Goal: Task Accomplishment & Management: Use online tool/utility

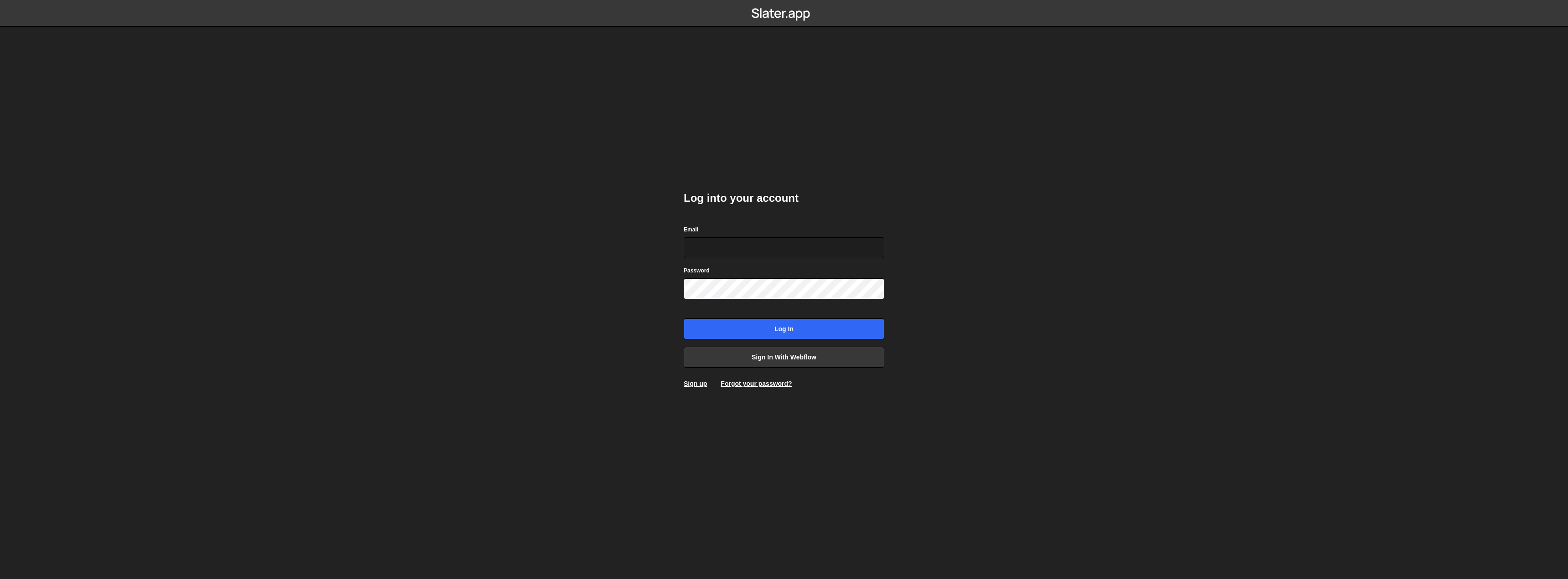
click at [620, 235] on body "Log into your account Email Password Log in Sign in with Webflow Sign up Forgot…" at bounding box center [784, 290] width 1568 height 579
click at [714, 207] on div "Log into your account Email Password Log in Sign in with Webflow Sign up Forgot…" at bounding box center [783, 289] width 200 height 224
click at [578, 192] on body "Log into your account Email Password Log in Sign in with Webflow Sign up Forgot…" at bounding box center [784, 290] width 1568 height 579
click at [743, 250] on input "Email" at bounding box center [783, 248] width 200 height 21
type input "hello@tomiristic.nl"
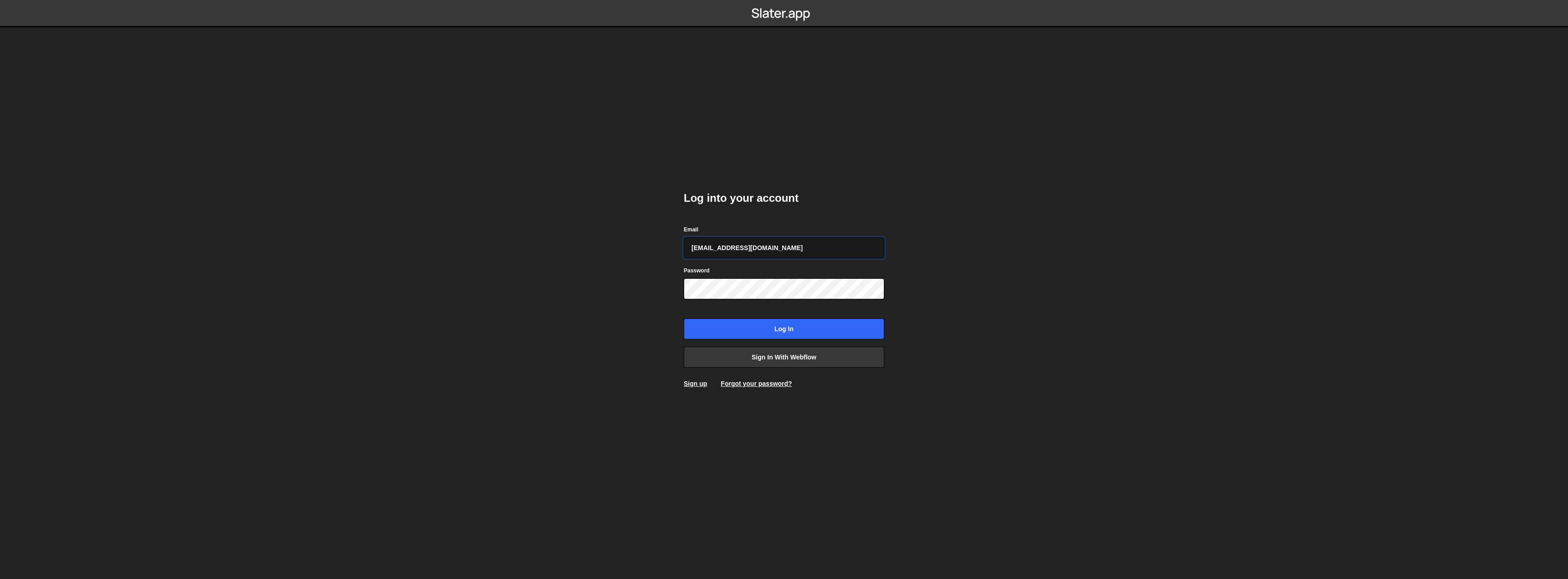
click at [684, 299] on div at bounding box center [684, 299] width 0 height 0
click at [684, 258] on div at bounding box center [684, 258] width 0 height 0
click at [920, 290] on body "Log into your account Email hello@tomiristic.nl Password Log in Sign in with We…" at bounding box center [784, 290] width 1568 height 579
click at [767, 18] on icon at bounding box center [781, 13] width 59 height 15
click at [742, 380] on link "Forgot your password?" at bounding box center [756, 384] width 71 height 7
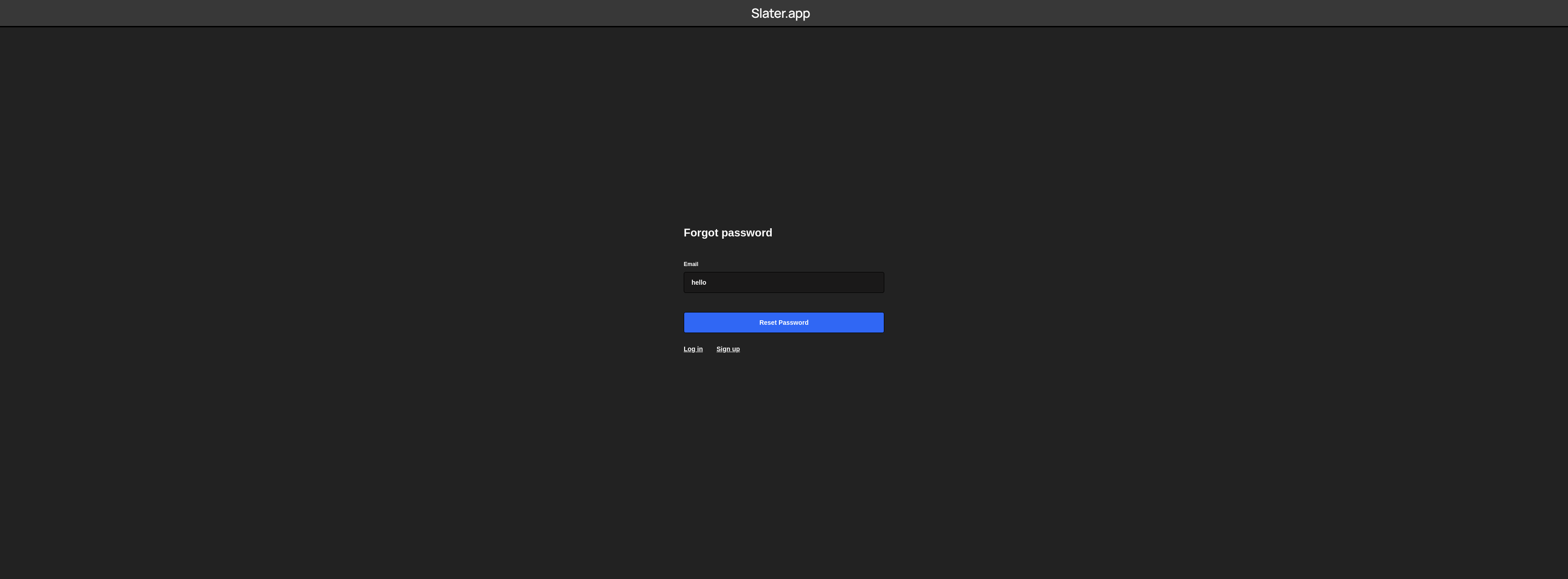
type input "[EMAIL_ADDRESS][DOMAIN_NAME]"
click at [684, 312] on input "Reset password" at bounding box center [783, 322] width 200 height 21
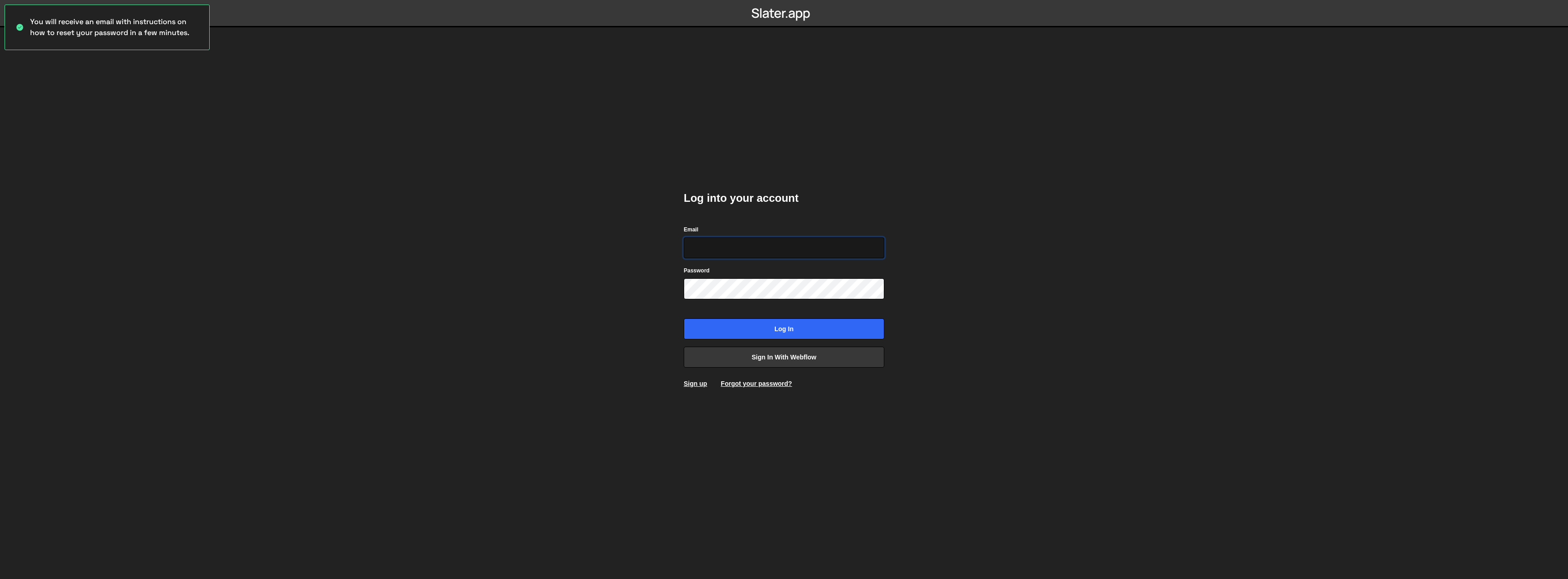
type input "[EMAIL_ADDRESS][DOMAIN_NAME]"
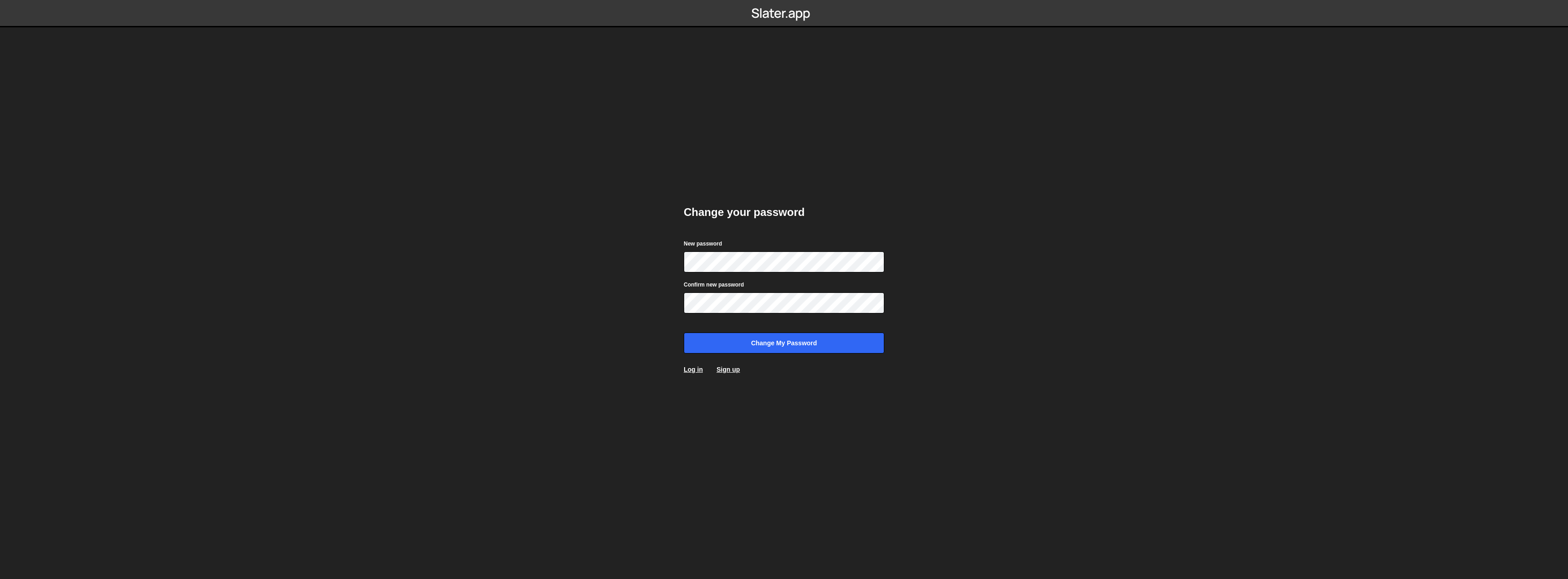
click at [684, 272] on div at bounding box center [684, 272] width 0 height 0
click at [965, 300] on body "Change your password New password Confirm new password Change my password Log i…" at bounding box center [784, 290] width 1568 height 579
click at [785, 272] on form "New password Confirm new password Change my password" at bounding box center [783, 296] width 200 height 115
click at [592, 283] on body "Change your password New password Confirm new password Change my password Log i…" at bounding box center [784, 290] width 1568 height 579
click at [614, 302] on body "Change your password New password Confirm new password Change my password Log i…" at bounding box center [784, 290] width 1568 height 579
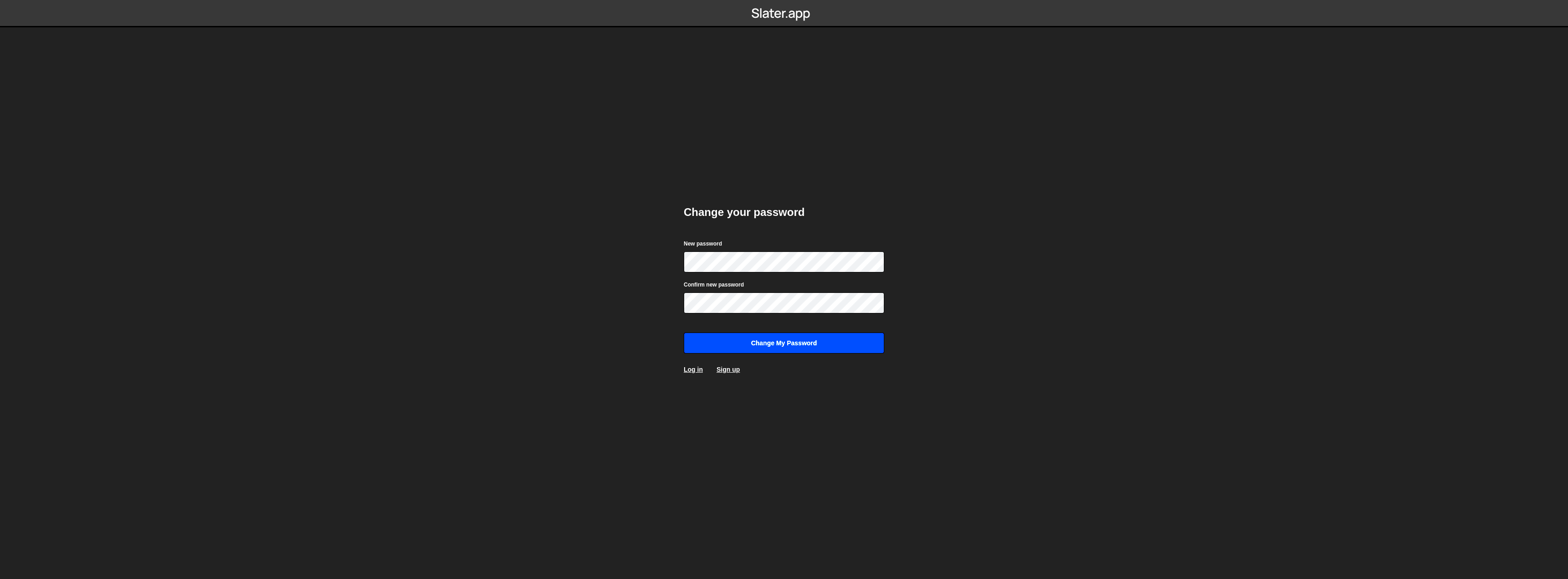
click at [727, 341] on input "Change my password" at bounding box center [783, 343] width 200 height 21
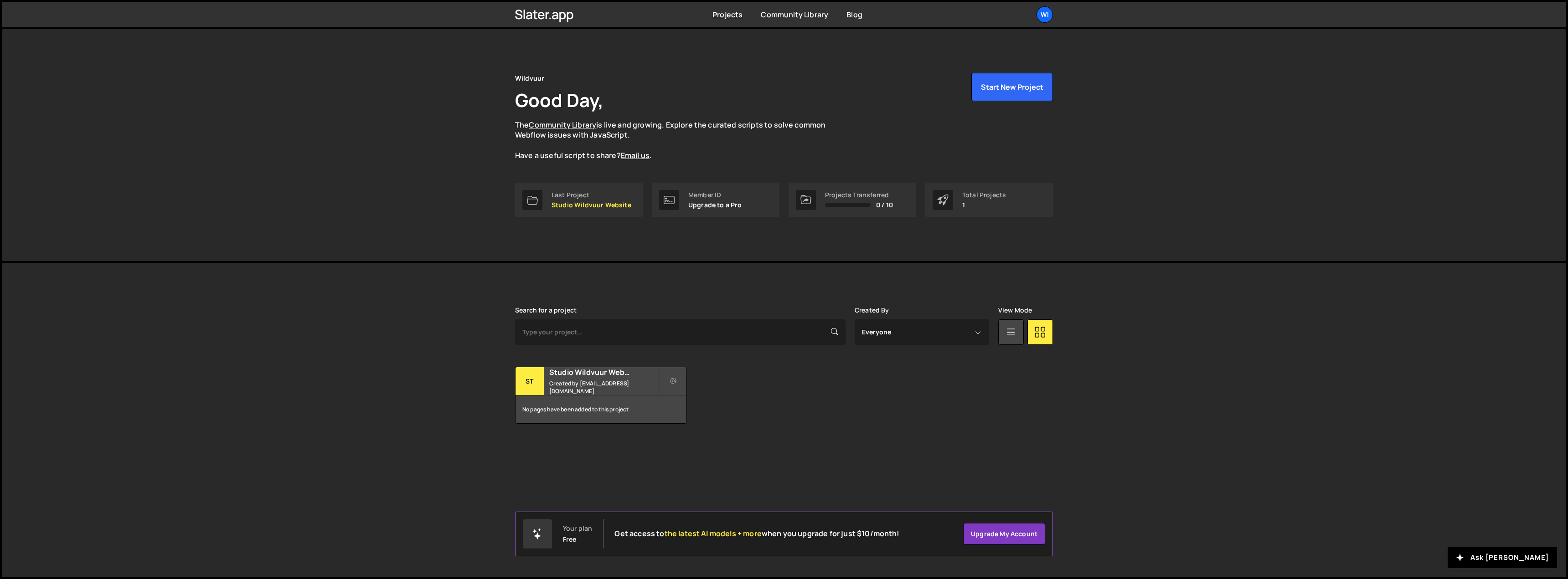
click at [452, 257] on div "Wildvuur Good Day, The Community Library is live and growing. Explore the curat…" at bounding box center [784, 145] width 1564 height 232
click at [1004, 95] on button "Start New Project" at bounding box center [1012, 87] width 82 height 28
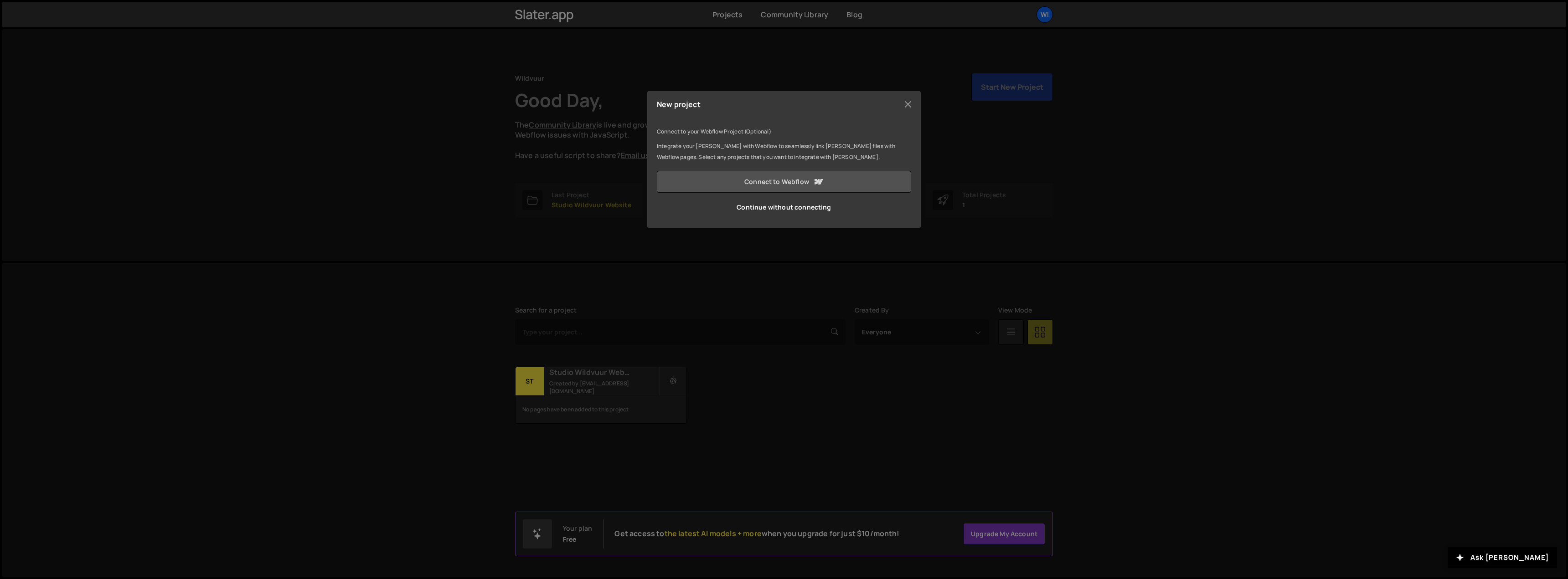
click at [746, 185] on link "Connect to Webflow" at bounding box center [784, 182] width 254 height 22
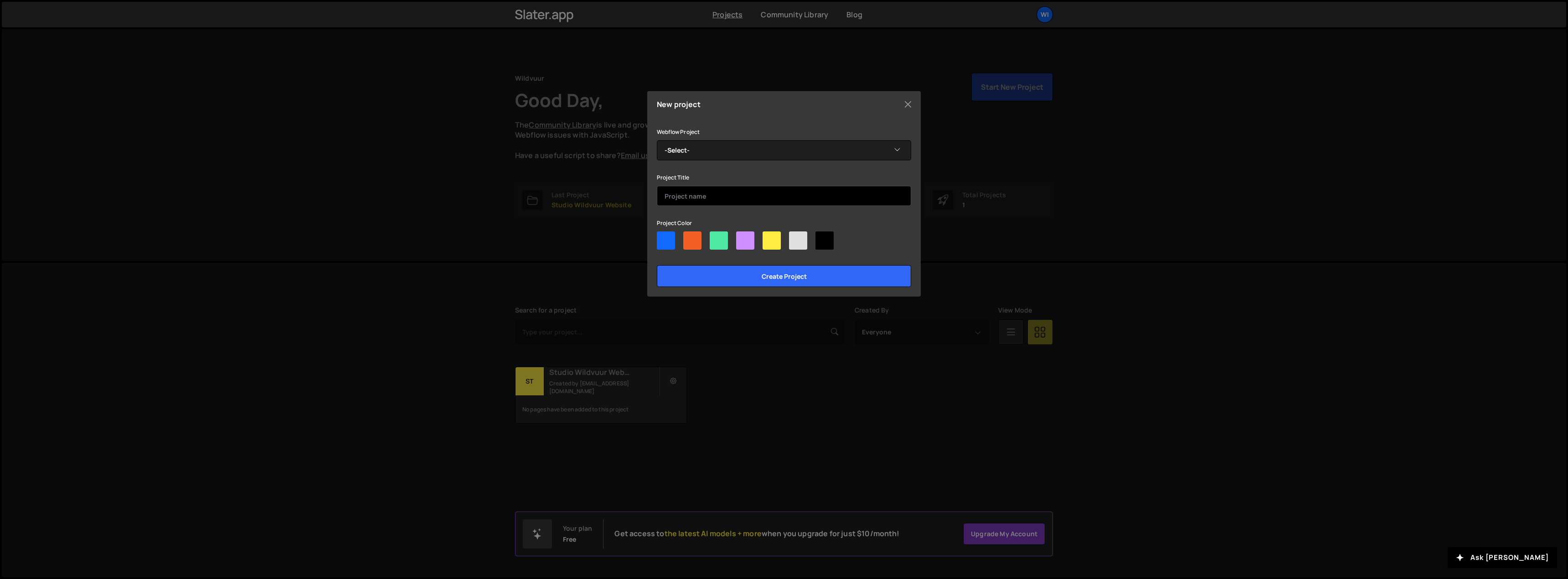
click at [696, 199] on input "text" at bounding box center [784, 196] width 254 height 20
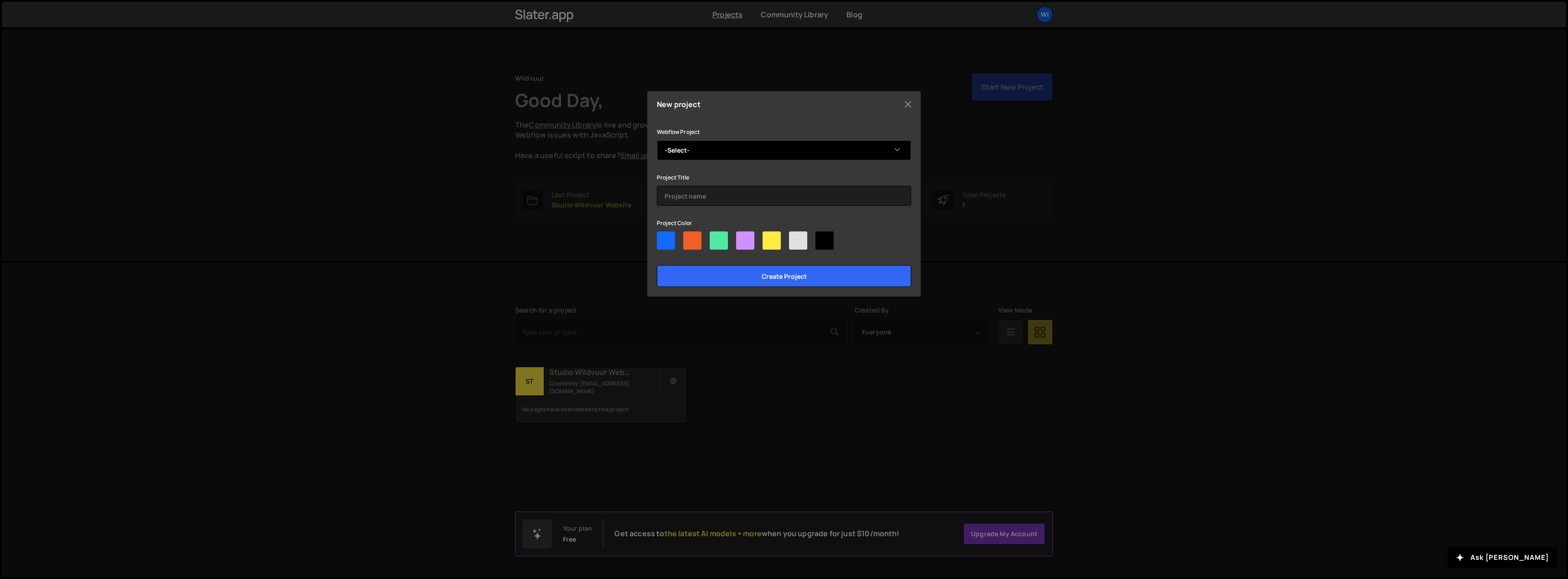
click at [702, 145] on select "-Select- Sign One" at bounding box center [784, 150] width 254 height 20
select select "68a5764b35a0a75846774906"
click at [657, 140] on select "-Select- Sign One" at bounding box center [784, 150] width 254 height 20
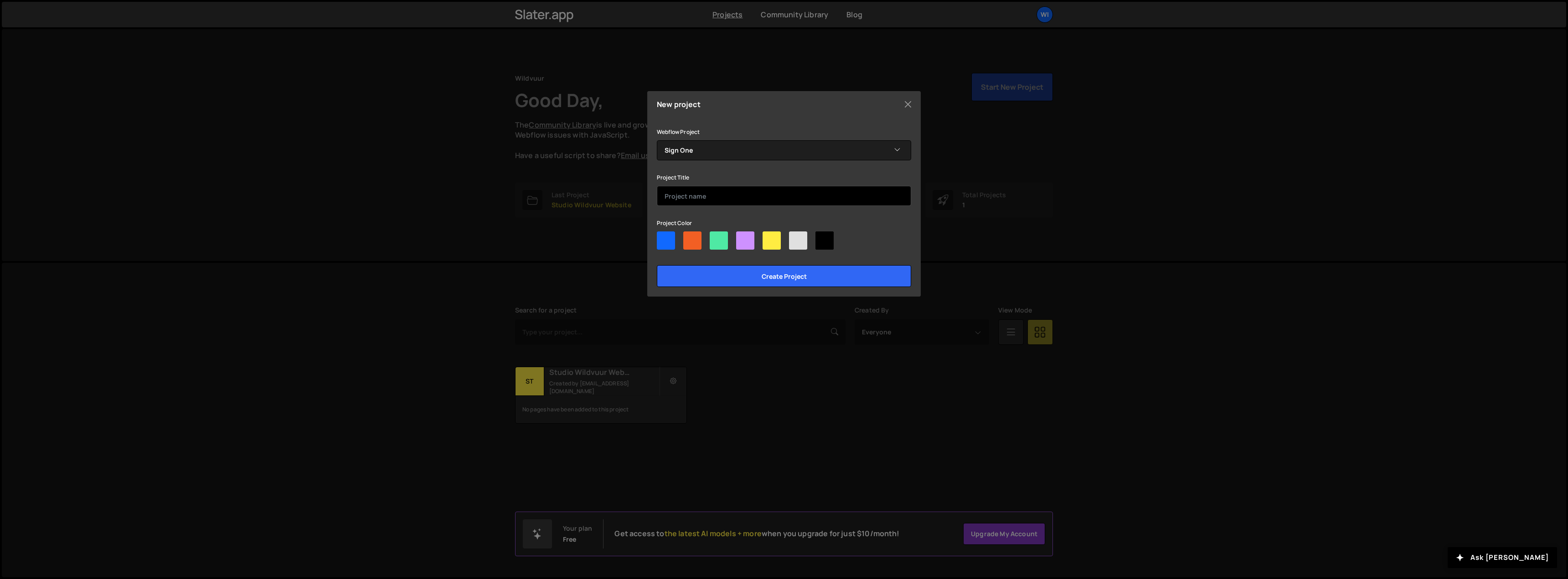
click at [696, 193] on input "text" at bounding box center [784, 196] width 254 height 20
type input "Sign One Website"
click at [772, 244] on div at bounding box center [772, 240] width 18 height 18
click at [769, 237] on input"] "radio" at bounding box center [766, 234] width 6 height 6
radio input"] "true"
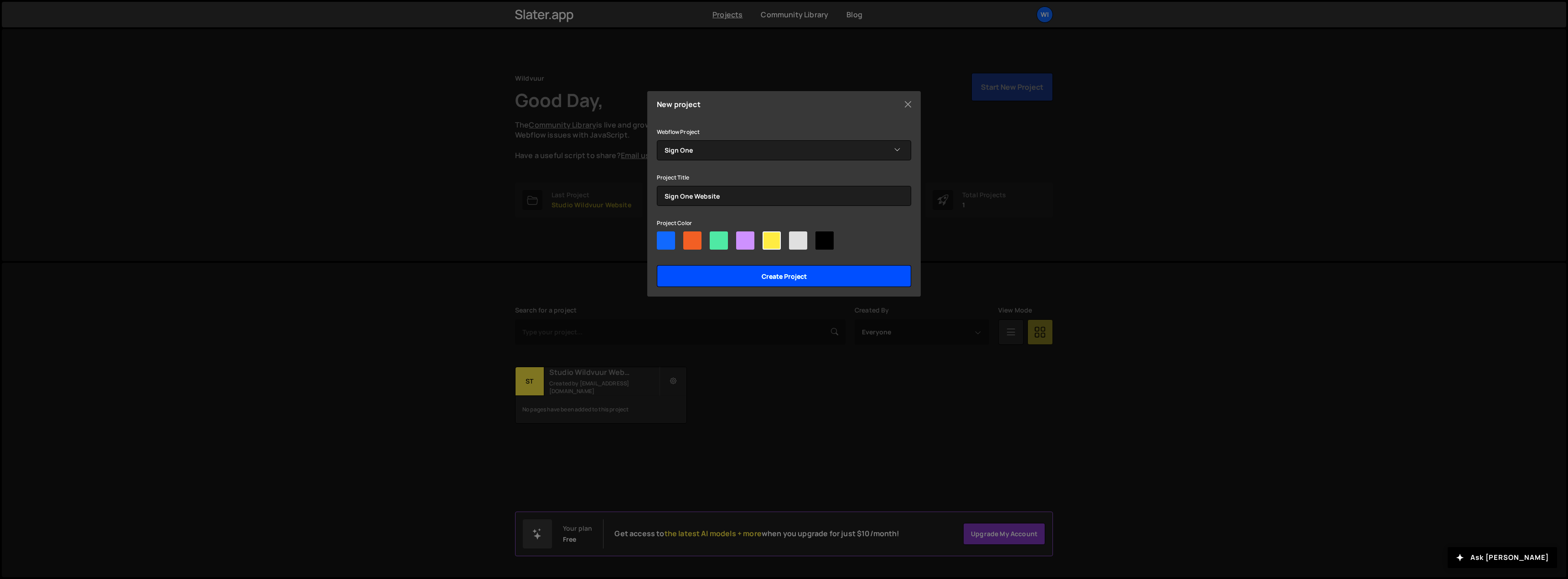
click at [772, 272] on input "Create project" at bounding box center [784, 276] width 254 height 22
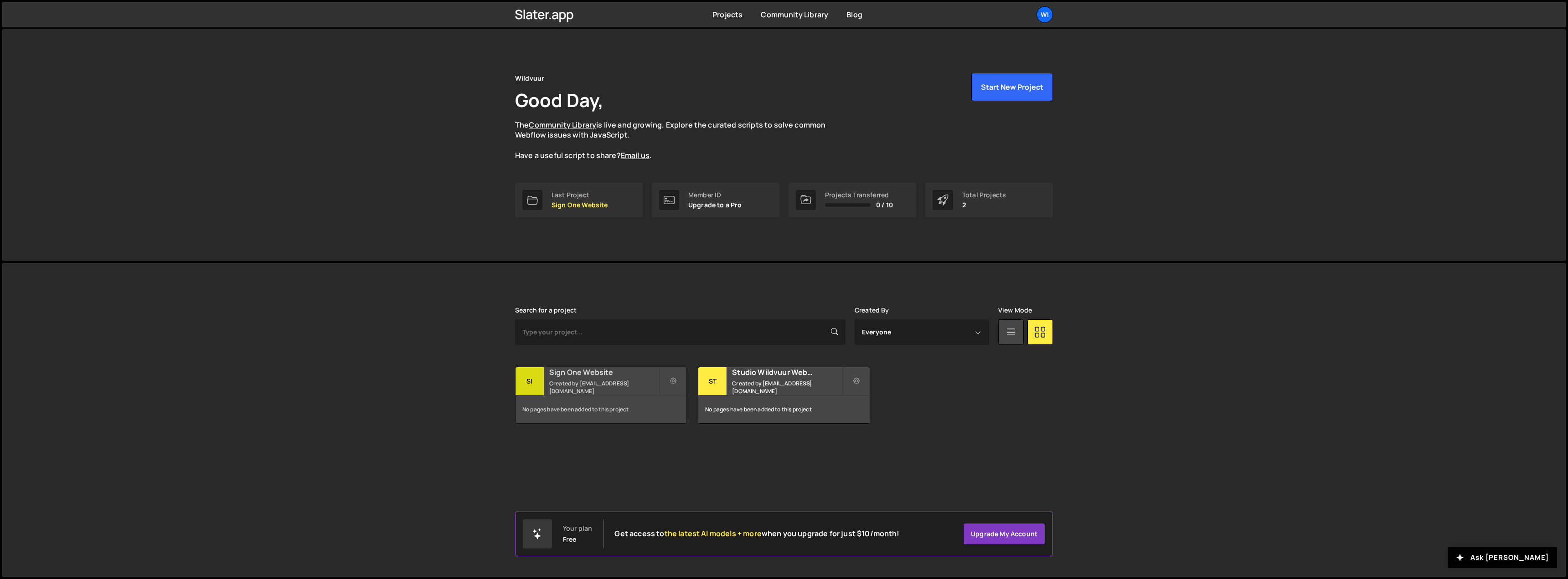
click at [590, 384] on small "Created by [EMAIL_ADDRESS][DOMAIN_NAME]" at bounding box center [604, 387] width 110 height 15
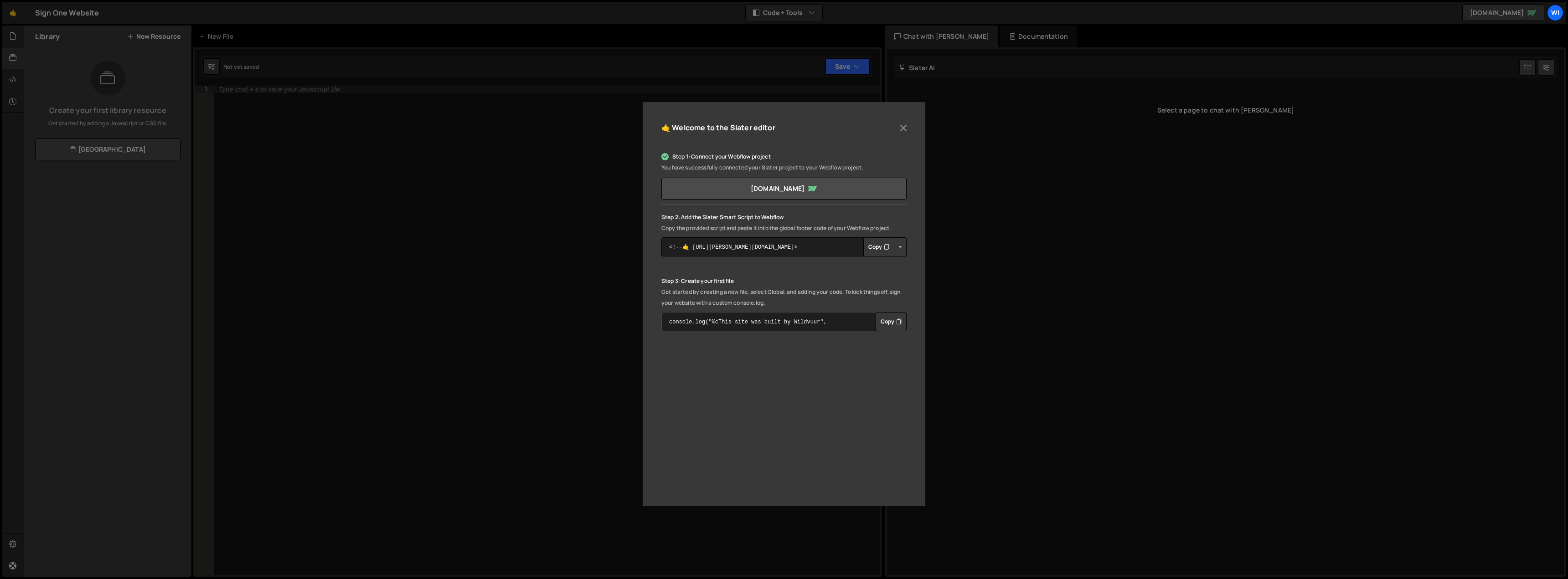
click at [799, 321] on textarea "console.log("%cThis site was built by Wildvuur", "background:blue;color:#fff;pa…" at bounding box center [784, 321] width 245 height 19
click at [812, 322] on textarea "console.log("%cThis site was built by Wildvuur", "background:blue;color:#fff;pa…" at bounding box center [784, 321] width 245 height 19
click at [802, 296] on p "Get started by creating a new file, select Global, and adding your code. To kic…" at bounding box center [784, 297] width 245 height 22
drag, startPoint x: 707, startPoint y: 219, endPoint x: 782, endPoint y: 217, distance: 75.0
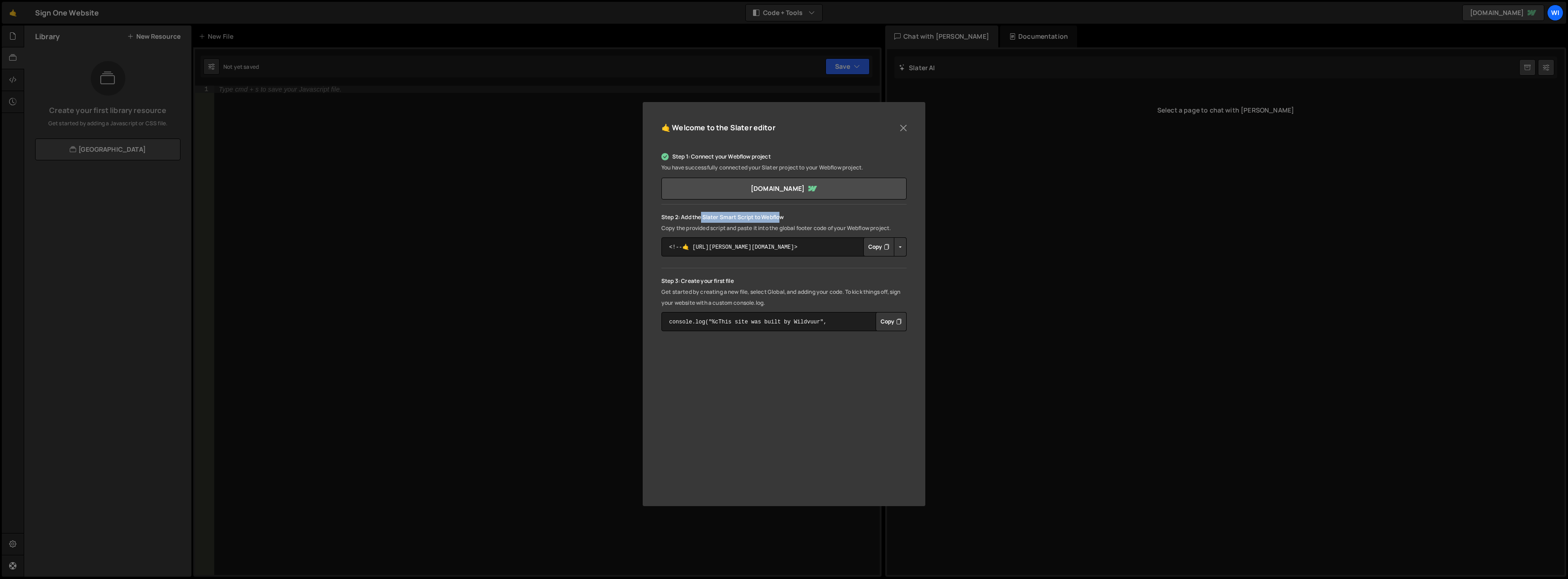
click at [782, 217] on p "Step 2: Add the Slater Smart Script to Webflow" at bounding box center [784, 217] width 245 height 11
click at [705, 224] on p "Copy the provided script and paste it into the global footer code of your Webfl…" at bounding box center [784, 228] width 245 height 11
drag, startPoint x: 682, startPoint y: 226, endPoint x: 842, endPoint y: 231, distance: 160.1
click at [841, 231] on p "Copy the provided script and paste it into the global footer code of your Webfl…" at bounding box center [784, 228] width 245 height 11
click at [820, 224] on p "Copy the provided script and paste it into the global footer code of your Webfl…" at bounding box center [784, 228] width 245 height 11
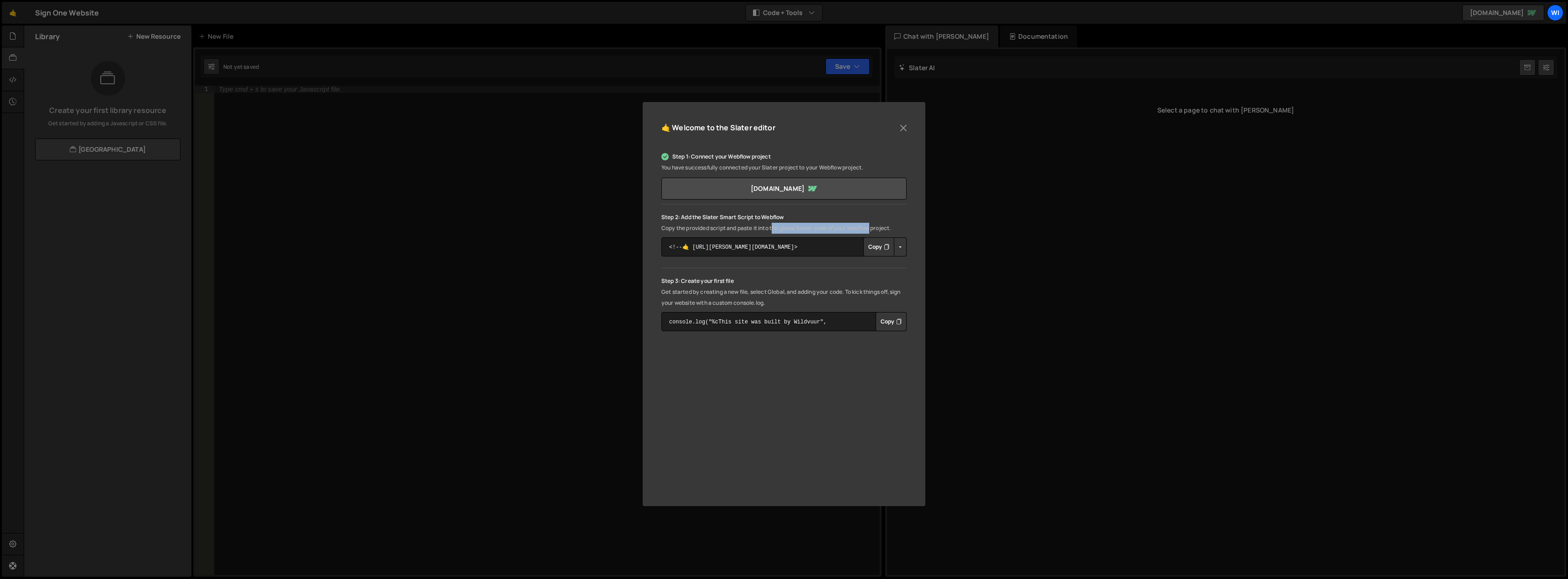
drag, startPoint x: 775, startPoint y: 227, endPoint x: 875, endPoint y: 224, distance: 100.0
click at [875, 224] on p "Copy the provided script and paste it into the global footer code of your Webfl…" at bounding box center [784, 228] width 245 height 11
click at [877, 245] on button "Copy" at bounding box center [878, 246] width 31 height 19
click at [876, 246] on button "Copy" at bounding box center [878, 246] width 31 height 19
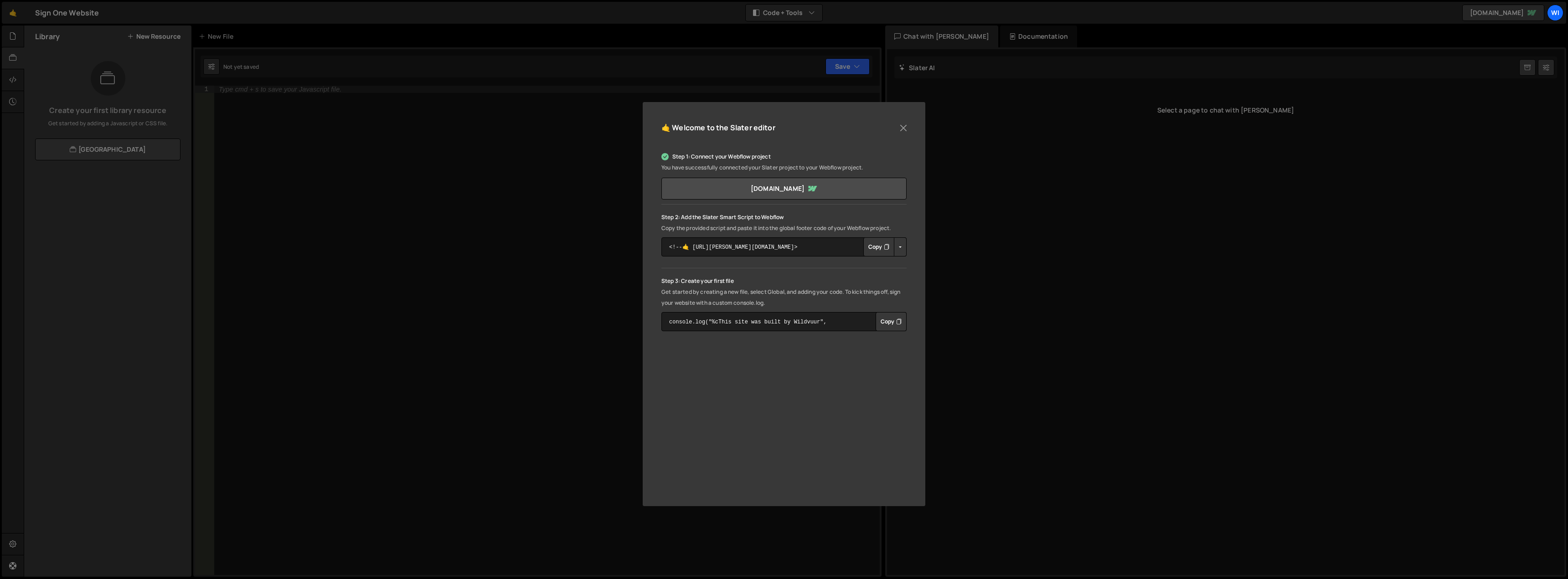
click at [569, 309] on div "🤙 Welcome to the Slater editor Step 1: Connect your Webflow project You have su…" at bounding box center [784, 290] width 1568 height 579
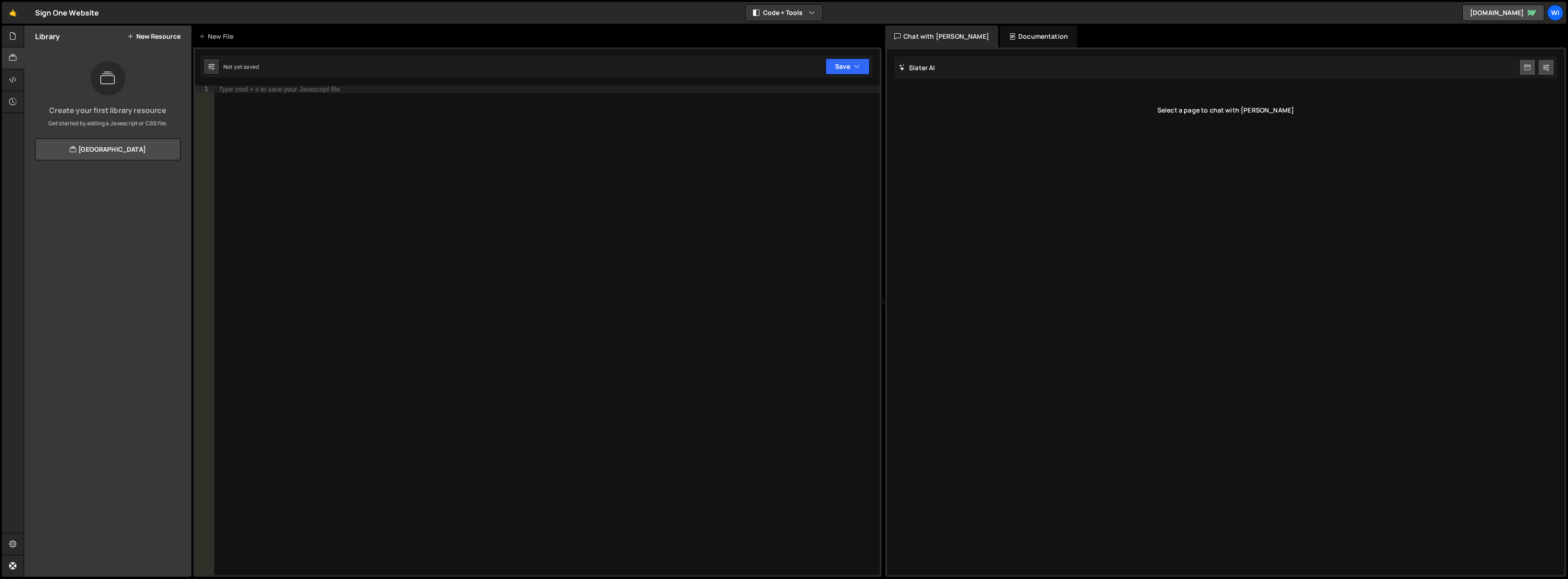
click at [429, 204] on div "Type cmd + s to save your Javascript file." at bounding box center [547, 338] width 665 height 504
paste textarea "</script>"
type textarea "</script>"
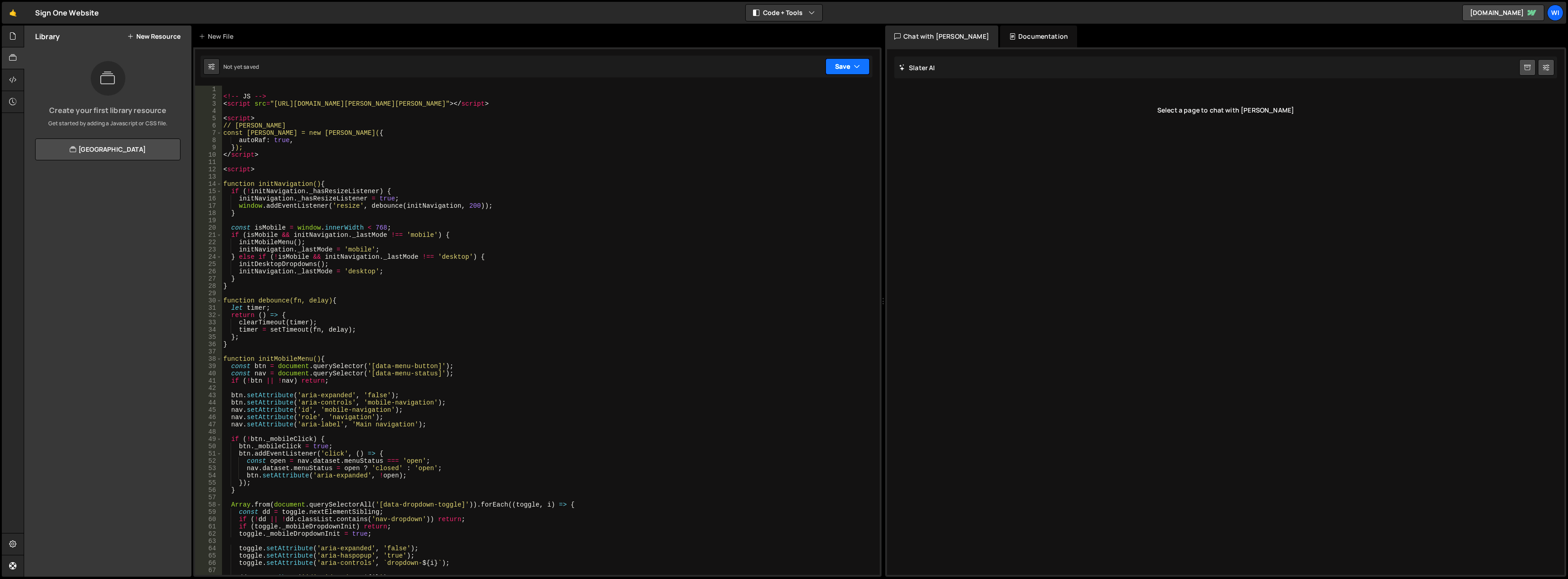
click at [836, 64] on button "Save" at bounding box center [847, 66] width 44 height 16
click at [811, 98] on div "Not saved" at bounding box center [817, 99] width 95 height 11
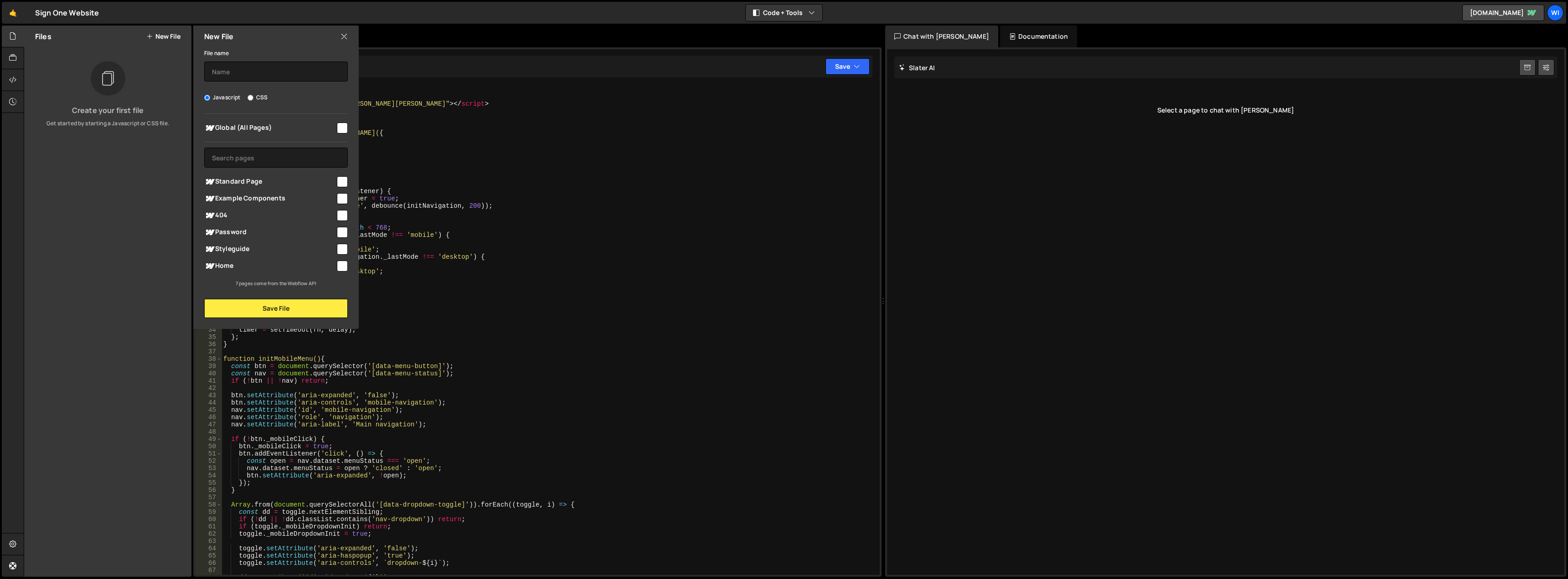
click at [341, 268] on input "checkbox" at bounding box center [342, 266] width 11 height 11
checkbox input "true"
click at [281, 313] on button "Save File" at bounding box center [276, 308] width 144 height 19
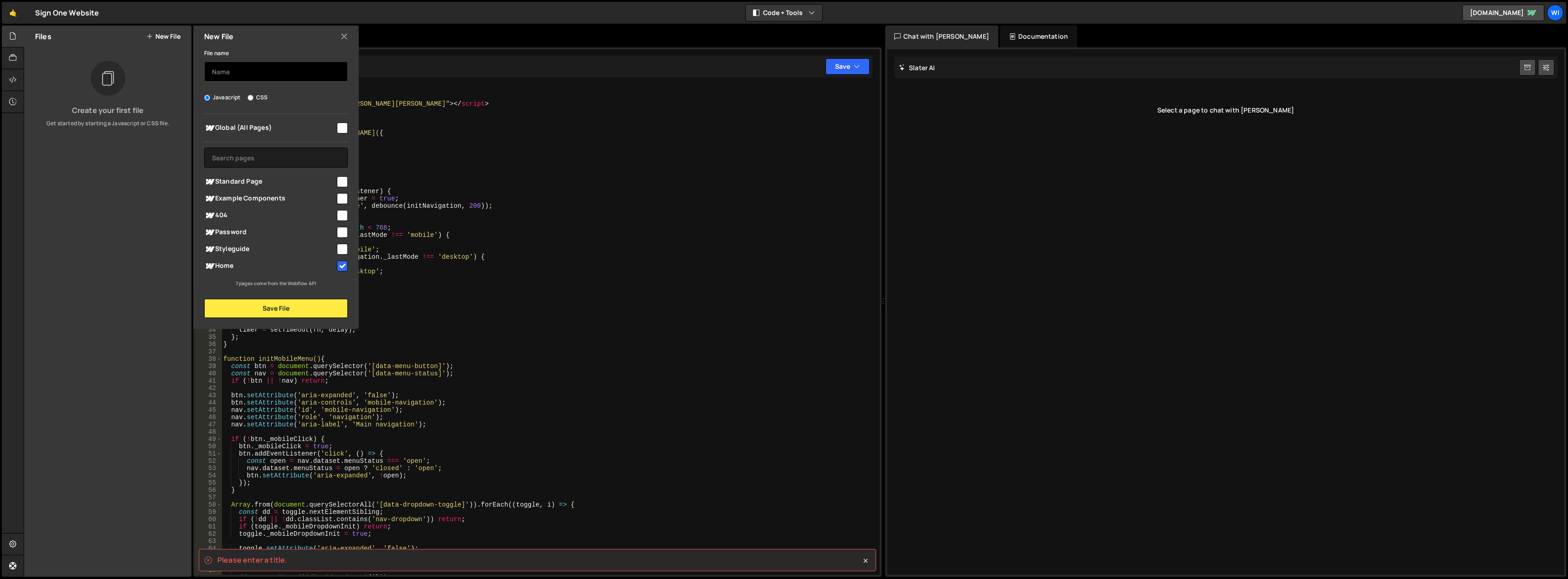
click at [237, 72] on input "text" at bounding box center [276, 71] width 144 height 20
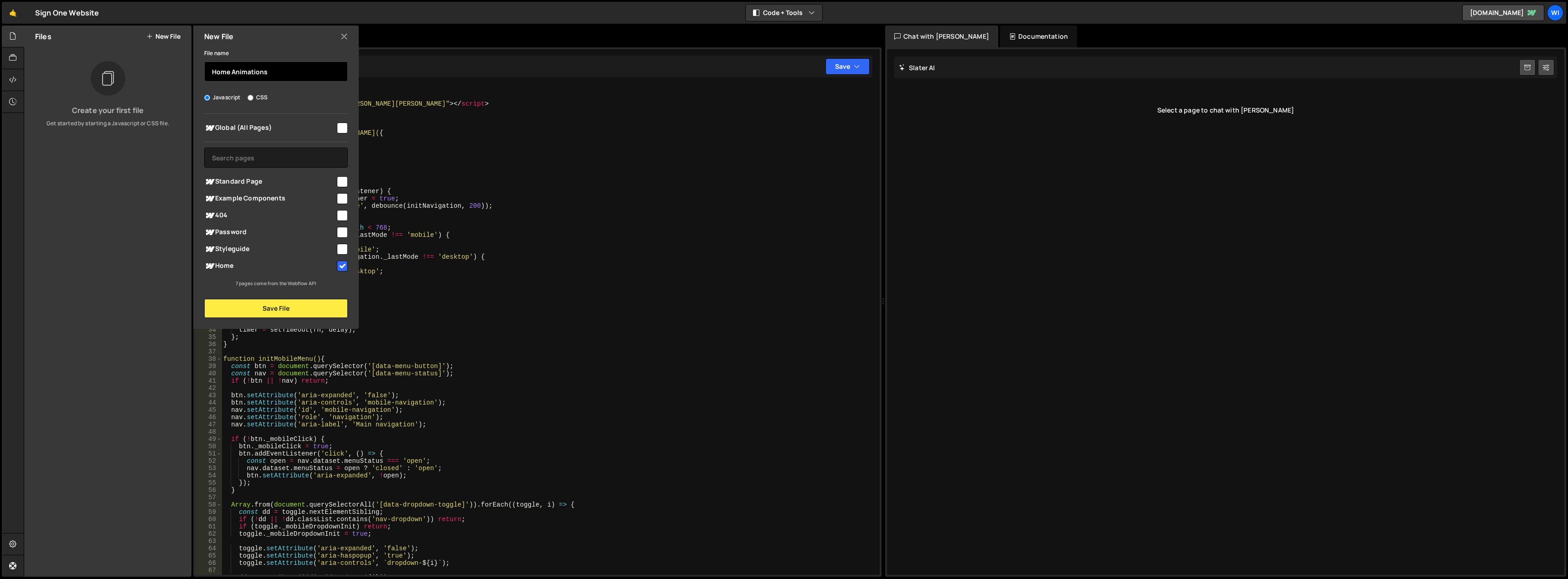
drag, startPoint x: 230, startPoint y: 71, endPoint x: 295, endPoint y: 74, distance: 65.1
click at [296, 72] on input "Home Animations" at bounding box center [276, 71] width 144 height 20
type input "Home"
click at [298, 307] on button "Save File" at bounding box center [276, 308] width 144 height 19
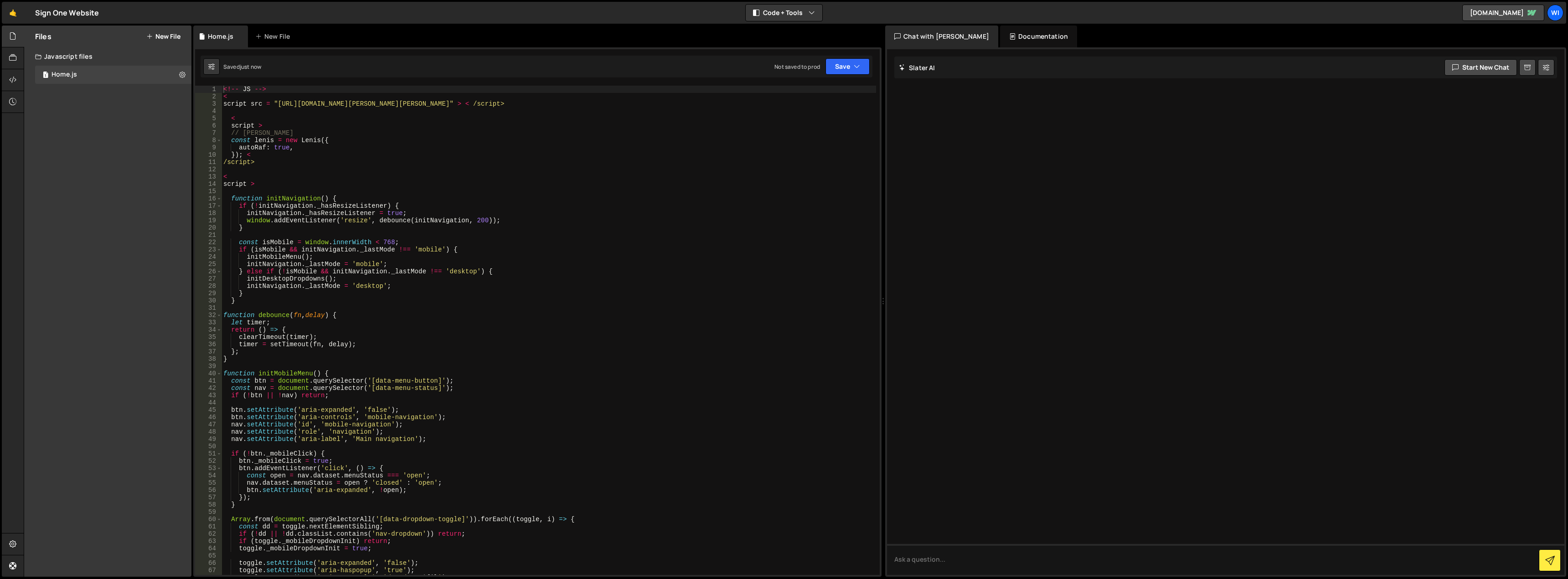
click at [285, 210] on div "<!-- JS --> < script src = "https://cdn.jsdelivr.net/npm/lenis@1.2.3/dist/lenis…" at bounding box center [548, 338] width 654 height 504
drag, startPoint x: 559, startPoint y: 102, endPoint x: 220, endPoint y: 102, distance: 339.0
click at [220, 102] on div "initNavigation._hasResizeListener = true; 1 2 3 4 5 6 7 8 9 10 11 12 13 14 15 1…" at bounding box center [537, 330] width 685 height 489
click at [269, 99] on div "<!-- JS --> < script src = "https://cdn.jsdelivr.net/npm/lenis@1.2.3/dist/lenis…" at bounding box center [548, 338] width 654 height 504
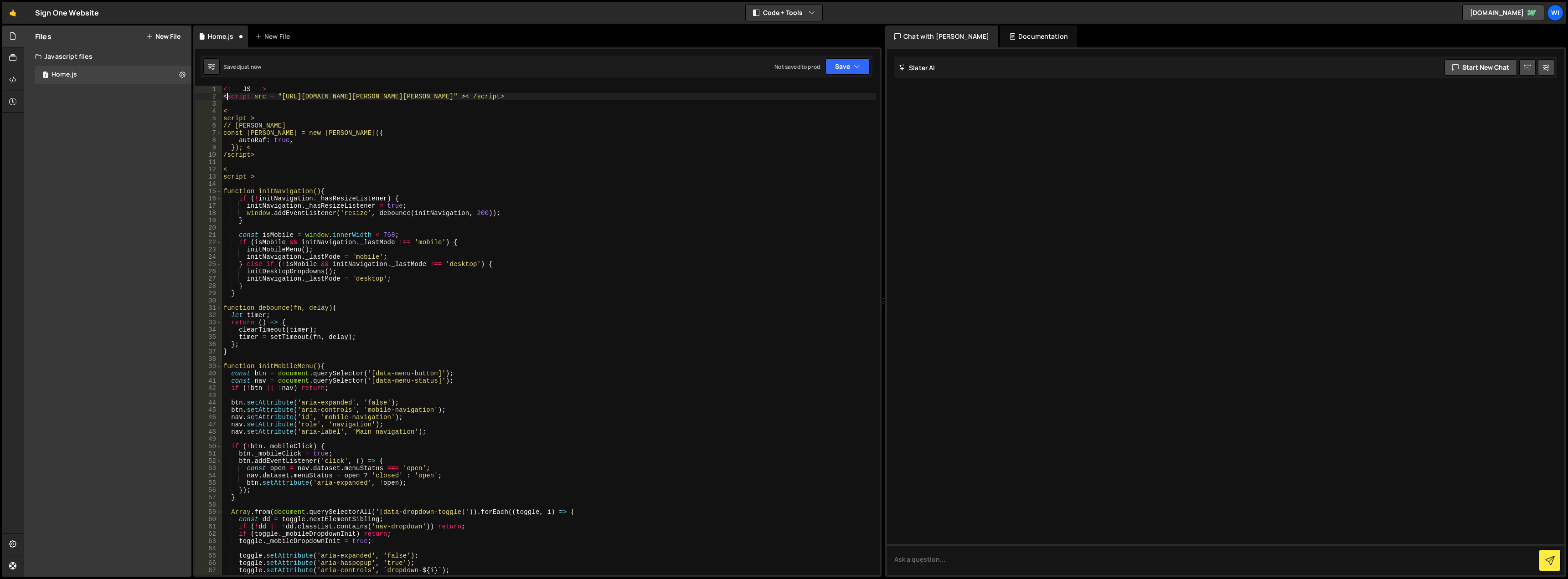
click at [397, 145] on div "<!-- JS --> < script src = "https://cdn.jsdelivr.net/npm/lenis@1.2.3/dist/lenis…" at bounding box center [548, 338] width 654 height 504
click at [228, 96] on div "<!-- JS --> < script src = "https://cdn.jsdelivr.net/npm/lenis@1.2.3/dist/lenis…" at bounding box center [548, 338] width 654 height 504
click at [507, 98] on div "<!-- JS --> < script src = "https://cdn.jsdelivr.net/npm/lenis@1.2.3/dist/lenis…" at bounding box center [548, 338] width 654 height 504
click at [532, 95] on div "<!-- JS --> < script src = "https://cdn.jsdelivr.net/npm/lenis@1.2.3/dist/lenis…" at bounding box center [548, 338] width 654 height 504
click at [833, 68] on button "Save" at bounding box center [847, 66] width 44 height 16
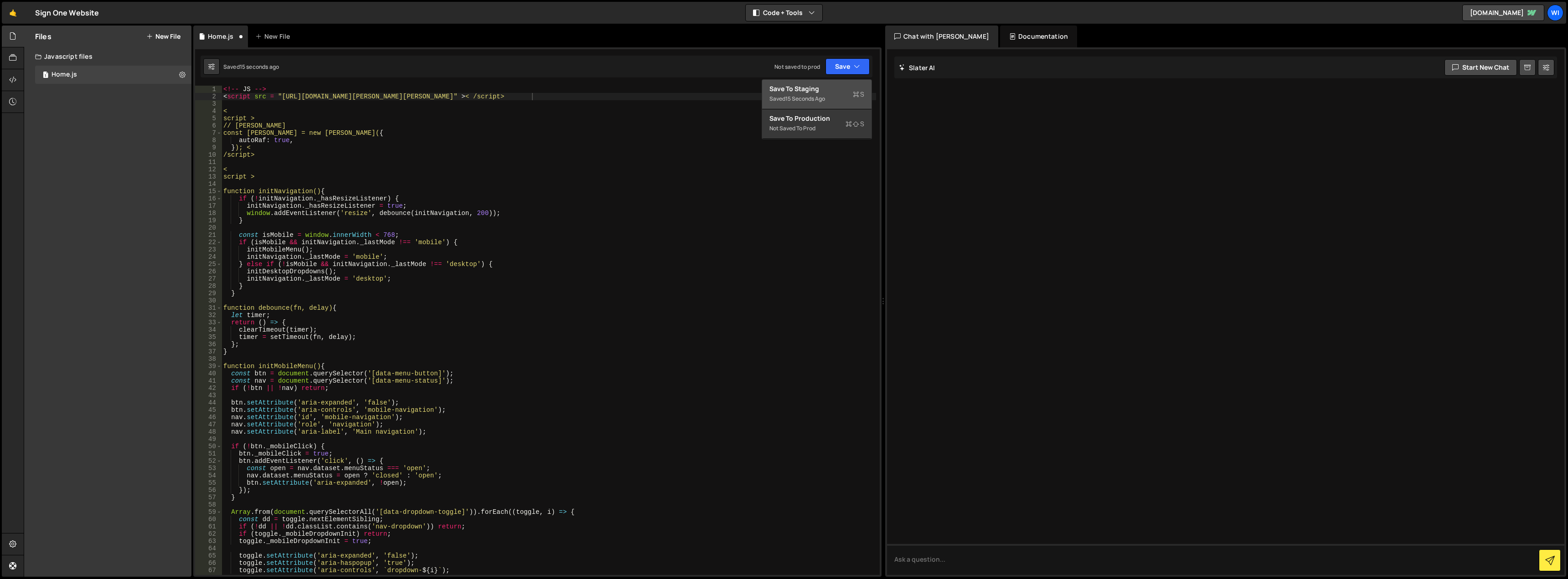
click at [827, 93] on div "Save to Staging S" at bounding box center [817, 89] width 95 height 9
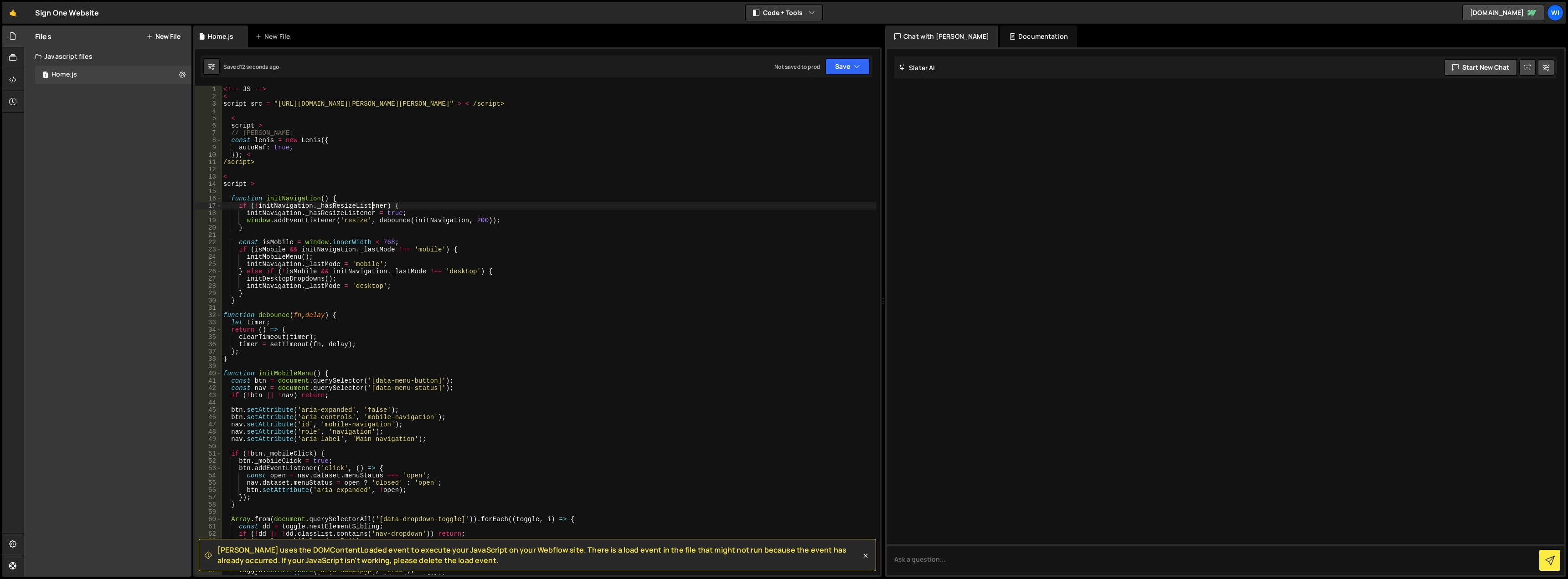
click at [373, 207] on div "<!-- JS --> < script src = "https://cdn.jsdelivr.net/npm/lenis@1.2.3/dist/lenis…" at bounding box center [548, 338] width 654 height 504
click at [368, 177] on div "<!-- JS --> < script src = "https://cdn.jsdelivr.net/npm/lenis@1.2.3/dist/lenis…" at bounding box center [548, 338] width 654 height 504
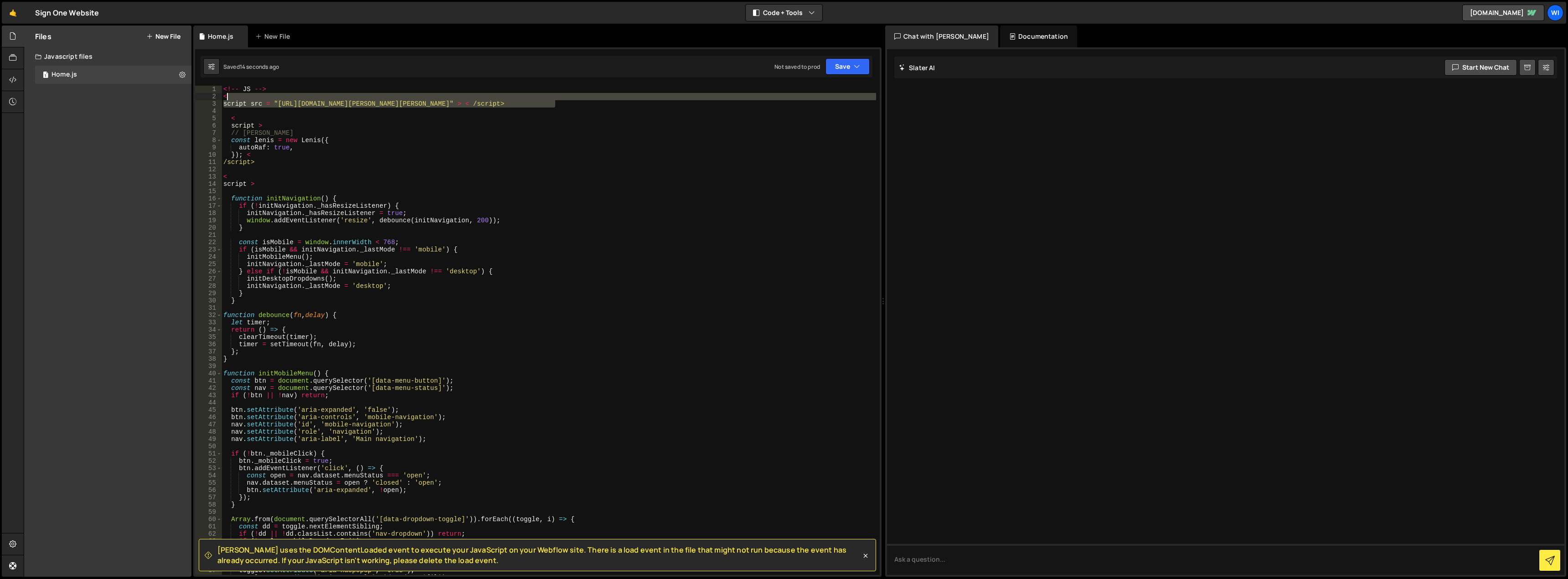
drag, startPoint x: 578, startPoint y: 104, endPoint x: 216, endPoint y: 98, distance: 362.0
click at [216, 98] on div "< 1 2 3 4 5 6 7 8 9 10 11 12 13 14 15 16 17 18 19 20 21 22 23 24 25 26 27 28 29…" at bounding box center [537, 330] width 685 height 489
click at [306, 137] on div "<!-- JS --> < script src = "https://cdn.jsdelivr.net/npm/lenis@1.2.3/dist/lenis…" at bounding box center [548, 338] width 654 height 504
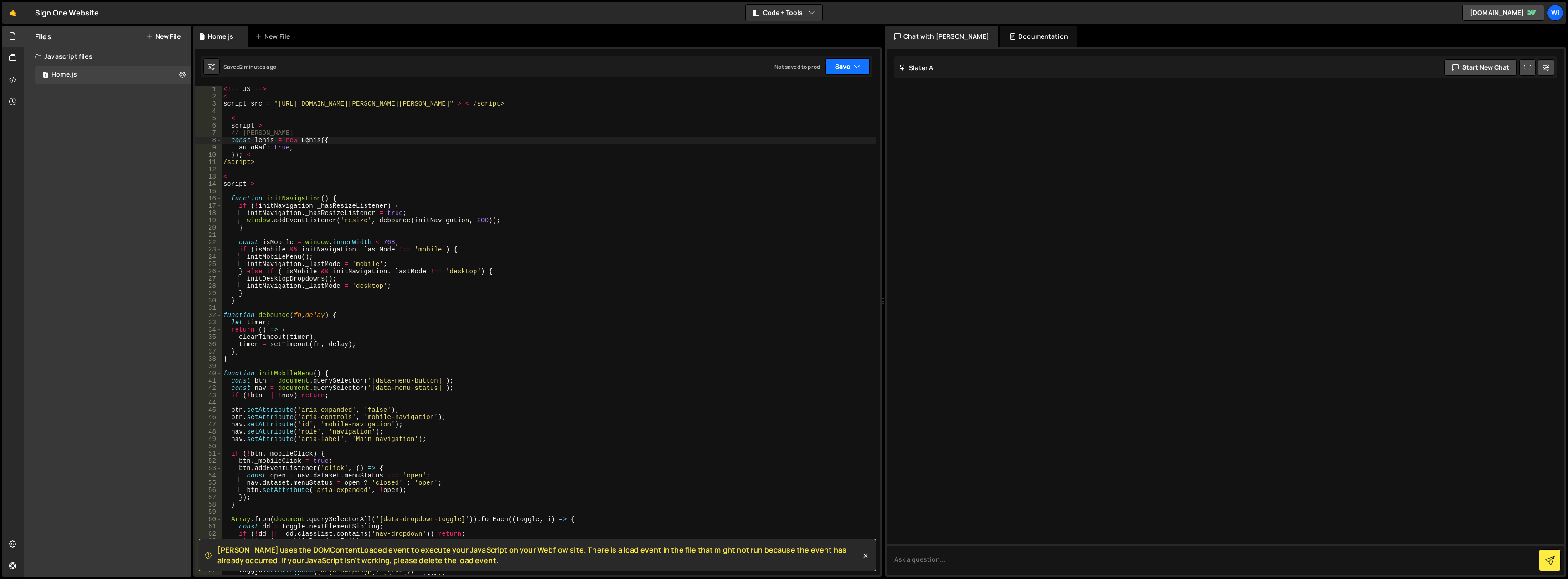
click at [835, 66] on button "Save" at bounding box center [847, 66] width 44 height 16
click at [812, 95] on div "2 minutes ago" at bounding box center [803, 99] width 35 height 8
click at [840, 63] on button "Save" at bounding box center [847, 66] width 44 height 16
click at [824, 123] on div "Not saved to prod" at bounding box center [817, 128] width 95 height 11
drag, startPoint x: 584, startPoint y: 100, endPoint x: 225, endPoint y: 104, distance: 359.0
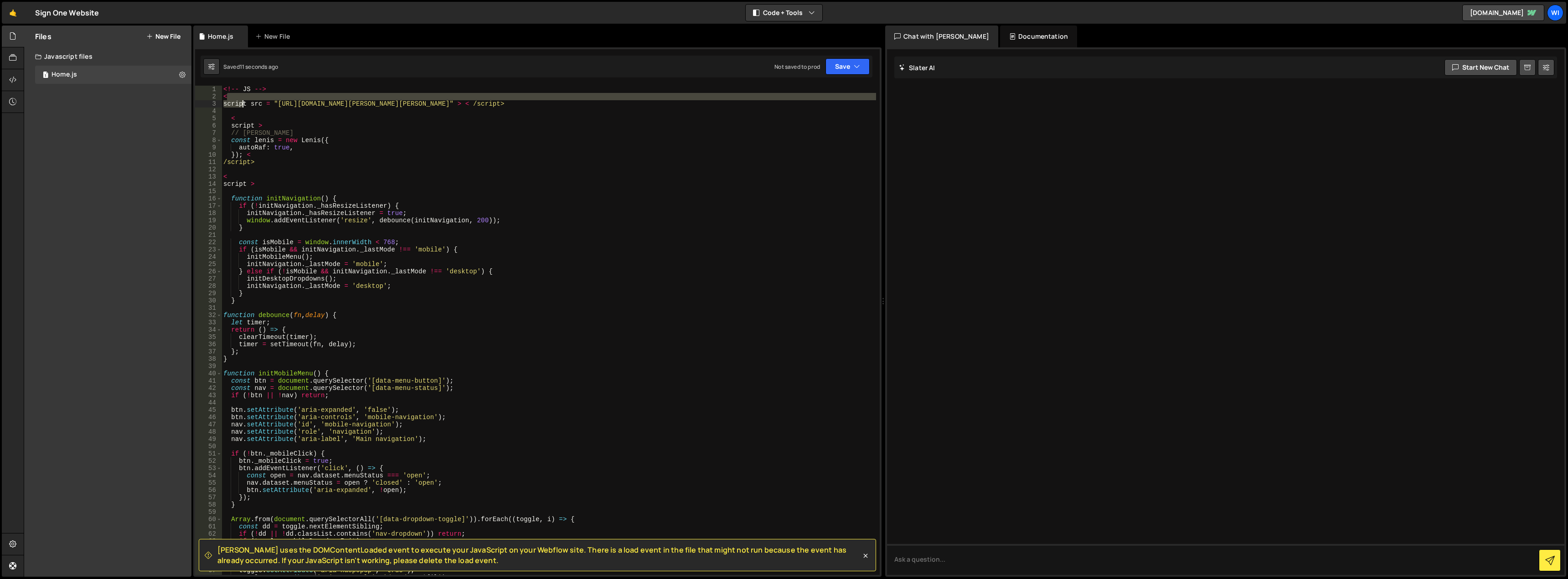
click at [225, 104] on div "<!-- JS --> < script src = "https://cdn.jsdelivr.net/npm/lenis@1.2.3/dist/lenis…" at bounding box center [548, 338] width 654 height 504
click at [455, 104] on div "<!-- JS --> < script src = "https://cdn.jsdelivr.net/npm/lenis@1.2.3/dist/lenis…" at bounding box center [548, 338] width 654 height 504
drag, startPoint x: 581, startPoint y: 100, endPoint x: 206, endPoint y: 103, distance: 375.0
click at [206, 103] on div "script src = "https://cdn.jsdelivr.net/npm/lenis@1.2.3/dist/lenis.min.js" > < /…" at bounding box center [537, 330] width 685 height 489
click at [275, 117] on div "<!-- JS --> < script src = "https://cdn.jsdelivr.net/npm/lenis@1.2.3/dist/lenis…" at bounding box center [548, 338] width 654 height 504
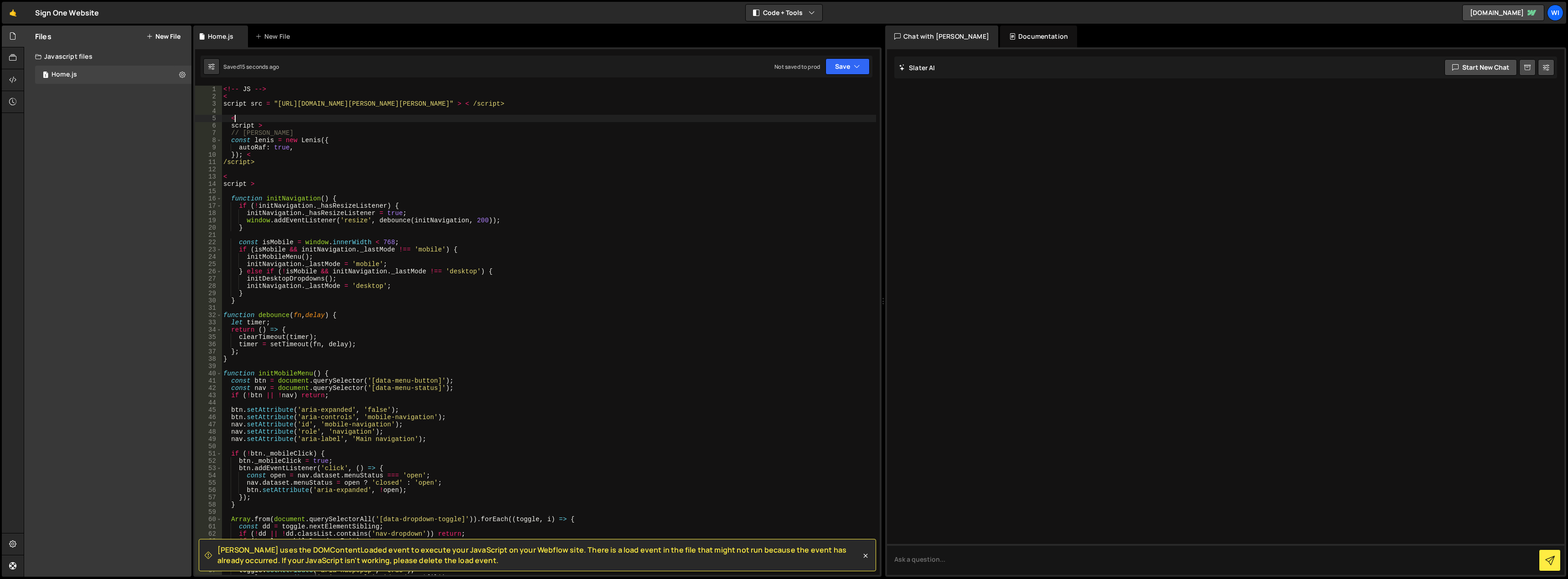
click at [276, 161] on div "<!-- JS --> < script src = "https://cdn.jsdelivr.net/npm/lenis@1.2.3/dist/lenis…" at bounding box center [548, 338] width 654 height 504
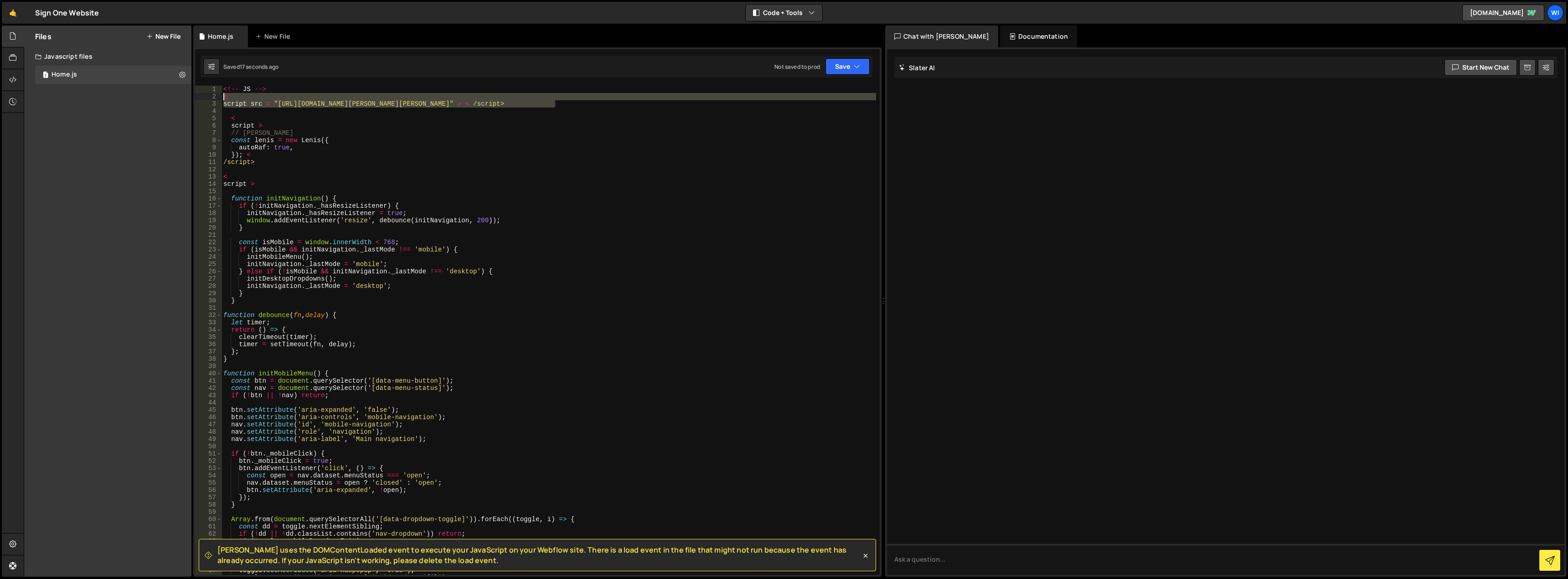
drag, startPoint x: 589, startPoint y: 104, endPoint x: 212, endPoint y: 97, distance: 377.1
click at [212, 97] on div "/script> 1 2 3 4 5 6 7 8 9 10 11 12 13 14 15 16 17 18 19 20 21 22 23 24 25 26 2…" at bounding box center [537, 330] width 685 height 489
type textarea "< script src = "https://cdn.jsdelivr.net/npm/lenis@1.2.3/dist/lenis.min.js" > <…"
click at [10, 77] on icon at bounding box center [13, 80] width 7 height 10
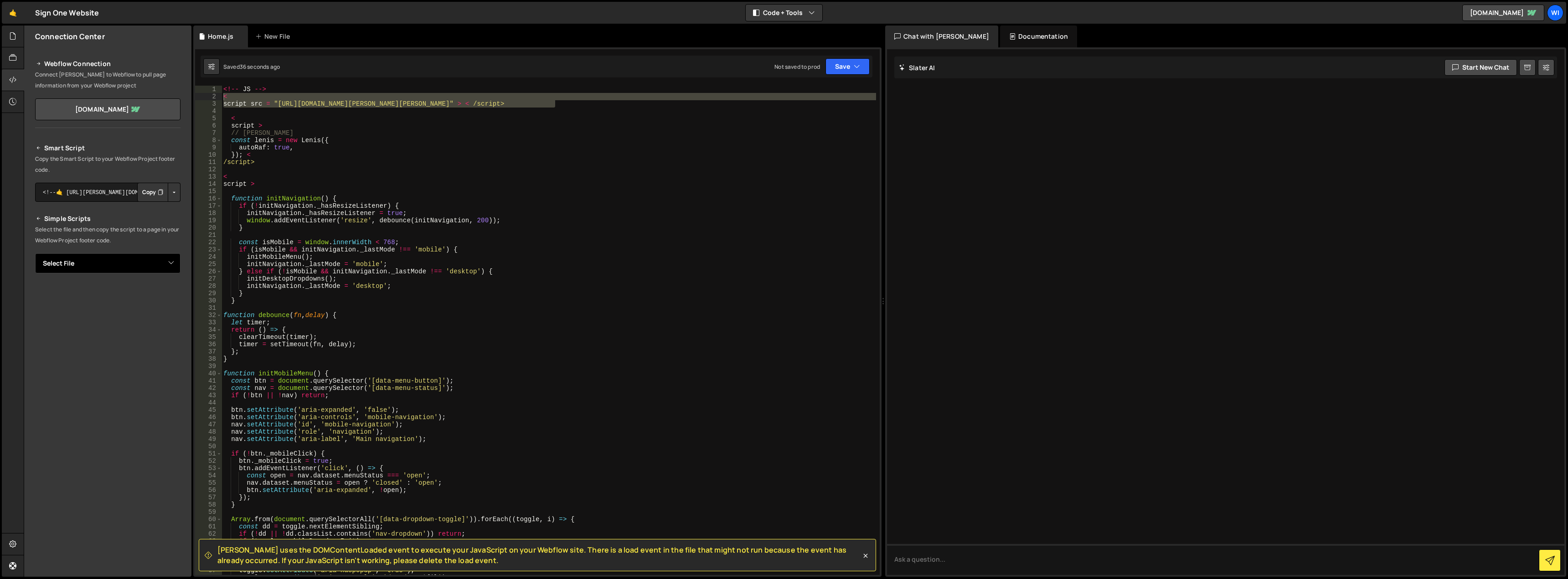
click at [113, 264] on select "Select File Home.js" at bounding box center [108, 263] width 145 height 20
select select "45306"
click at [35, 253] on select "Select File Home.js" at bounding box center [108, 263] width 145 height 20
drag, startPoint x: 44, startPoint y: 231, endPoint x: 125, endPoint y: 232, distance: 81.0
click at [125, 232] on p "Select the file and then copy the script to a page in your Webflow Project foot…" at bounding box center [108, 235] width 145 height 22
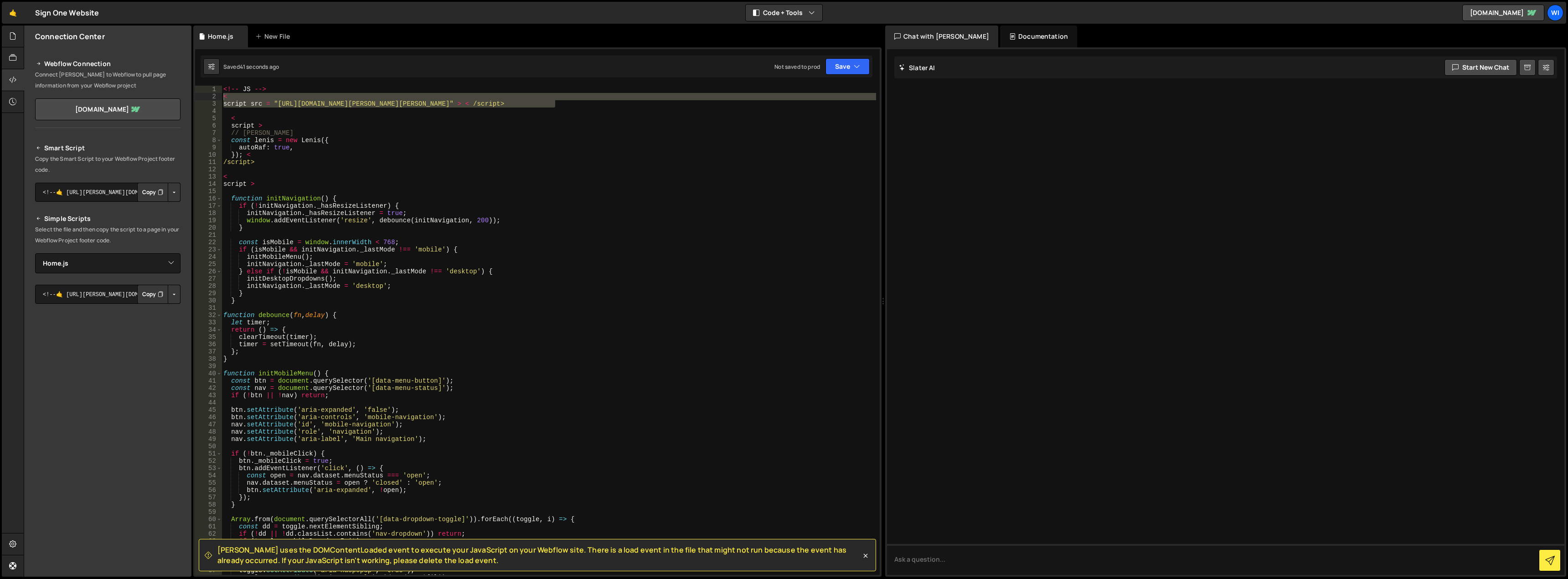
click at [147, 237] on p "Select the file and then copy the script to a page in your Webflow Project foot…" at bounding box center [108, 235] width 145 height 22
drag, startPoint x: 135, startPoint y: 228, endPoint x: 133, endPoint y: 246, distance: 18.1
click at [133, 246] on p "Select the file and then copy the script to a page in your Webflow Project foot…" at bounding box center [108, 235] width 145 height 22
click at [131, 246] on p "Select the file and then copy the script to a page in your Webflow Project foot…" at bounding box center [108, 235] width 145 height 22
drag, startPoint x: 57, startPoint y: 227, endPoint x: 127, endPoint y: 232, distance: 70.2
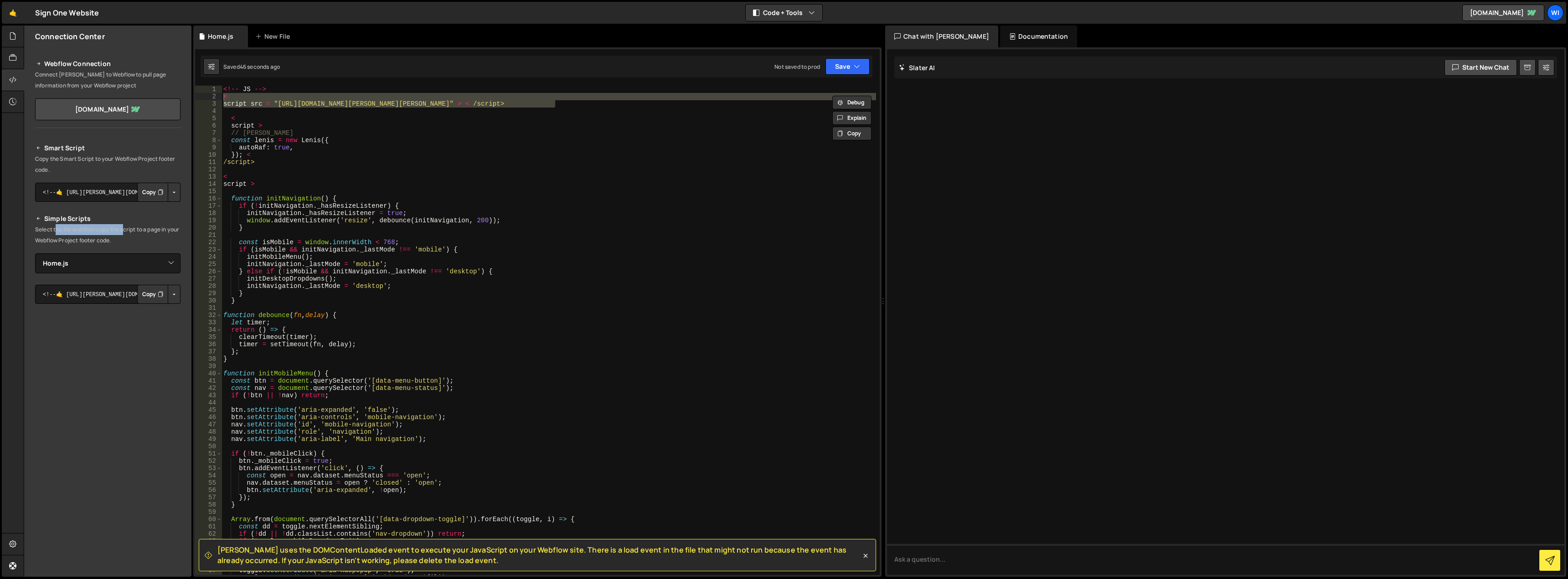
click at [127, 232] on p "Select the file and then copy the script to a page in your Webflow Project foot…" at bounding box center [108, 235] width 145 height 22
click at [111, 238] on p "Select the file and then copy the script to a page in your Webflow Project foot…" at bounding box center [108, 235] width 145 height 22
drag, startPoint x: 129, startPoint y: 241, endPoint x: 35, endPoint y: 231, distance: 94.5
click at [35, 231] on p "Select the file and then copy the script to a page in your Webflow Project foot…" at bounding box center [108, 235] width 145 height 22
click at [100, 249] on div "Smart Script Copy the Smart Script to your Webflow Project footer code. <!--🤙 h…" at bounding box center [108, 317] width 145 height 349
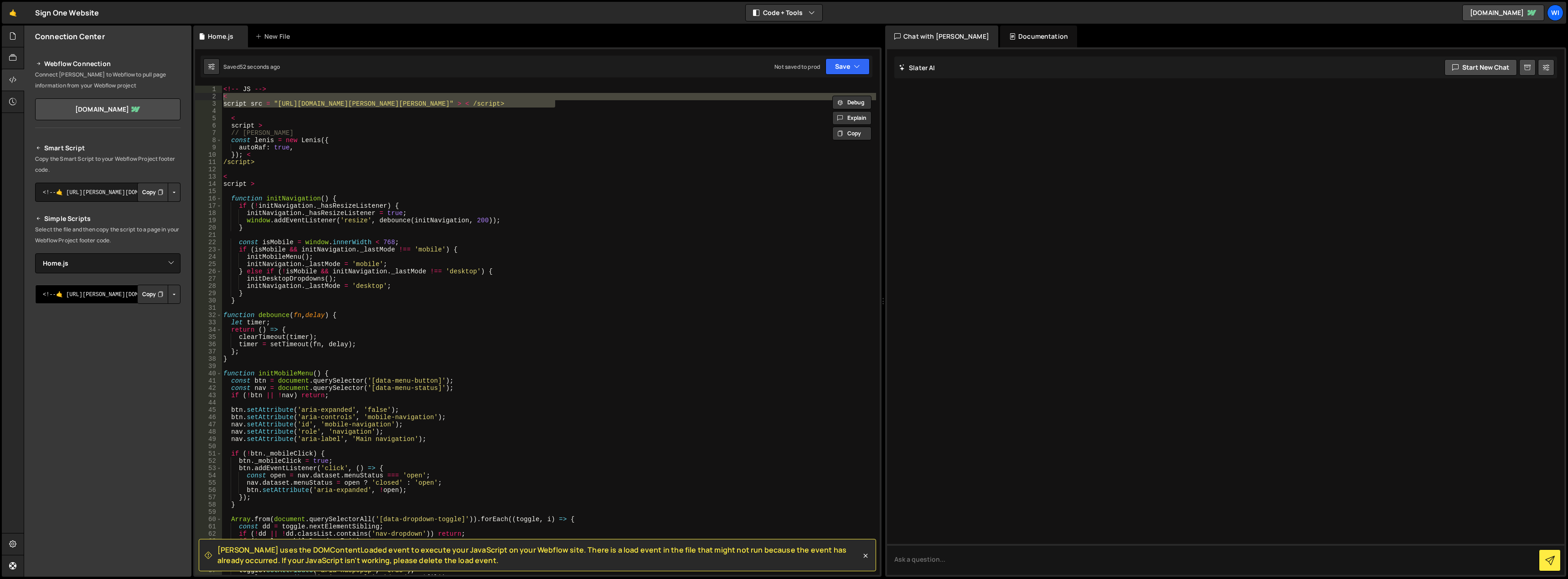
drag, startPoint x: 105, startPoint y: 293, endPoint x: 115, endPoint y: 307, distance: 17.2
click at [117, 307] on div "Smart Script Copy the Smart Script to your Webflow Project footer code. <!--🤙 h…" at bounding box center [108, 317] width 145 height 349
drag, startPoint x: 115, startPoint y: 310, endPoint x: 130, endPoint y: 306, distance: 15.5
click at [116, 310] on div "Smart Script Copy the Smart Script to your Webflow Project footer code. <!--🤙 h…" at bounding box center [108, 317] width 145 height 349
click at [145, 297] on button "Copy" at bounding box center [152, 294] width 31 height 19
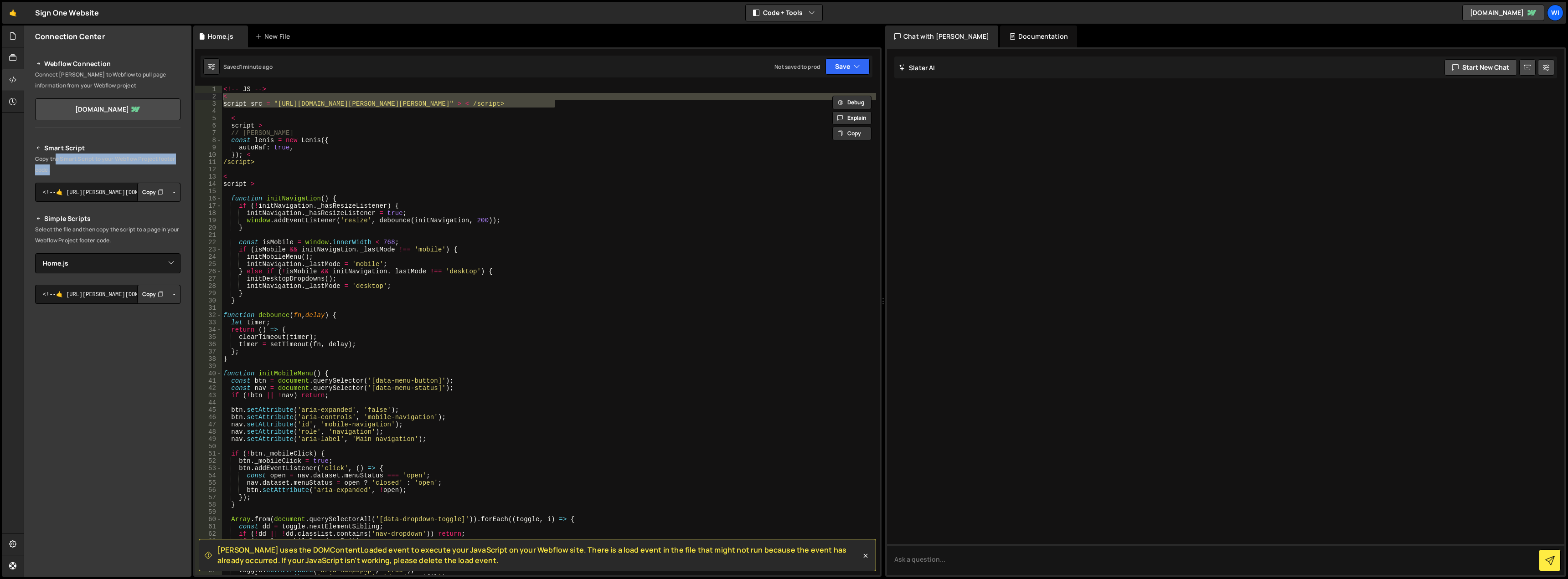
drag, startPoint x: 55, startPoint y: 159, endPoint x: 128, endPoint y: 169, distance: 73.7
click at [150, 167] on p "Copy the Smart Script to your Webflow Project footer code." at bounding box center [108, 164] width 145 height 22
click at [128, 169] on p "Copy the Smart Script to your Webflow Project footer code." at bounding box center [108, 164] width 145 height 22
click at [226, 33] on div "Home.js" at bounding box center [220, 36] width 26 height 9
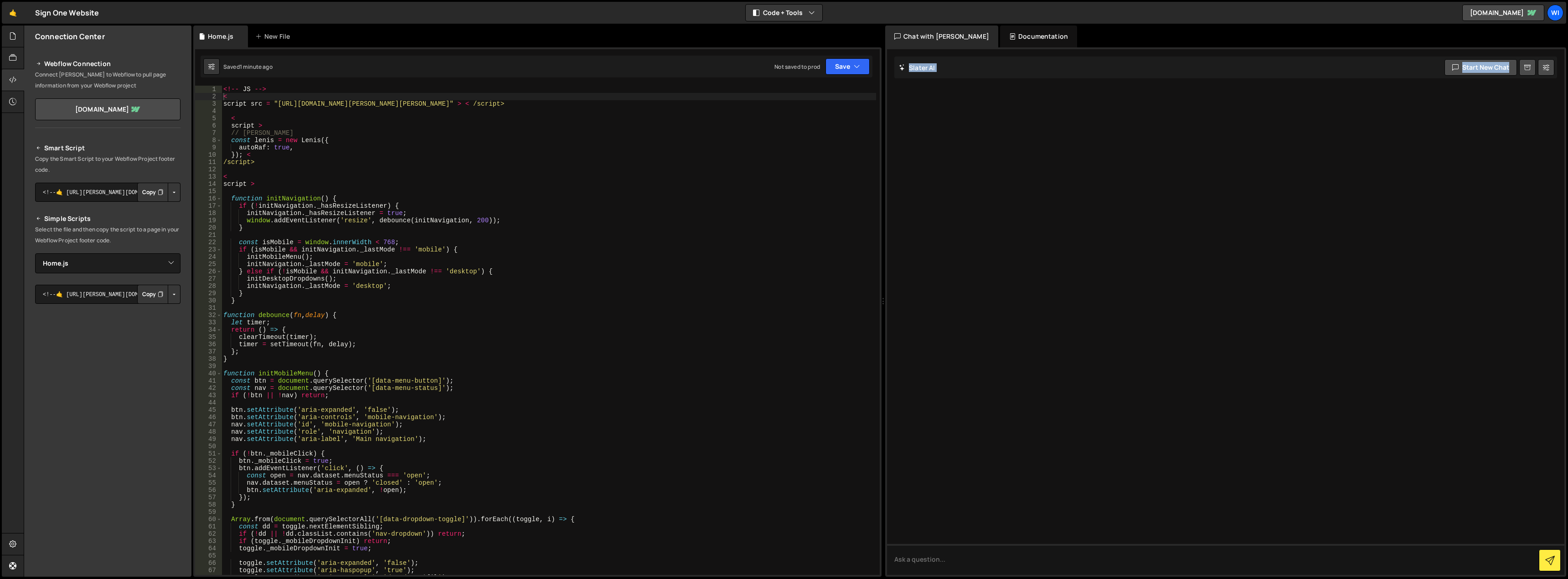
click at [889, 103] on div "Slater AI Start new chat Select a page to chat with Slater Slater Documentation…" at bounding box center [1225, 312] width 681 height 529
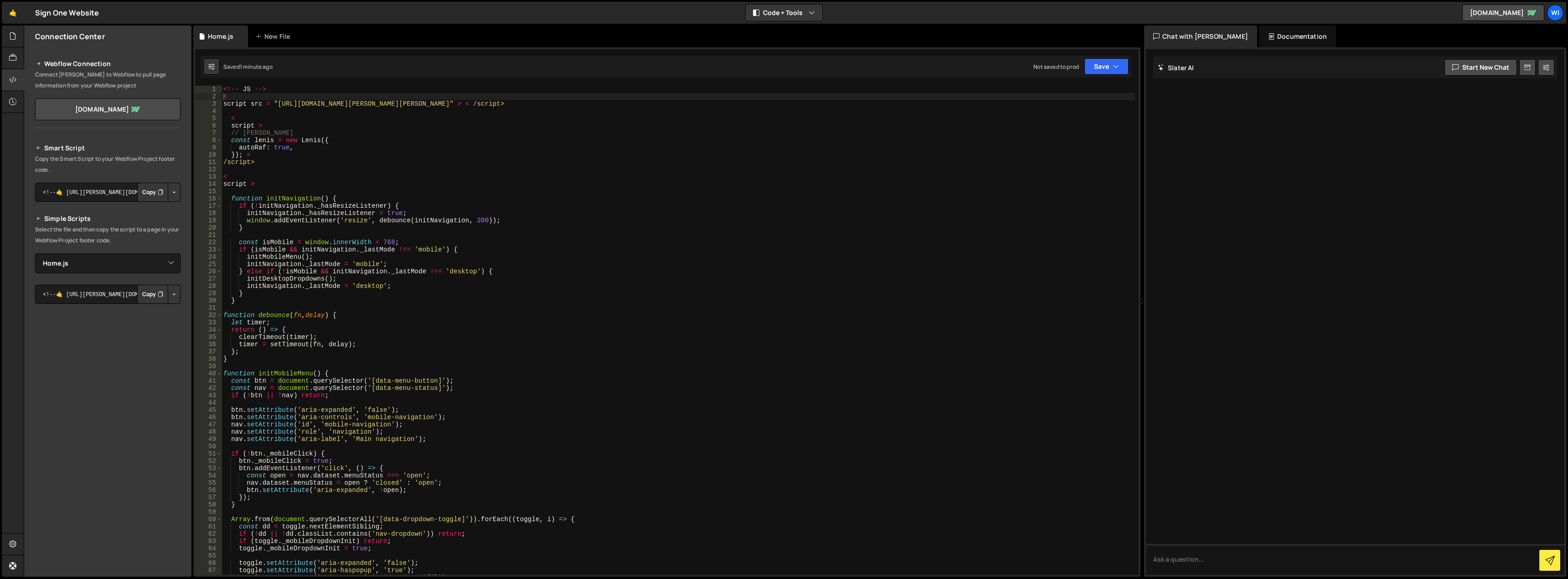
drag, startPoint x: 884, startPoint y: 104, endPoint x: 1141, endPoint y: 109, distance: 257.0
click at [1141, 109] on div "Files New File Create your first file Get started by starting a Javascript or C…" at bounding box center [796, 301] width 1544 height 552
click at [1280, 35] on div "Documentation" at bounding box center [1302, 36] width 77 height 22
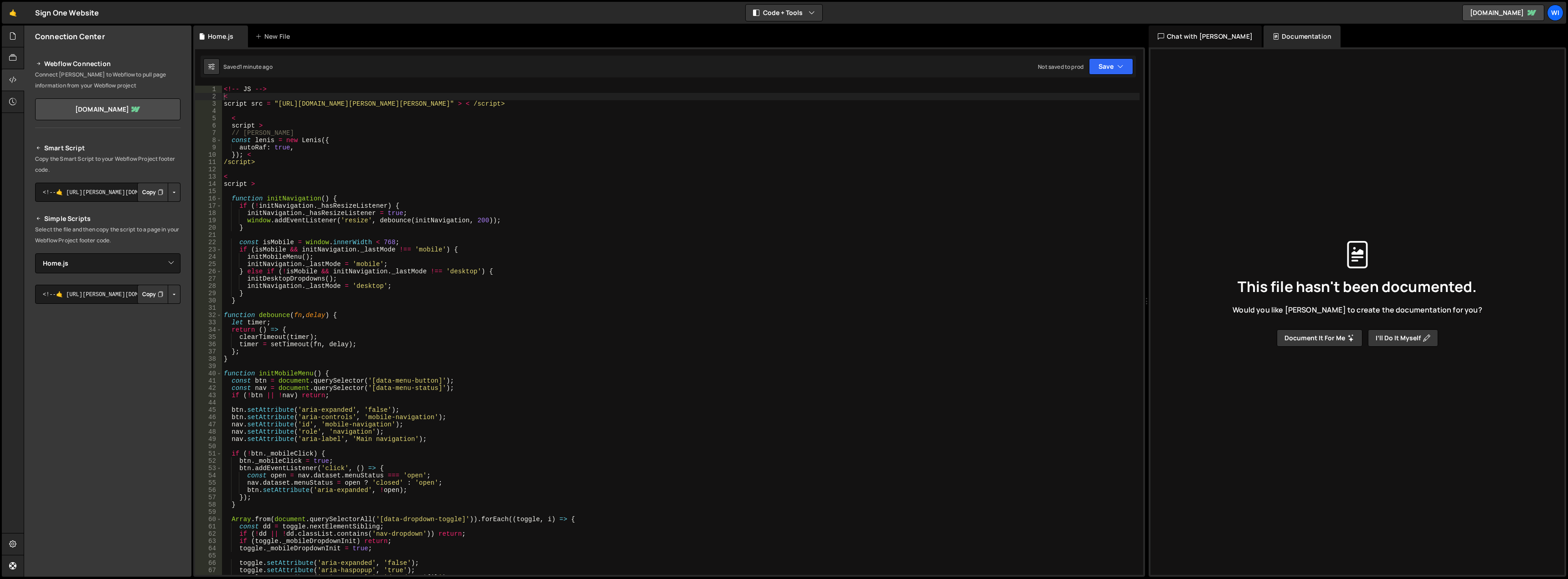
click at [1192, 35] on div "Chat with Slater AI" at bounding box center [1205, 36] width 113 height 22
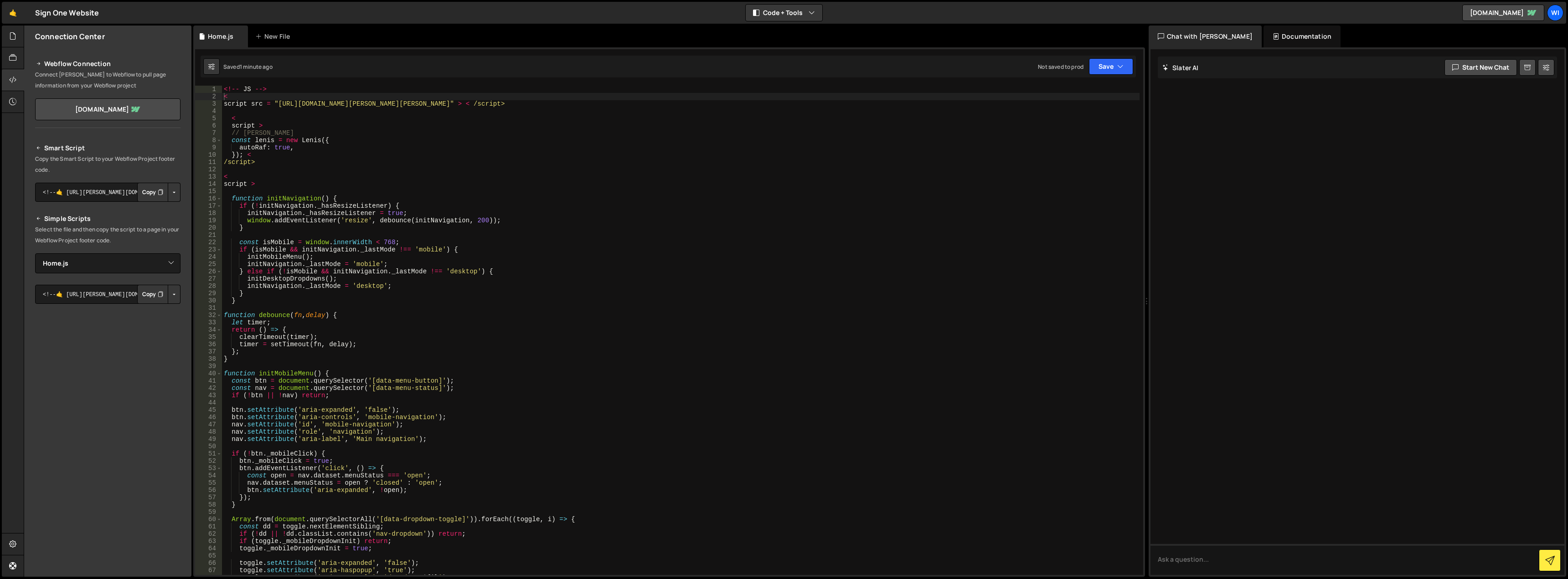
type textarea "} else if (!isMobile && initNavigation._lastMode !== 'desktop') {"
click at [505, 268] on div "<!-- JS --> < script src = "https://cdn.jsdelivr.net/npm/lenis@1.2.3/dist/lenis…" at bounding box center [681, 338] width 917 height 504
click at [121, 110] on link "sign-one-d12b08.webflow.io" at bounding box center [108, 109] width 145 height 22
click at [16, 16] on link "🤙" at bounding box center [13, 13] width 23 height 22
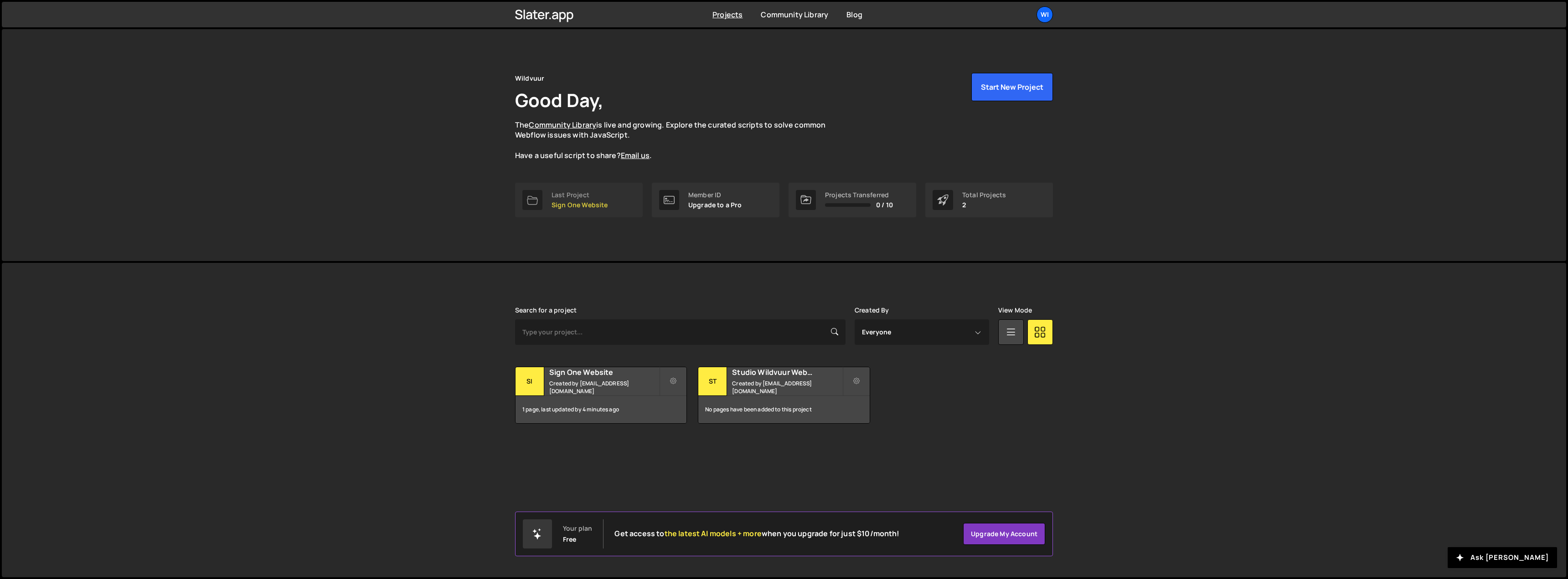
click at [603, 199] on div "Last Project Sign One Website" at bounding box center [579, 200] width 57 height 17
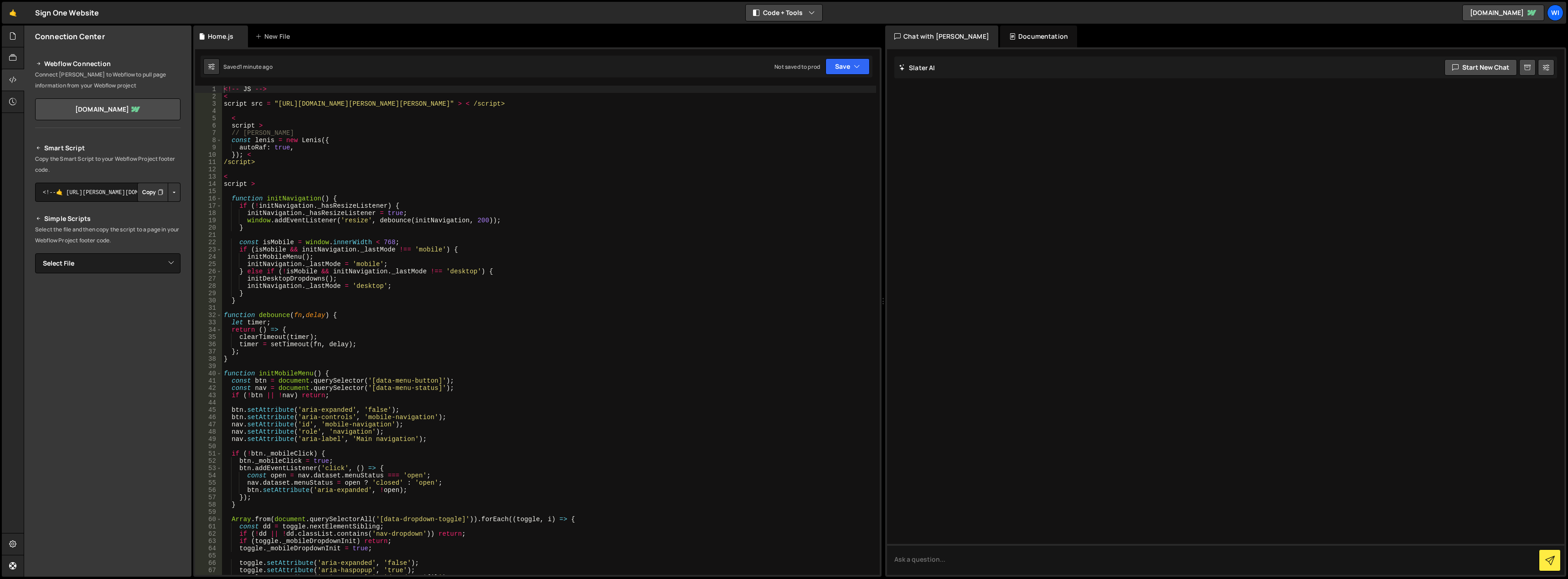
click at [801, 12] on button "Code + Tools" at bounding box center [784, 12] width 77 height 16
click at [842, 66] on button "Save" at bounding box center [847, 66] width 44 height 16
click at [836, 91] on div "Save to Staging S" at bounding box center [817, 89] width 95 height 9
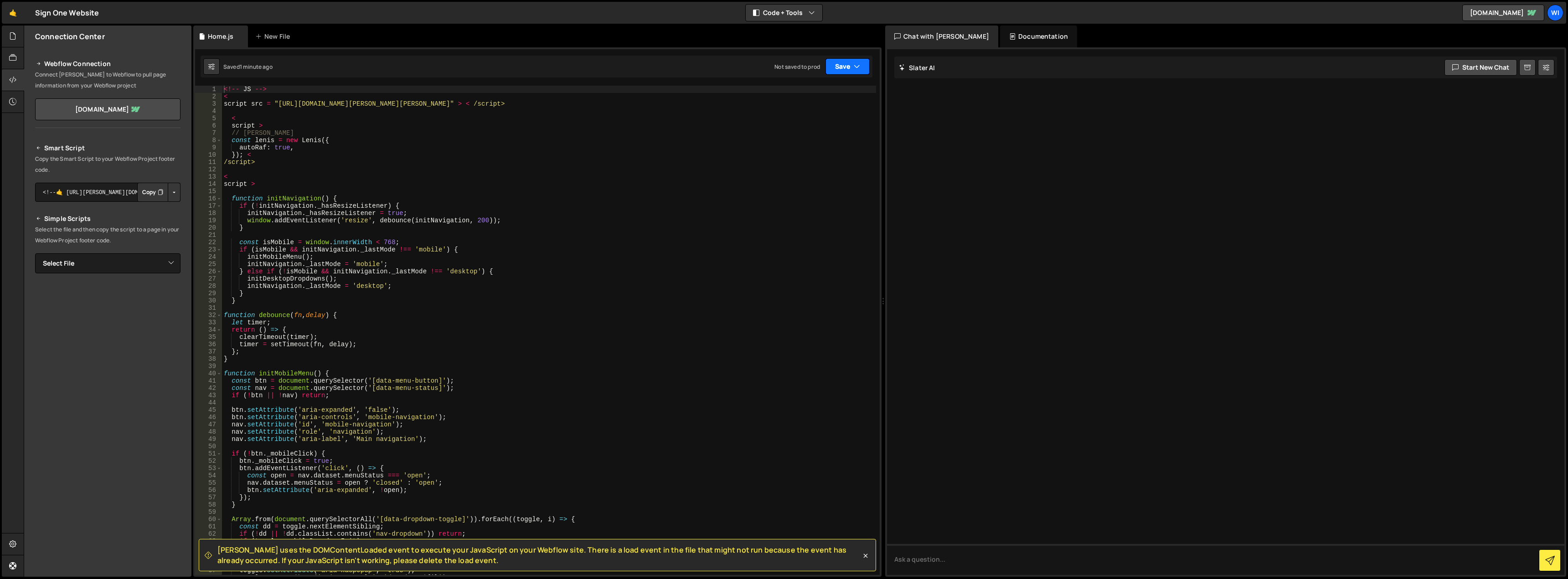
click at [836, 66] on button "Save" at bounding box center [847, 66] width 44 height 16
click at [825, 121] on div "Save to Production S" at bounding box center [817, 118] width 95 height 9
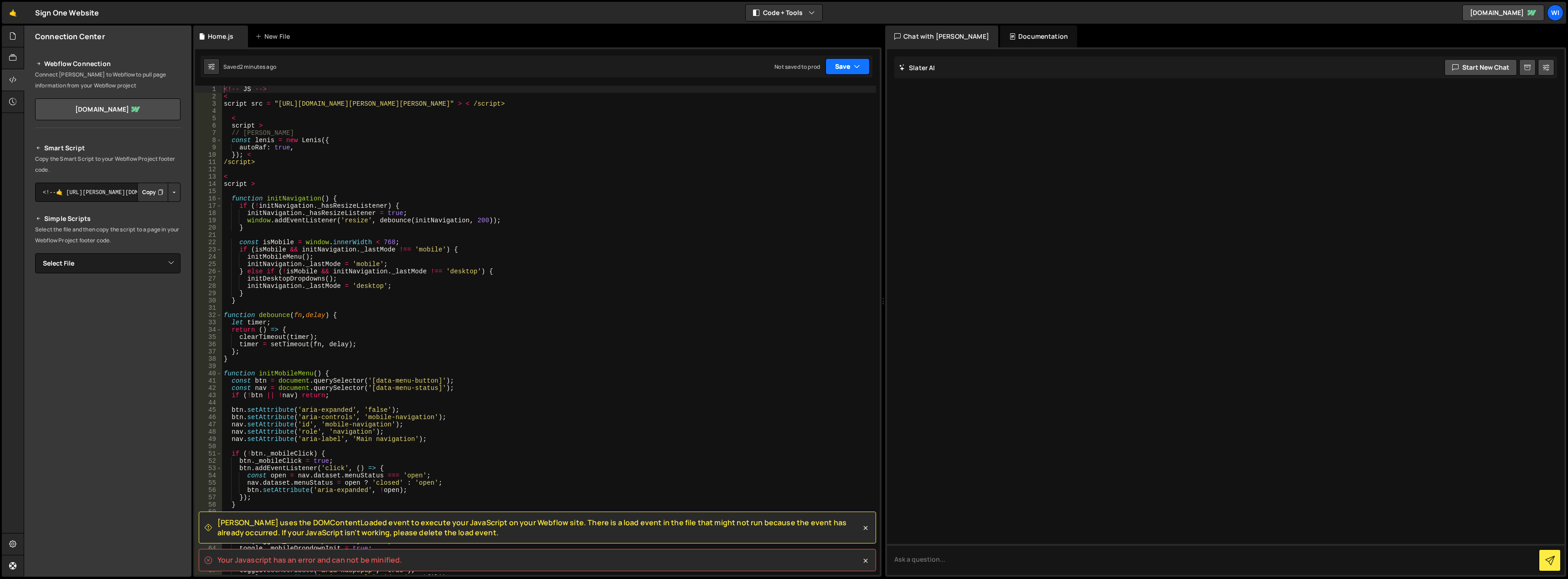
drag, startPoint x: 834, startPoint y: 68, endPoint x: 709, endPoint y: 95, distance: 127.9
click at [708, 95] on div "Debug Explain Copy Home.js New File Saved 2 minutes ago Not saved to prod Upgra…" at bounding box center [537, 301] width 688 height 552
click at [837, 65] on button "Save" at bounding box center [847, 66] width 44 height 16
click at [817, 94] on div "Saved 2 minutes ago" at bounding box center [817, 99] width 95 height 11
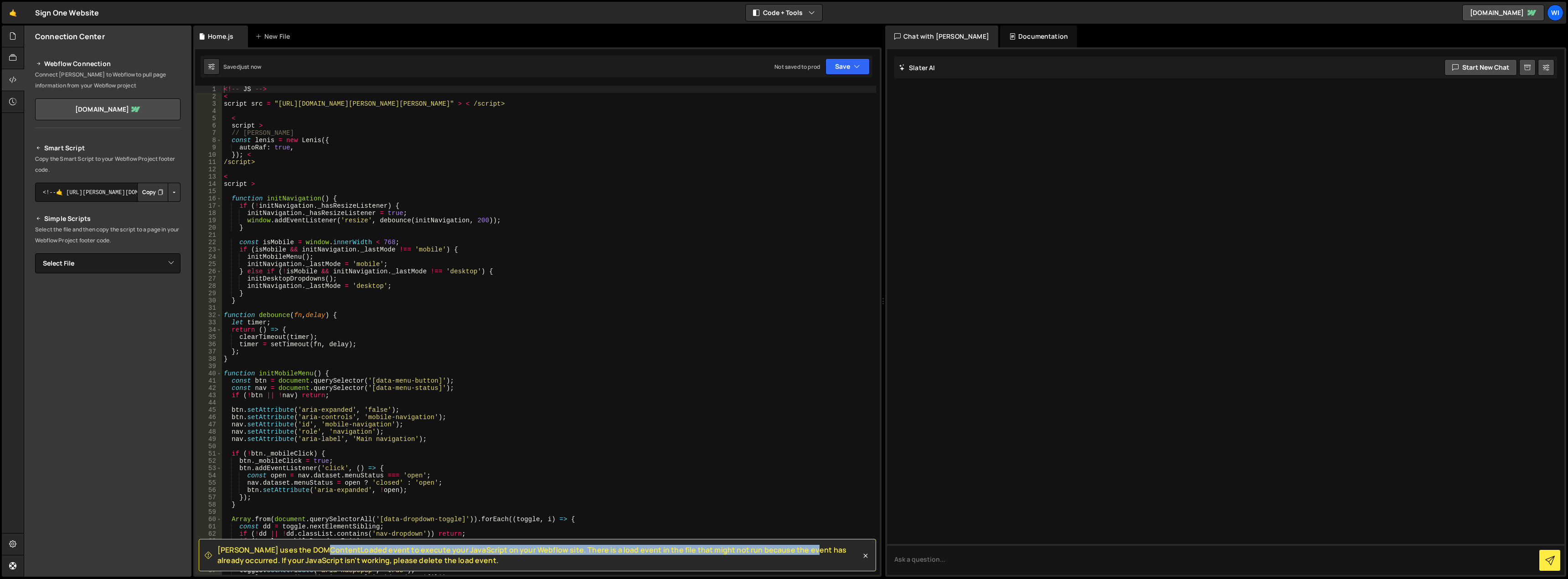
drag, startPoint x: 271, startPoint y: 551, endPoint x: 755, endPoint y: 544, distance: 484.1
click at [755, 544] on div "[PERSON_NAME] uses the DOMContentLoaded event to execute your JavaScript on you…" at bounding box center [537, 555] width 677 height 32
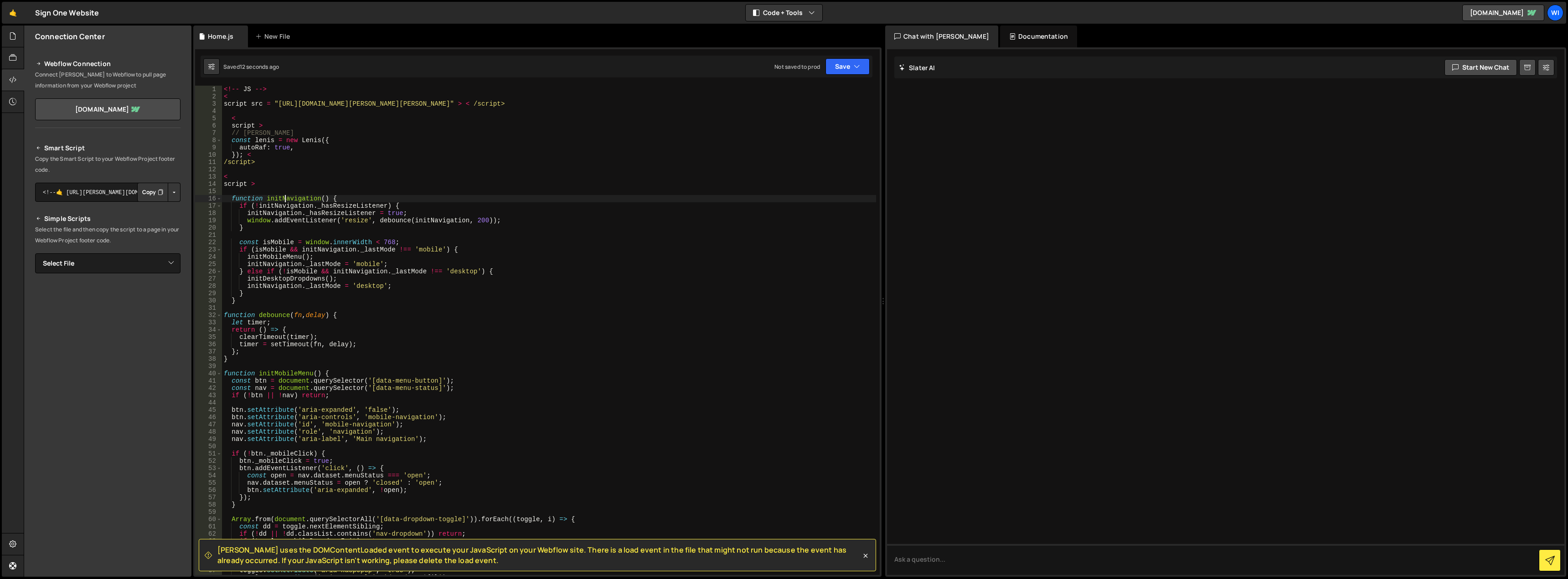
click at [284, 200] on div "<!-- JS --> < script src = "[URL][DOMAIN_NAME][PERSON_NAME][PERSON_NAME]" > < /…" at bounding box center [549, 338] width 654 height 504
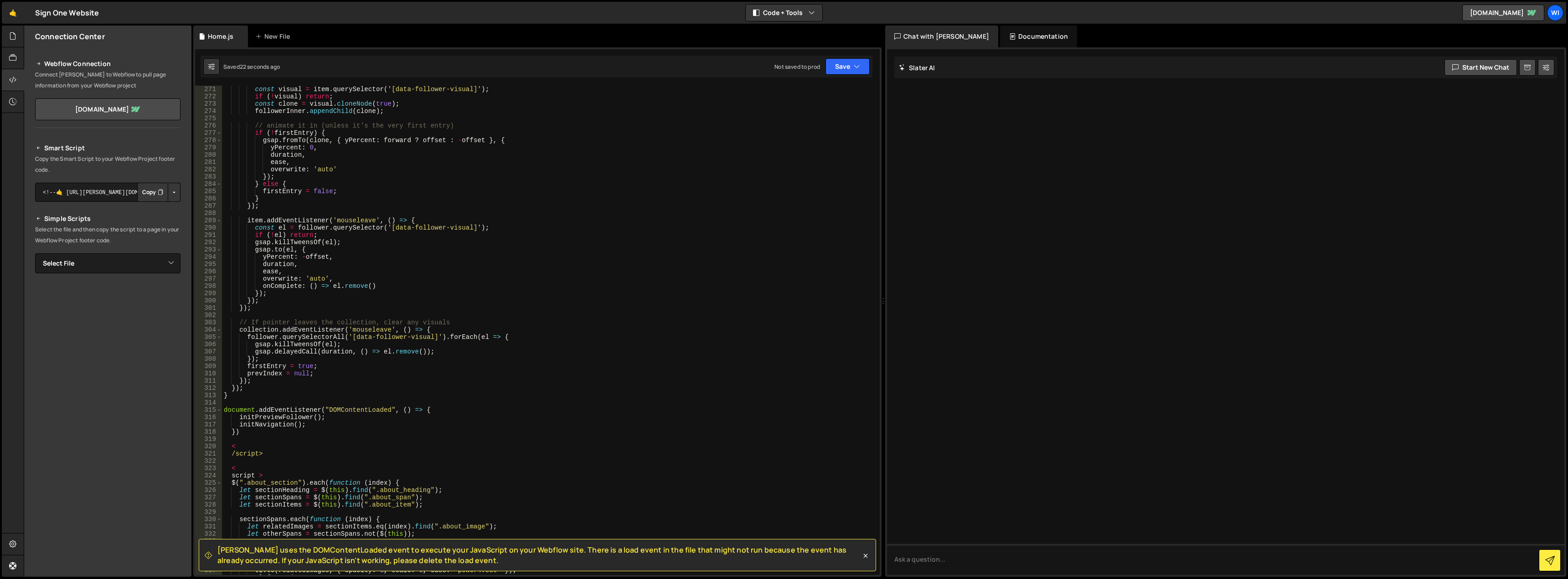
scroll to position [2158, 0]
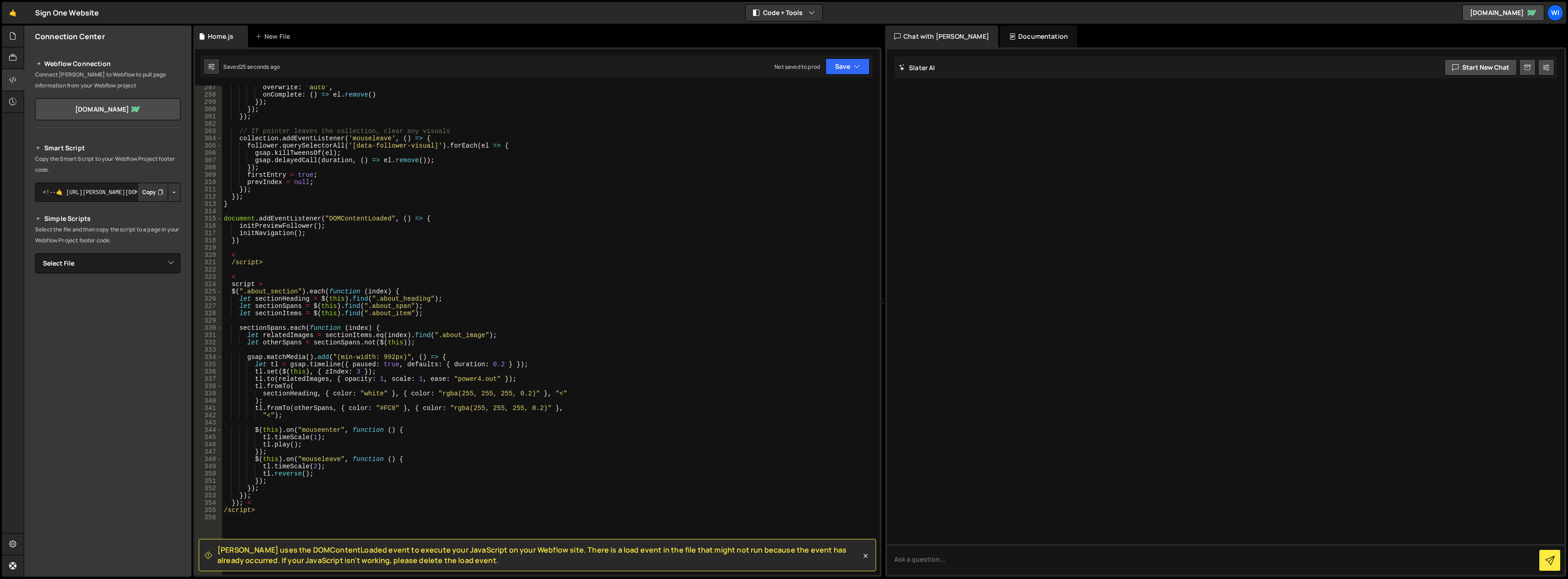
click at [279, 227] on div "overwrite : 'auto' , onComplete : ( ) => el . remove ( ) }) ; }) ; }) ; // If p…" at bounding box center [549, 336] width 654 height 504
click at [290, 233] on div "overwrite : 'auto' , onComplete : ( ) => el . remove ( ) }) ; }) ; }) ; // If p…" at bounding box center [549, 336] width 654 height 504
drag, startPoint x: 239, startPoint y: 224, endPoint x: 337, endPoint y: 224, distance: 98.0
click at [337, 224] on div "overwrite : 'auto' , onComplete : ( ) => el . remove ( ) }) ; }) ; }) ; // If p…" at bounding box center [549, 336] width 654 height 504
click at [313, 205] on div "overwrite : 'auto' , onComplete : ( ) => el . remove ( ) }) ; }) ; }) ; // If p…" at bounding box center [549, 336] width 654 height 504
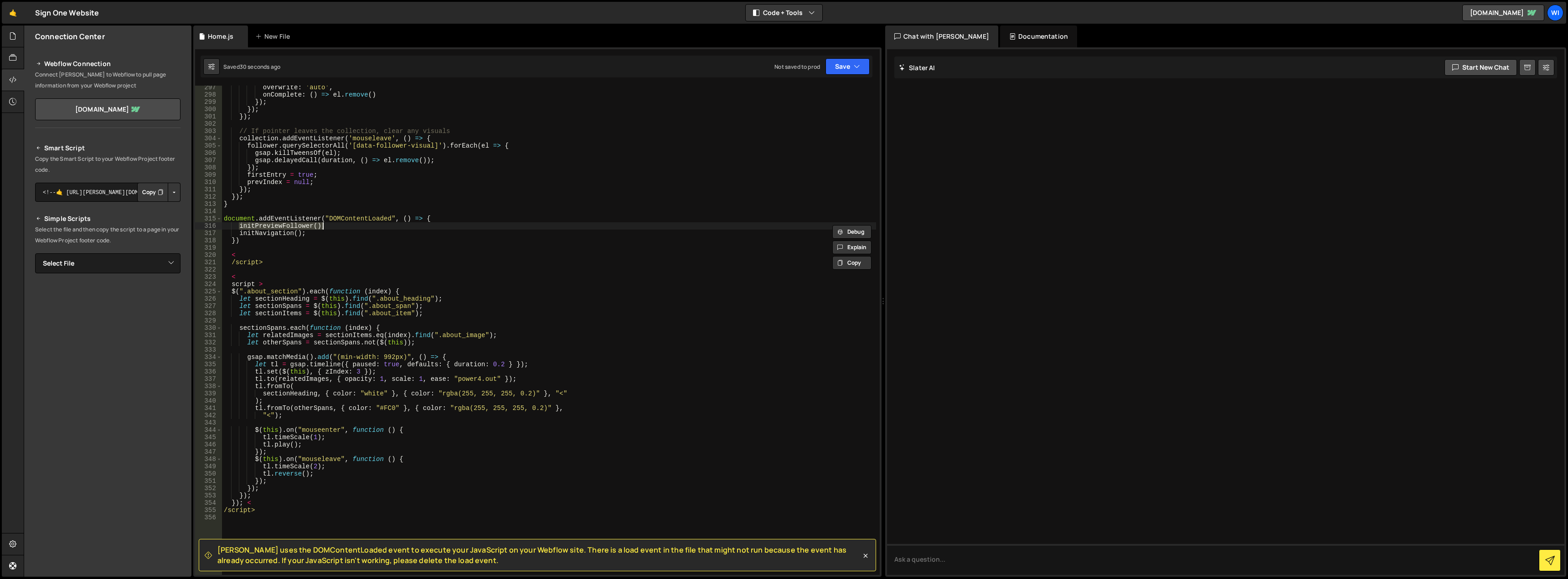
type textarea "}"
paste textarea "initPreviewFollower();"
type textarea "initNavigation();"
type textarea "initPreviewFollower();"
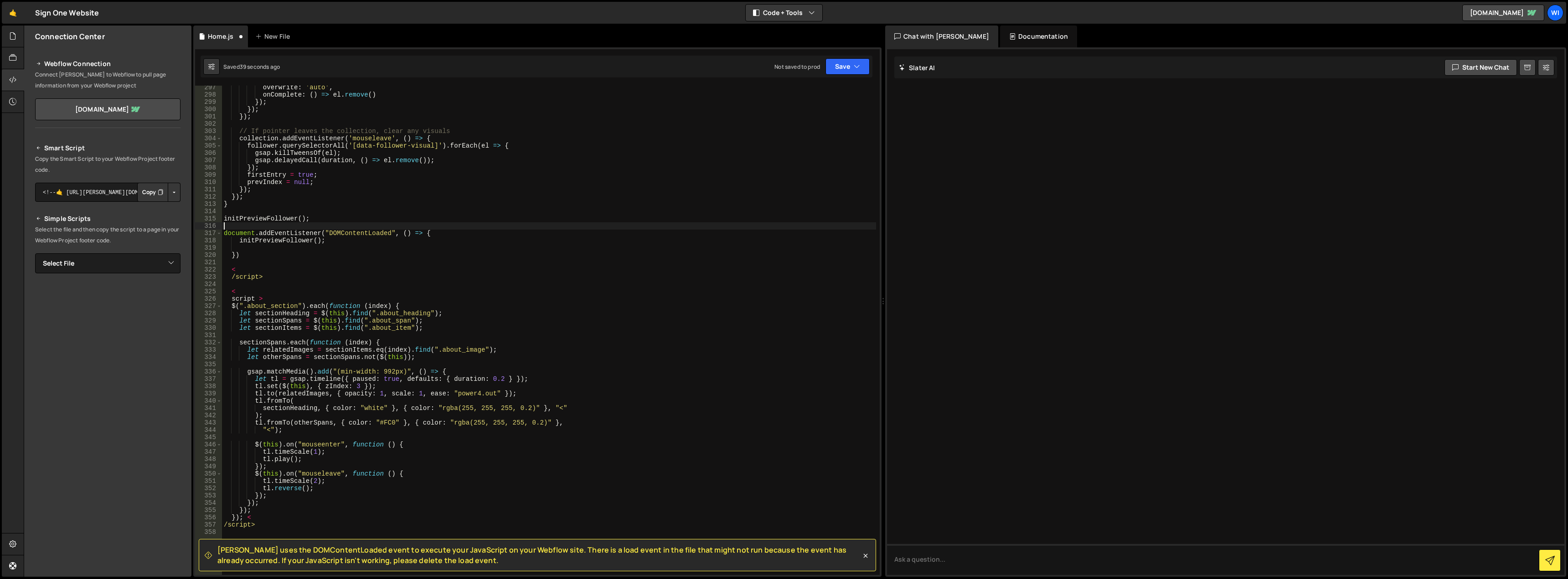
paste textarea "initNavigation();"
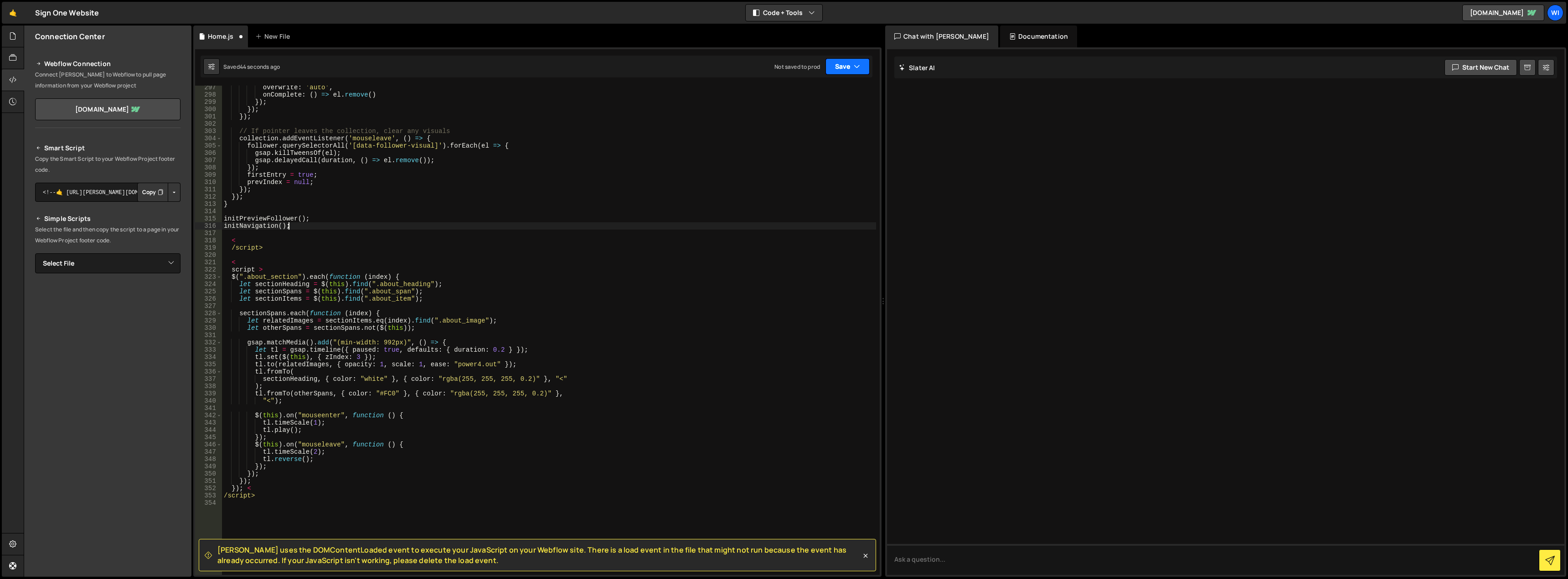
click at [842, 66] on button "Save" at bounding box center [847, 66] width 44 height 16
click at [799, 97] on div "45 seconds ago" at bounding box center [805, 99] width 41 height 8
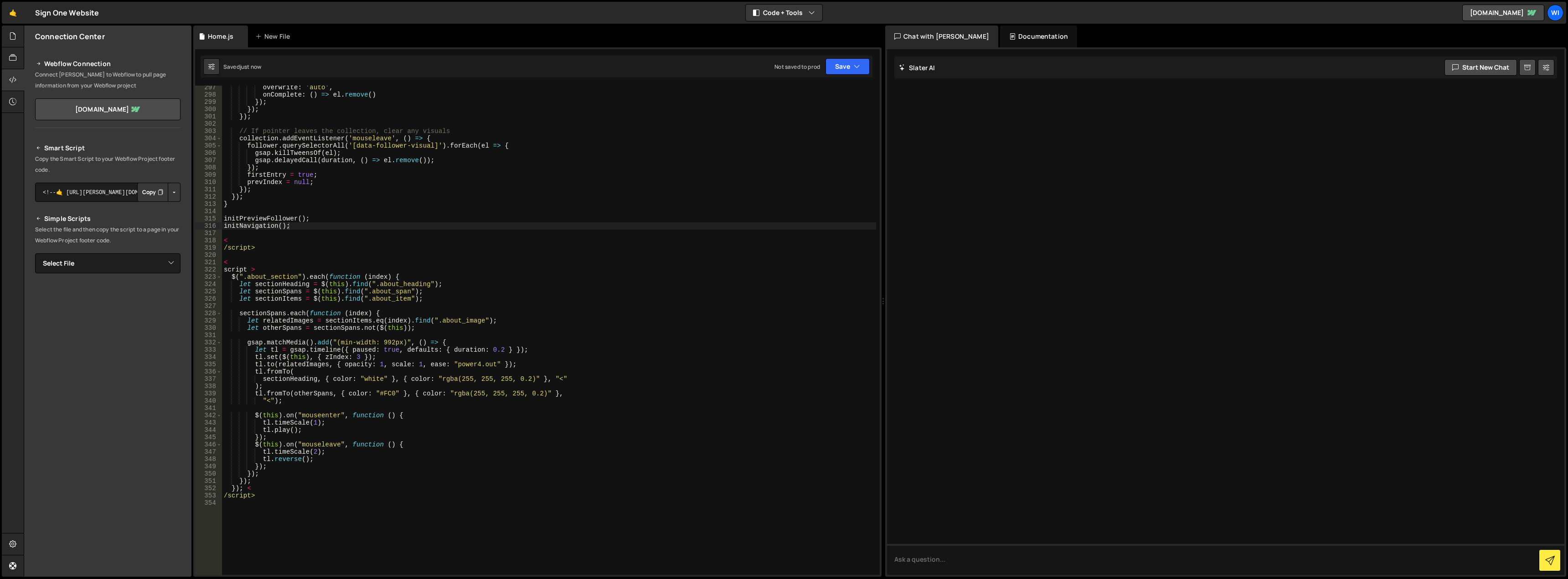
click at [324, 261] on div "overwrite : 'auto' , onComplete : ( ) => el . remove ( ) }) ; }) ; }) ; // If p…" at bounding box center [549, 336] width 654 height 504
click at [310, 248] on div "overwrite : 'auto' , onComplete : ( ) => el . remove ( ) }) ; }) ; }) ; // If p…" at bounding box center [549, 336] width 654 height 504
type textarea "</script>"
click at [257, 248] on div "overwrite : 'auto' , onComplete : ( ) => el . remove ( ) }) ; }) ; }) ; // If p…" at bounding box center [549, 336] width 654 height 504
click at [233, 265] on div "overwrite : 'auto' , onComplete : ( ) => el . remove ( ) }) ; }) ; }) ; // If p…" at bounding box center [549, 336] width 654 height 504
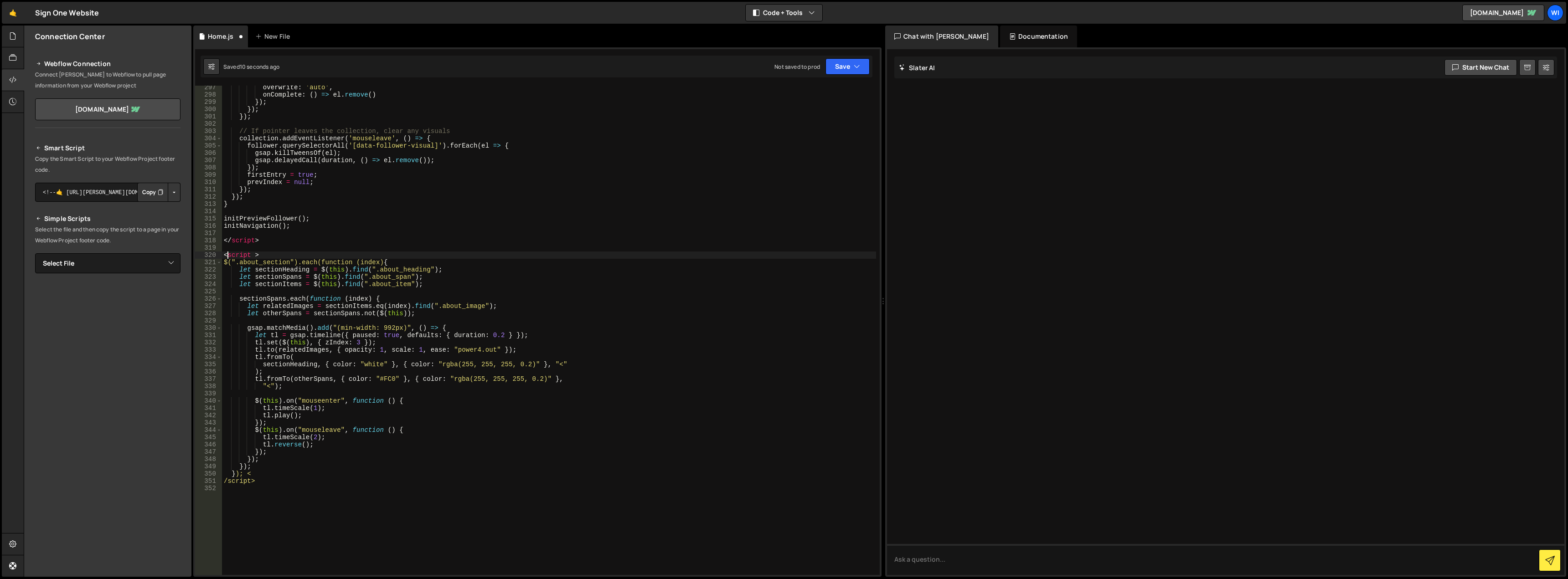
click at [268, 349] on div "overwrite : 'auto' , onComplete : ( ) => el . remove ( ) }) ; }) ; }) ; // If p…" at bounding box center [549, 336] width 654 height 504
click at [251, 480] on div "overwrite : 'auto' , onComplete : ( ) => el . remove ( ) }) ; }) ; }) ; // If p…" at bounding box center [549, 336] width 654 height 504
click at [232, 482] on div "overwrite : 'auto' , onComplete : ( ) => el . remove ( ) }) ; }) ; }) ; // If p…" at bounding box center [549, 336] width 654 height 504
click at [275, 475] on div "overwrite : 'auto' , onComplete : ( ) => el . remove ( ) }) ; }) ; }) ; // If p…" at bounding box center [549, 336] width 654 height 504
type textarea "});"
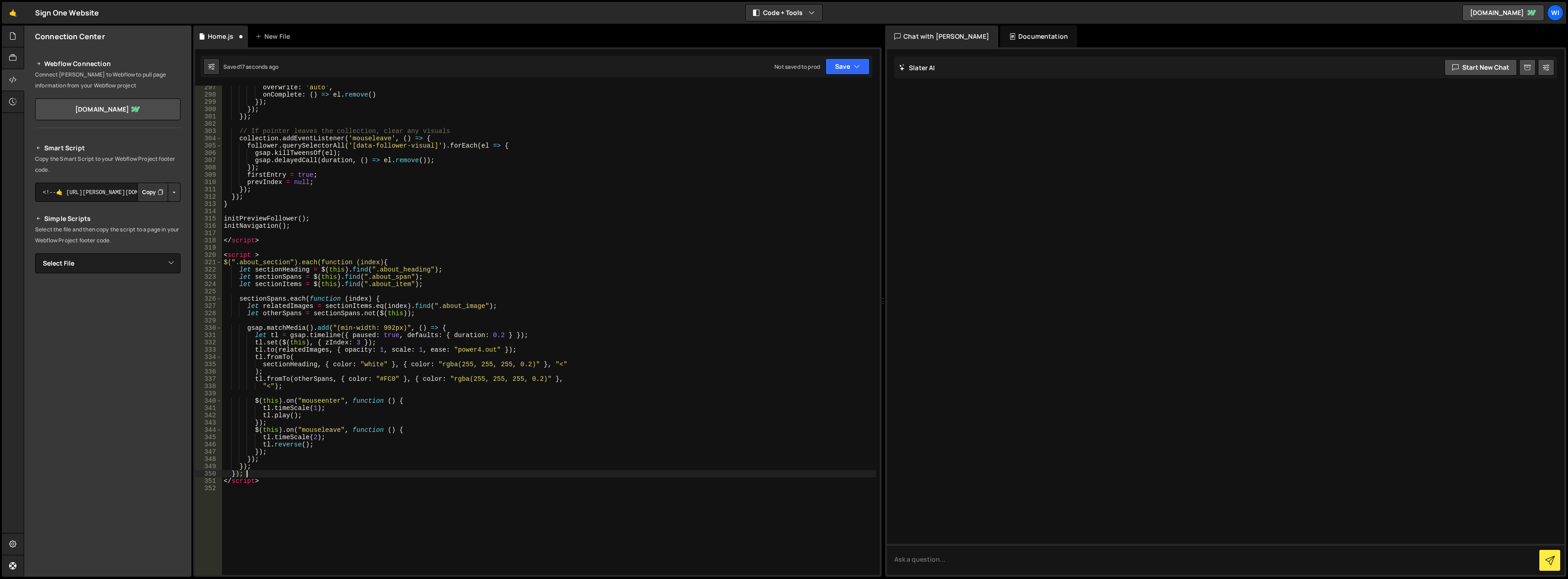
click at [268, 470] on div "overwrite : 'auto' , onComplete : ( ) => el . remove ( ) }) ; }) ; }) ; // If p…" at bounding box center [549, 336] width 654 height 504
click at [268, 255] on div "overwrite : 'auto' , onComplete : ( ) => el . remove ( ) }) ; }) ; }) ; // If p…" at bounding box center [549, 336] width 654 height 504
type textarea "<script >"
click at [836, 60] on button "Save" at bounding box center [847, 66] width 44 height 16
click at [796, 94] on div "Saved 22 seconds ago" at bounding box center [817, 99] width 95 height 11
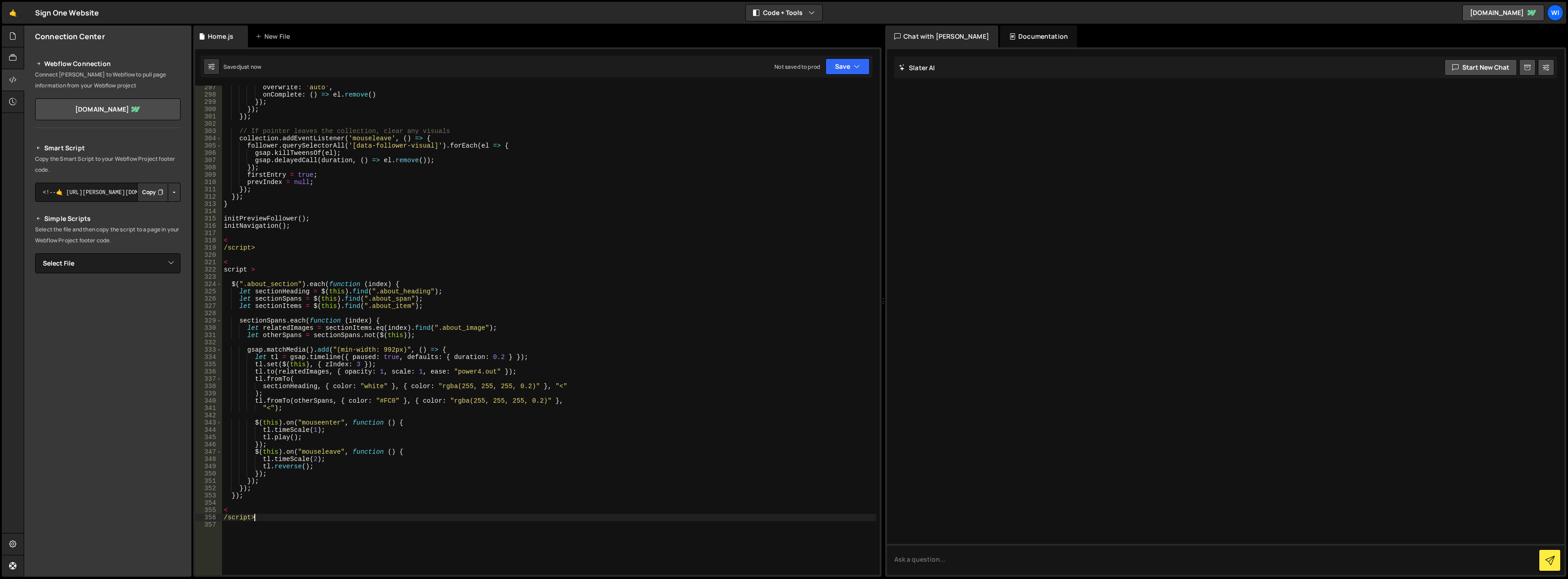
click at [259, 518] on div "overwrite : 'auto' , onComplete : ( ) => el . remove ( ) }) ; }) ; }) ; // If p…" at bounding box center [549, 336] width 654 height 504
drag, startPoint x: 268, startPoint y: 516, endPoint x: 209, endPoint y: 511, distance: 59.2
click at [209, 511] on div "/script> 297 298 299 300 301 302 303 304 305 306 307 308 309 310 311 312 313 31…" at bounding box center [537, 330] width 685 height 489
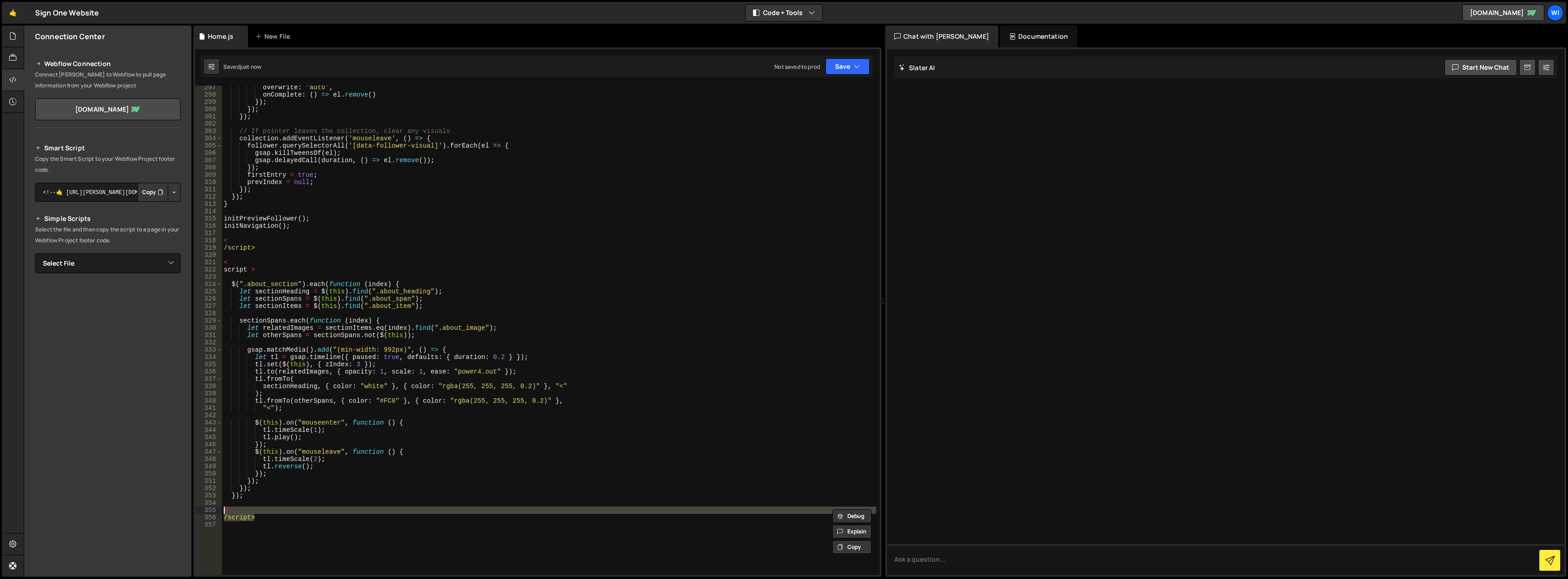
click at [329, 468] on div "overwrite : 'auto' , onComplete : ( ) => el . remove ( ) }) ; }) ; }) ; // If p…" at bounding box center [549, 336] width 654 height 504
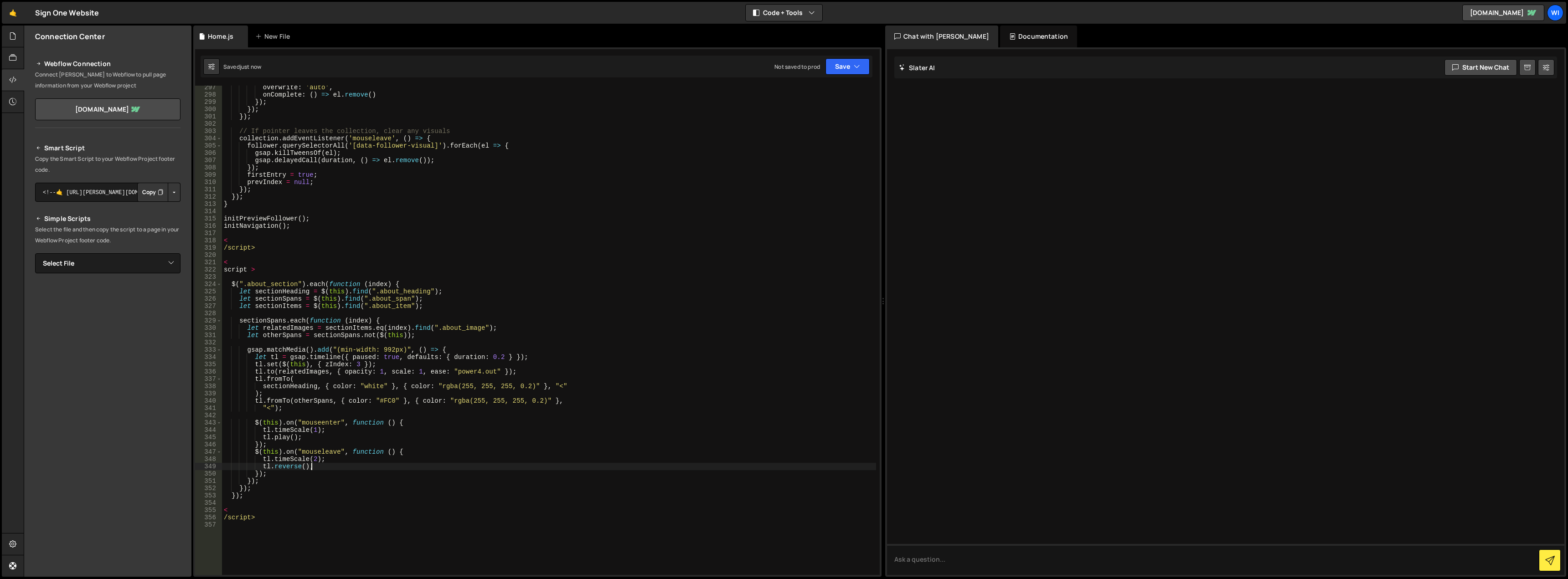
click at [261, 285] on div "overwrite : 'auto' , onComplete : ( ) => el . remove ( ) }) ; }) ; }) ; // If p…" at bounding box center [549, 336] width 654 height 504
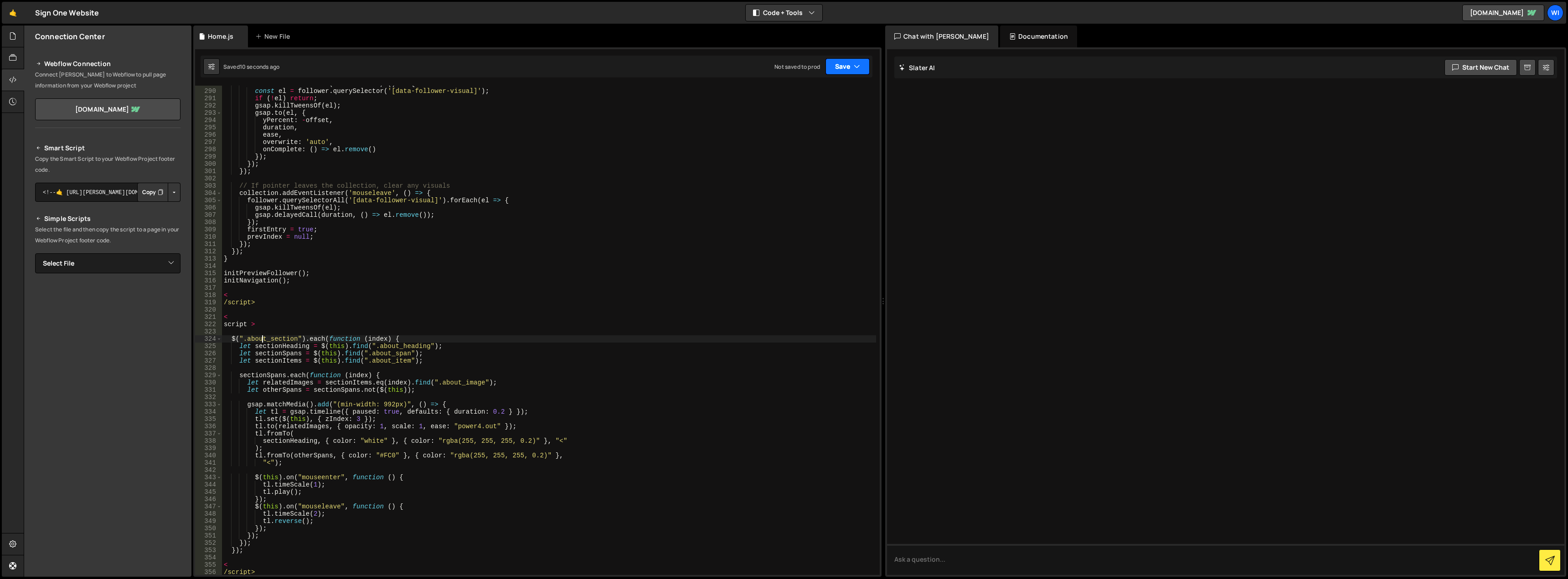
click at [841, 68] on button "Save" at bounding box center [847, 66] width 44 height 16
click at [814, 95] on div "10 seconds ago" at bounding box center [805, 99] width 40 height 8
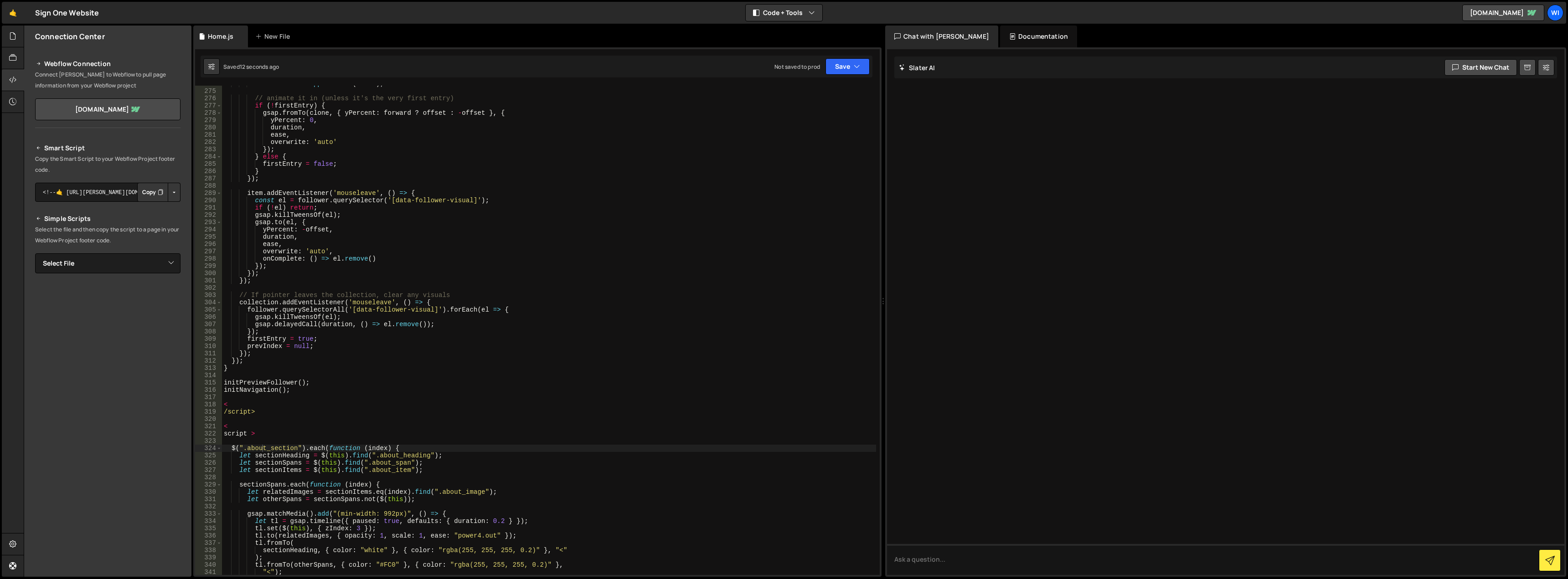
scroll to position [1885, 0]
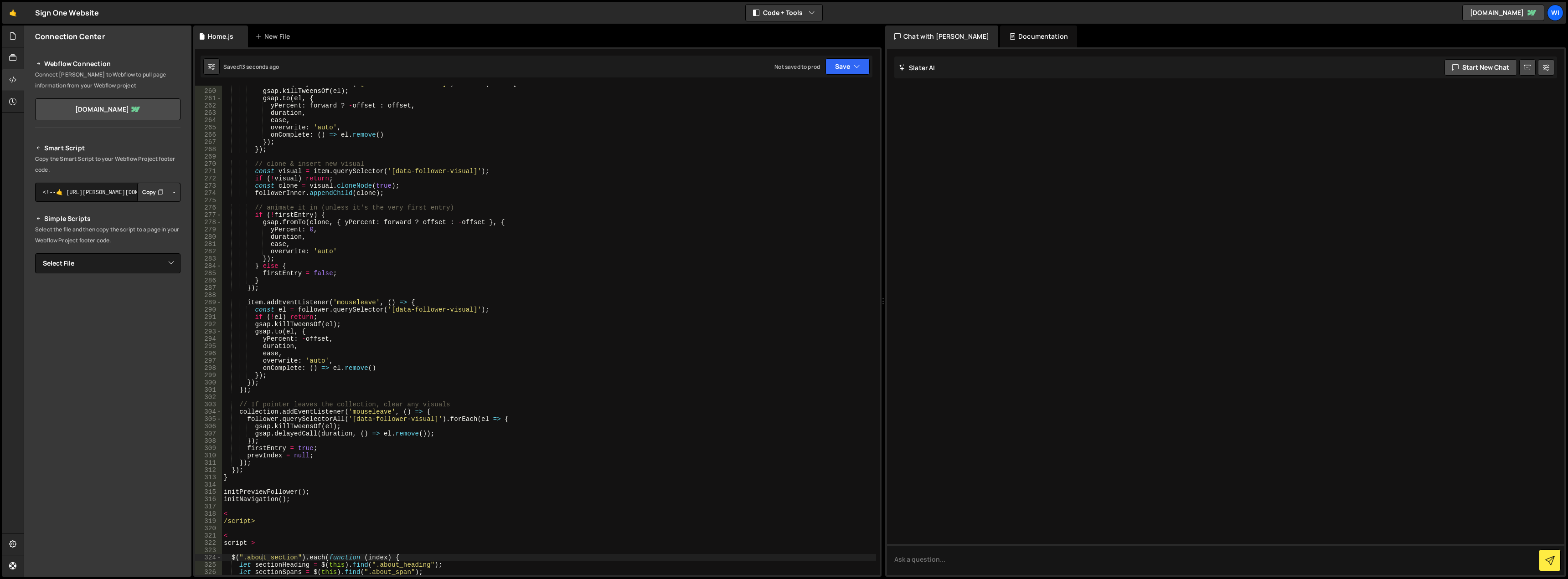
click at [790, 69] on div "Not saved to prod" at bounding box center [797, 66] width 46 height 8
click at [859, 64] on icon "button" at bounding box center [857, 66] width 6 height 9
click at [813, 98] on div "14 seconds ago" at bounding box center [805, 99] width 40 height 8
click at [811, 68] on div "Not saved to prod" at bounding box center [797, 66] width 46 height 8
click at [858, 66] on icon "button" at bounding box center [857, 66] width 6 height 9
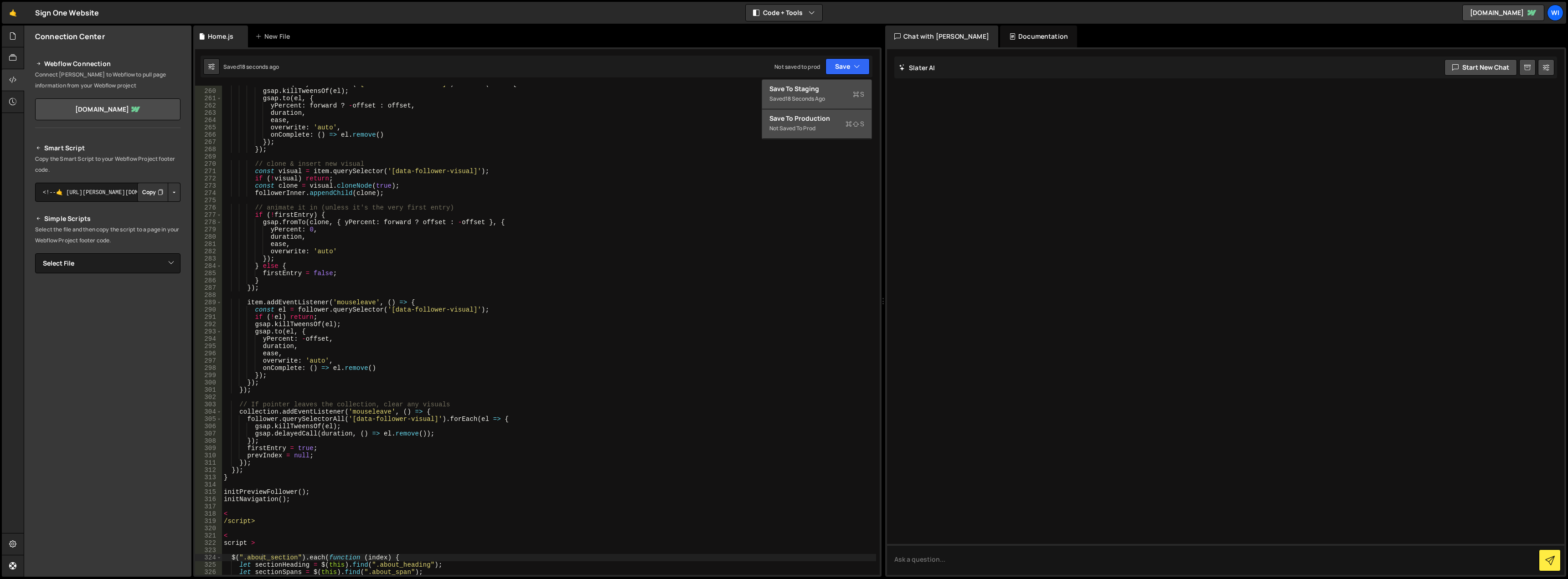
click at [821, 122] on div "Save to Production S" at bounding box center [817, 118] width 95 height 9
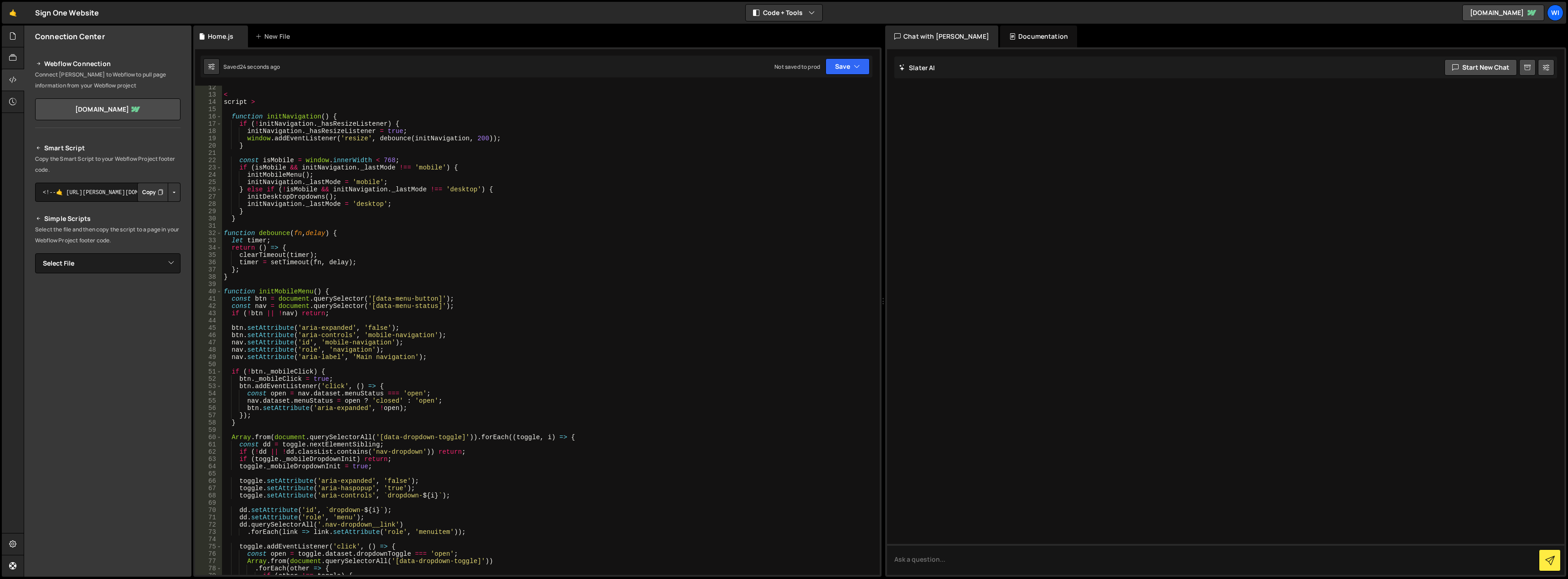
scroll to position [0, 0]
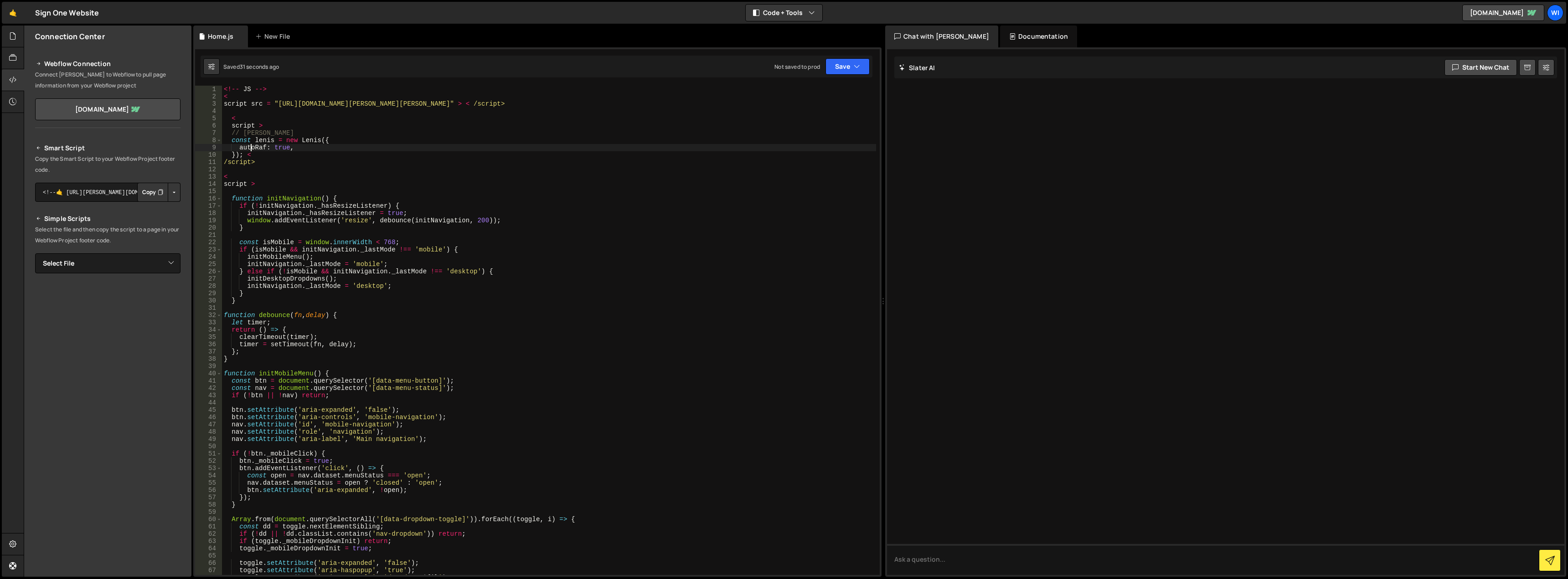
drag, startPoint x: 250, startPoint y: 148, endPoint x: 296, endPoint y: 148, distance: 46.0
click at [296, 148] on div "<!-- JS --> < script src = "https://cdn.jsdelivr.net/npm/lenis@1.2.3/dist/lenis…" at bounding box center [549, 338] width 654 height 504
click at [298, 148] on div "<!-- JS --> < script src = "https://cdn.jsdelivr.net/npm/lenis@1.2.3/dist/lenis…" at bounding box center [549, 330] width 654 height 489
click at [292, 159] on div "<!-- JS --> < script src = "https://cdn.jsdelivr.net/npm/lenis@1.2.3/dist/lenis…" at bounding box center [549, 338] width 654 height 504
type textarea "/script>"
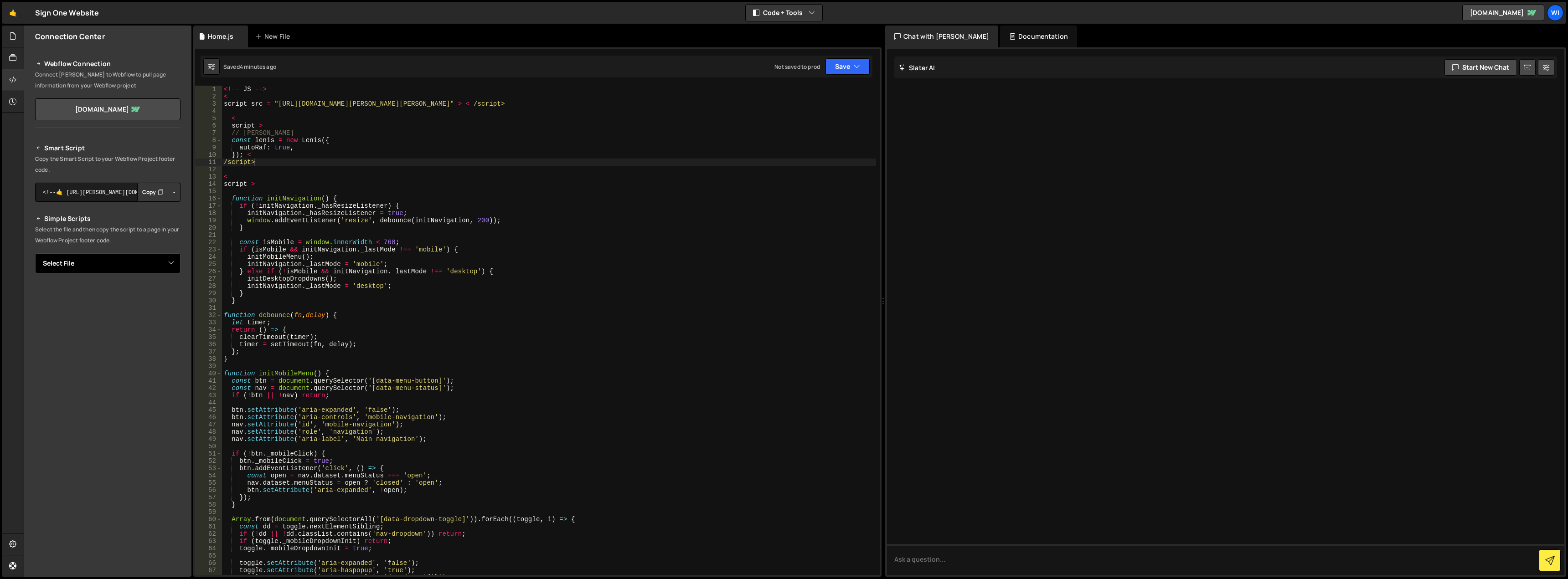
click at [121, 266] on select "Select File Home.js" at bounding box center [108, 263] width 145 height 20
click at [146, 192] on button "Copy" at bounding box center [152, 192] width 31 height 19
click at [841, 68] on button "Save" at bounding box center [847, 66] width 44 height 16
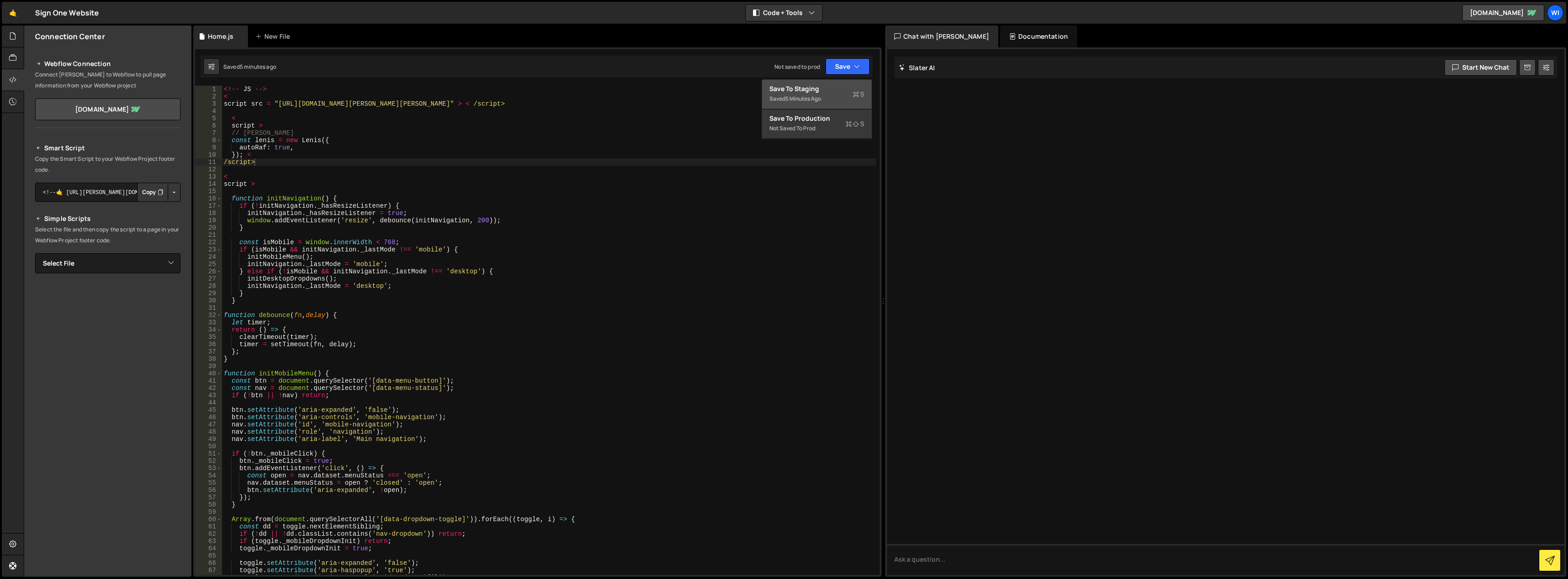
click at [782, 101] on div "Saved 5 minutes ago" at bounding box center [817, 99] width 95 height 11
click at [859, 66] on icon "button" at bounding box center [857, 66] width 6 height 9
click at [594, 108] on div "<!-- JS --> < script src = "https://cdn.jsdelivr.net/npm/lenis@1.2.3/dist/lenis…" at bounding box center [549, 338] width 654 height 504
click at [341, 157] on div "<!-- JS --> < script src = "https://cdn.jsdelivr.net/npm/lenis@1.2.3/dist/lenis…" at bounding box center [549, 338] width 654 height 504
click at [338, 119] on div "<!-- JS --> < script src = "https://cdn.jsdelivr.net/npm/lenis@1.2.3/dist/lenis…" at bounding box center [549, 338] width 654 height 504
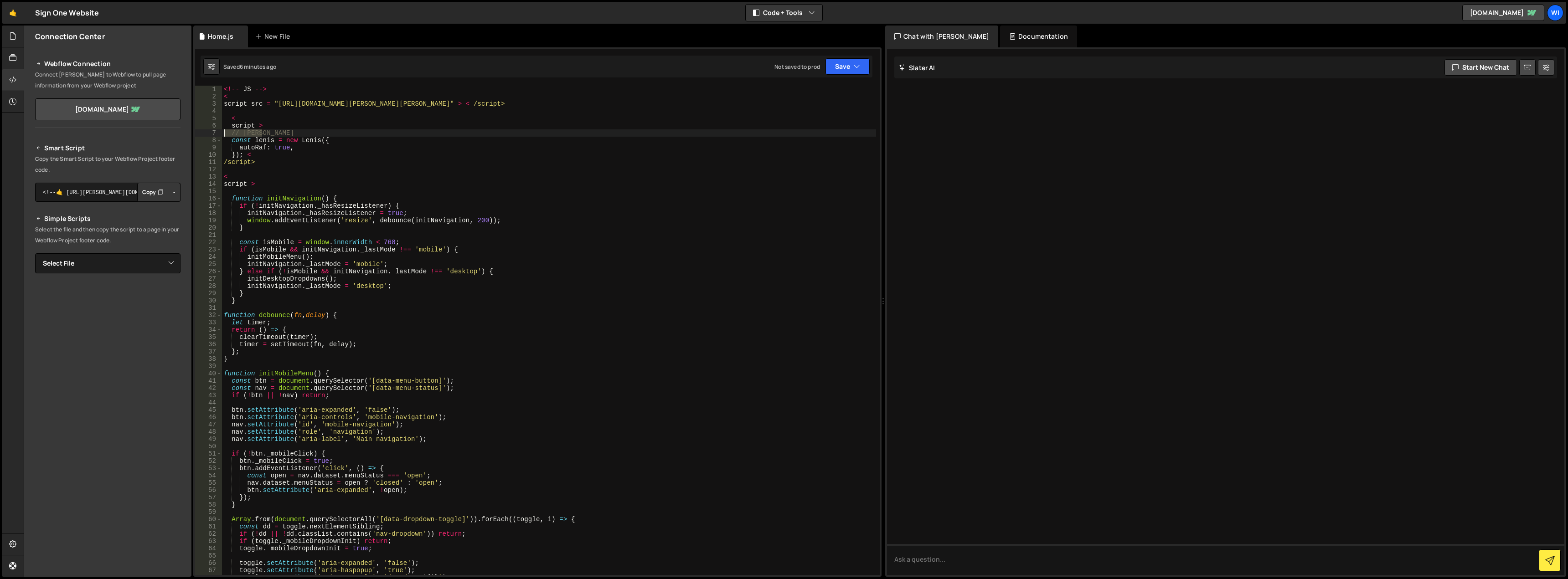
drag, startPoint x: 277, startPoint y: 134, endPoint x: 225, endPoint y: 135, distance: 52.0
click at [225, 135] on div "<!-- JS --> < script src = "https://cdn.jsdelivr.net/npm/lenis@1.2.3/dist/lenis…" at bounding box center [549, 338] width 654 height 504
type textarea "// [PERSON_NAME]"
click at [312, 111] on div "<!-- JS --> < script src = "https://cdn.jsdelivr.net/npm/lenis@1.2.3/dist/lenis…" at bounding box center [549, 338] width 654 height 504
click at [289, 99] on div "<!-- JS --> < script src = "https://cdn.jsdelivr.net/npm/lenis@1.2.3/dist/lenis…" at bounding box center [549, 338] width 654 height 504
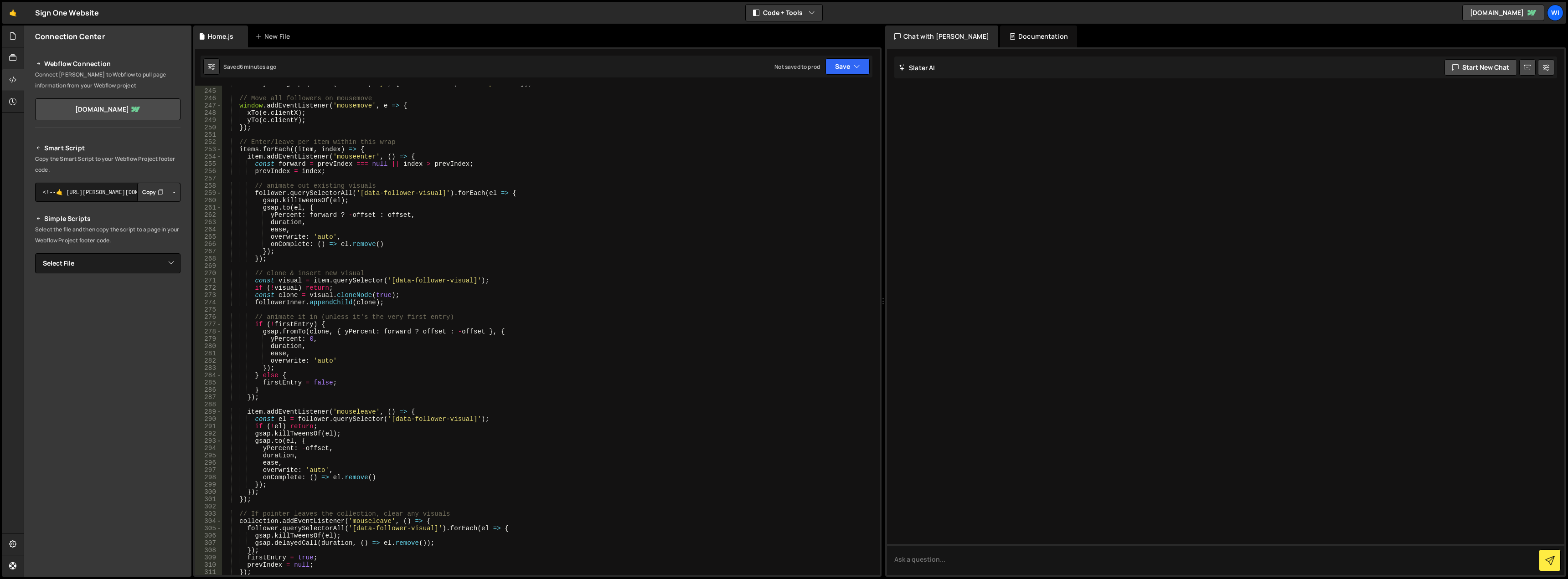
scroll to position [1640, 0]
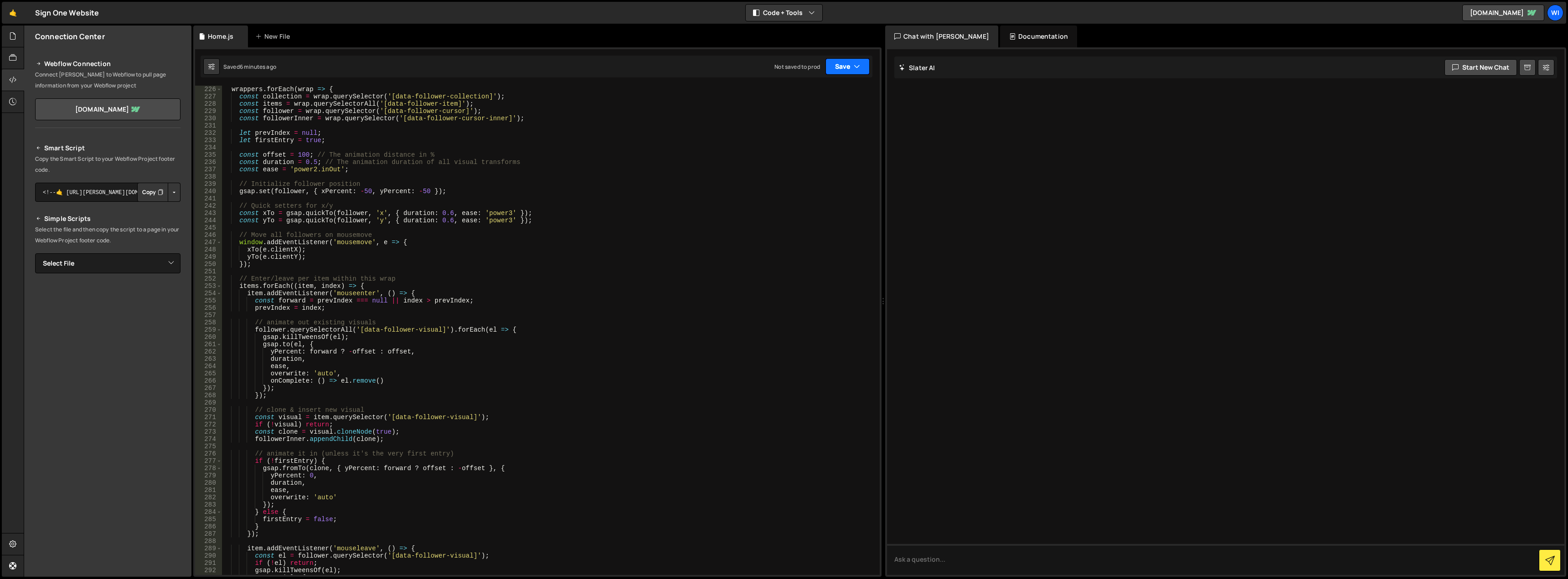
click at [841, 70] on button "Save" at bounding box center [847, 66] width 44 height 16
click at [813, 92] on div "Save to Staging S" at bounding box center [817, 89] width 95 height 9
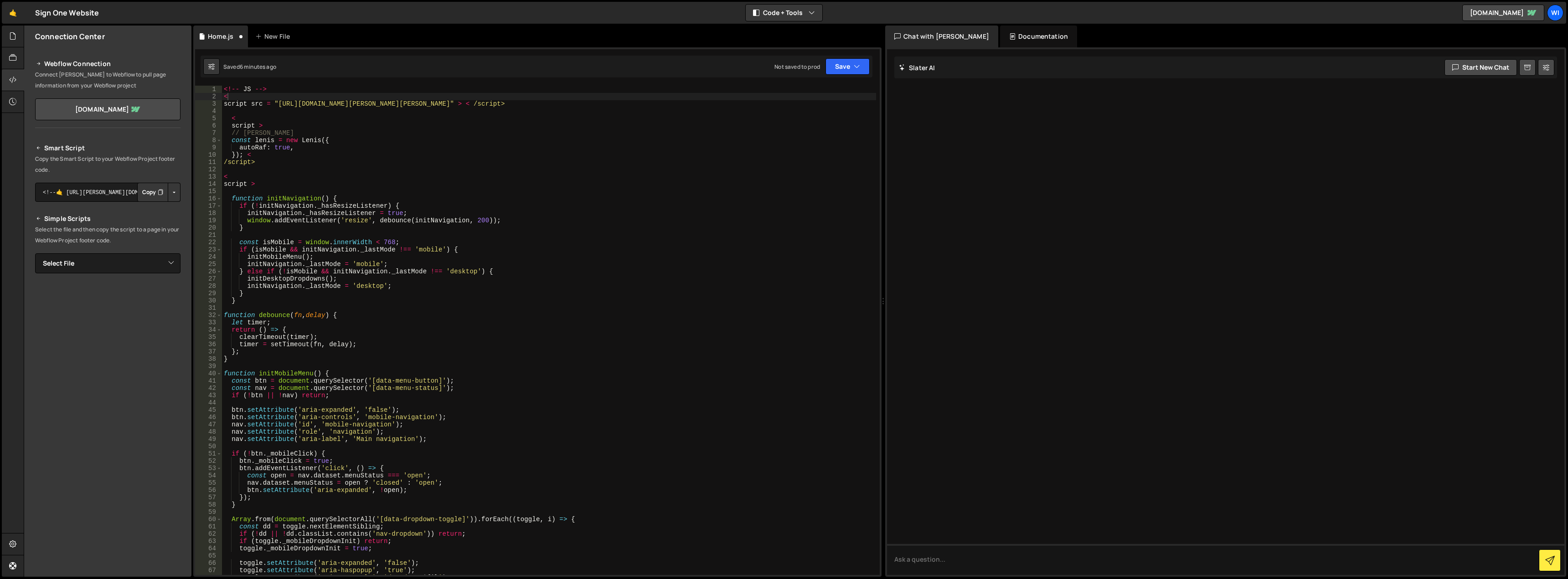
scroll to position [0, 0]
type textarea "<!-- JS -->"
drag, startPoint x: 280, startPoint y: 88, endPoint x: 190, endPoint y: 92, distance: 90.1
click at [190, 92] on div "Files New File Javascript files 1 Home.js 0 CSS files Copy share link Edit File…" at bounding box center [796, 301] width 1544 height 552
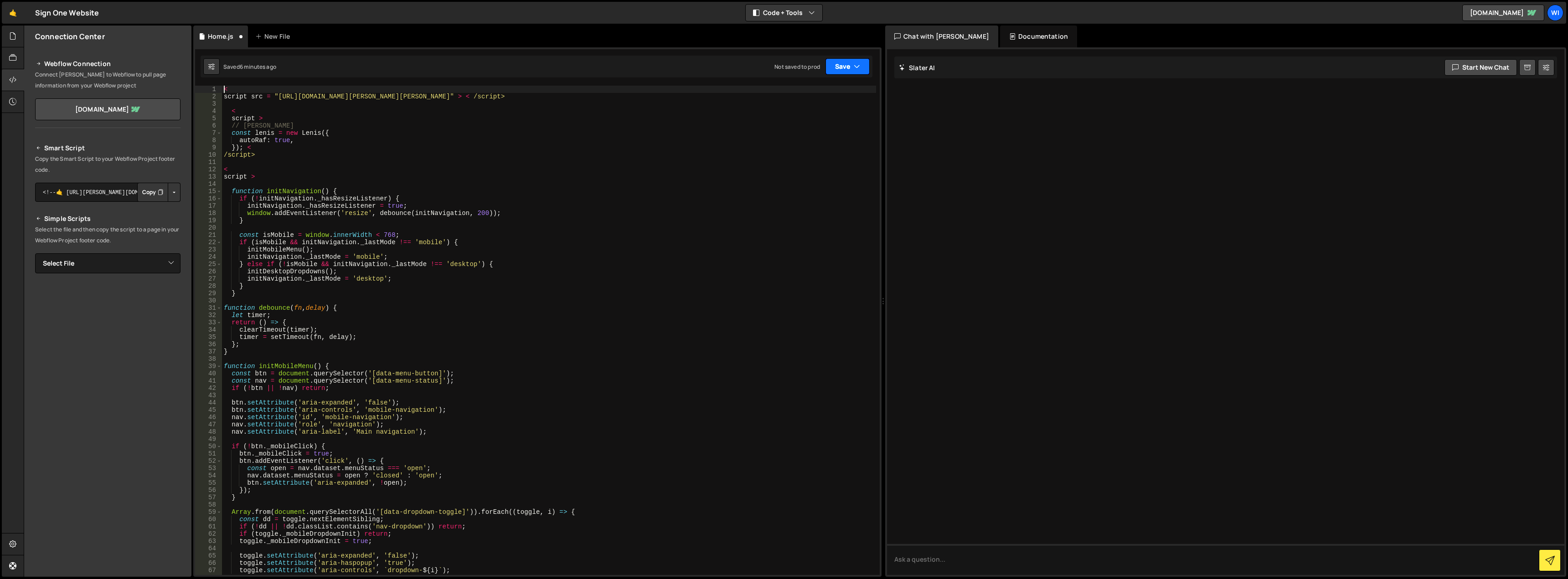
click at [829, 66] on button "Save" at bounding box center [847, 66] width 44 height 16
click at [828, 94] on div "Saved 6 minutes ago" at bounding box center [817, 99] width 95 height 11
click at [326, 151] on div "< script src = "https://cdn.jsdelivr.net/npm/lenis@1.2.3/dist/lenis.min.js" > <…" at bounding box center [549, 338] width 654 height 504
click at [276, 150] on div "< script src = "https://cdn.jsdelivr.net/npm/lenis@1.2.3/dist/lenis.min.js" > <…" at bounding box center [549, 338] width 654 height 504
click at [273, 155] on div "< script src = "https://cdn.jsdelivr.net/npm/lenis@1.2.3/dist/lenis.min.js" > <…" at bounding box center [549, 338] width 654 height 504
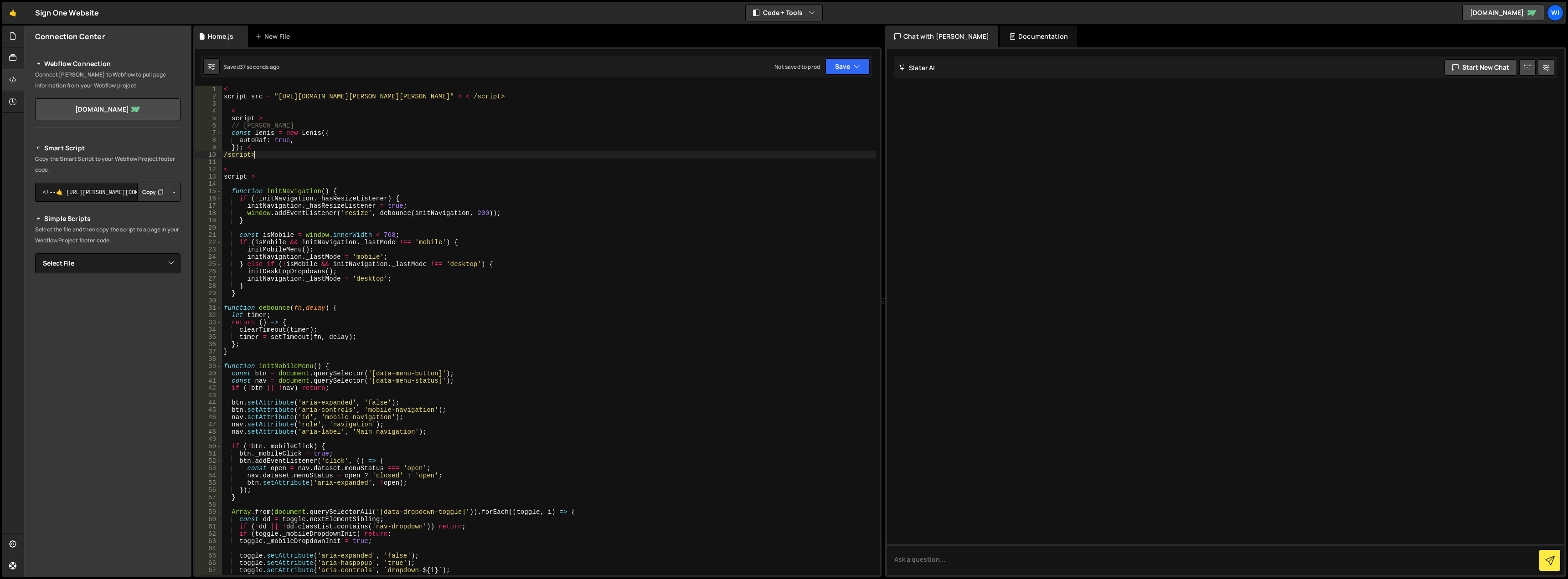
click at [231, 117] on div "< script src = "https://cdn.jsdelivr.net/npm/lenis@1.2.3/dist/lenis.min.js" > <…" at bounding box center [549, 338] width 654 height 504
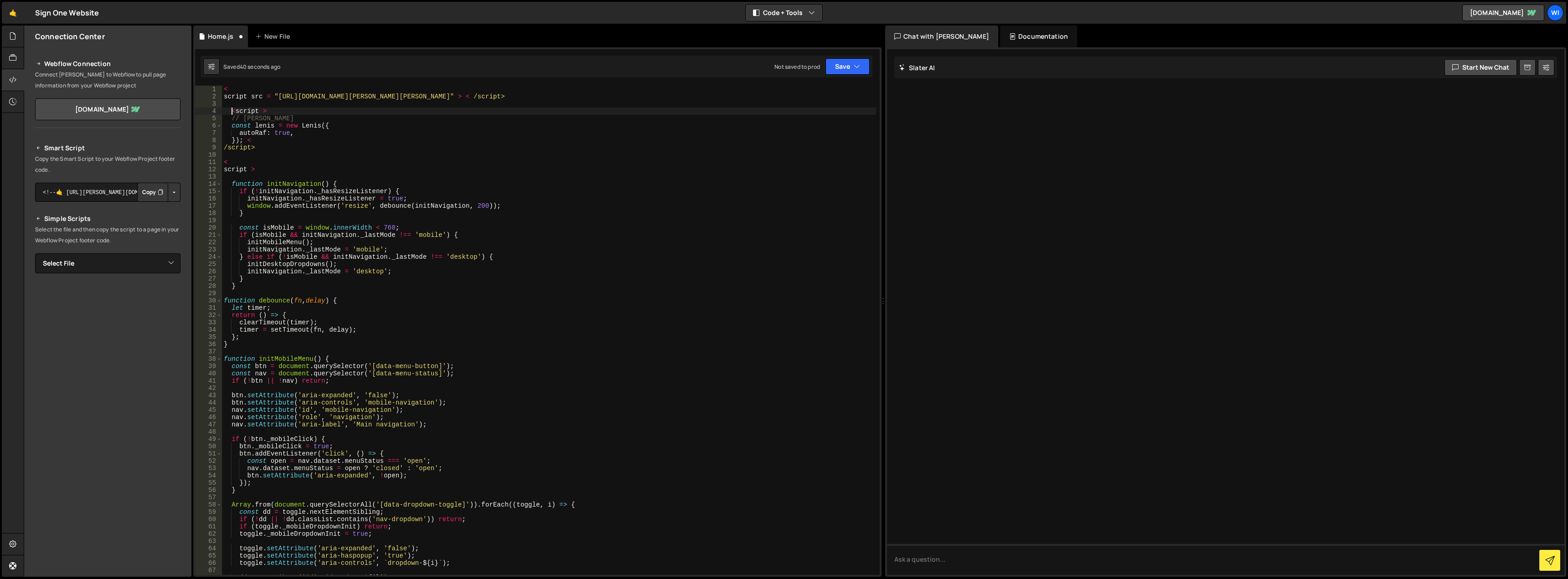
type textarea "<script >"
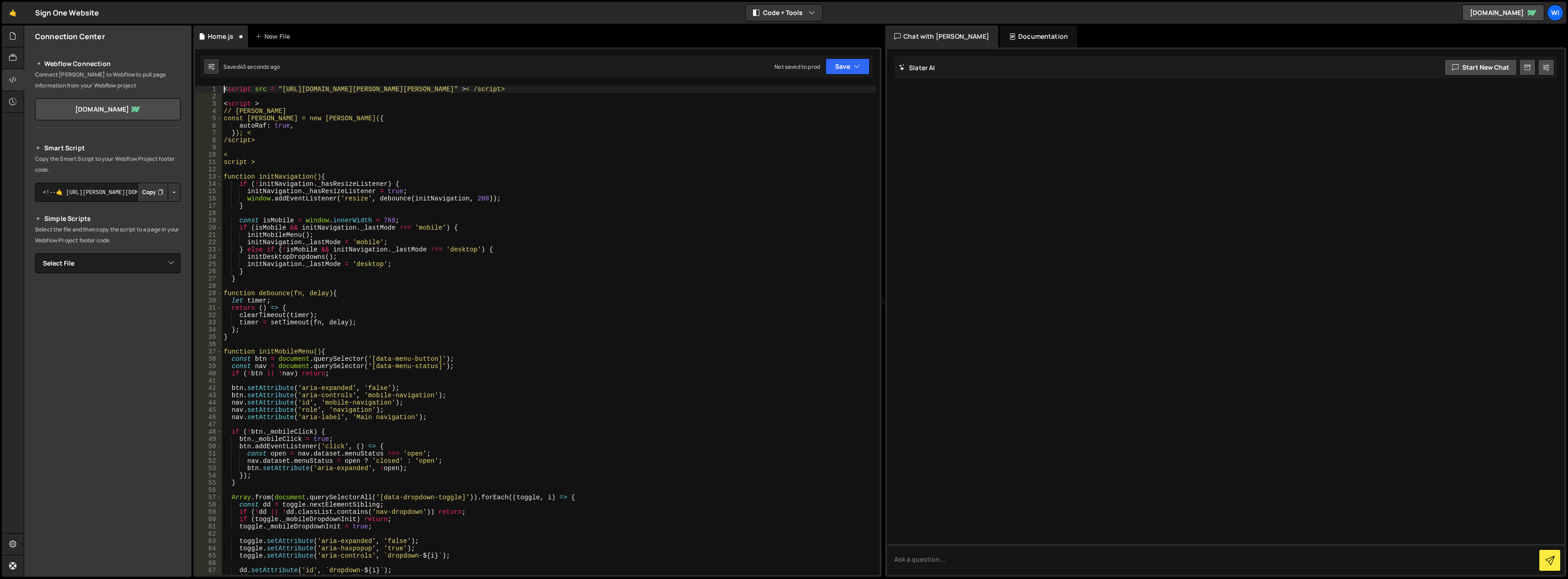
click at [511, 89] on div "< script src = "https://cdn.jsdelivr.net/npm/lenis@1.2.3/dist/lenis.min.js" > <…" at bounding box center [549, 338] width 654 height 504
click at [522, 90] on div "< script src = "https://cdn.jsdelivr.net/npm/lenis@1.2.3/dist/lenis.min.js" > <…" at bounding box center [549, 338] width 654 height 504
click at [531, 105] on div "< script src = "https://cdn.jsdelivr.net/npm/lenis@1.2.3/dist/lenis.min.js" > <…" at bounding box center [549, 338] width 654 height 504
click at [838, 67] on button "Save" at bounding box center [847, 66] width 44 height 16
click at [834, 91] on div "Save to Staging S" at bounding box center [817, 89] width 95 height 9
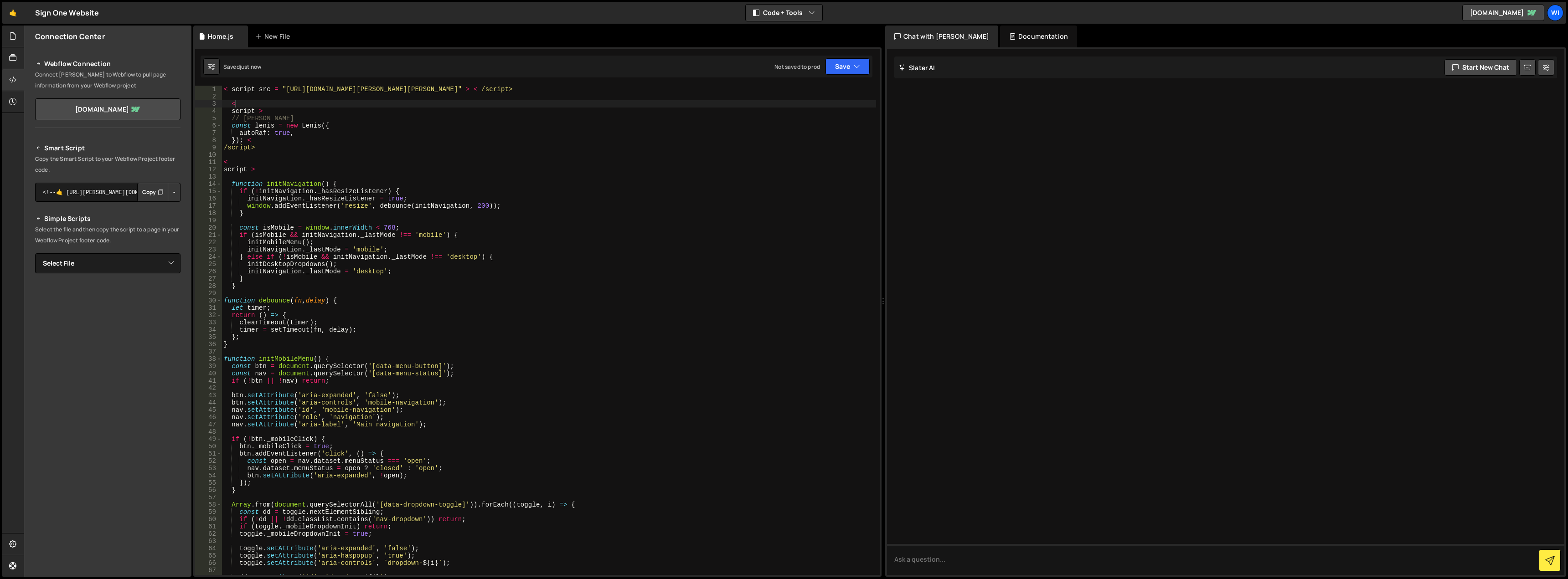
type textarea "// [PERSON_NAME]"
click at [471, 116] on div "< script src = "[URL][DOMAIN_NAME][PERSON_NAME][PERSON_NAME]" > < /script> < sc…" at bounding box center [549, 338] width 654 height 504
click at [1559, 8] on div "Wi" at bounding box center [1555, 12] width 16 height 16
click at [1491, 63] on link "Account" at bounding box center [1507, 68] width 113 height 16
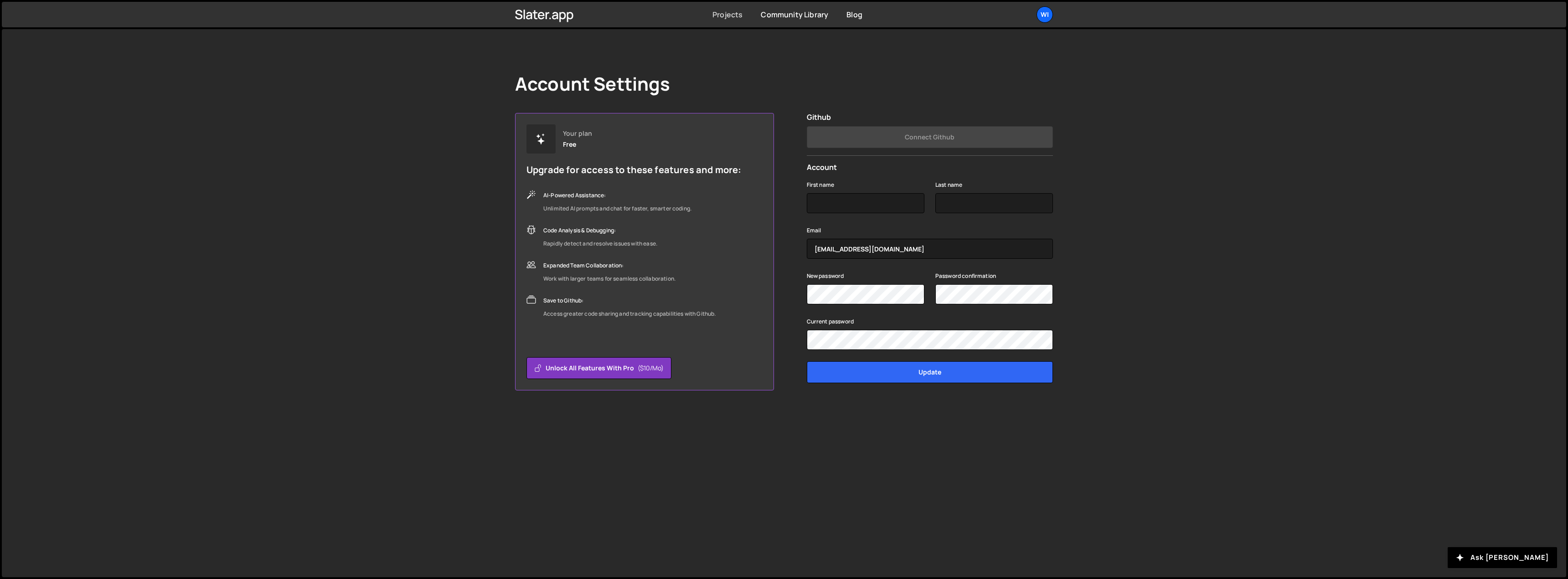
click at [719, 13] on link "Projects" at bounding box center [727, 15] width 30 height 10
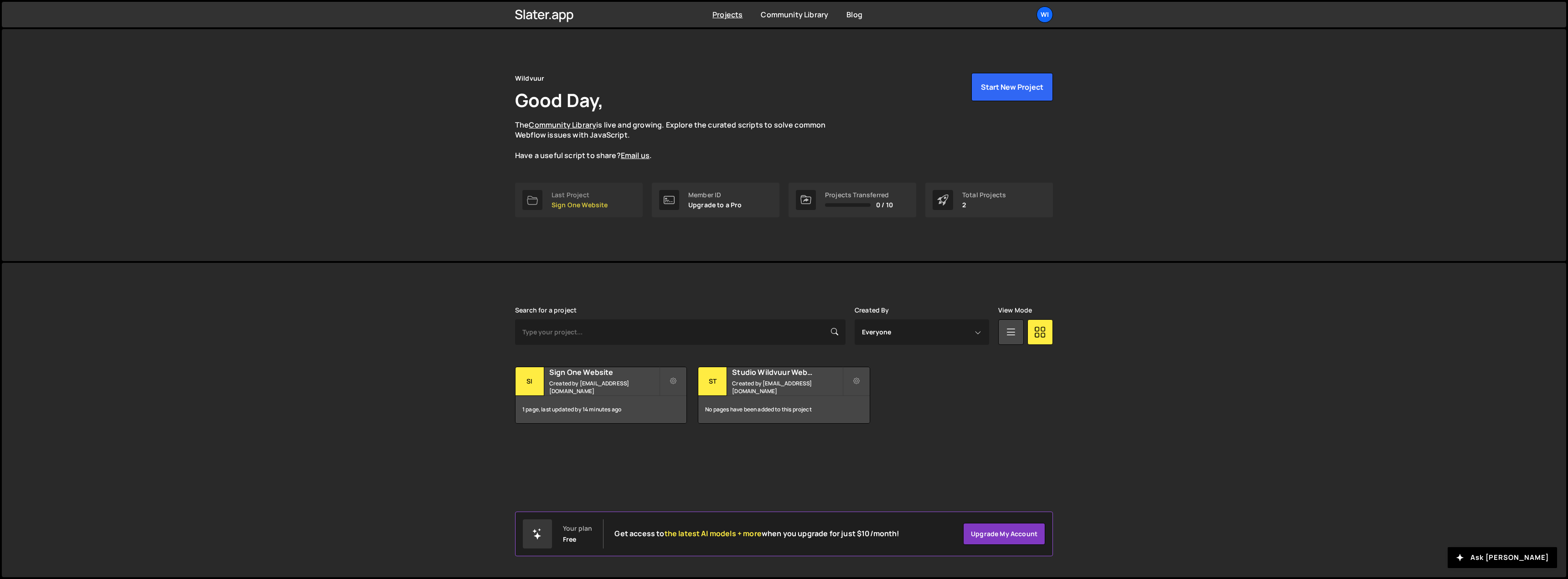
click at [584, 206] on p "Sign One Website" at bounding box center [579, 205] width 57 height 7
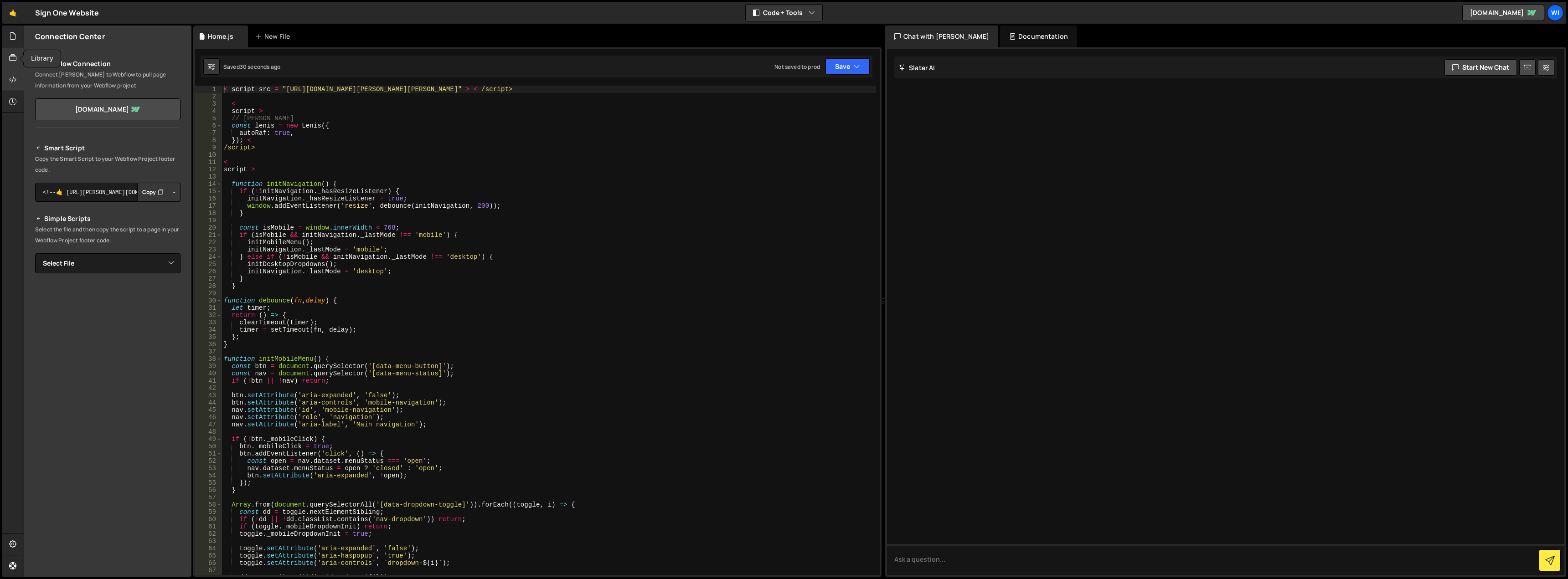
click at [14, 59] on icon at bounding box center [13, 58] width 7 height 10
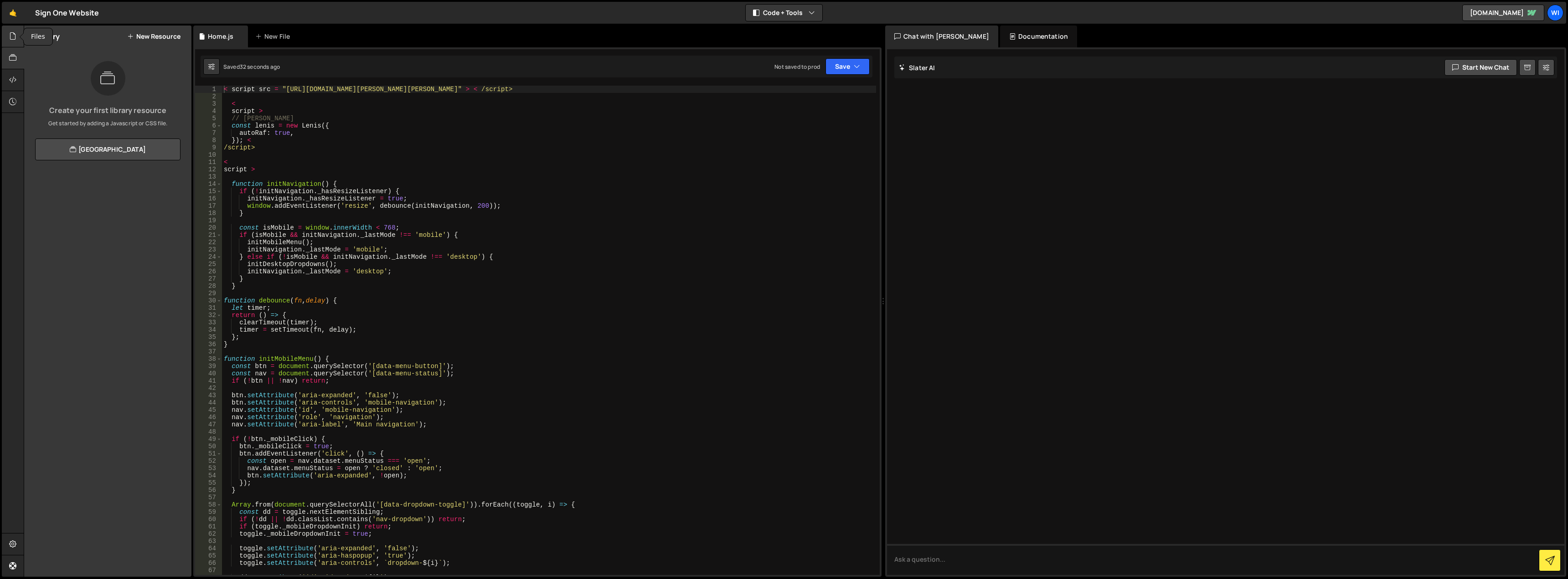
click at [12, 41] on icon at bounding box center [13, 36] width 7 height 10
click at [10, 56] on icon at bounding box center [13, 58] width 7 height 10
click at [6, 75] on div at bounding box center [13, 80] width 23 height 22
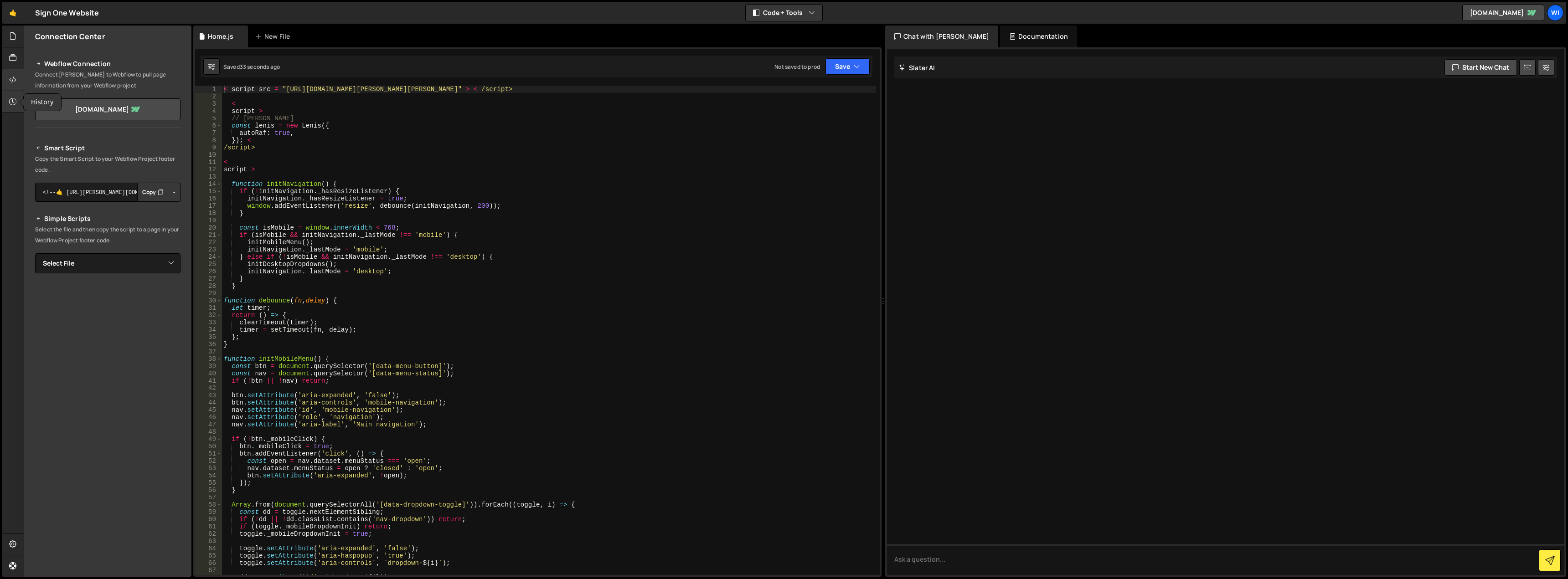
click at [7, 99] on div at bounding box center [13, 102] width 23 height 22
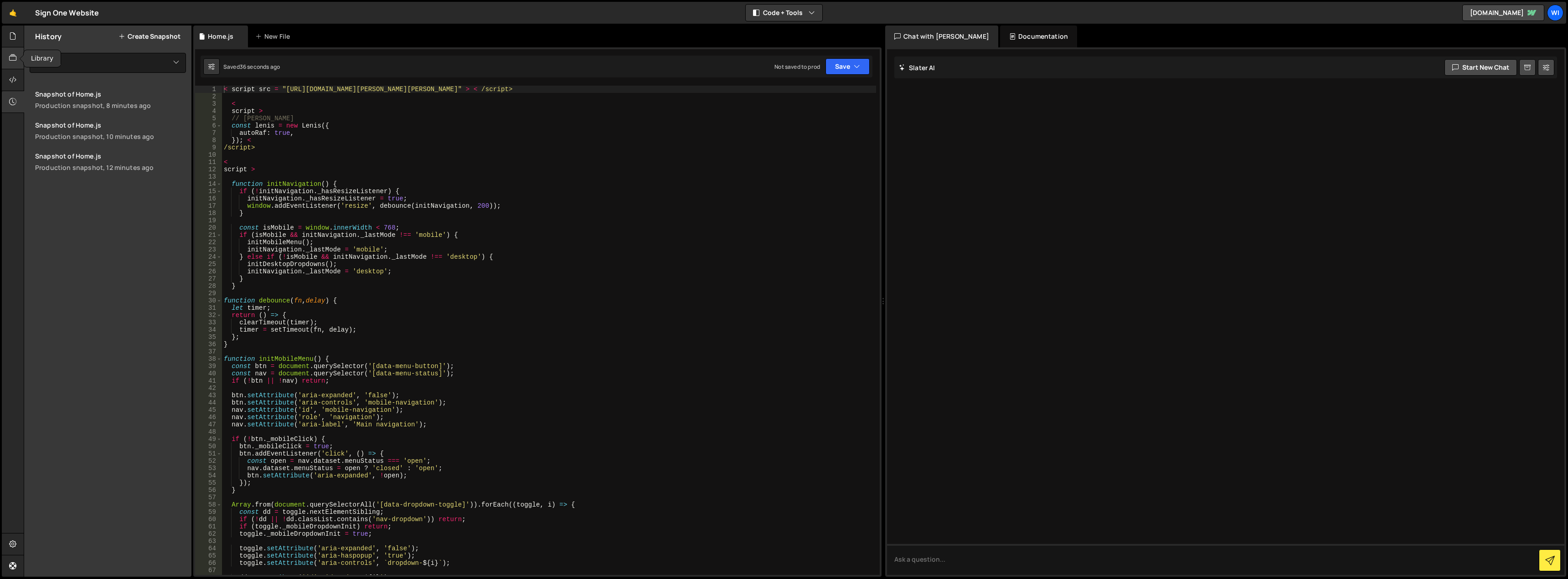
click at [15, 61] on icon at bounding box center [13, 58] width 7 height 10
click at [13, 44] on div at bounding box center [13, 36] width 23 height 22
click at [69, 74] on div "Home.js" at bounding box center [65, 74] width 26 height 8
click at [184, 74] on icon at bounding box center [182, 74] width 6 height 9
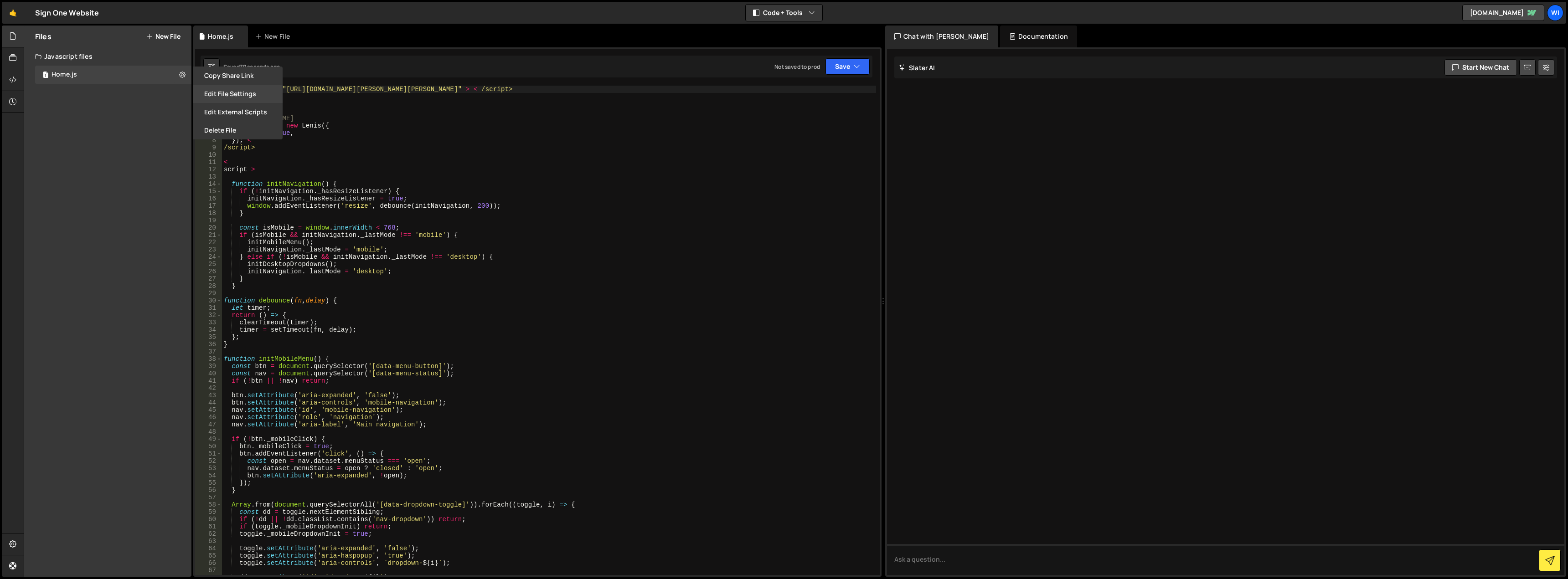
click at [262, 97] on button "Edit File Settings" at bounding box center [238, 94] width 89 height 18
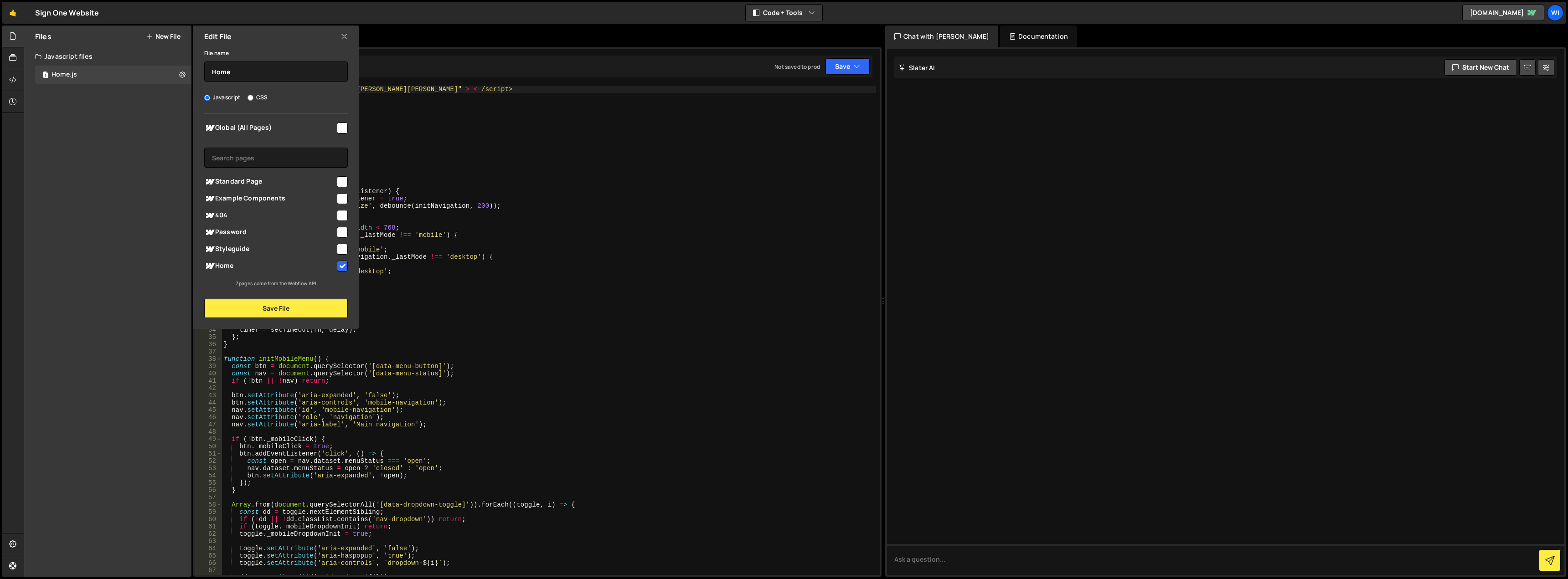
click at [341, 266] on input "checkbox" at bounding box center [342, 266] width 11 height 11
checkbox input "false"
click at [307, 307] on button "Save File" at bounding box center [276, 308] width 144 height 19
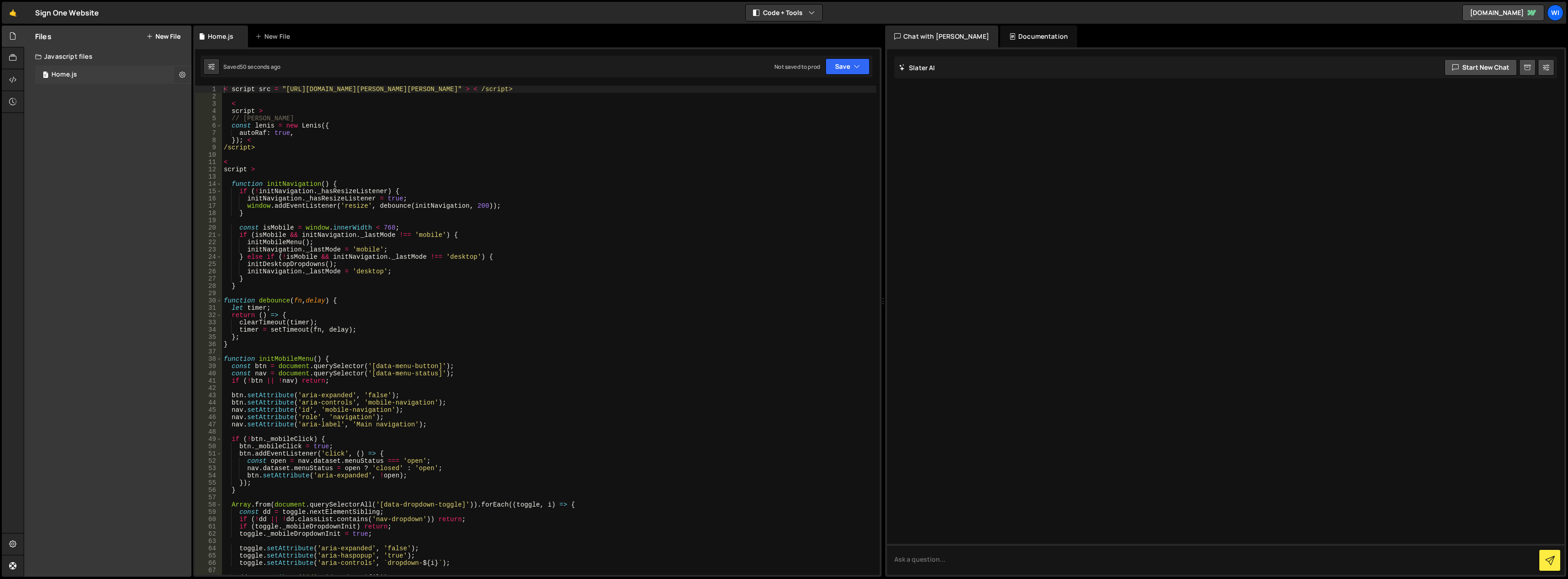
click at [181, 78] on icon at bounding box center [182, 74] width 6 height 9
click at [225, 113] on button "Edit External Scripts" at bounding box center [238, 112] width 89 height 18
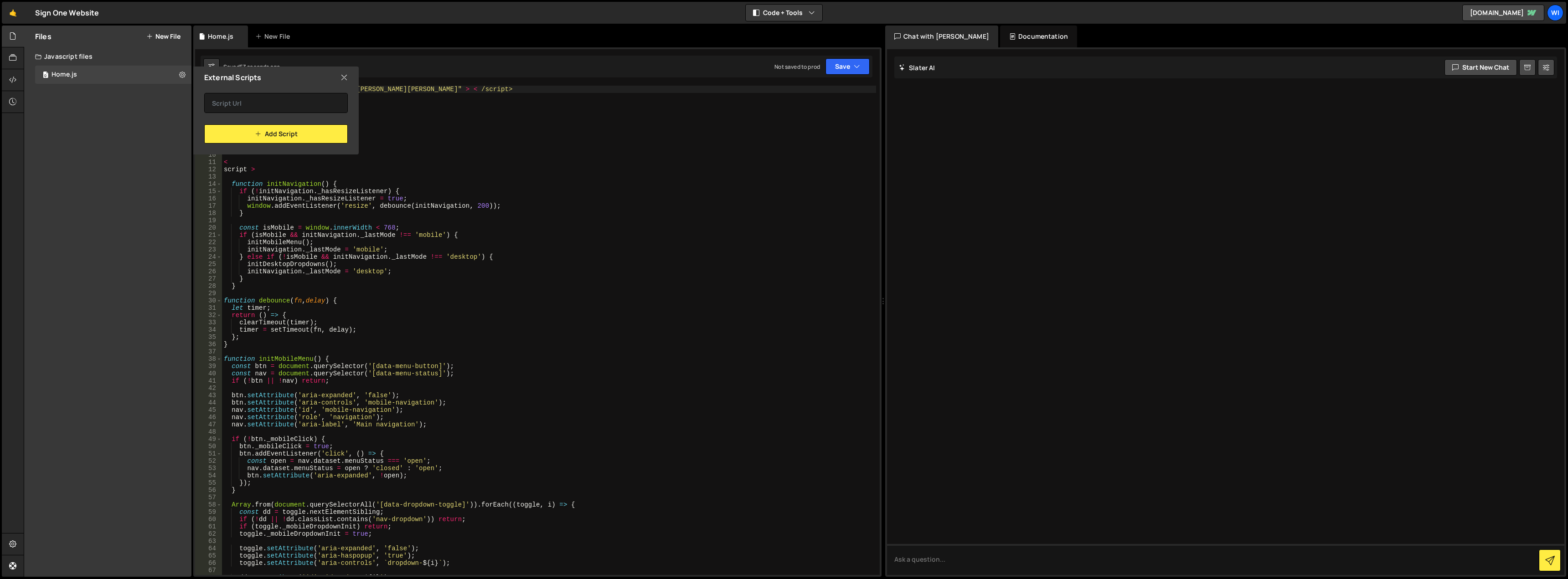
click at [344, 75] on icon at bounding box center [344, 77] width 7 height 10
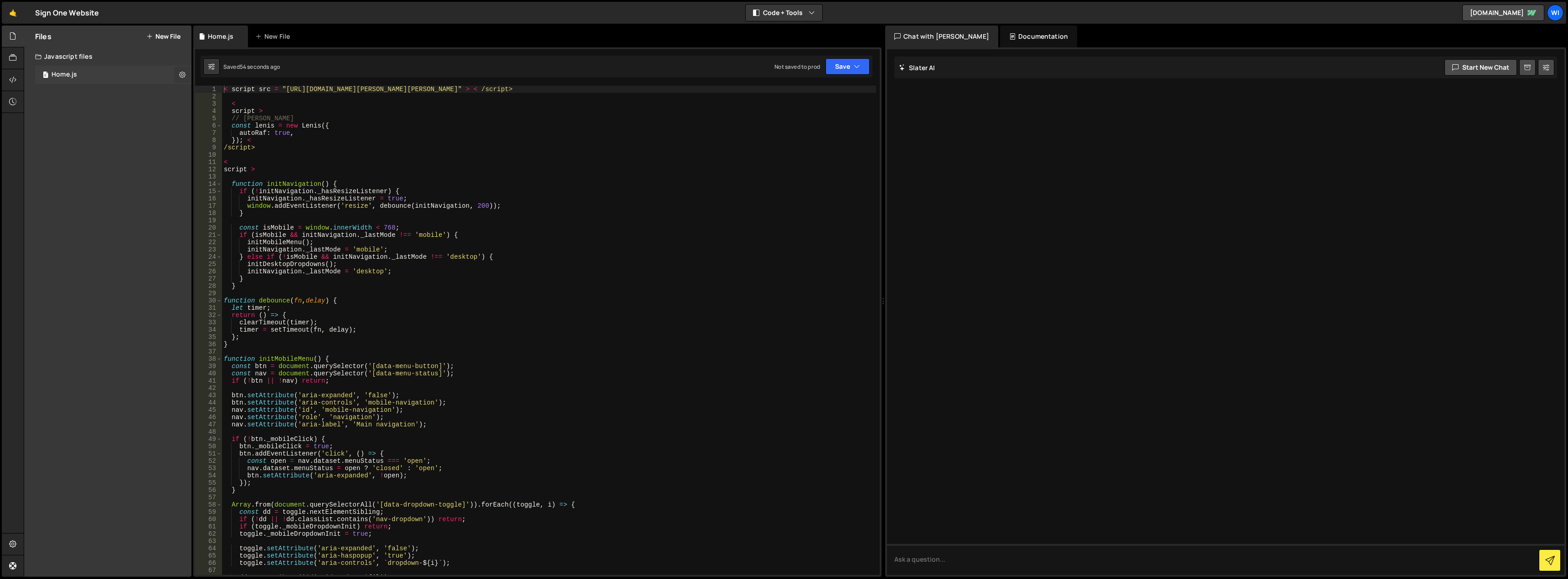
click at [183, 74] on icon at bounding box center [182, 74] width 6 height 9
click at [130, 110] on div "Files New File Javascript files 0 Home.js 0 CSS files Copy share link Edit File…" at bounding box center [108, 301] width 167 height 551
click at [290, 157] on div "< script src = "[URL][DOMAIN_NAME][PERSON_NAME][PERSON_NAME]" > < /script> < sc…" at bounding box center [549, 338] width 654 height 504
click at [833, 72] on button "Save" at bounding box center [847, 66] width 44 height 16
click at [803, 92] on div "Save to Staging S" at bounding box center [817, 89] width 95 height 9
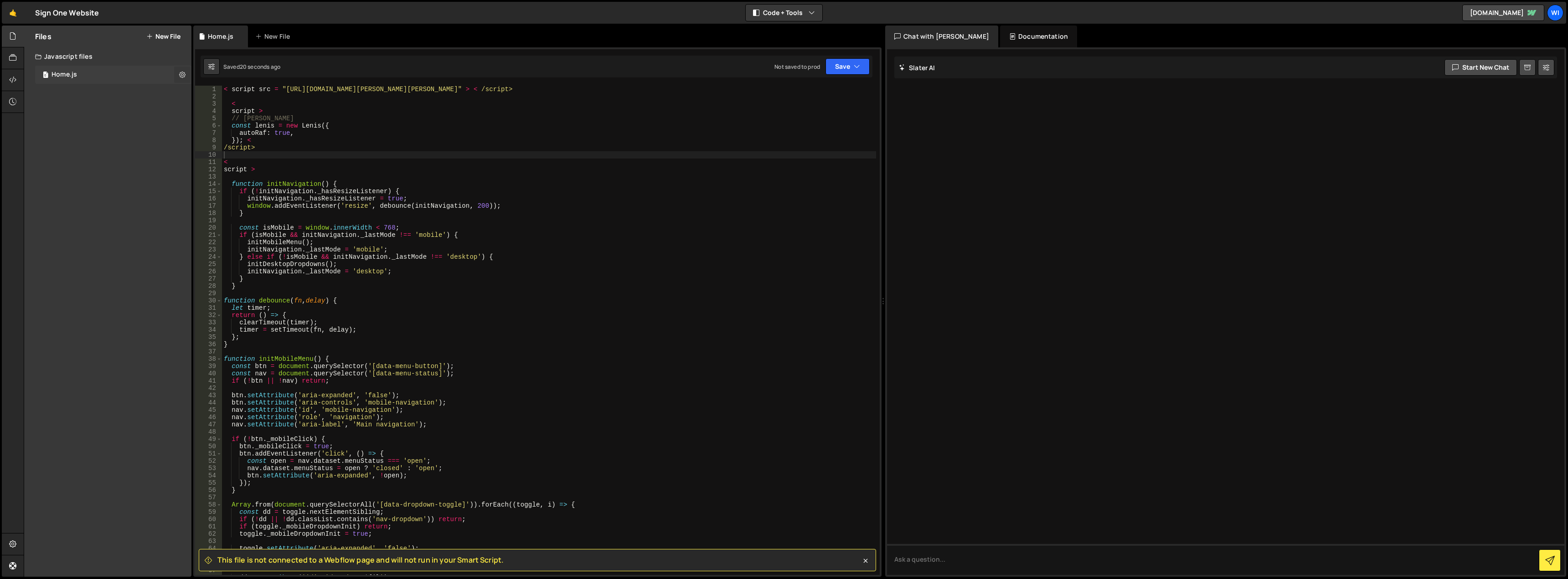
click at [186, 72] on button at bounding box center [182, 74] width 16 height 16
type input "Home"
radio input "true"
click at [232, 92] on button "Edit File Settings" at bounding box center [238, 94] width 89 height 18
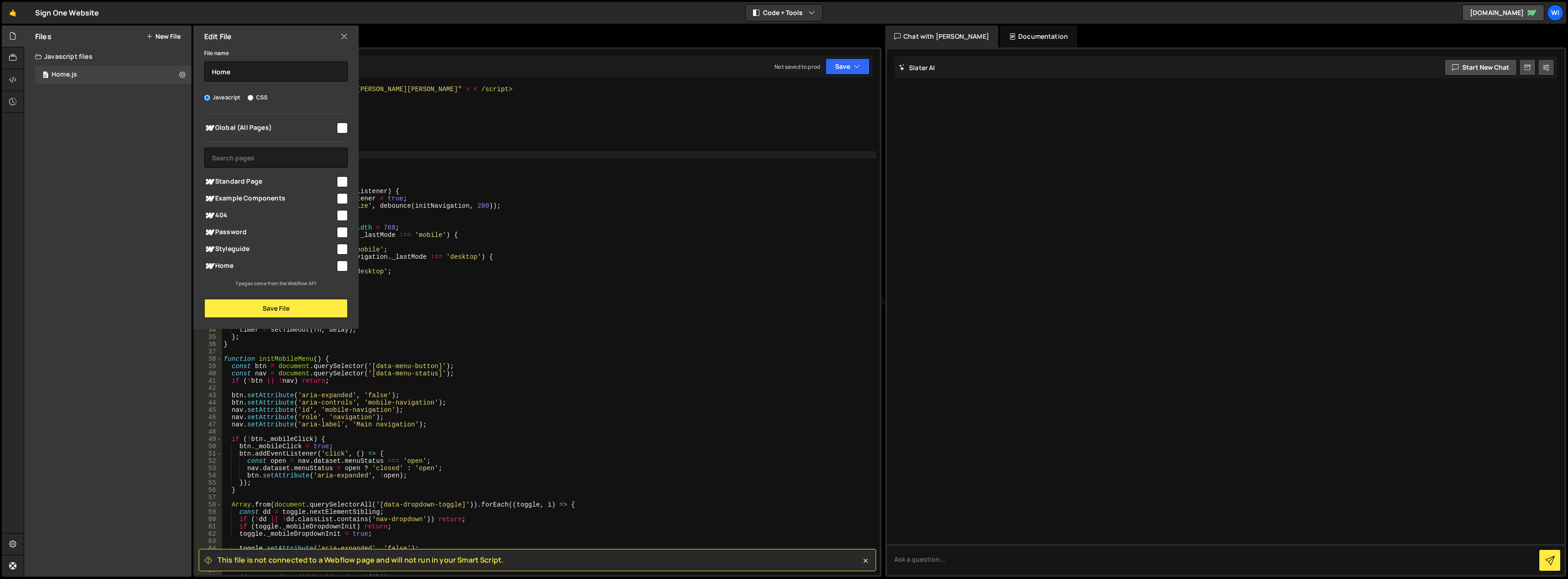
click at [342, 266] on input "checkbox" at bounding box center [342, 266] width 11 height 11
checkbox input "true"
click at [306, 313] on button "Save File" at bounding box center [276, 308] width 144 height 19
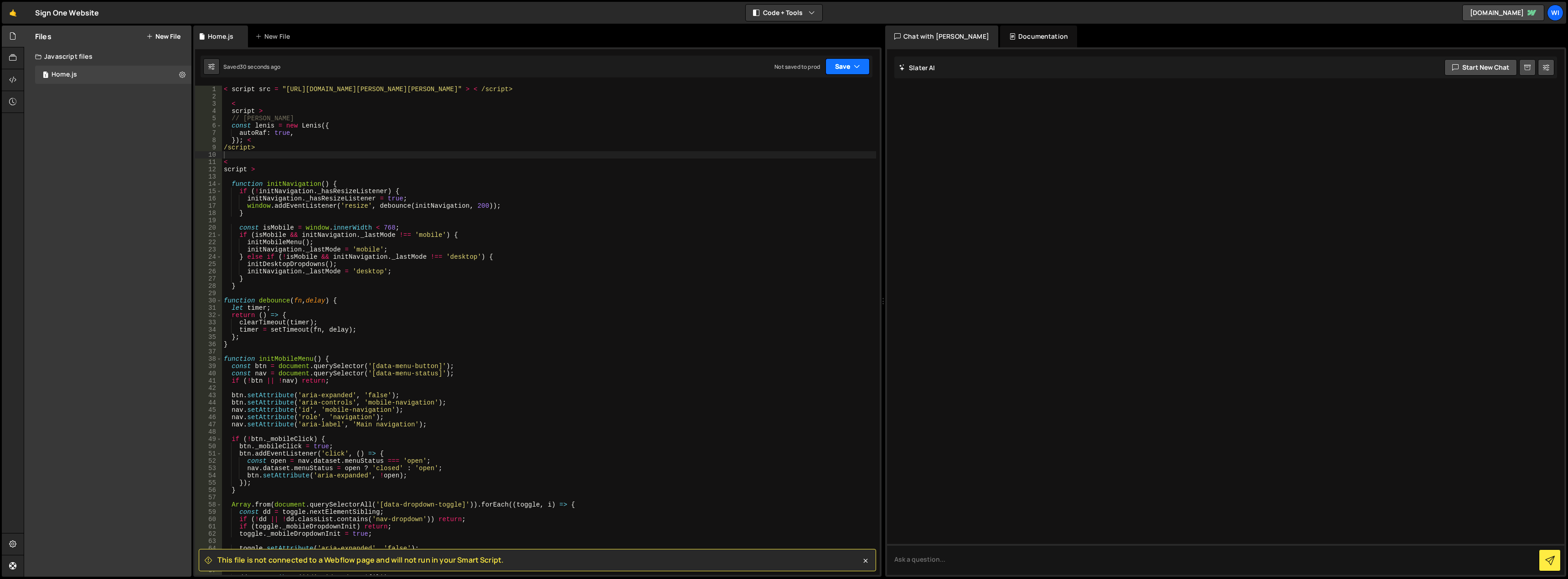
click at [839, 60] on button "Save" at bounding box center [847, 66] width 44 height 16
click at [805, 90] on div "Save to Staging S" at bounding box center [817, 89] width 95 height 9
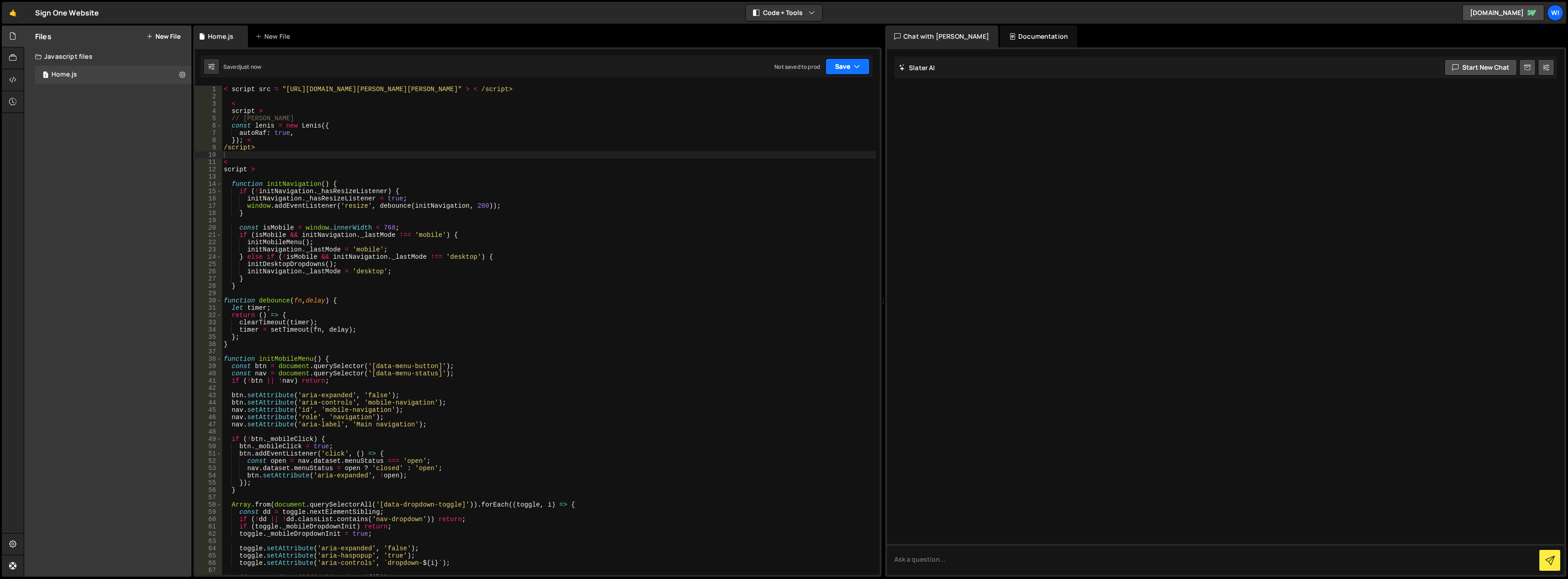
click at [857, 68] on icon "button" at bounding box center [857, 66] width 6 height 9
click at [317, 143] on div "< script src = "[URL][DOMAIN_NAME][PERSON_NAME][PERSON_NAME]" > < /script> < sc…" at bounding box center [549, 338] width 654 height 504
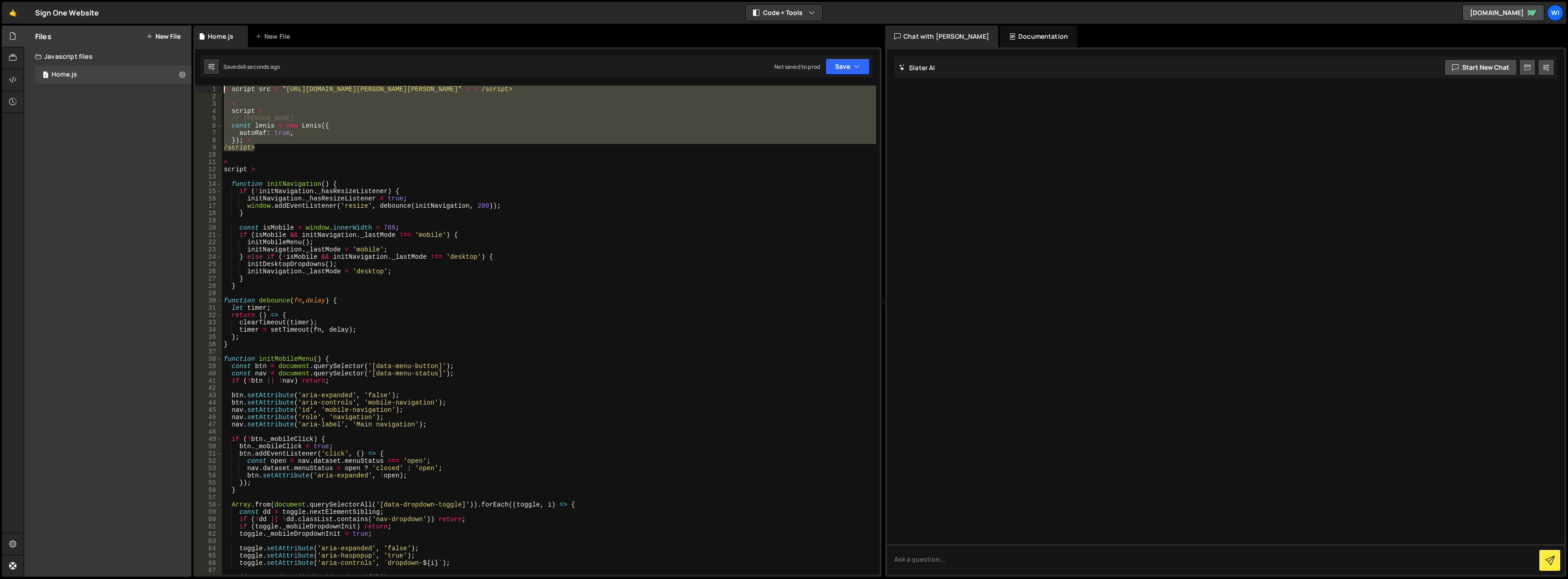
drag, startPoint x: 287, startPoint y: 150, endPoint x: 211, endPoint y: 79, distance: 104.0
click at [211, 79] on div "}); < 1 2 3 4 5 6 7 8 9 10 11 12 13 14 15 16 17 18 19 20 21 22 23 24 25 26 27 2…" at bounding box center [537, 312] width 688 height 529
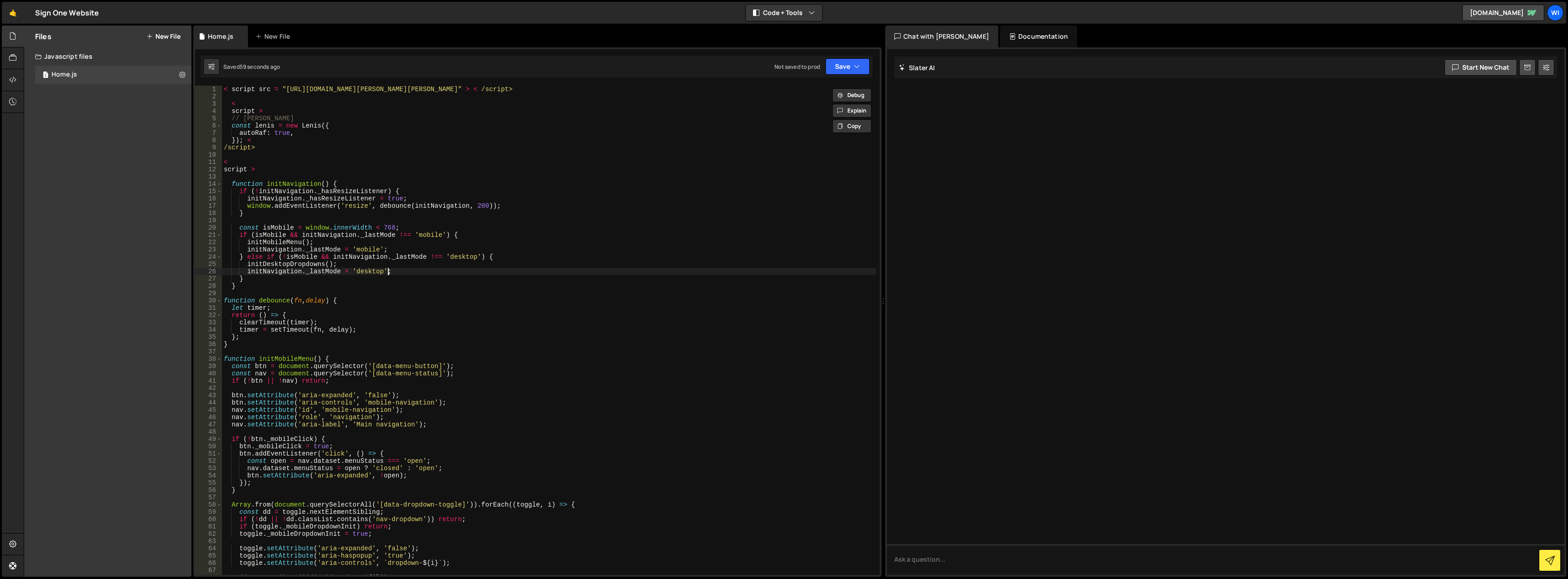
click at [393, 272] on div "< script src = "[URL][DOMAIN_NAME][PERSON_NAME][PERSON_NAME]" > < /script> < sc…" at bounding box center [549, 338] width 654 height 504
drag, startPoint x: 514, startPoint y: 91, endPoint x: 166, endPoint y: 86, distance: 348.0
click at [166, 86] on div "Files New File Javascript files 1 Home.js 0 CSS files Copy share link Edit File…" at bounding box center [796, 301] width 1544 height 552
click at [243, 106] on div "< script src = "[URL][DOMAIN_NAME][PERSON_NAME][PERSON_NAME]" > < /script> < sc…" at bounding box center [549, 338] width 654 height 504
click at [233, 111] on div "< script src = "[URL][DOMAIN_NAME][PERSON_NAME][PERSON_NAME]" > < /script> < sc…" at bounding box center [549, 338] width 654 height 504
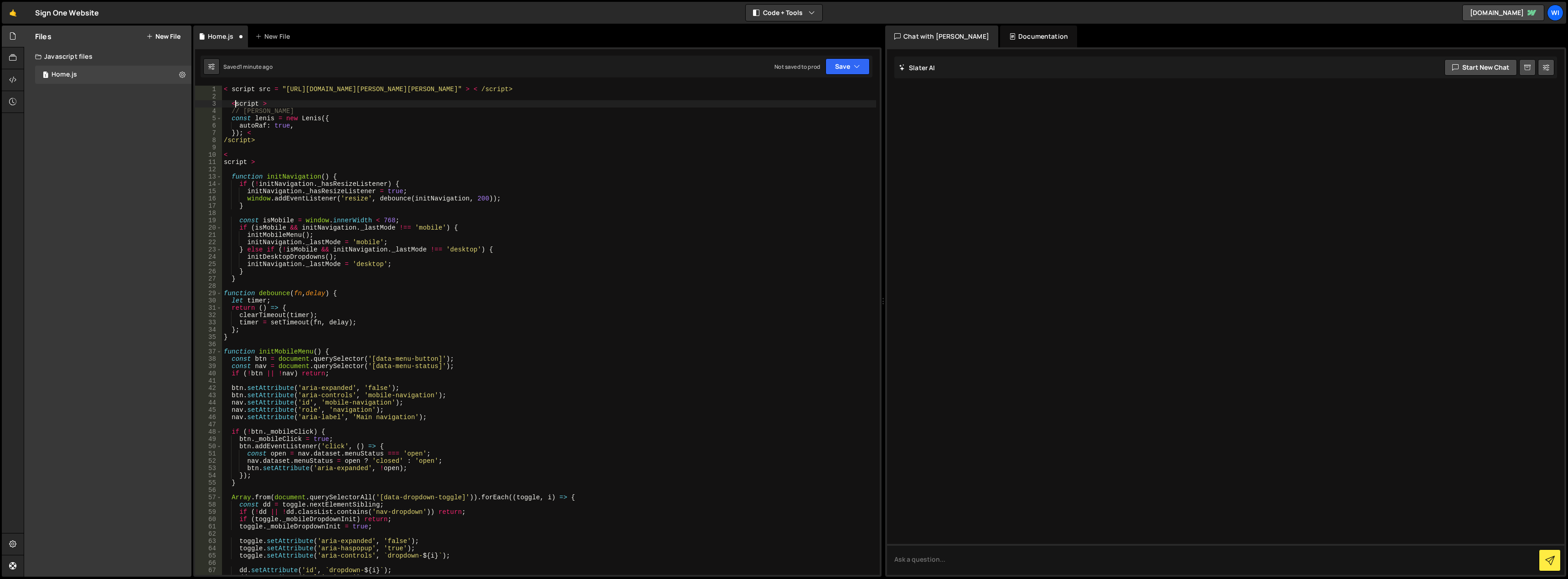
click at [262, 102] on div "< script src = "[URL][DOMAIN_NAME][PERSON_NAME][PERSON_NAME]" > < /script> < sc…" at bounding box center [549, 338] width 654 height 504
click at [225, 139] on div "< script src = "[URL][DOMAIN_NAME][PERSON_NAME][PERSON_NAME]" > < /script> < sc…" at bounding box center [549, 338] width 654 height 504
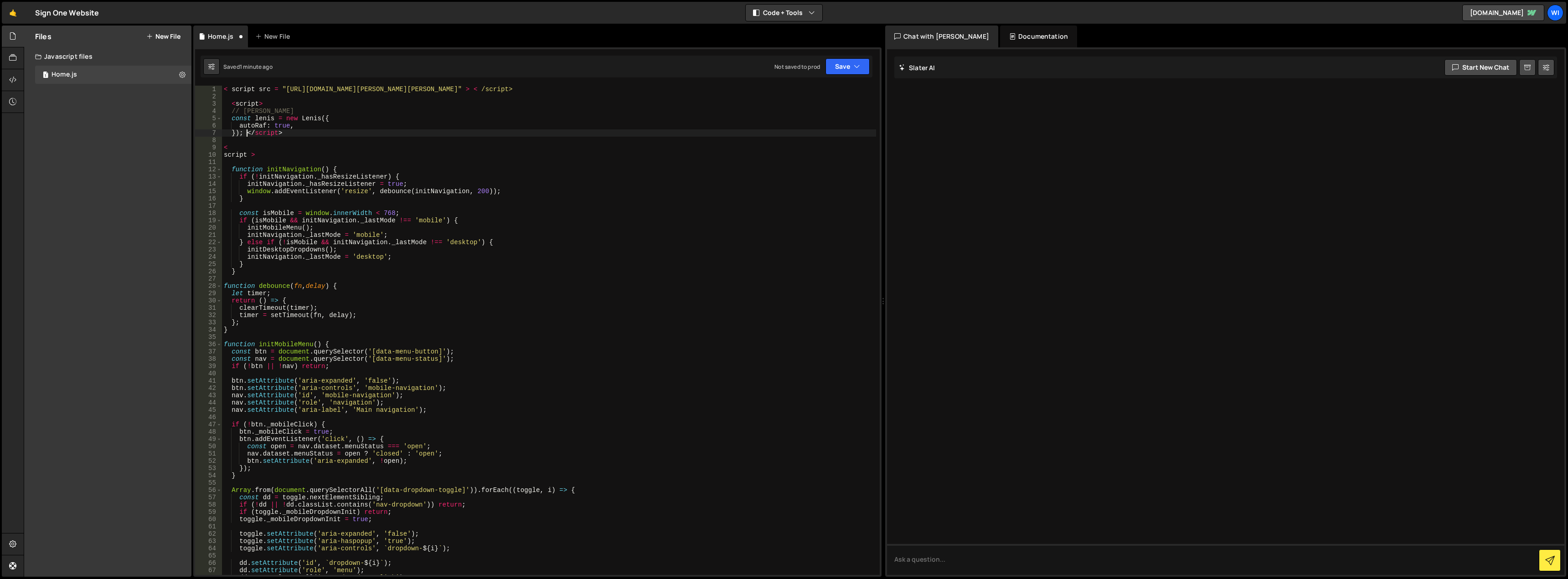
click at [245, 135] on div "< script src = "[URL][DOMAIN_NAME][PERSON_NAME][PERSON_NAME]" > < /script> < sc…" at bounding box center [549, 338] width 654 height 504
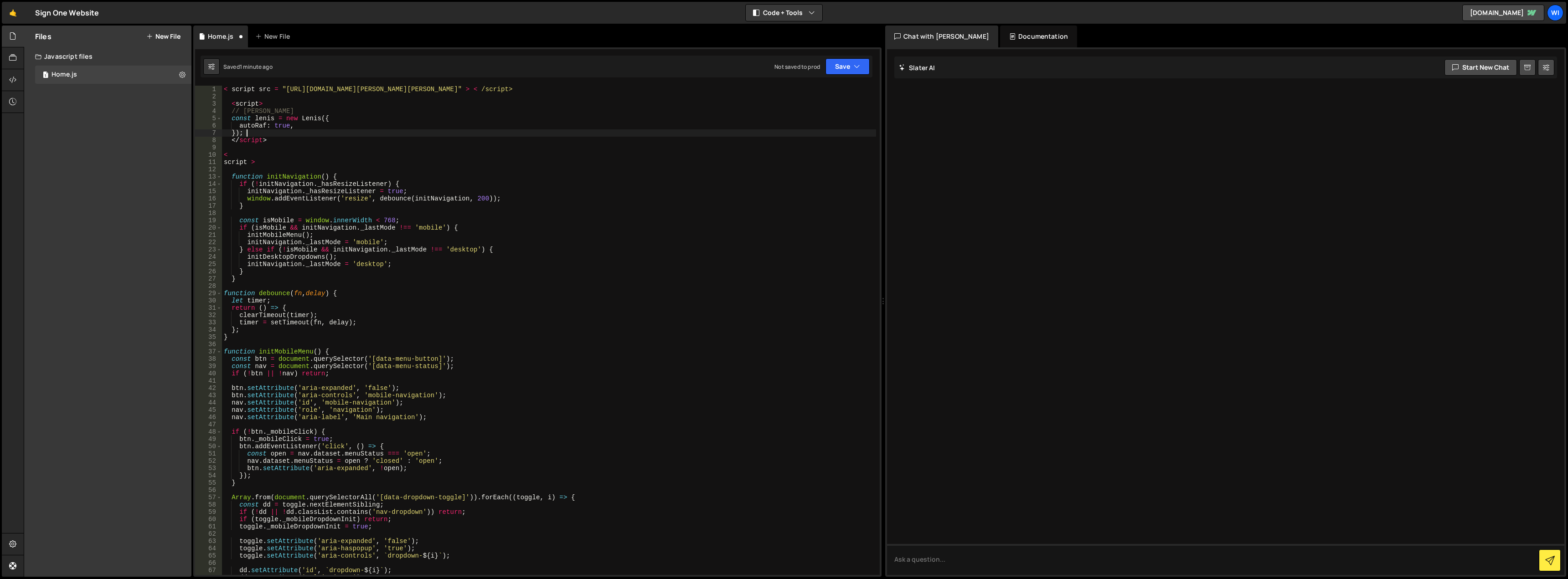
click at [251, 136] on div "< script src = "[URL][DOMAIN_NAME][PERSON_NAME][PERSON_NAME]" > < /script> < sc…" at bounding box center [549, 338] width 654 height 504
type textarea "});"
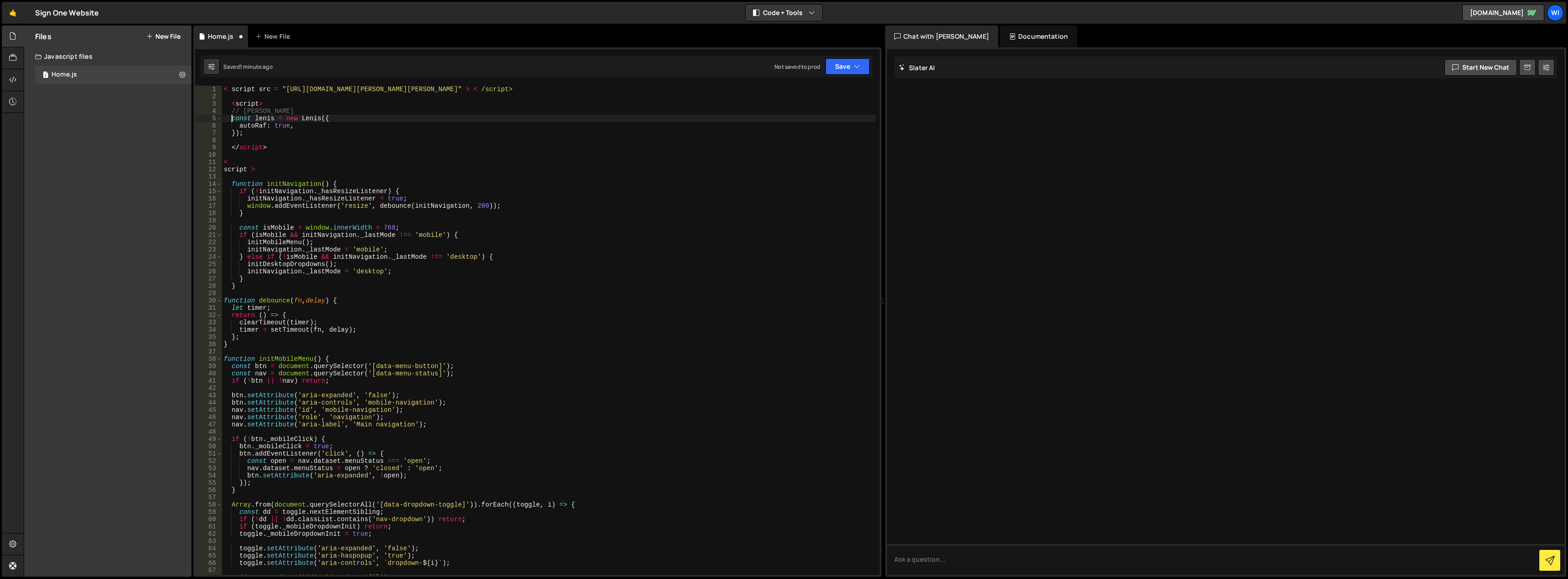
click at [236, 126] on div "< script src = "[URL][DOMAIN_NAME][PERSON_NAME][PERSON_NAME]" > < /script> < sc…" at bounding box center [549, 338] width 654 height 504
click at [231, 120] on div "< script src = "[URL][DOMAIN_NAME][PERSON_NAME][PERSON_NAME]" > < /script> < sc…" at bounding box center [549, 338] width 654 height 504
click at [231, 112] on div "< script src = "[URL][DOMAIN_NAME][PERSON_NAME][PERSON_NAME]" > < /script> < sc…" at bounding box center [549, 338] width 654 height 504
click at [838, 73] on button "Save" at bounding box center [847, 66] width 44 height 16
click at [820, 93] on div "Save to Staging S" at bounding box center [817, 89] width 95 height 9
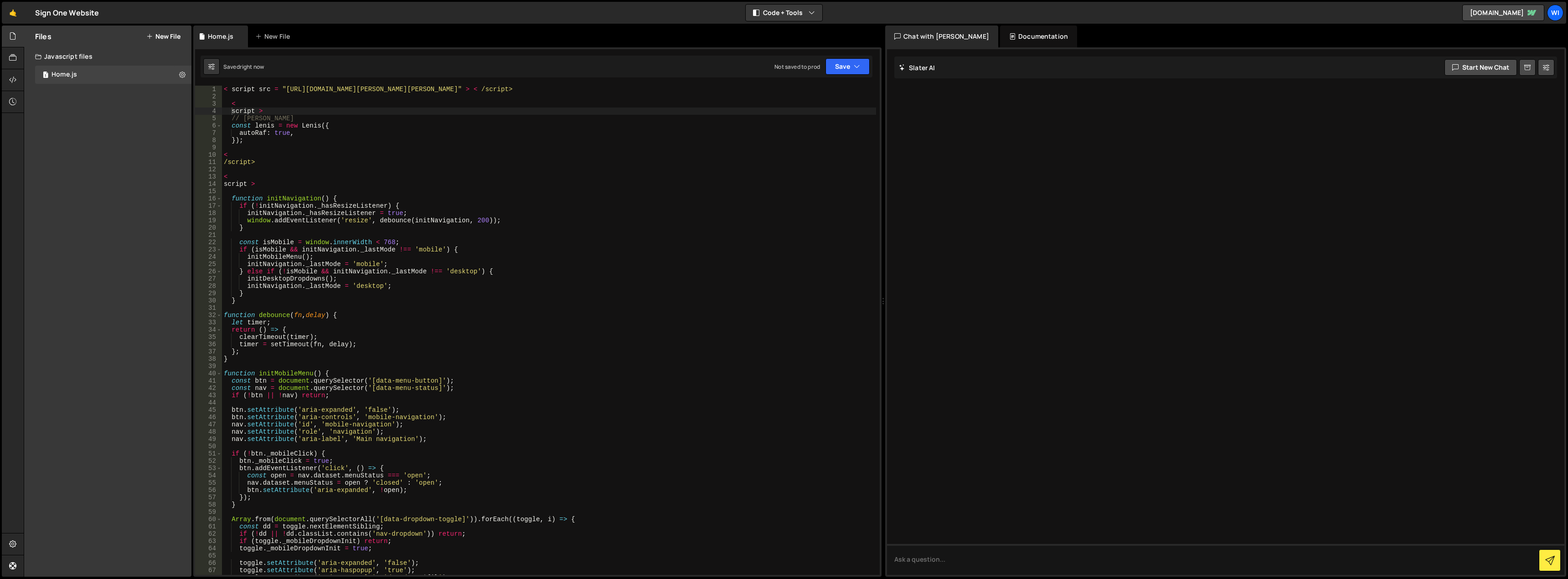
type textarea "script >"
click at [270, 113] on div "< script src = "[URL][DOMAIN_NAME][PERSON_NAME][PERSON_NAME]" > < /script> < sc…" at bounding box center [549, 338] width 654 height 504
click at [253, 100] on div "< script src = "[URL][DOMAIN_NAME][PERSON_NAME][PERSON_NAME]" > < /script> < sc…" at bounding box center [549, 338] width 654 height 504
click at [240, 90] on div "< script src = "[URL][DOMAIN_NAME][PERSON_NAME][PERSON_NAME]" > < /script> < sc…" at bounding box center [549, 338] width 654 height 504
click at [251, 104] on div "< script src = "[URL][DOMAIN_NAME][PERSON_NAME][PERSON_NAME]" > < /script> < sc…" at bounding box center [549, 338] width 654 height 504
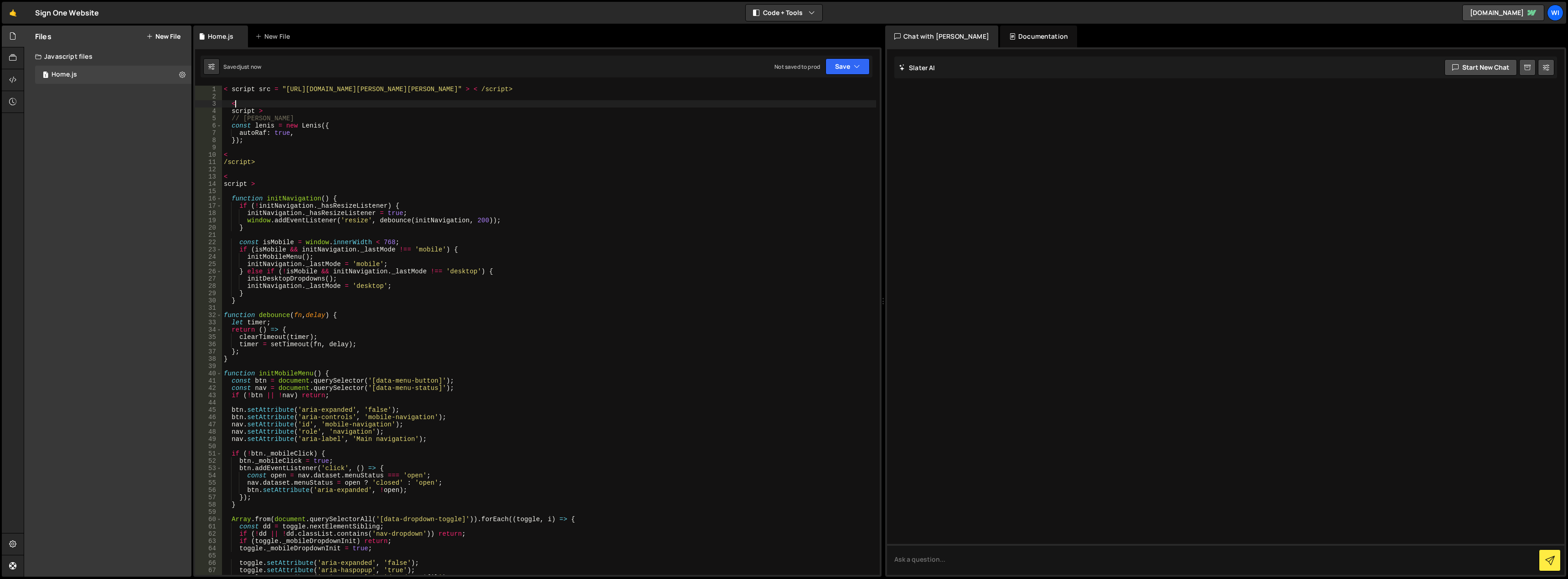
click at [261, 119] on div "< script src = "[URL][DOMAIN_NAME][PERSON_NAME][PERSON_NAME]" > < /script> < sc…" at bounding box center [549, 338] width 654 height 504
click at [839, 64] on button "Save" at bounding box center [847, 66] width 44 height 16
click at [821, 88] on div "Save to Staging S" at bounding box center [817, 89] width 95 height 9
drag, startPoint x: 279, startPoint y: 111, endPoint x: 181, endPoint y: 103, distance: 98.3
click at [181, 103] on div "Files New File Javascript files 1 Home.js 0 CSS files Copy share link Edit File…" at bounding box center [796, 301] width 1544 height 552
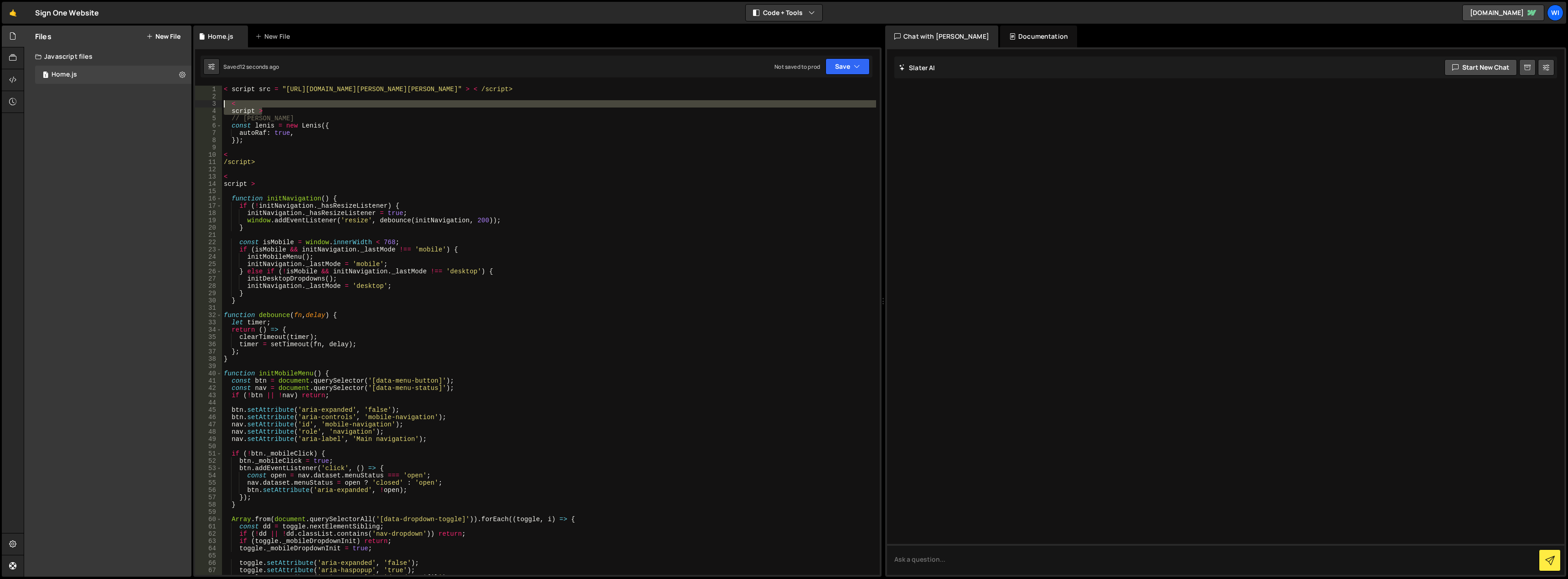
type textarea "< script >"
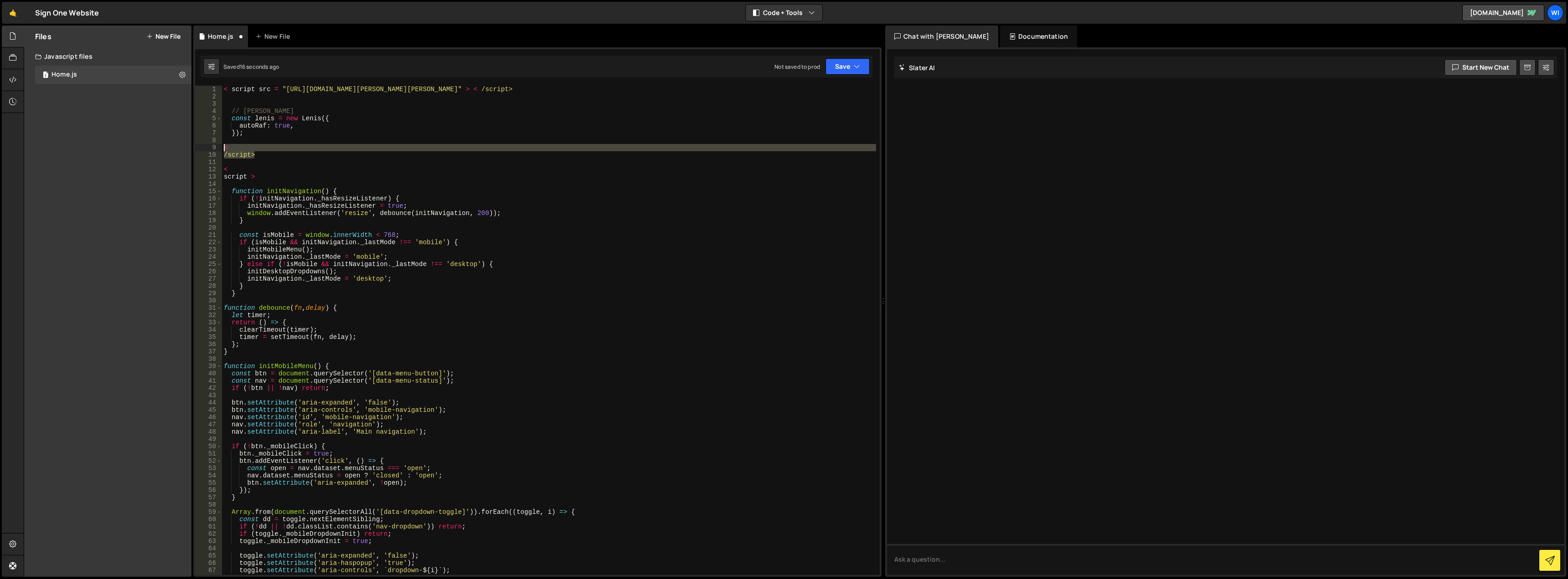
drag, startPoint x: 253, startPoint y: 153, endPoint x: 210, endPoint y: 149, distance: 43.2
click at [210, 149] on div "1 2 3 4 5 6 7 8 9 10 11 12 13 14 15 16 17 18 19 20 21 22 23 24 25 26 27 28 29 3…" at bounding box center [537, 330] width 685 height 489
type textarea "< /script>"
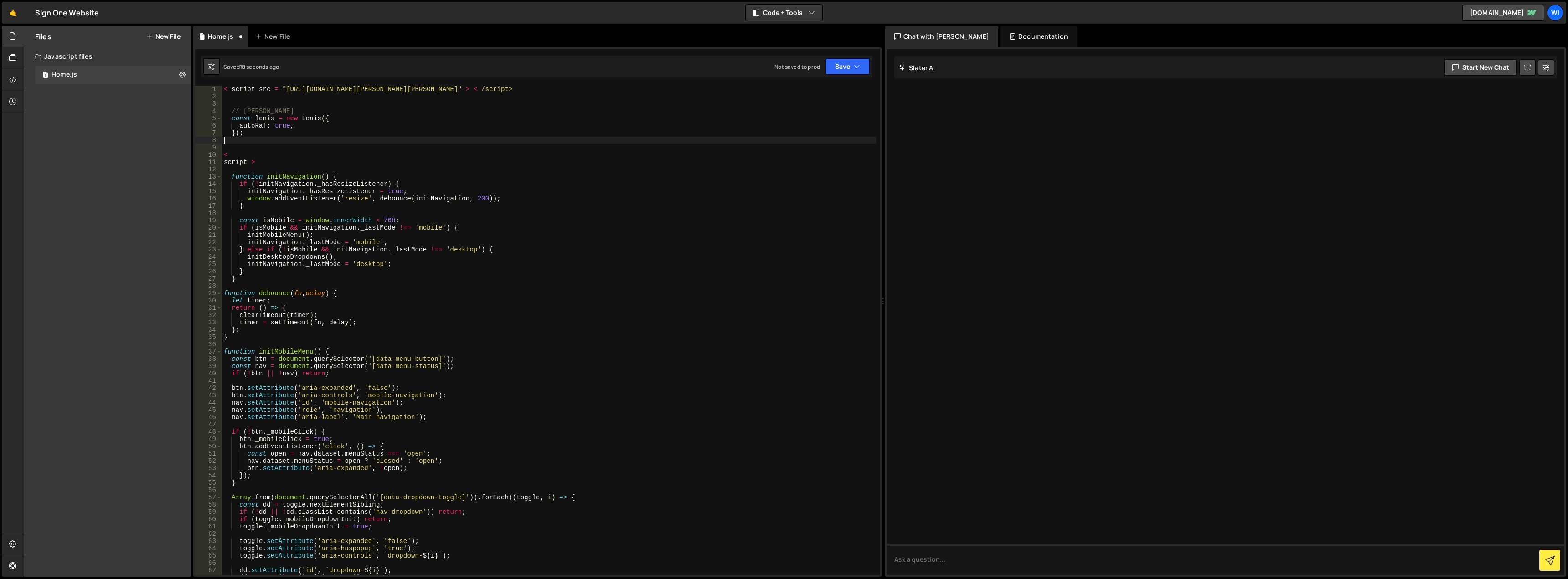
click at [254, 142] on div "< script src = "[URL][DOMAIN_NAME][PERSON_NAME][PERSON_NAME]" > < /script> // […" at bounding box center [549, 338] width 654 height 504
click at [243, 151] on div "< script src = "[URL][DOMAIN_NAME][PERSON_NAME][PERSON_NAME]" > < /script> // […" at bounding box center [549, 338] width 654 height 504
drag, startPoint x: 264, startPoint y: 164, endPoint x: 222, endPoint y: 154, distance: 43.2
click at [222, 154] on div "1 2 3 4 5 6 7 8 9 10 11 12 13 14 15 16 17 18 19 20 21 22 23 24 25 26 27 28 29 3…" at bounding box center [537, 330] width 685 height 489
type textarea "< script >"
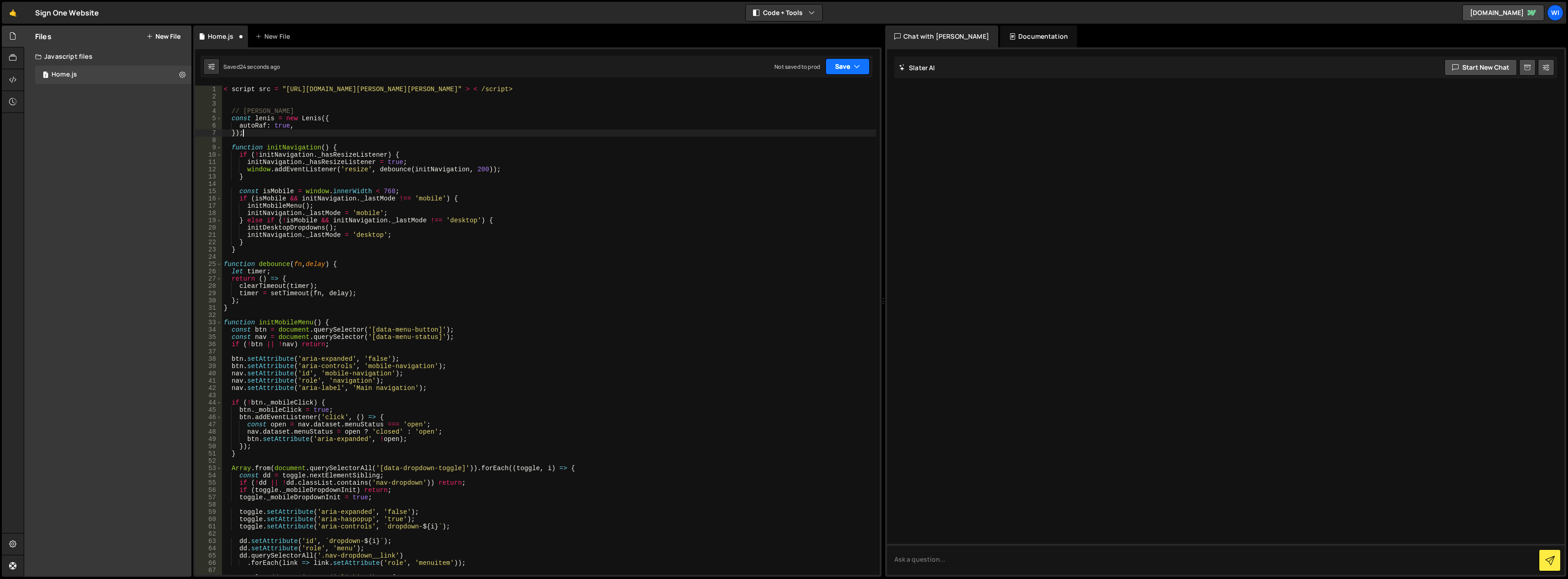
click at [846, 69] on button "Save" at bounding box center [847, 66] width 44 height 16
click at [794, 99] on div "25 seconds ago" at bounding box center [805, 99] width 41 height 8
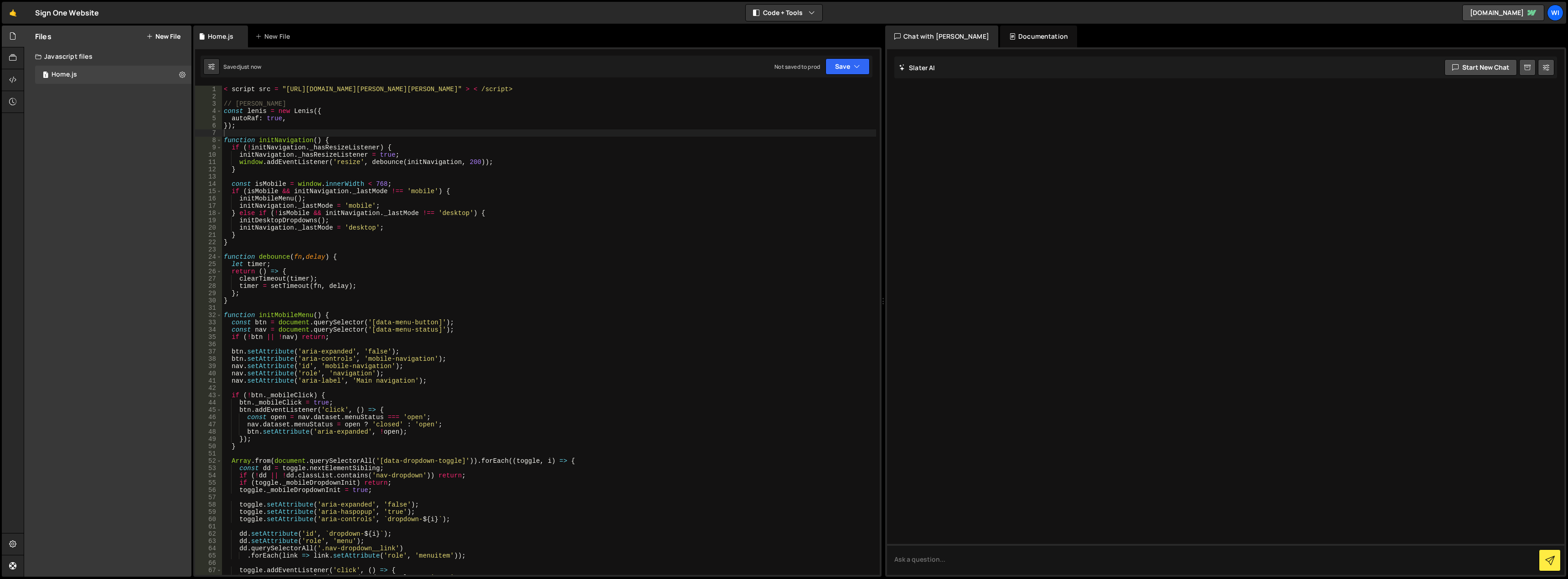
type textarea "});"
click at [284, 128] on div "< script src = "[URL][DOMAIN_NAME][PERSON_NAME][PERSON_NAME]" > < /script> // […" at bounding box center [549, 338] width 654 height 504
click at [271, 134] on div "< script src = "[URL][DOMAIN_NAME][PERSON_NAME][PERSON_NAME]" > < /script> // […" at bounding box center [549, 338] width 654 height 504
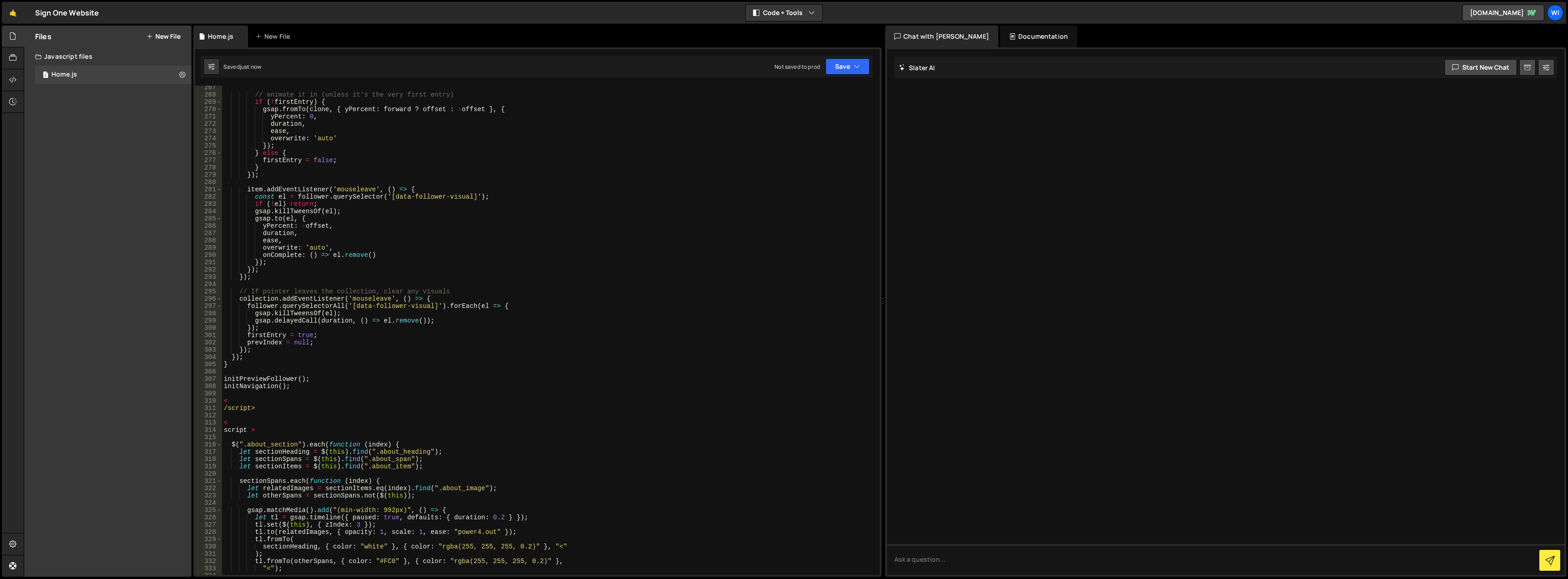
scroll to position [1940, 0]
drag, startPoint x: 299, startPoint y: 387, endPoint x: 206, endPoint y: 382, distance: 93.1
click at [206, 382] on div "267 268 269 270 271 272 273 274 275 276 277 278 279 280 281 282 283 284 285 286…" at bounding box center [537, 330] width 685 height 489
type textarea "initPreviewFollower(); initNavigation();"
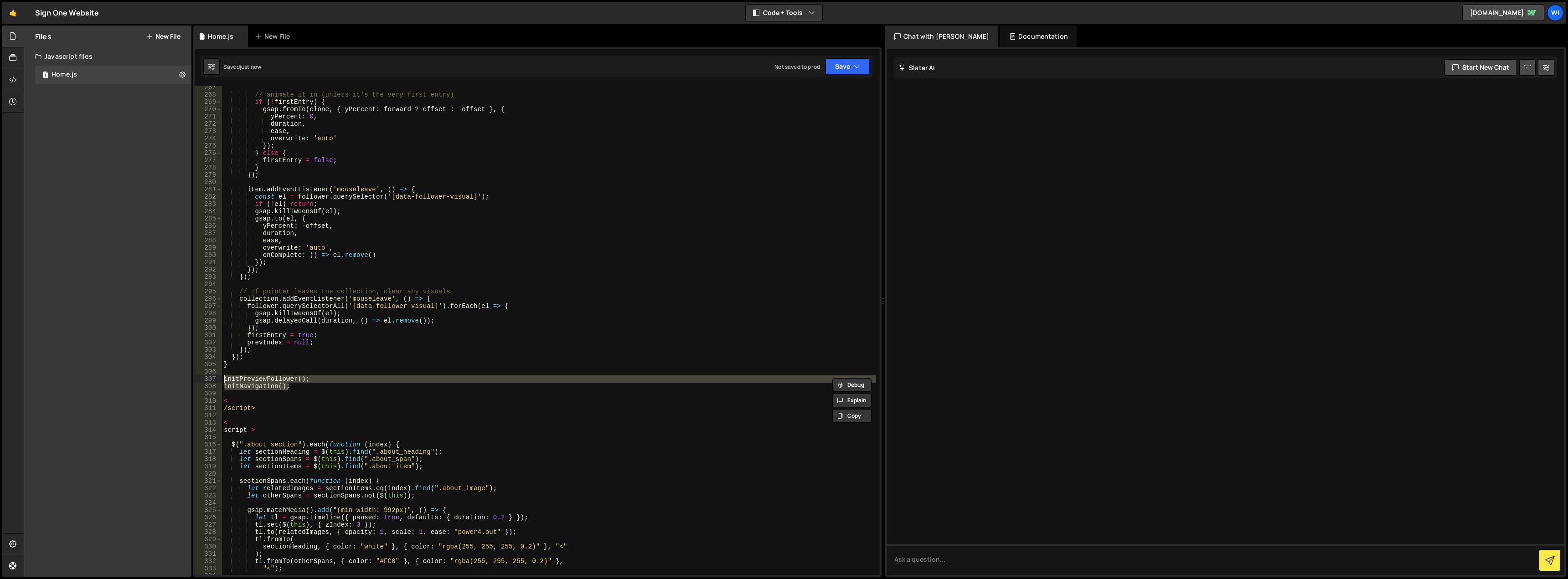
scroll to position [1995, 0]
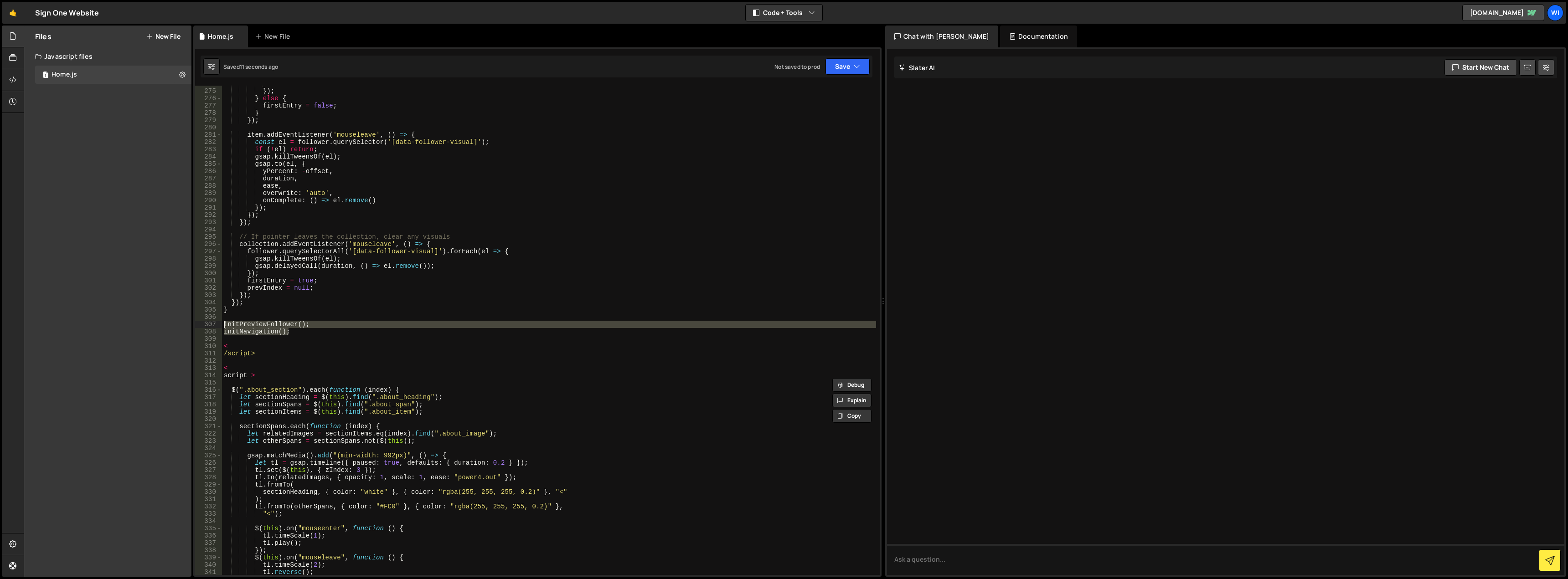
click at [248, 362] on div "overwrite : 'auto' }) ; } else { firstEntry = false ; } }) ; item . addEventLis…" at bounding box center [549, 332] width 654 height 504
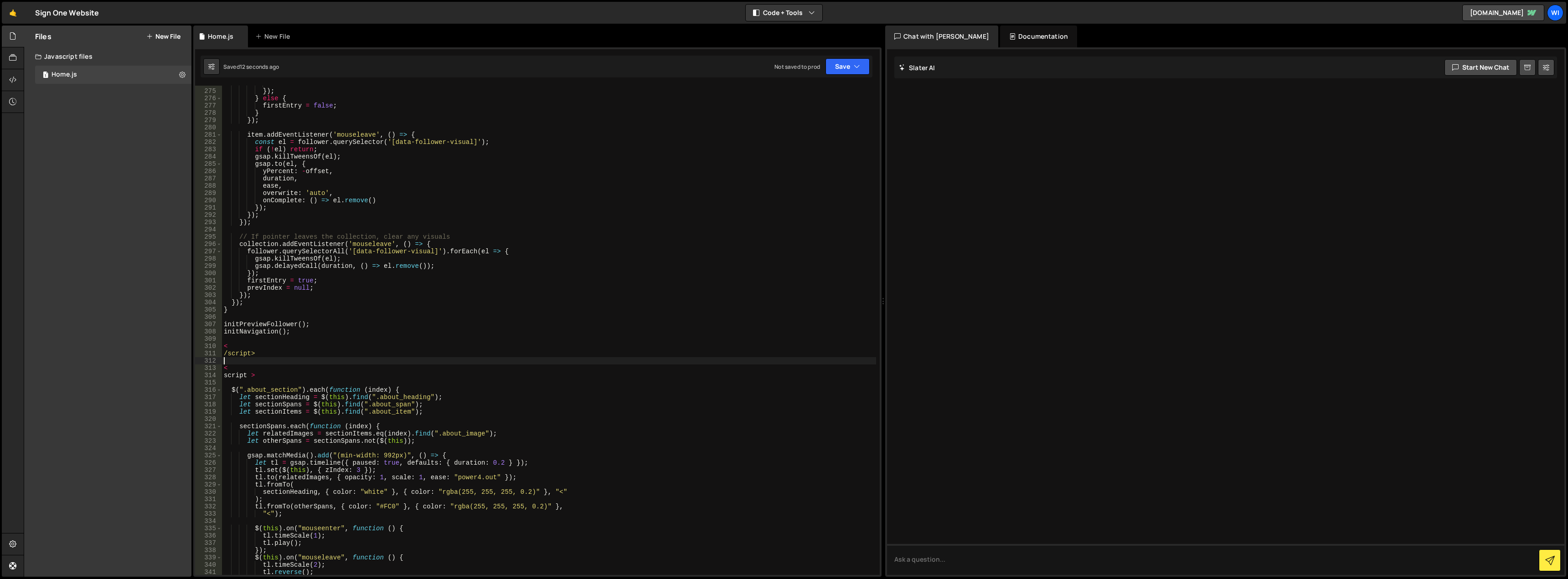
click at [256, 356] on div "overwrite : 'auto' }) ; } else { firstEntry = false ; } }) ; item . addEventLis…" at bounding box center [549, 332] width 654 height 504
drag, startPoint x: 263, startPoint y: 355, endPoint x: 208, endPoint y: 348, distance: 55.4
click at [208, 348] on div "/script> 274 275 276 277 278 279 280 281 282 283 284 285 286 287 288 289 290 29…" at bounding box center [537, 330] width 685 height 489
type textarea "< /script>"
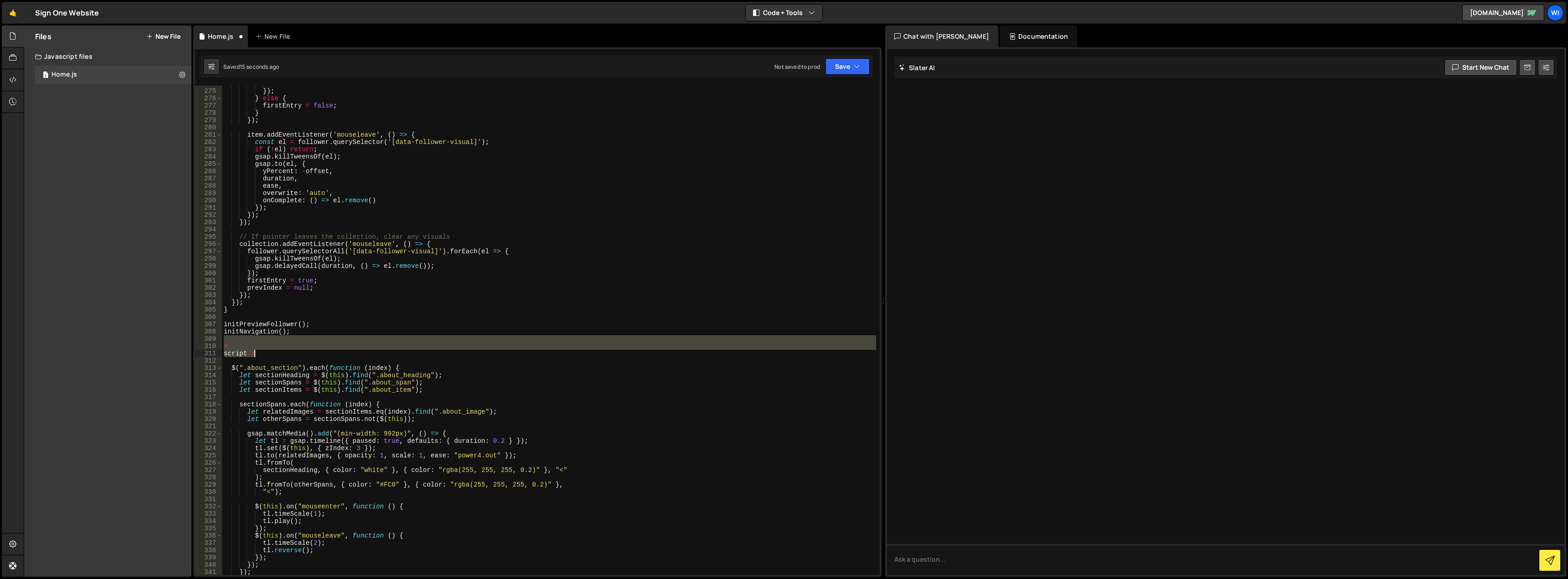
drag, startPoint x: 225, startPoint y: 342, endPoint x: 268, endPoint y: 353, distance: 44.4
click at [268, 353] on div "overwrite : 'auto' }) ; } else { firstEntry = false ; } }) ; item . addEventLis…" at bounding box center [549, 332] width 654 height 504
type textarea "< script >"
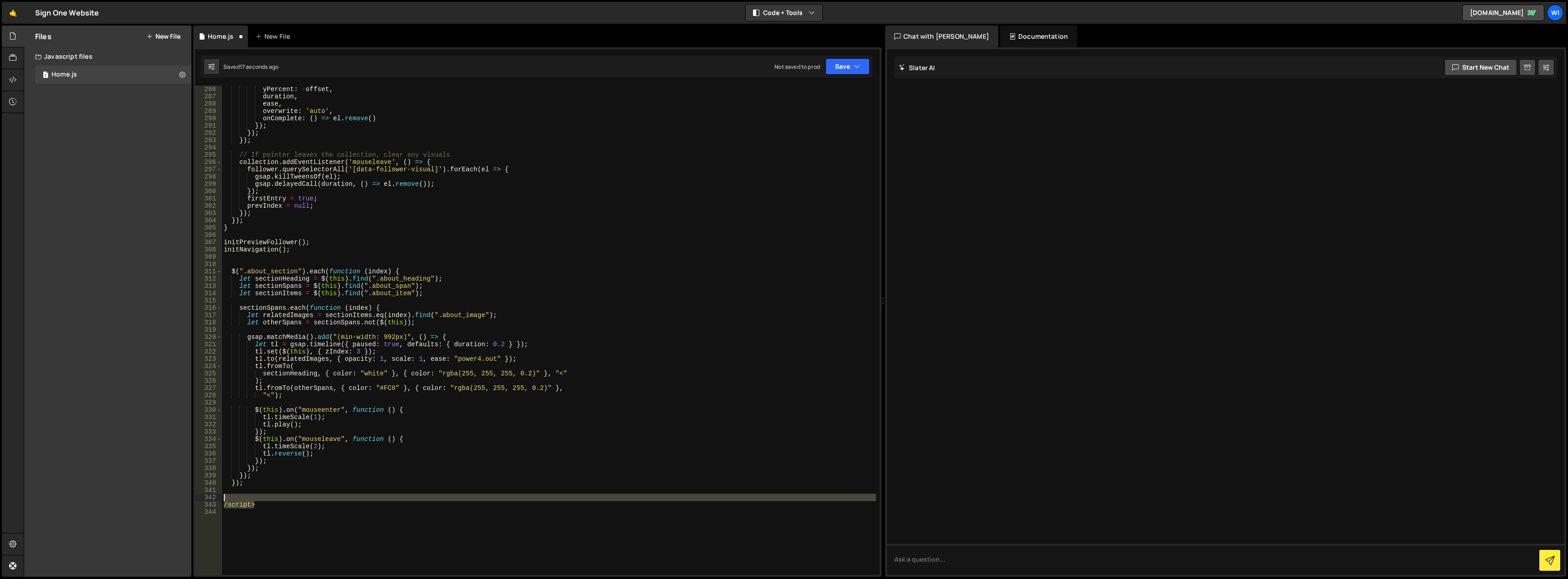
drag, startPoint x: 273, startPoint y: 502, endPoint x: 222, endPoint y: 499, distance: 51.1
click at [222, 499] on div "286 287 288 289 290 291 292 293 294 295 296 297 298 299 300 301 302 303 304 305…" at bounding box center [537, 330] width 685 height 489
type textarea "< /script>"
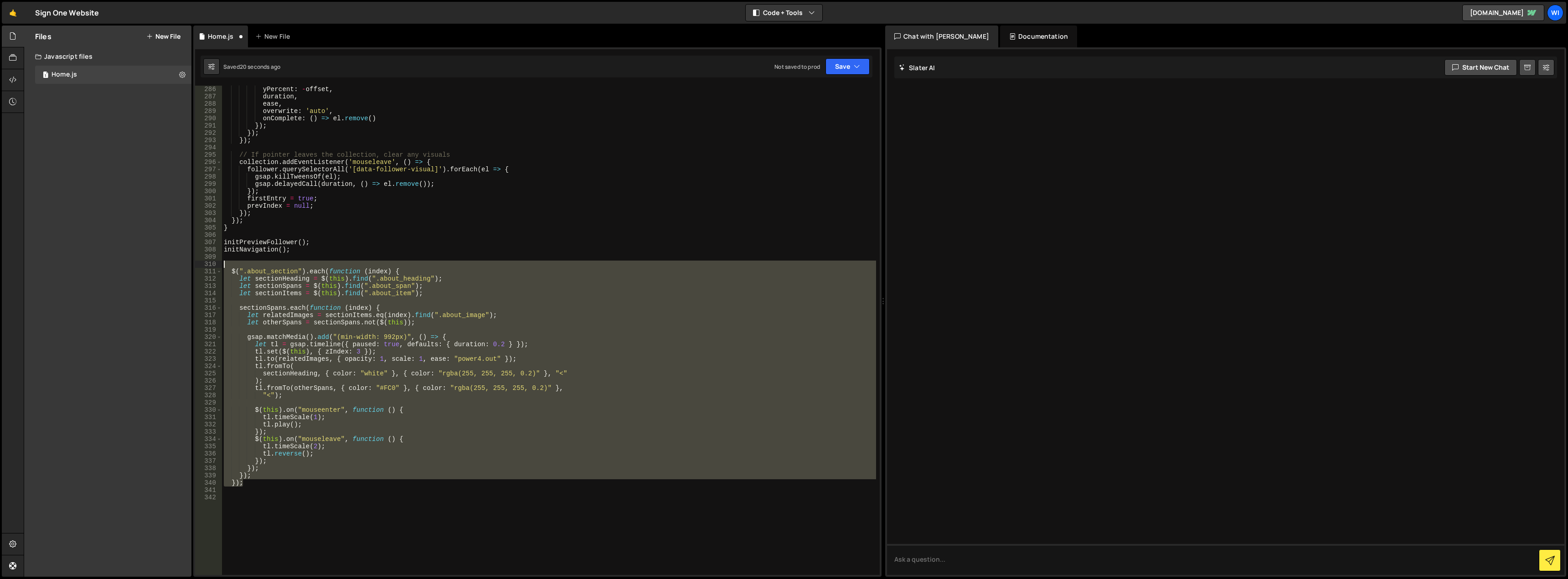
drag, startPoint x: 268, startPoint y: 485, endPoint x: 206, endPoint y: 266, distance: 227.6
click at [206, 266] on div "286 287 288 289 290 291 292 293 294 295 296 297 298 299 300 301 302 303 304 305…" at bounding box center [537, 330] width 685 height 489
click at [298, 276] on div "yPercent : - offset , duration , ease , overwrite : 'auto' , onComplete : ( ) =…" at bounding box center [549, 330] width 654 height 489
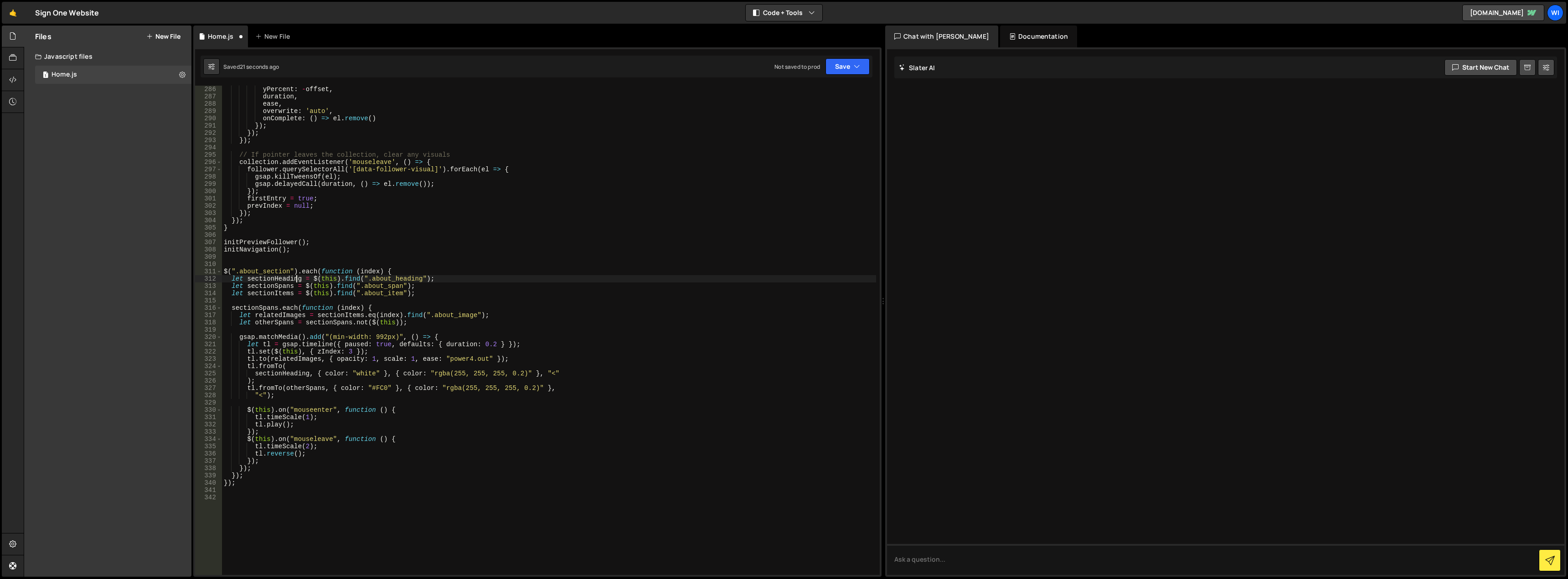
click at [279, 249] on div "yPercent : - offset , duration , ease , overwrite : 'auto' , onComplete : ( ) =…" at bounding box center [549, 338] width 654 height 504
type textarea "initNavigation();"
click at [279, 259] on div "yPercent : - offset , duration , ease , overwrite : 'auto' , onComplete : ( ) =…" at bounding box center [549, 338] width 654 height 504
click at [841, 69] on button "Save" at bounding box center [847, 66] width 44 height 16
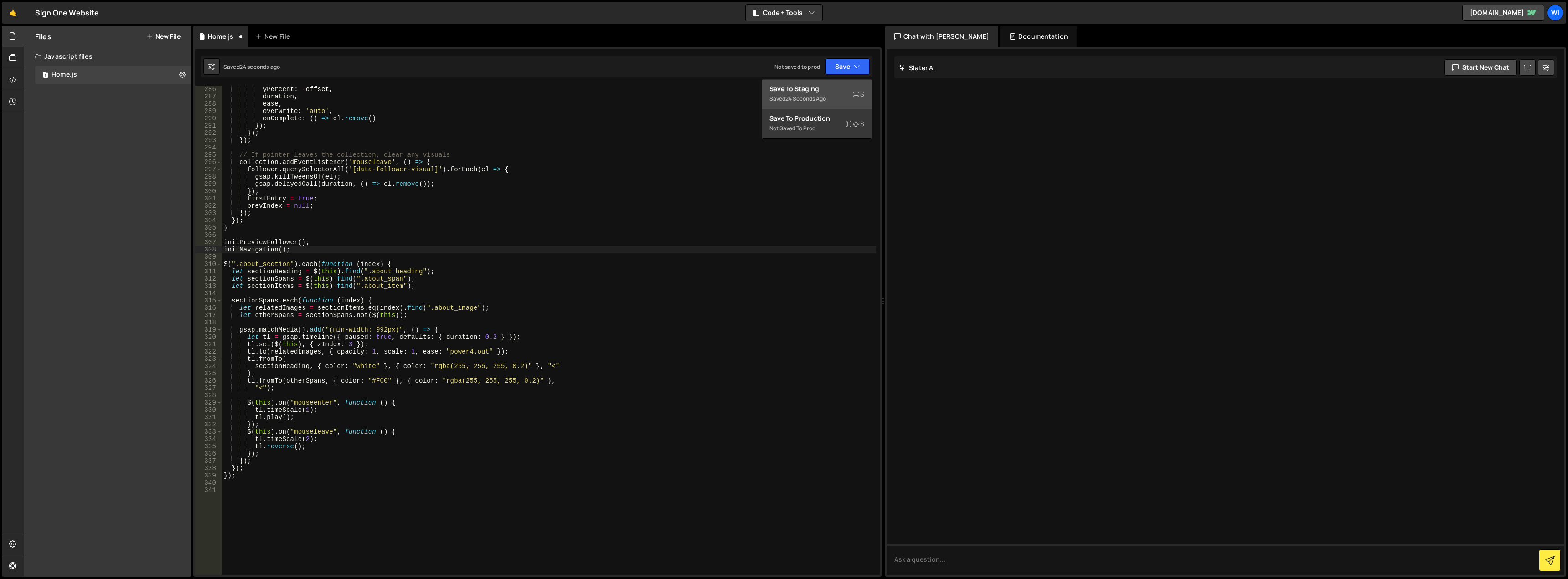
click at [830, 88] on div "Save to Staging S" at bounding box center [817, 89] width 95 height 9
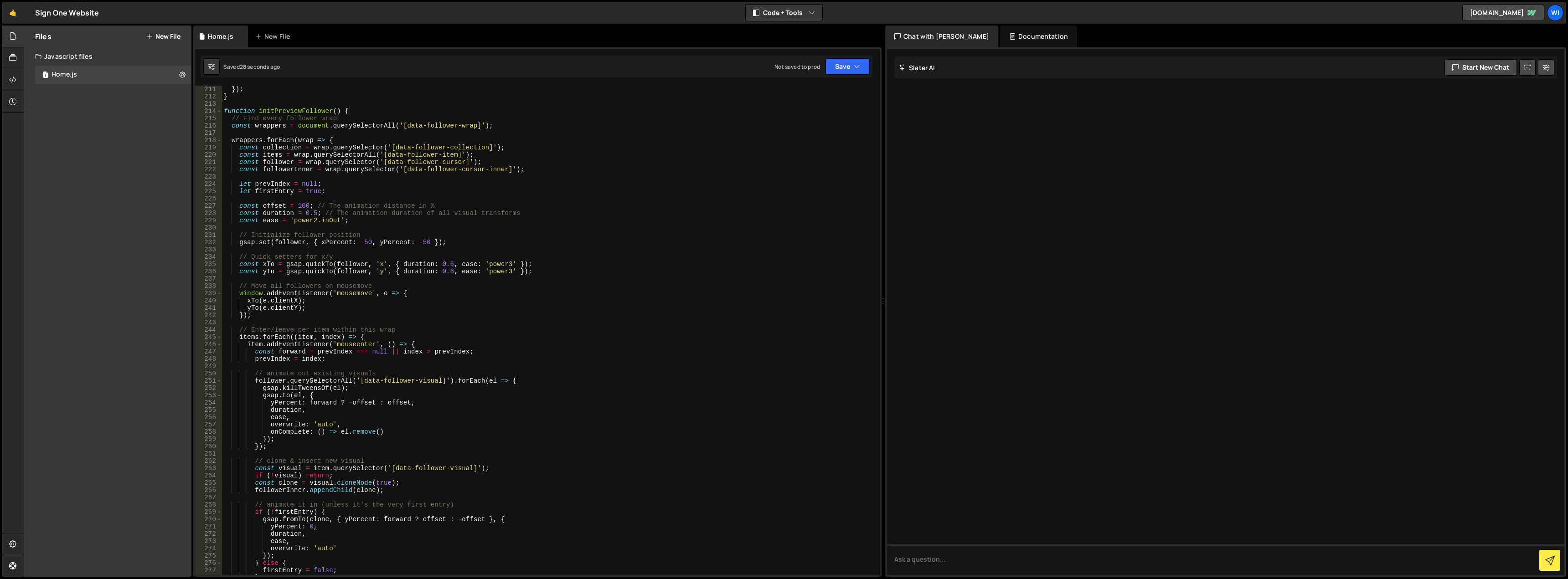
scroll to position [1339, 0]
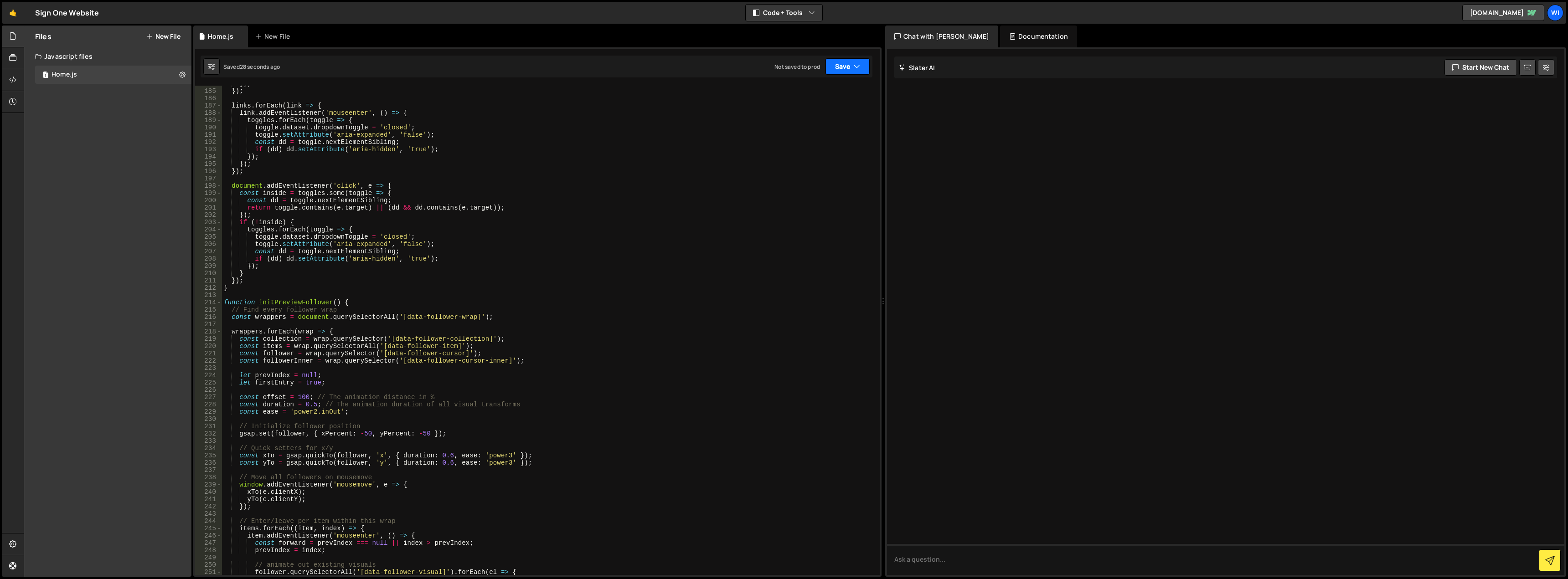
click at [845, 65] on button "Save" at bounding box center [847, 66] width 44 height 16
click at [820, 97] on div "29 seconds ago" at bounding box center [805, 99] width 41 height 8
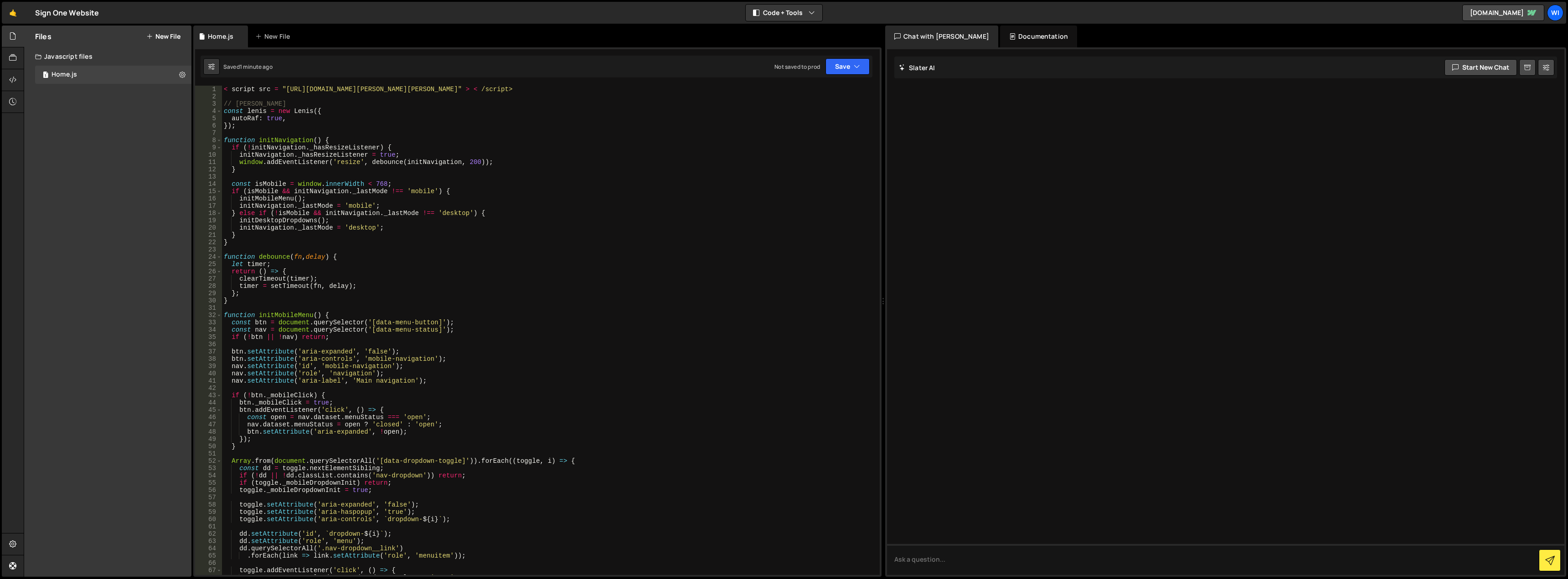
scroll to position [0, 0]
type textarea "< script src = "https://cdn.jsdelivr.net/npm/lenis@1.2.3/dist/lenis.min.js" > <…"
drag, startPoint x: 582, startPoint y: 89, endPoint x: 192, endPoint y: 91, distance: 390.0
click at [192, 91] on div "Files New File Javascript files 1 Home.js 0 CSS files Copy share link Edit File…" at bounding box center [796, 301] width 1544 height 552
type textarea "// Lenis"
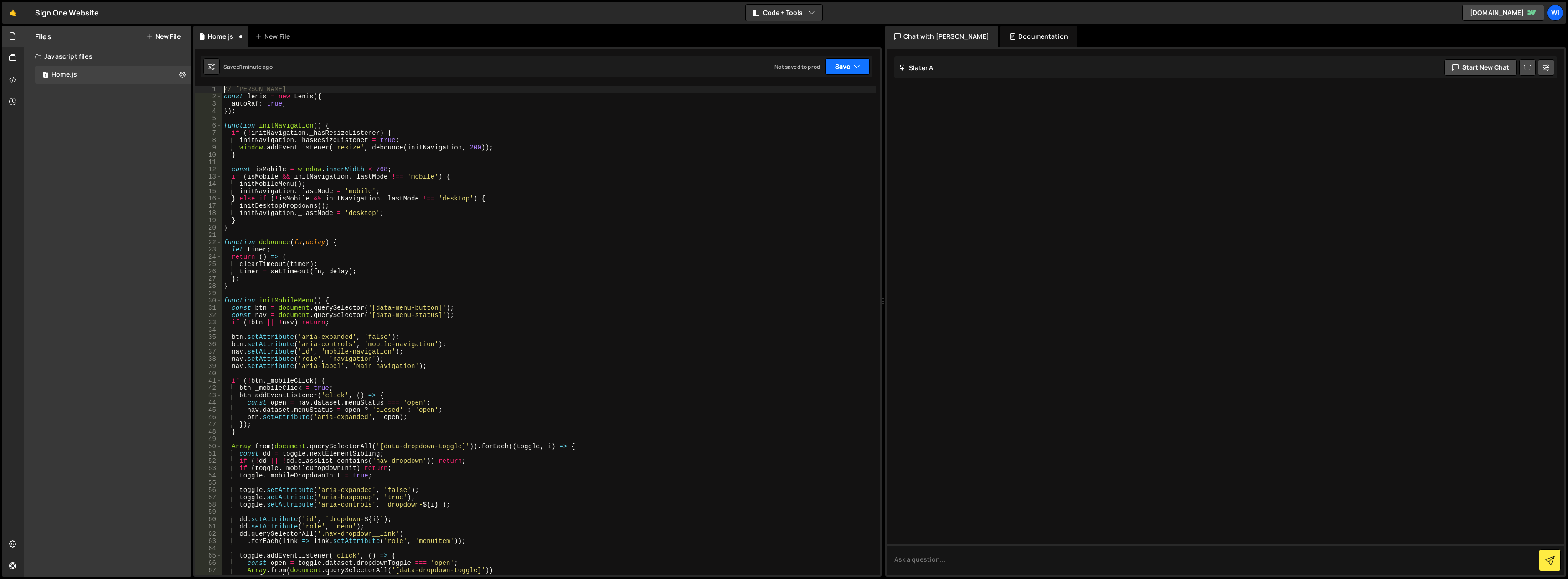
click at [837, 68] on button "Save" at bounding box center [847, 66] width 44 height 16
click at [816, 90] on div "Save to Staging S" at bounding box center [817, 89] width 95 height 9
click at [841, 64] on button "Save" at bounding box center [847, 66] width 44 height 16
click at [832, 122] on div "Save to Production S" at bounding box center [817, 118] width 95 height 9
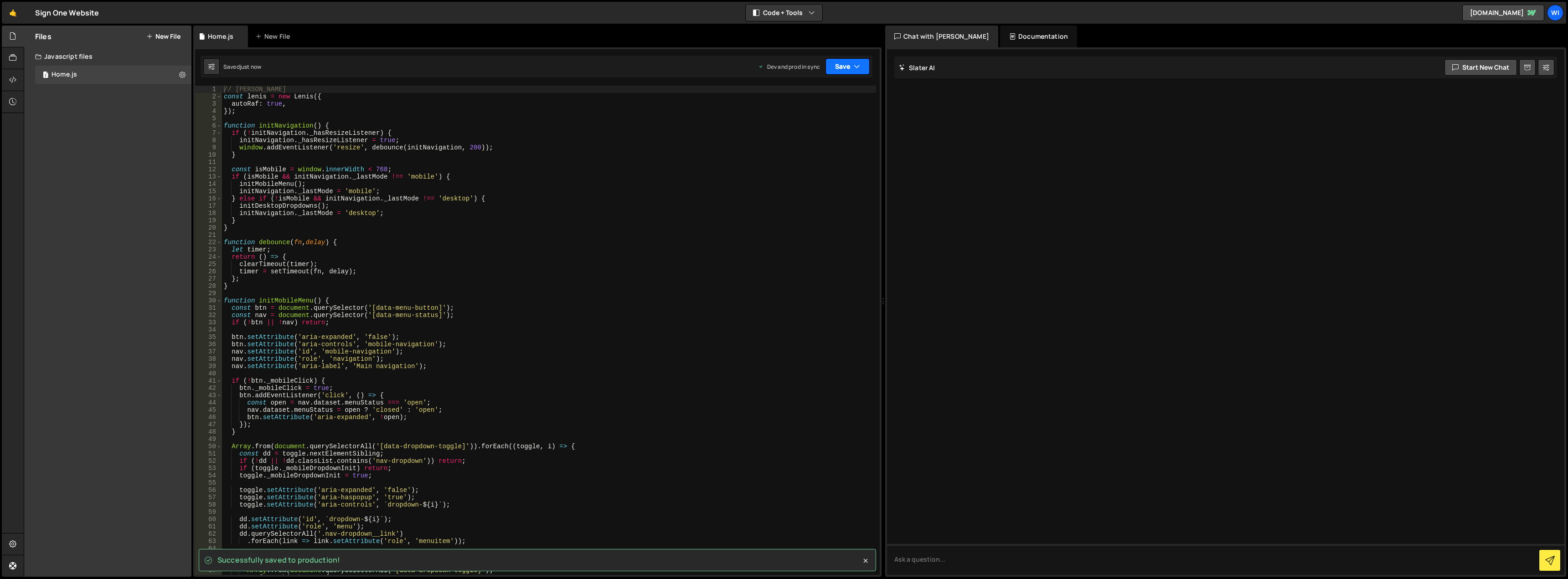
click at [861, 72] on button "Save" at bounding box center [847, 66] width 44 height 16
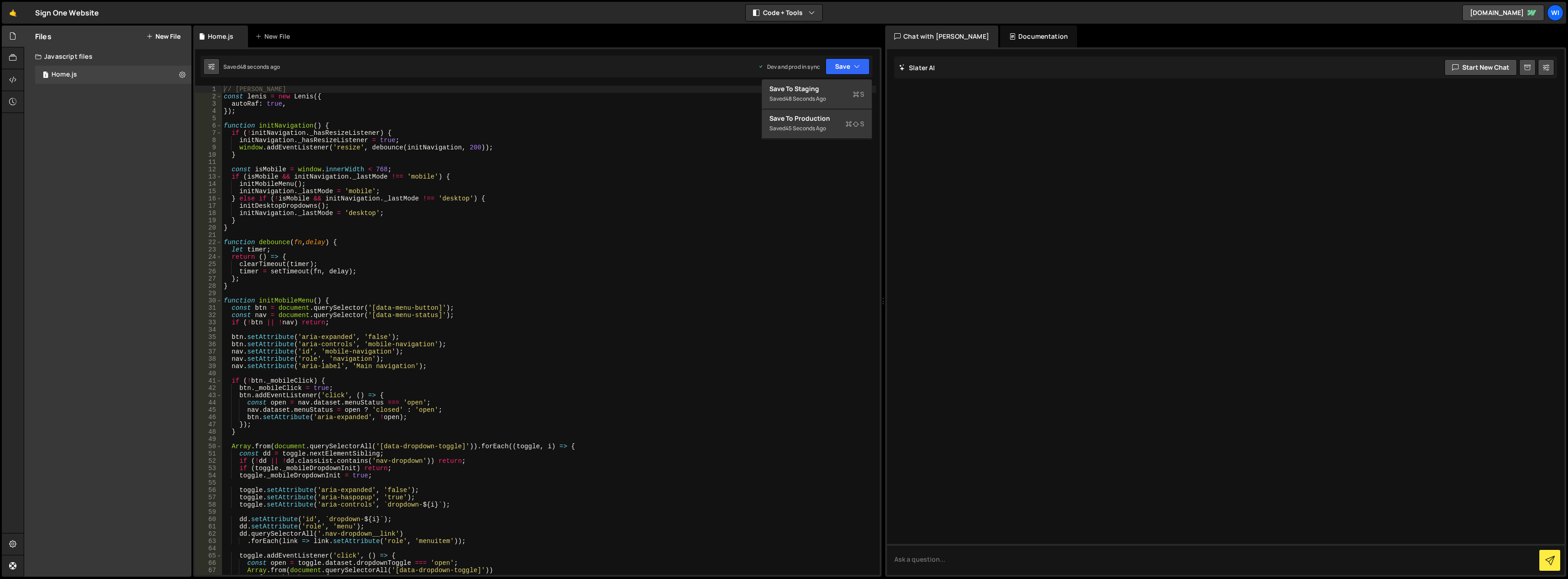
click at [209, 68] on icon at bounding box center [211, 66] width 6 height 9
select select "editor"
select select "ace/theme/monokai"
type input "14"
checkbox input "true"
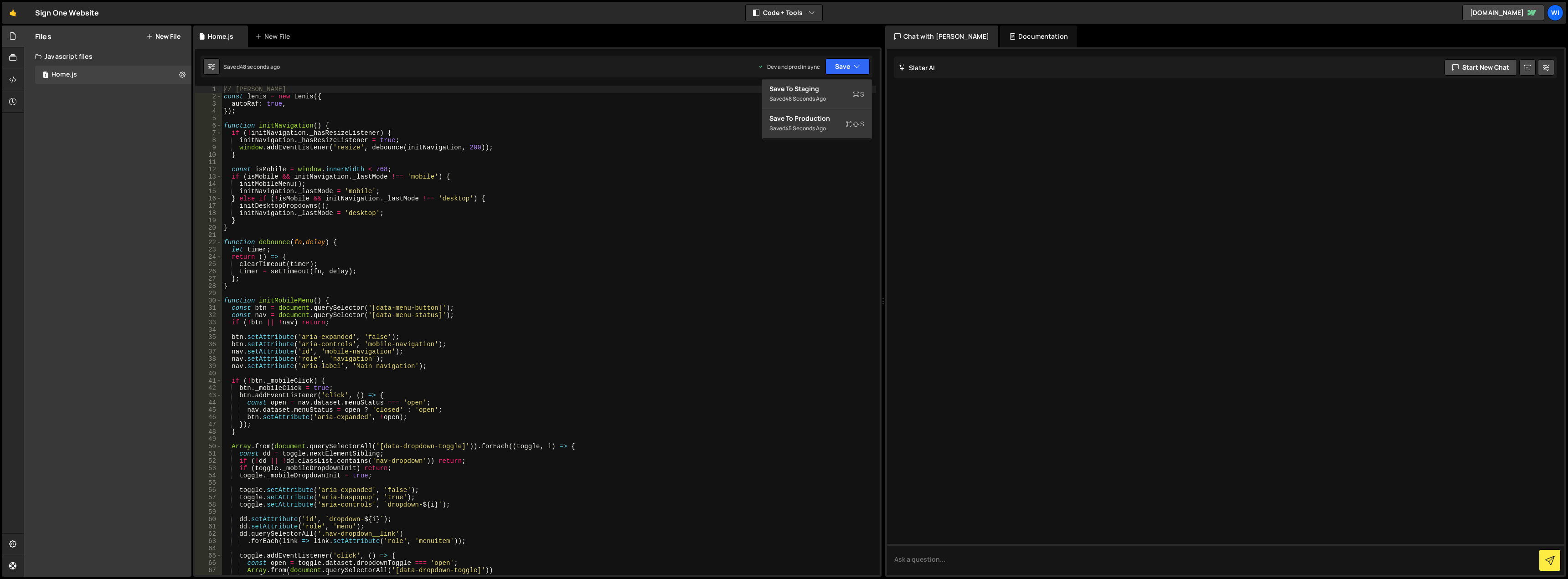
checkbox input "true"
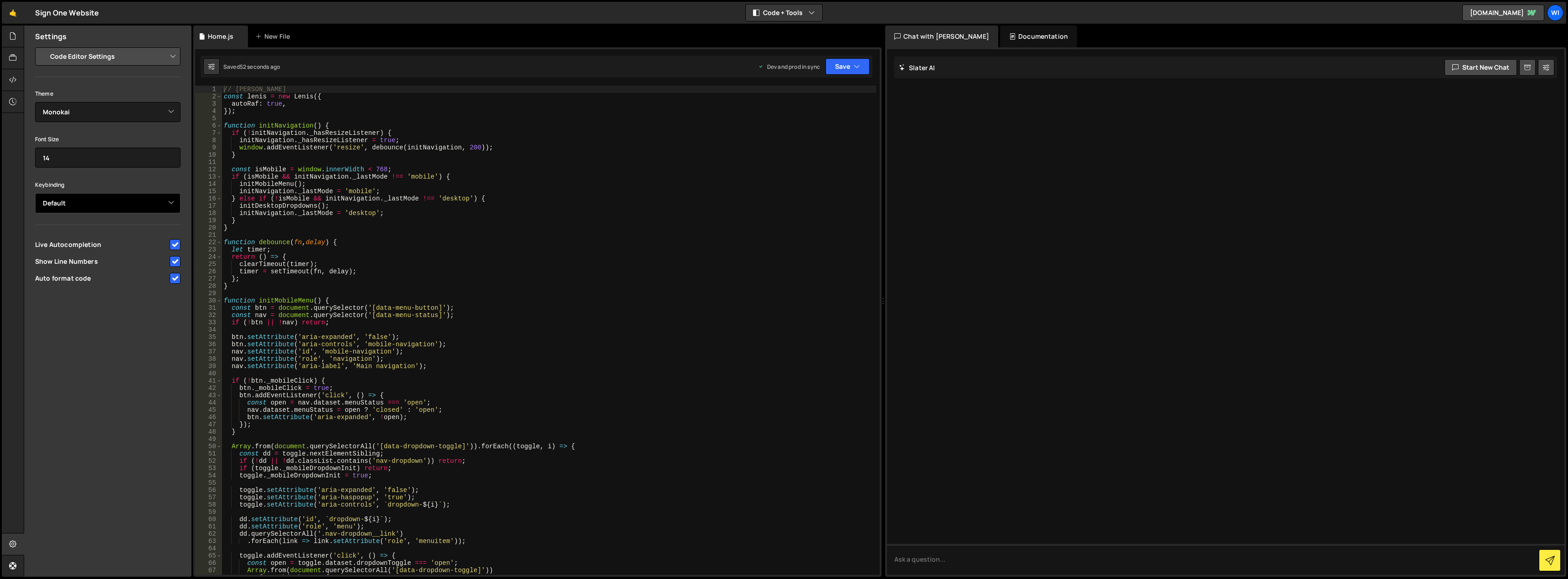
click at [129, 204] on select "Default Vim Emacs Sublime VSCode" at bounding box center [108, 203] width 145 height 20
click at [173, 279] on input "checkbox" at bounding box center [175, 279] width 11 height 11
checkbox input "true"
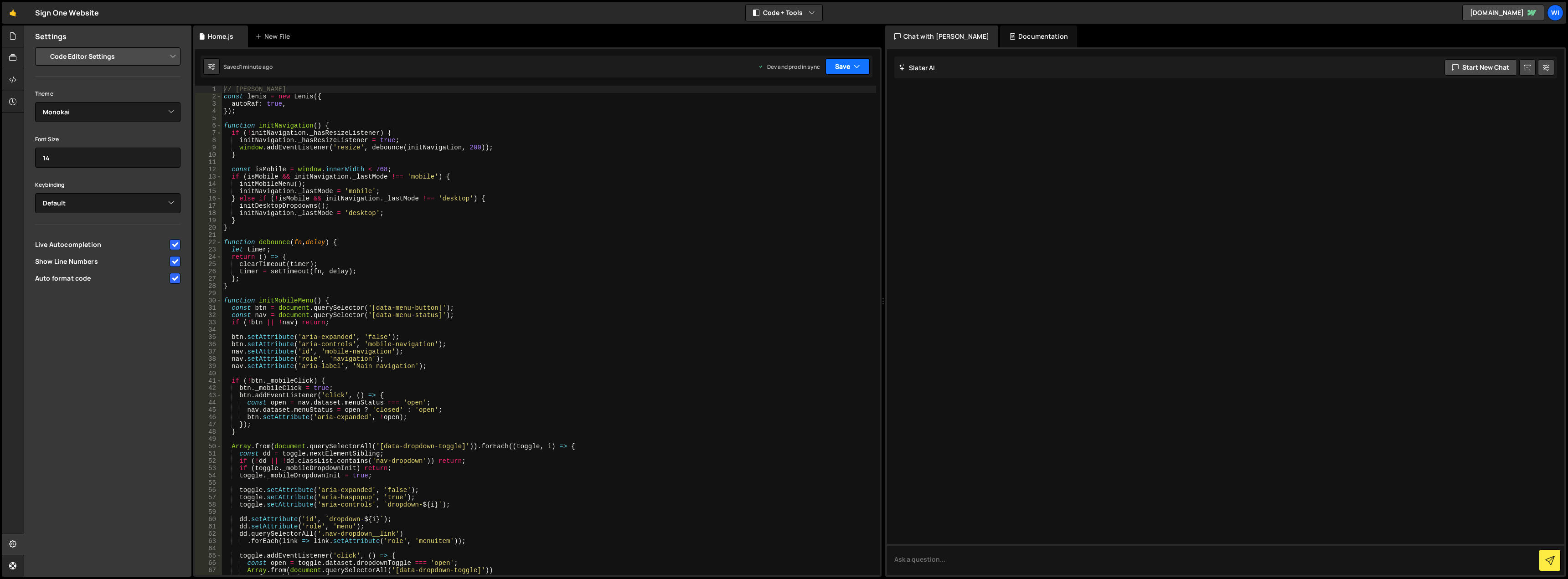
click at [833, 70] on button "Save" at bounding box center [847, 66] width 44 height 16
click at [805, 95] on div "1 minute ago" at bounding box center [801, 99] width 32 height 8
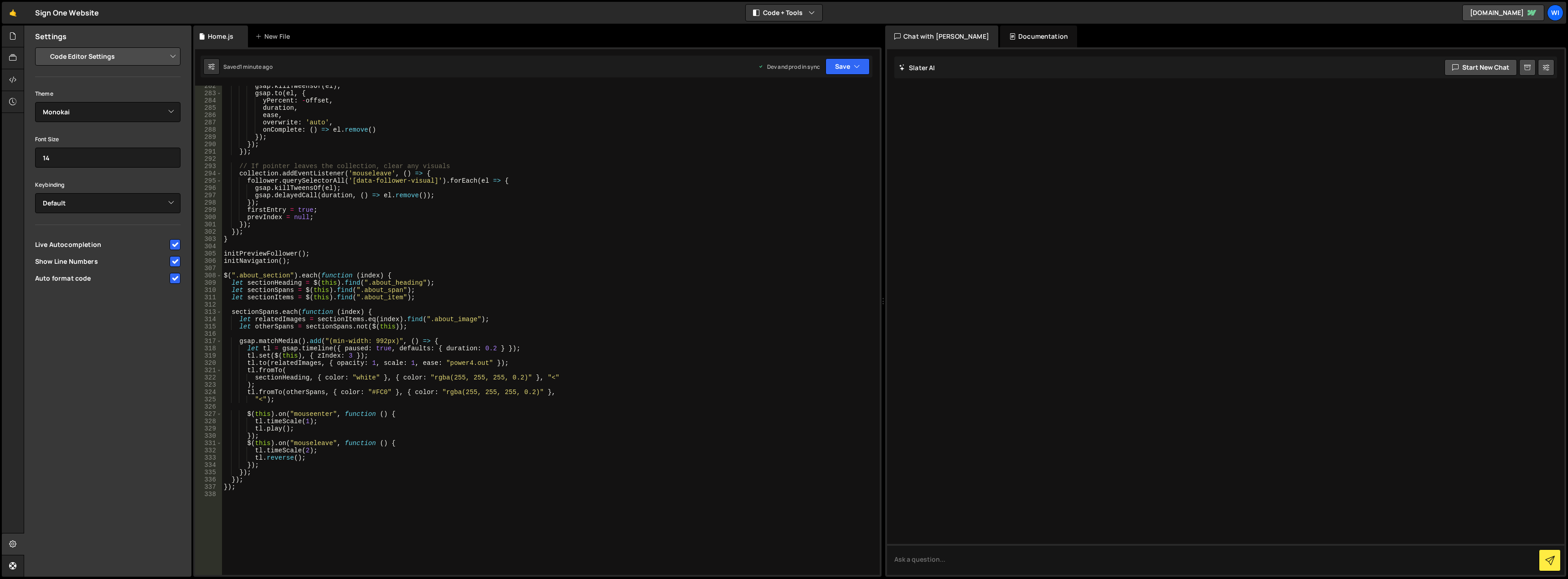
scroll to position [2051, 0]
drag, startPoint x: 297, startPoint y: 262, endPoint x: 182, endPoint y: 260, distance: 115.0
click at [182, 260] on div "Files New File Javascript files 1 Home.js 0 CSS files Copy share link Edit File…" at bounding box center [796, 301] width 1544 height 552
click at [261, 258] on div "gsap . killTweensOf ( el ) ; gsap . to ( el , { yPercent : - offset , duration …" at bounding box center [549, 330] width 654 height 489
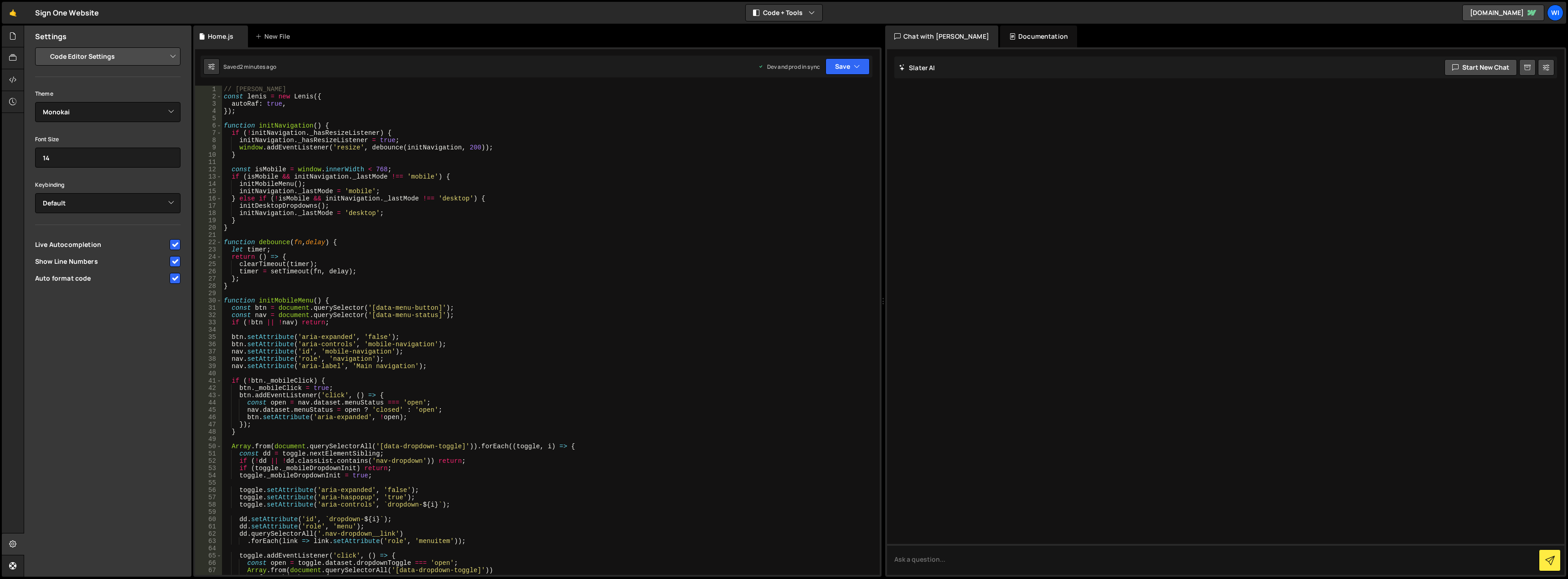
scroll to position [0, 0]
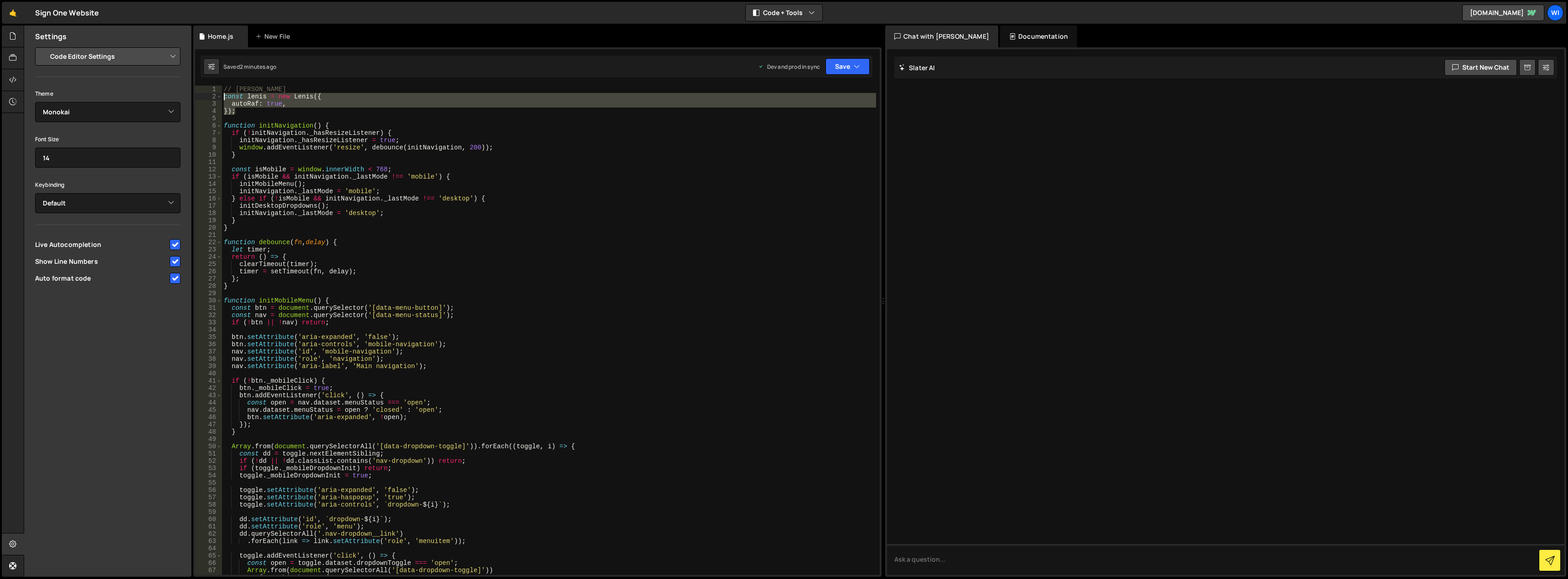
drag, startPoint x: 261, startPoint y: 109, endPoint x: 209, endPoint y: 94, distance: 54.1
click at [209, 94] on div "initNavigation(); 1 2 3 4 5 6 7 8 9 10 11 12 13 14 15 16 17 18 19 20 21 22 23 2…" at bounding box center [537, 330] width 685 height 489
click at [836, 66] on button "Save" at bounding box center [847, 66] width 44 height 16
click at [810, 92] on div "Save to Staging S" at bounding box center [817, 89] width 95 height 9
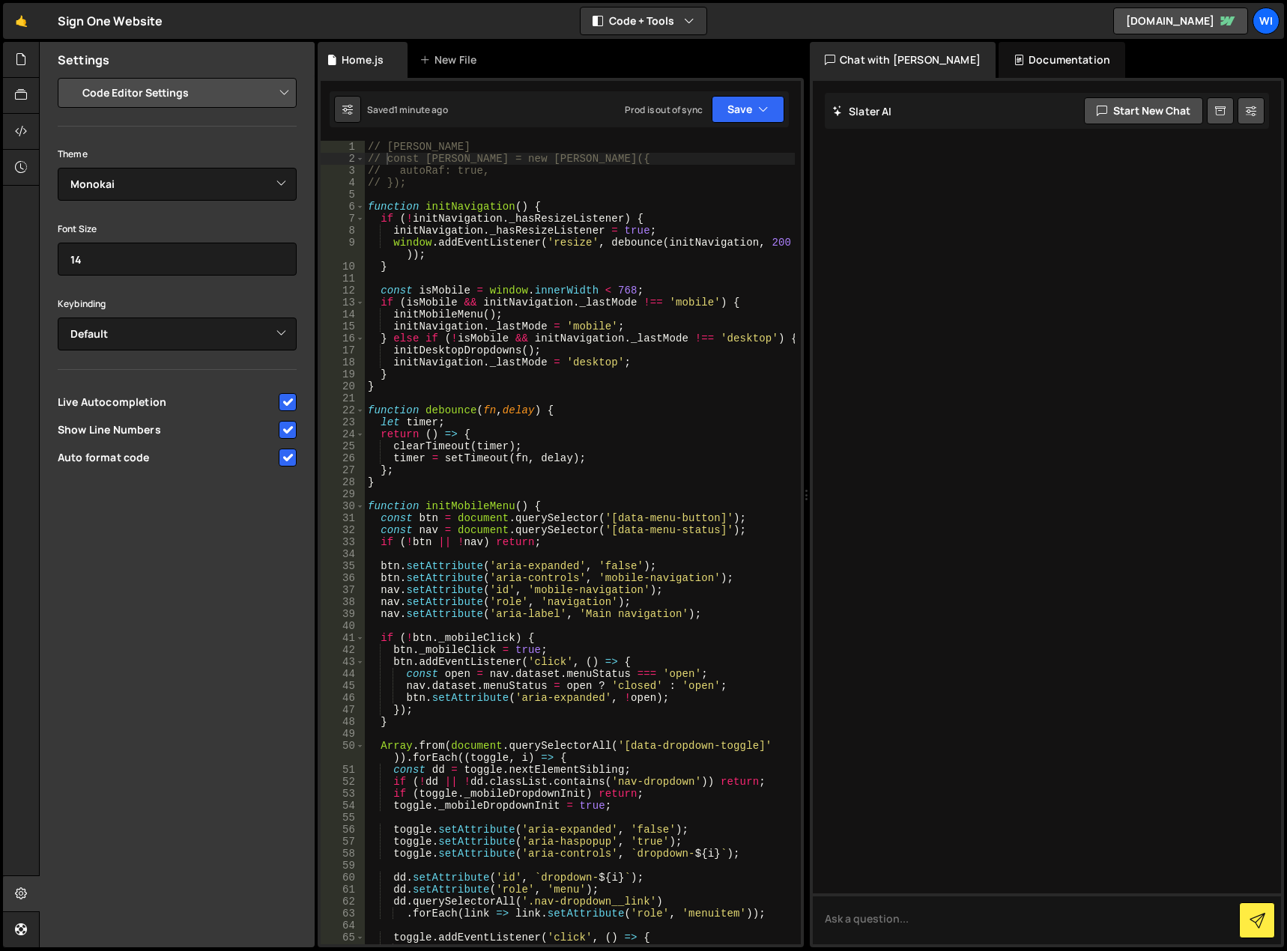
type textarea "};"
click at [476, 465] on div "// Lenis // const lenis = new Lenis({ // autoRaf: true, // }); function initNav…" at bounding box center [580, 560] width 430 height 839
click at [814, 145] on div "Slater AI Start new chat Select a page to chat with Slater Slater Documentation…" at bounding box center [1046, 512] width 474 height 869
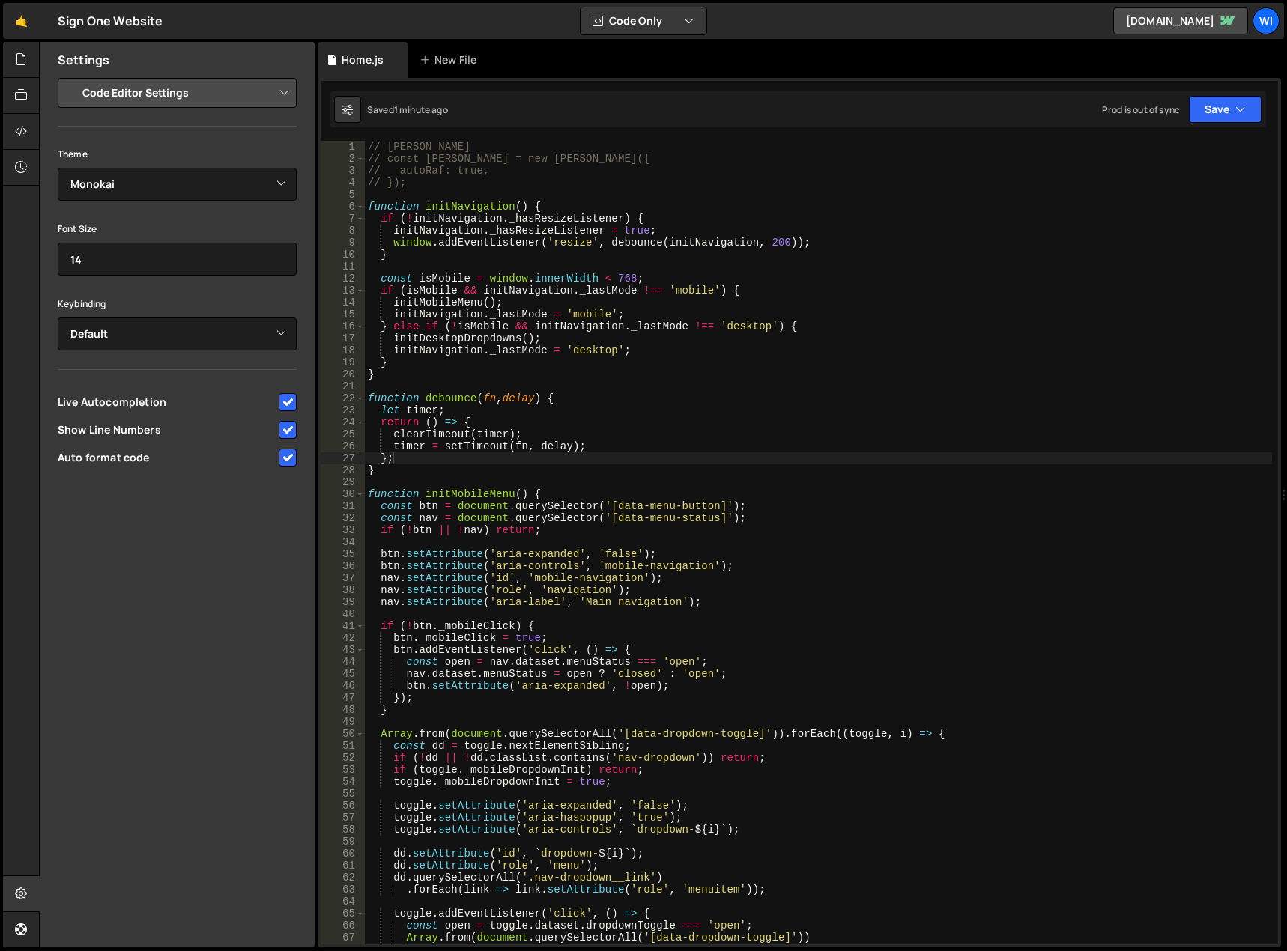
drag, startPoint x: 806, startPoint y: 145, endPoint x: 1364, endPoint y: 186, distance: 559.5
click at [1287, 186] on html "Projects Community Library Blog Wi Projects Your Teams Account Upgrade Logout" at bounding box center [643, 475] width 1287 height 951
click at [744, 380] on div "// Lenis // const lenis = new Lenis({ // autoRaf: true, // }); function initNav…" at bounding box center [818, 554] width 907 height 827
click at [660, 338] on div "// Lenis // const lenis = new Lenis({ // autoRaf: true, // }); function initNav…" at bounding box center [818, 554] width 907 height 827
click at [459, 187] on div "// Lenis // const lenis = new Lenis({ // autoRaf: true, // }); function initNav…" at bounding box center [818, 554] width 907 height 827
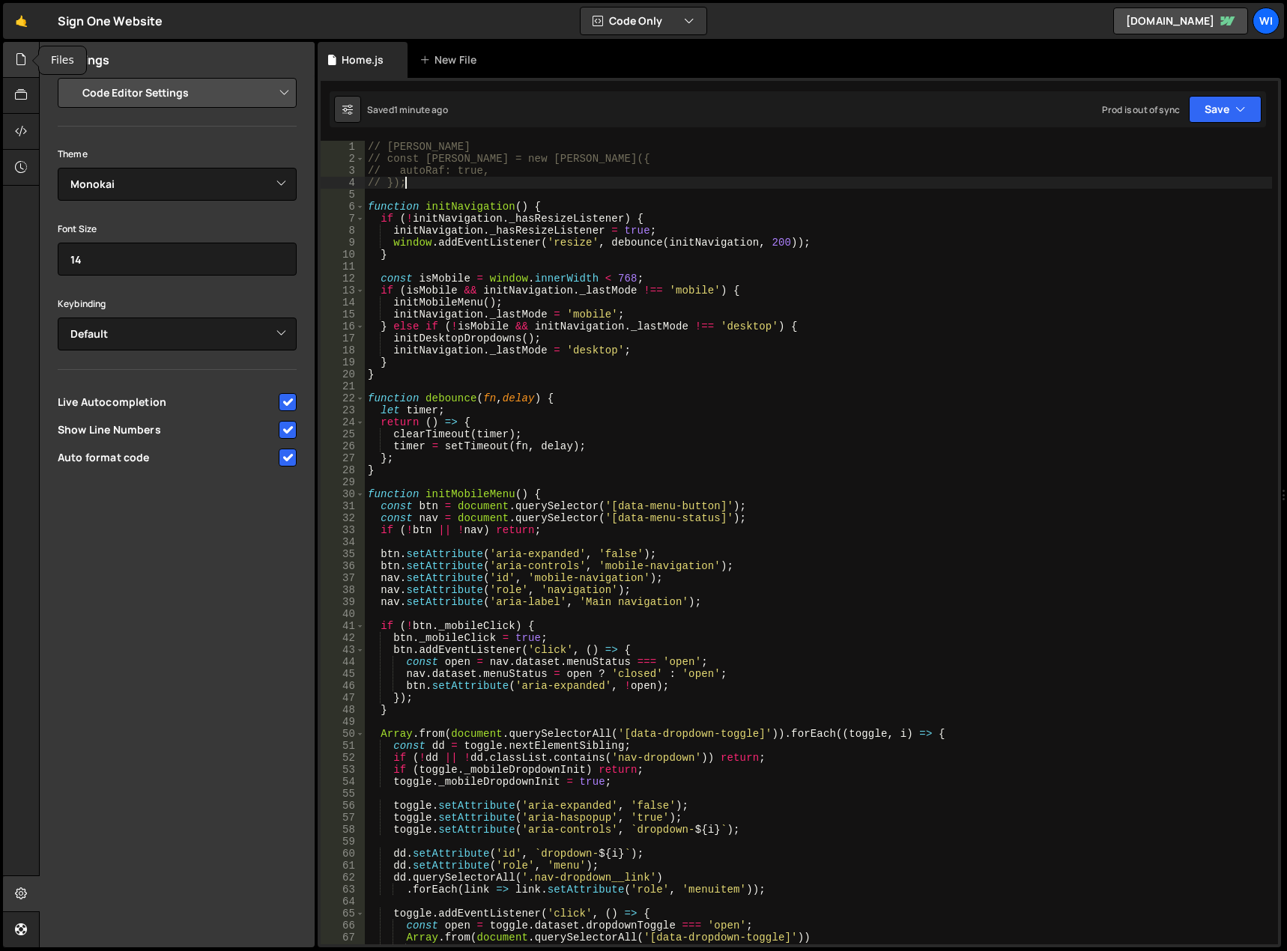
click at [25, 51] on icon at bounding box center [21, 59] width 12 height 16
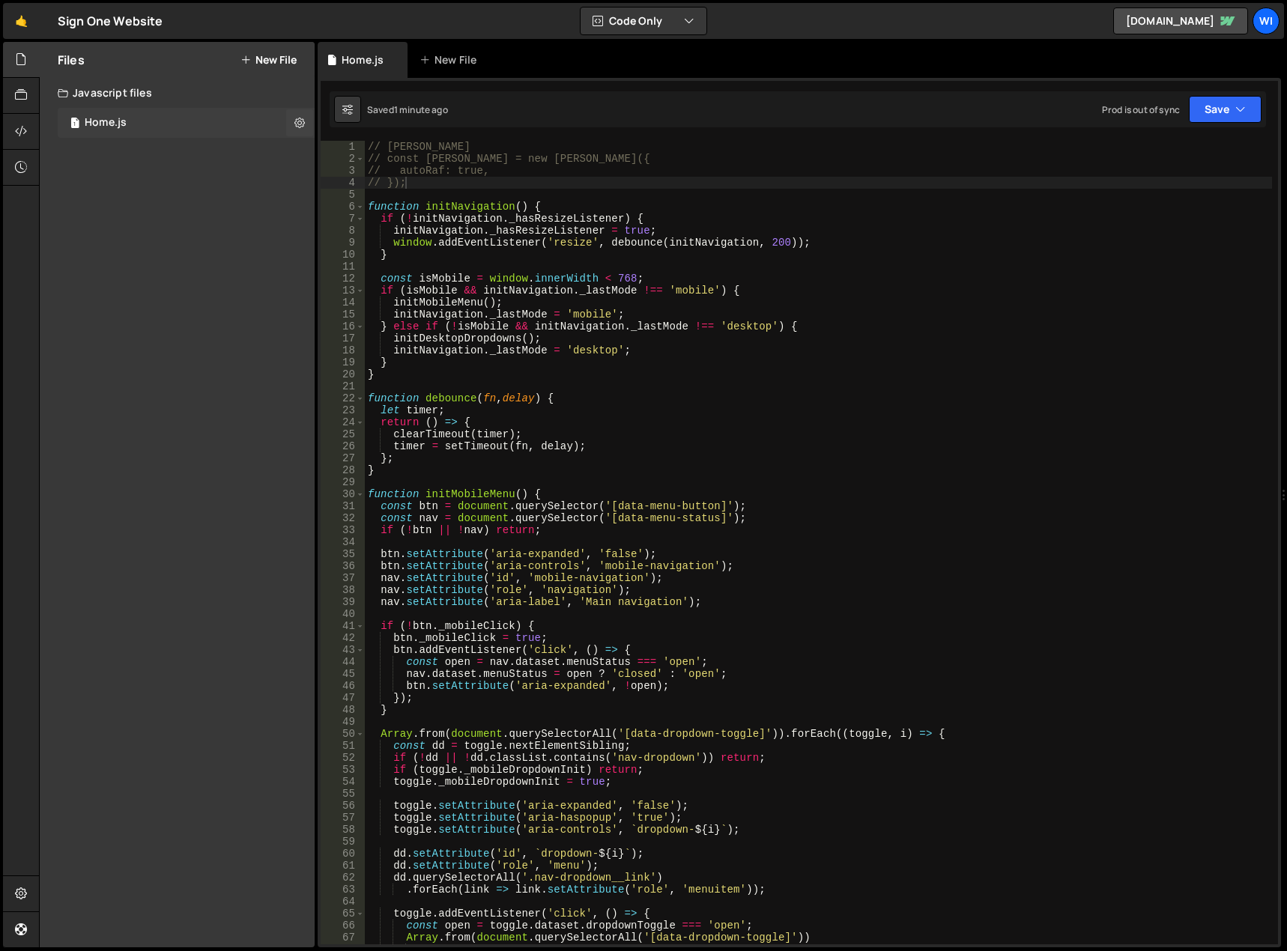
click at [213, 120] on div "1 Home.js 0" at bounding box center [186, 123] width 257 height 30
click at [285, 59] on button "New File" at bounding box center [268, 60] width 56 height 12
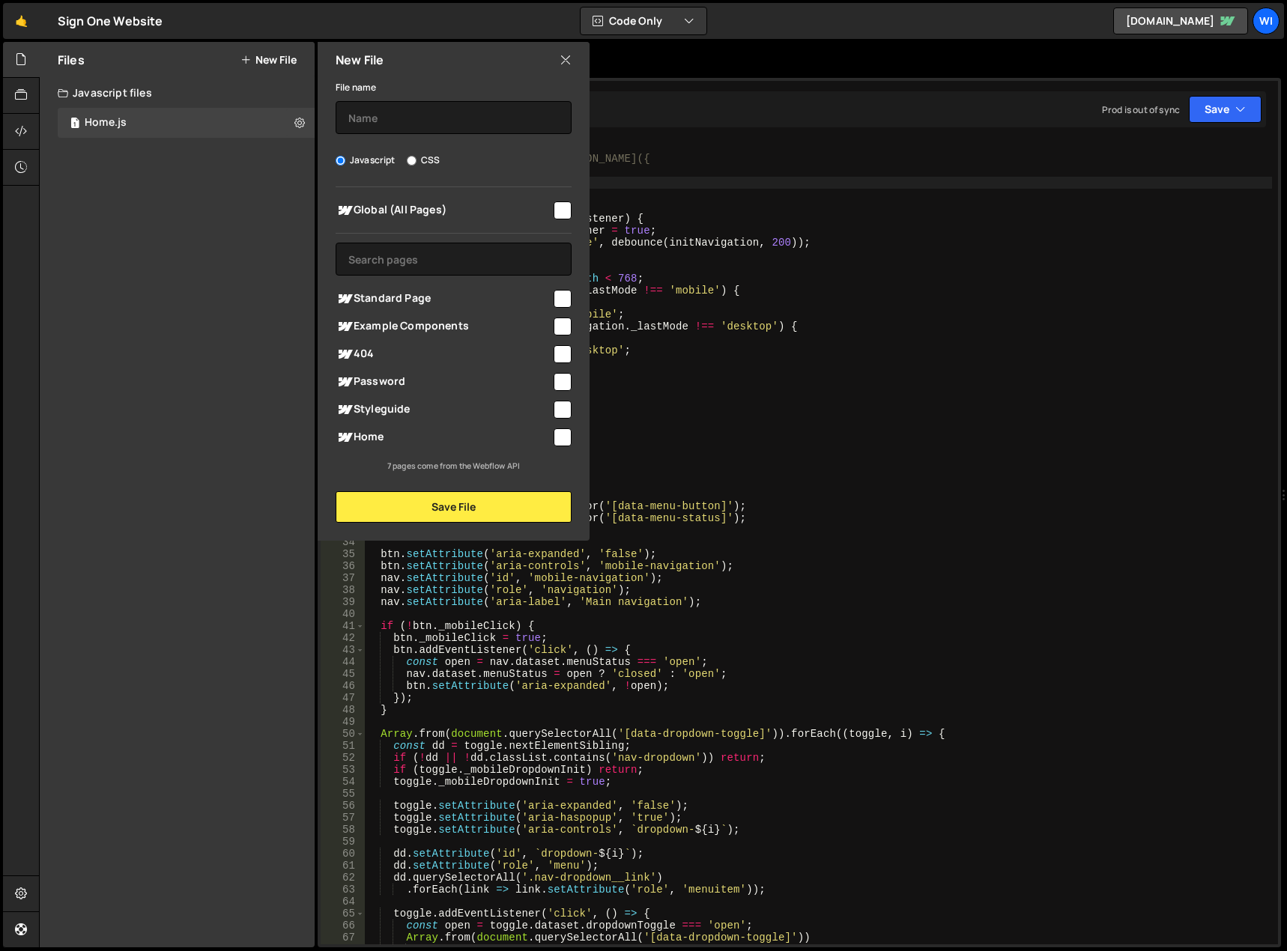
click at [119, 101] on div "Javascript files" at bounding box center [177, 93] width 275 height 30
click at [126, 112] on div "Files New File Javascript files 1 Home.js 0 CSS files Copy share link Edit File…" at bounding box center [177, 494] width 275 height 905
click at [142, 88] on div "Javascript files" at bounding box center [177, 93] width 275 height 30
click at [129, 118] on div "1 Home.js 0" at bounding box center [189, 123] width 262 height 30
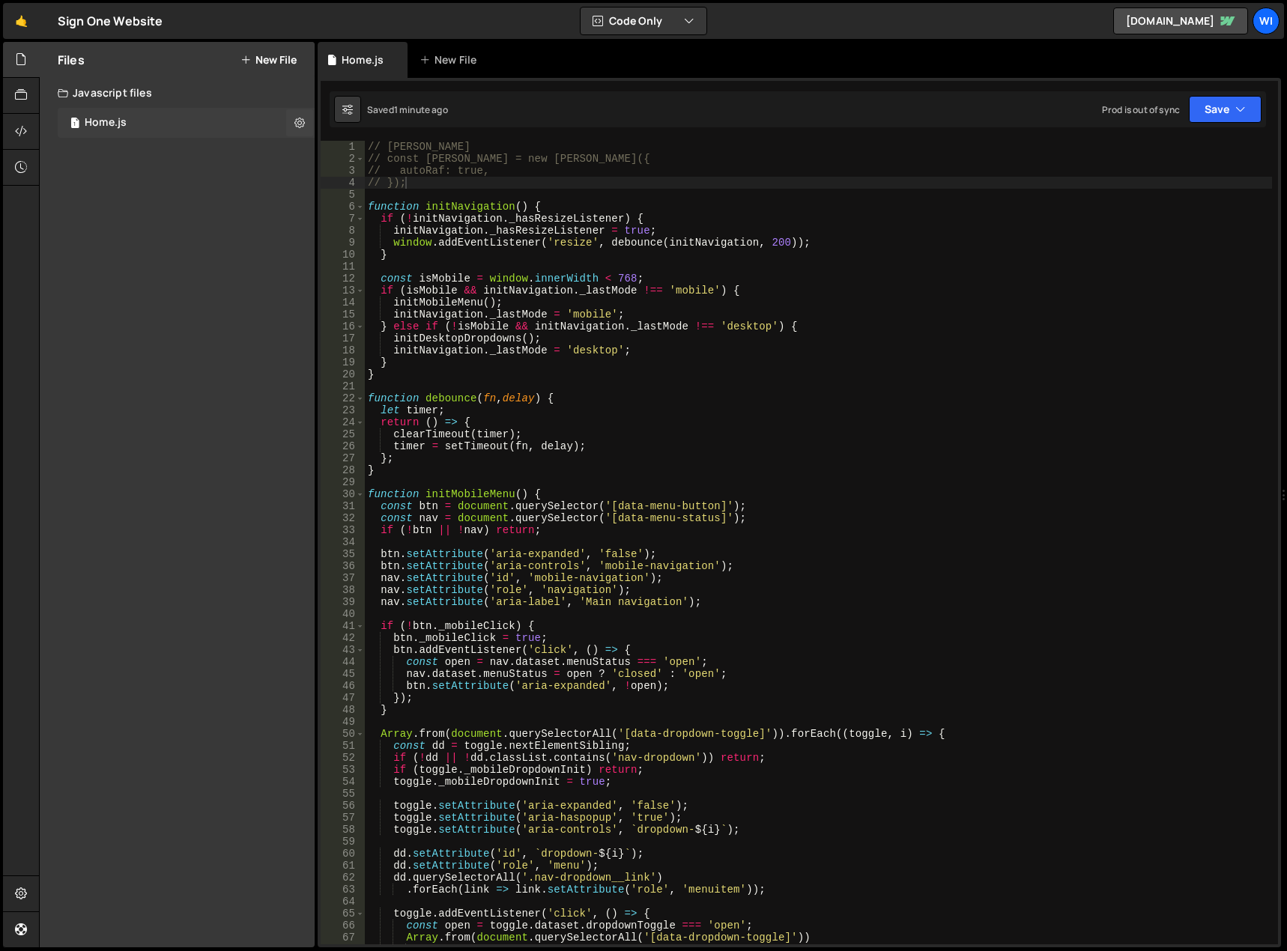
click at [186, 118] on div "1 Home.js 0" at bounding box center [189, 123] width 262 height 30
click at [297, 125] on icon at bounding box center [299, 122] width 10 height 14
click at [409, 142] on button "Edit File Settings" at bounding box center [391, 154] width 147 height 30
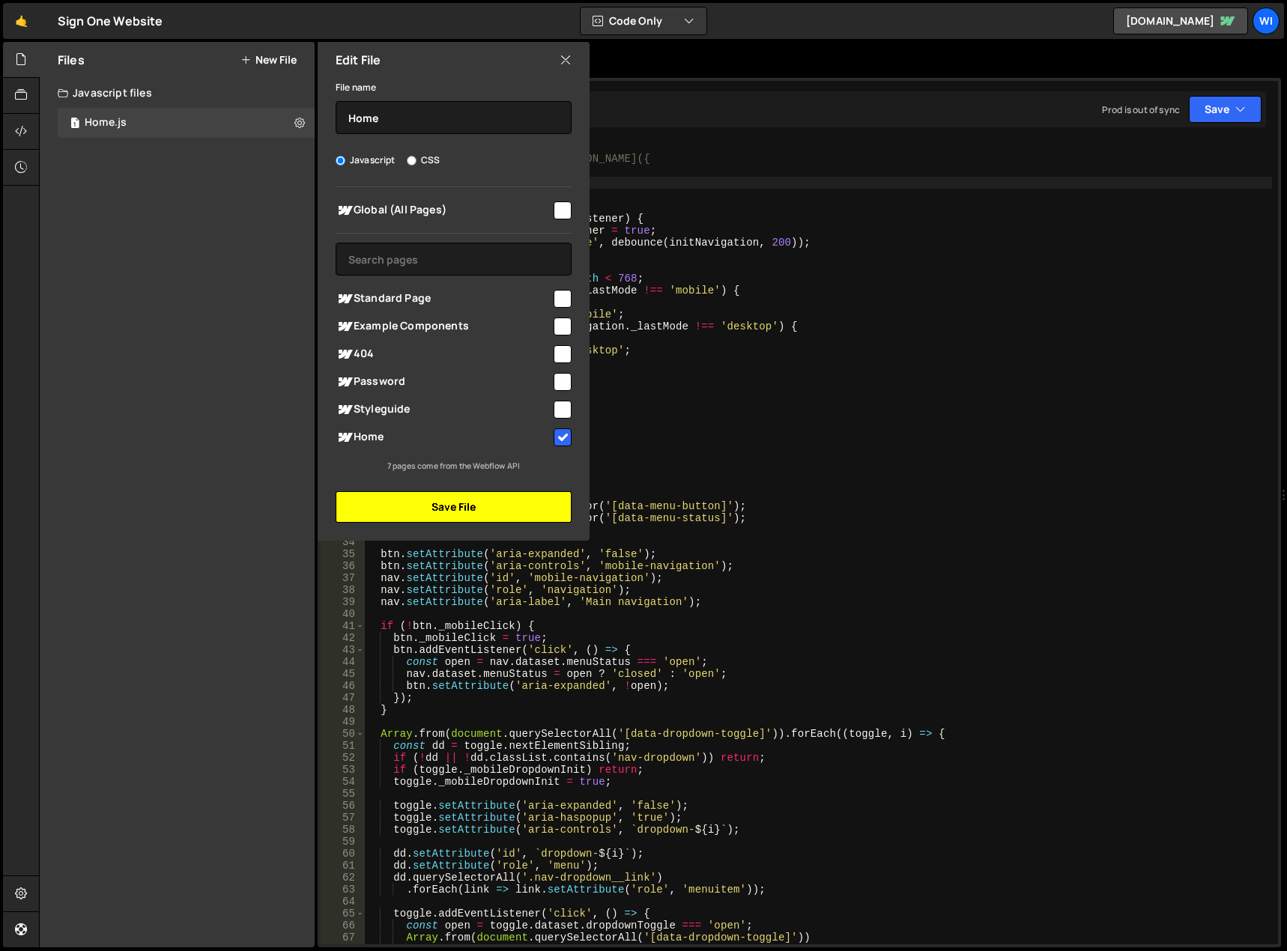
click at [513, 511] on button "Save File" at bounding box center [453, 506] width 236 height 31
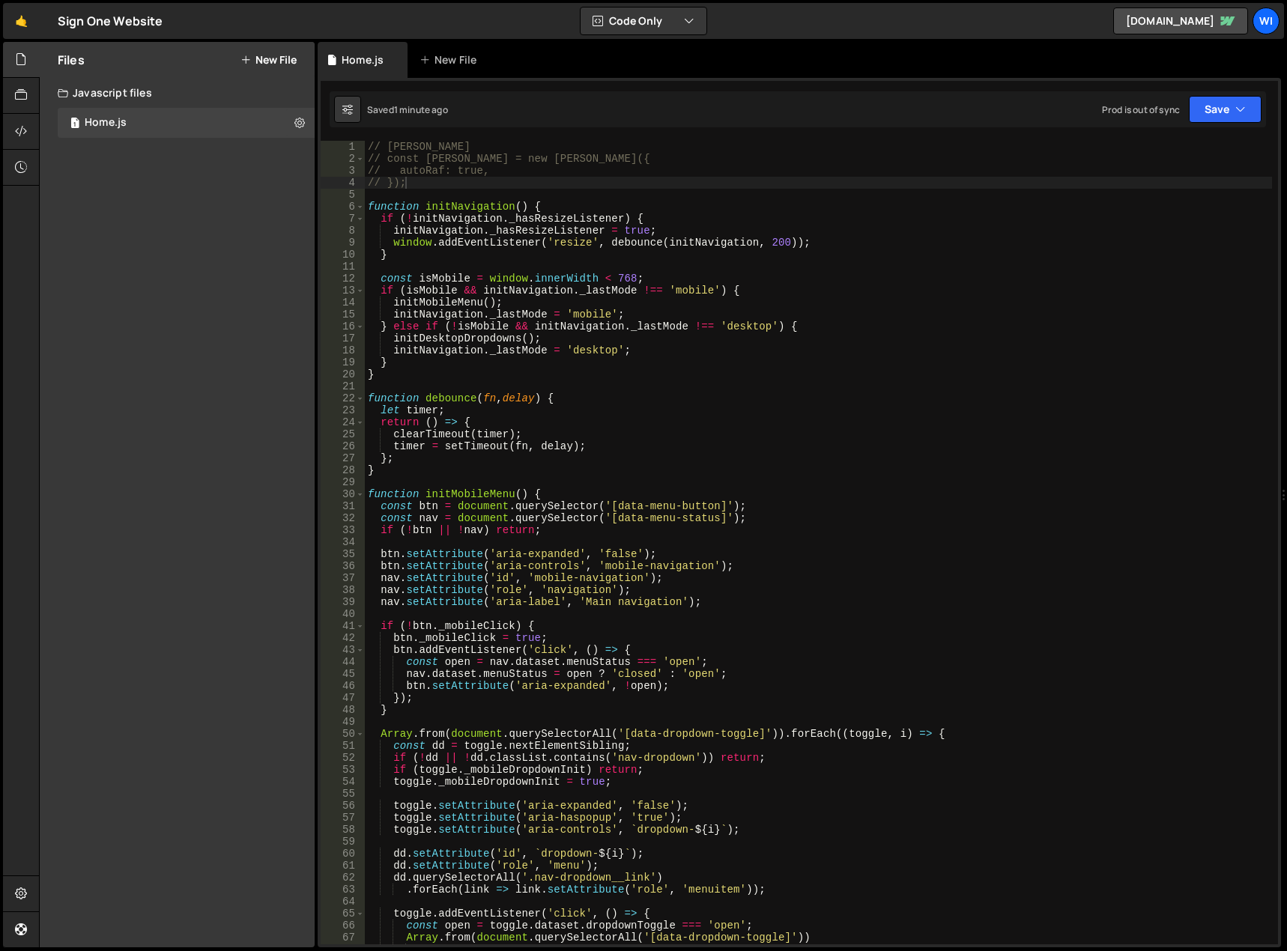
click at [142, 151] on div "Files New File Javascript files 1 Home.js 0 CSS files Copy share link Edit File…" at bounding box center [177, 494] width 275 height 905
click at [302, 121] on icon at bounding box center [299, 122] width 10 height 14
click at [410, 177] on button "Edit External Scripts" at bounding box center [391, 184] width 147 height 30
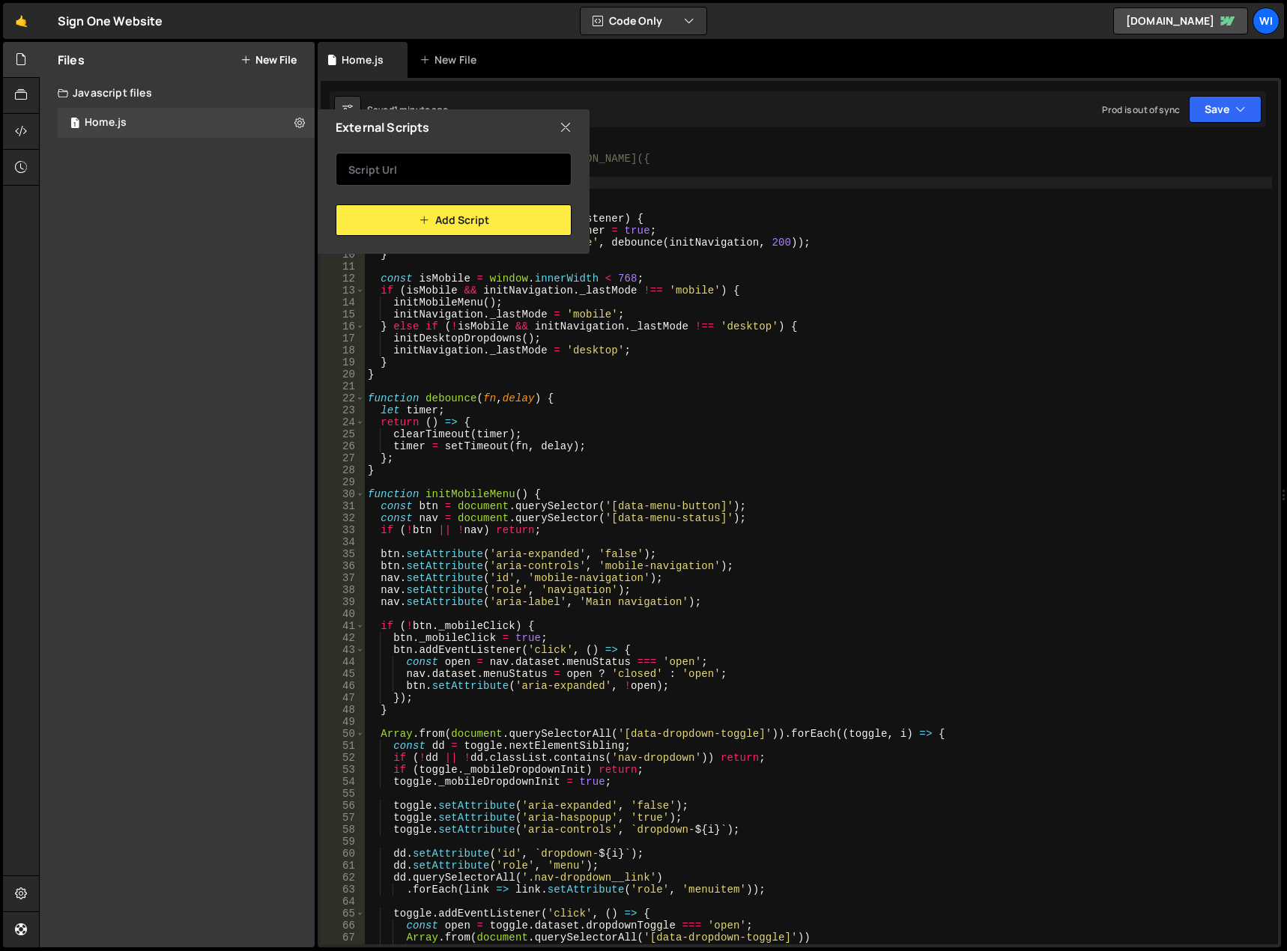
click at [425, 177] on input "text" at bounding box center [453, 169] width 236 height 33
click at [562, 130] on icon at bounding box center [565, 127] width 12 height 16
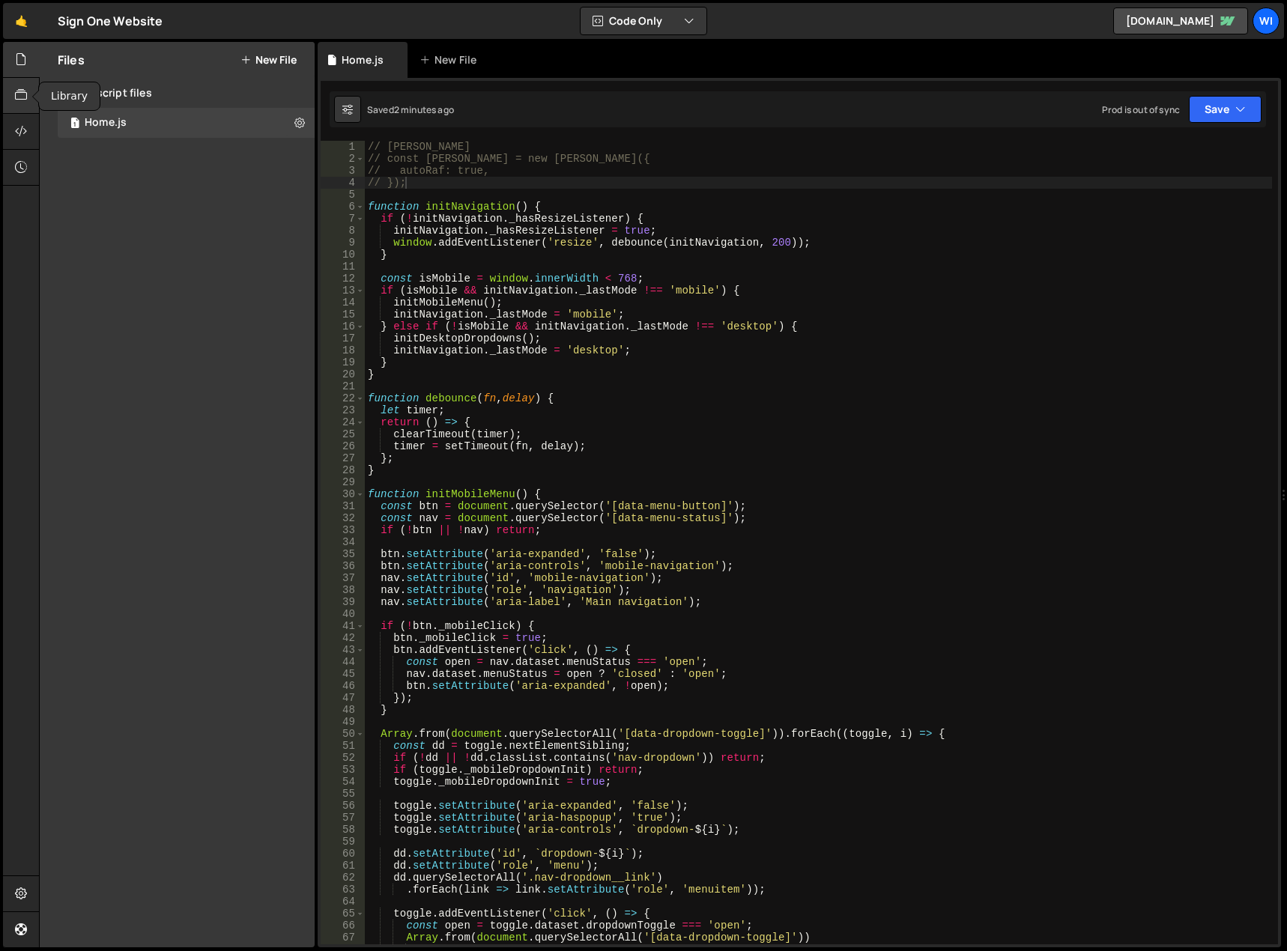
click at [26, 102] on icon at bounding box center [21, 95] width 12 height 16
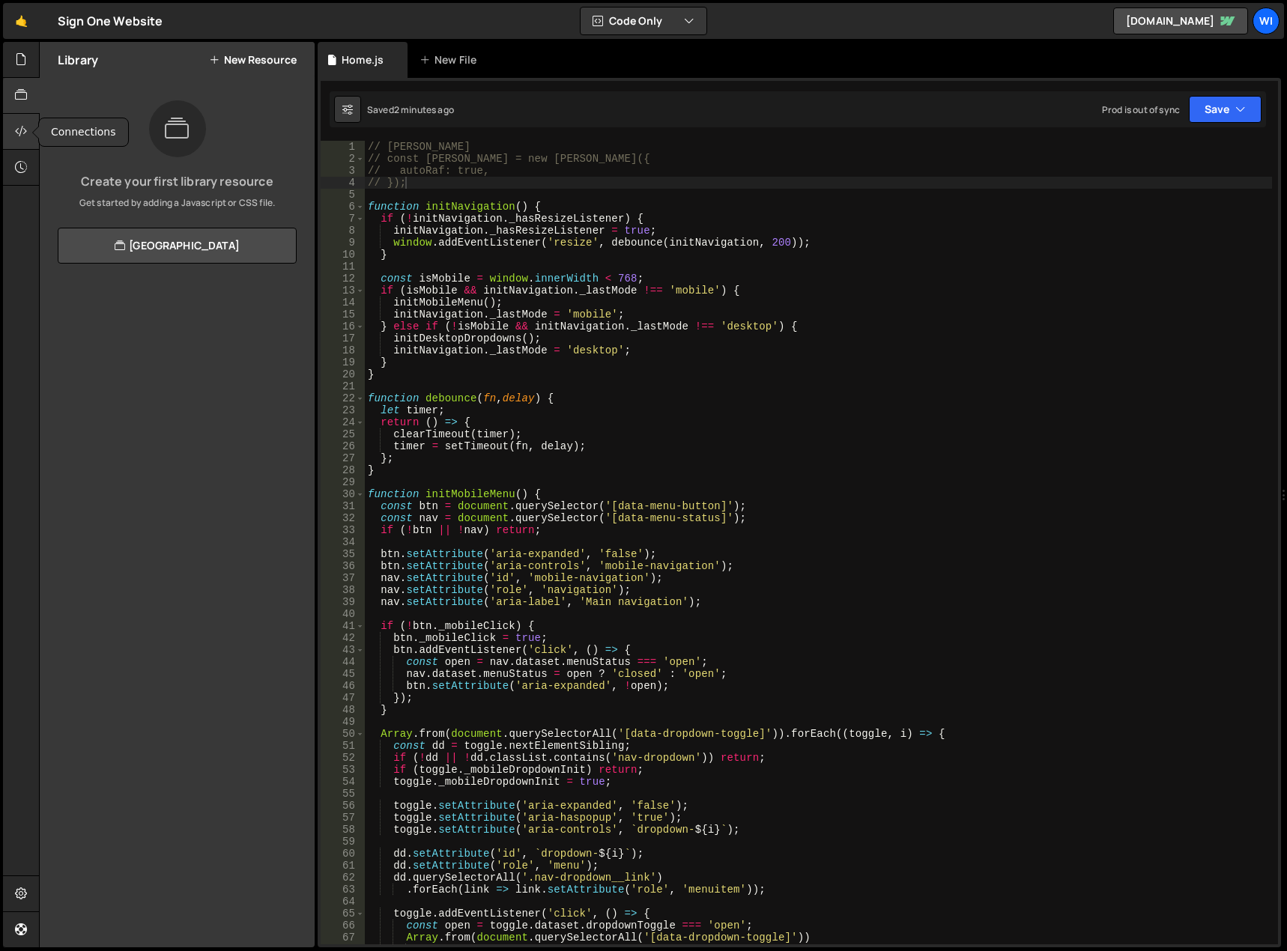
click at [25, 129] on icon at bounding box center [21, 131] width 12 height 16
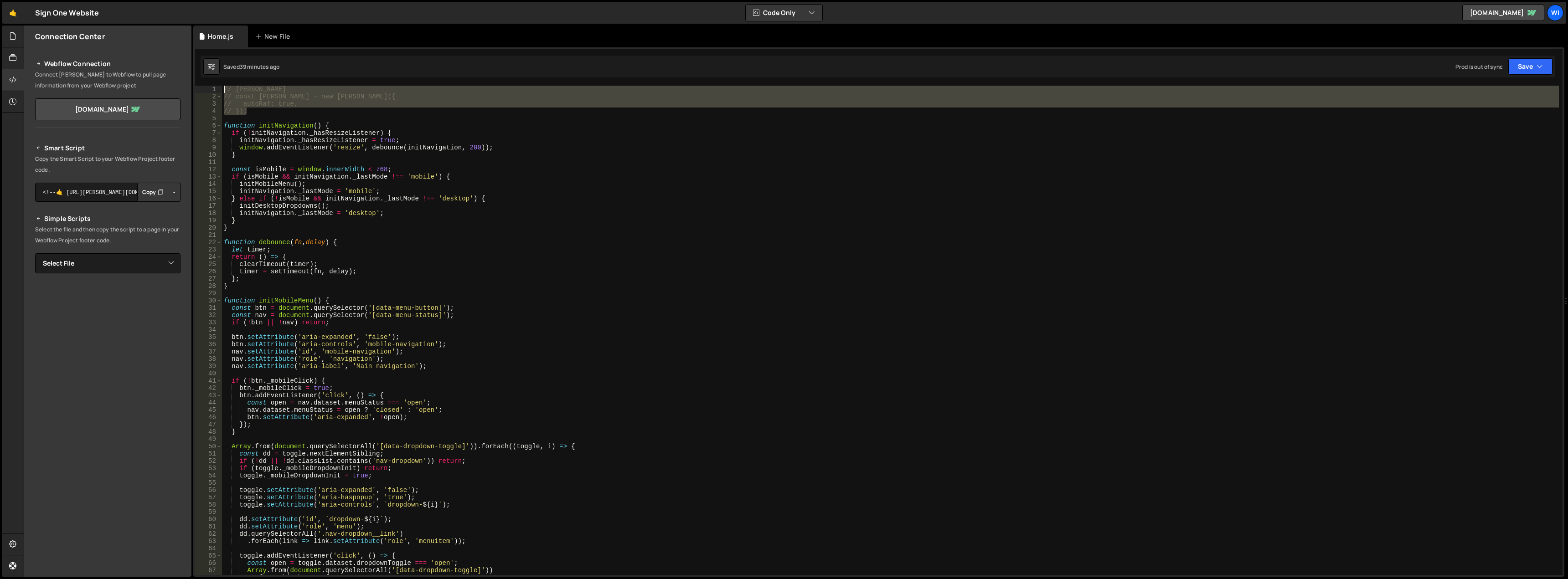
drag, startPoint x: 240, startPoint y: 104, endPoint x: 209, endPoint y: 87, distance: 35.4
click at [209, 87] on div "// }); 1 2 3 4 5 6 7 8 9 10 11 12 13 14 15 16 17 18 19 20 21 22 23 24 25 26 27 …" at bounding box center [879, 330] width 1368 height 489
type textarea "// Lenis // const lenis = new Lenis({"
click at [10, 41] on div at bounding box center [13, 36] width 23 height 22
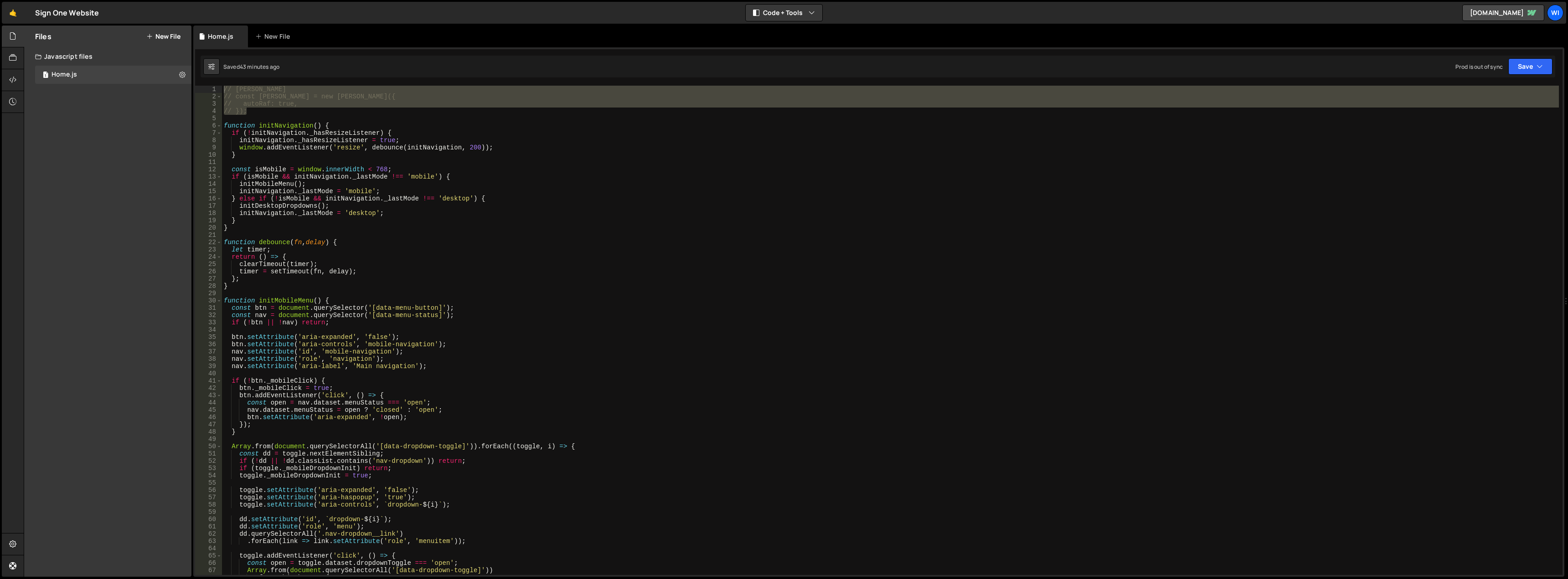
click at [172, 35] on button "New File" at bounding box center [163, 36] width 34 height 7
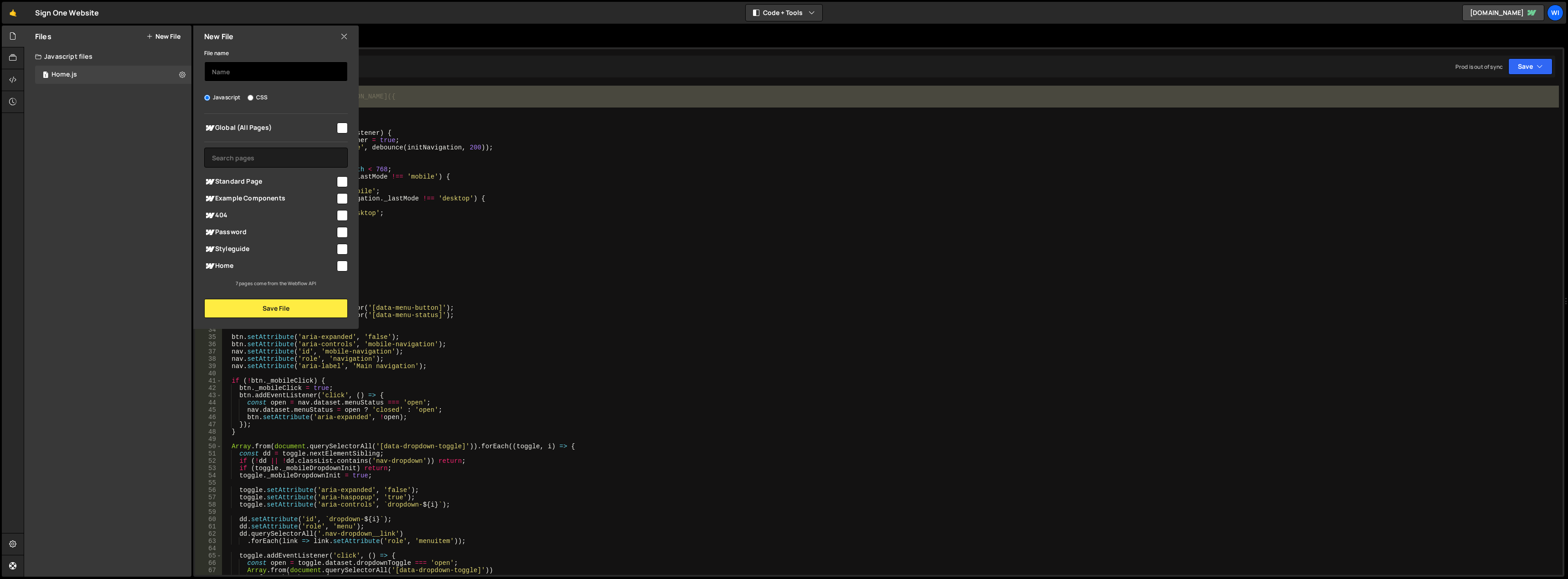
click at [232, 68] on input "text" at bounding box center [276, 71] width 144 height 20
type input "Home - Image Trail"
click at [339, 264] on input "checkbox" at bounding box center [342, 266] width 11 height 11
checkbox input "true"
click at [270, 307] on button "Save File" at bounding box center [276, 308] width 144 height 19
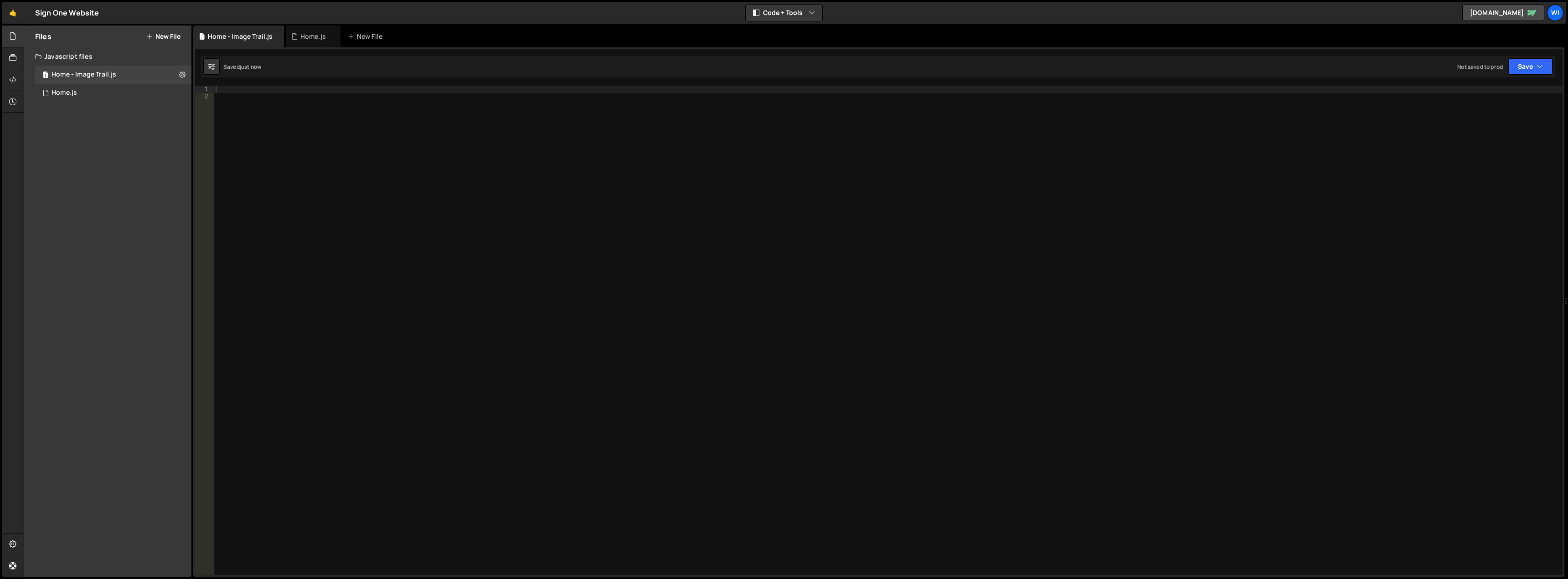
click at [302, 114] on div at bounding box center [888, 338] width 1349 height 504
click at [295, 89] on div at bounding box center [888, 338] width 1349 height 504
paste textarea "<script src="https://cdn.jsdelivr.net/npm/gsap@3.12.7/dist/ScrollTrigger.min.js…"
type textarea "<script src="https://cdn.jsdelivr.net/npm/gsap@3.12.7/dist/ScrollTrigger.min.js…"
click at [382, 217] on div "< script src = "https://cdn.jsdelivr.net/npm/gsap@3.12.7/dist/gsap.min.js" > </…" at bounding box center [888, 338] width 1349 height 504
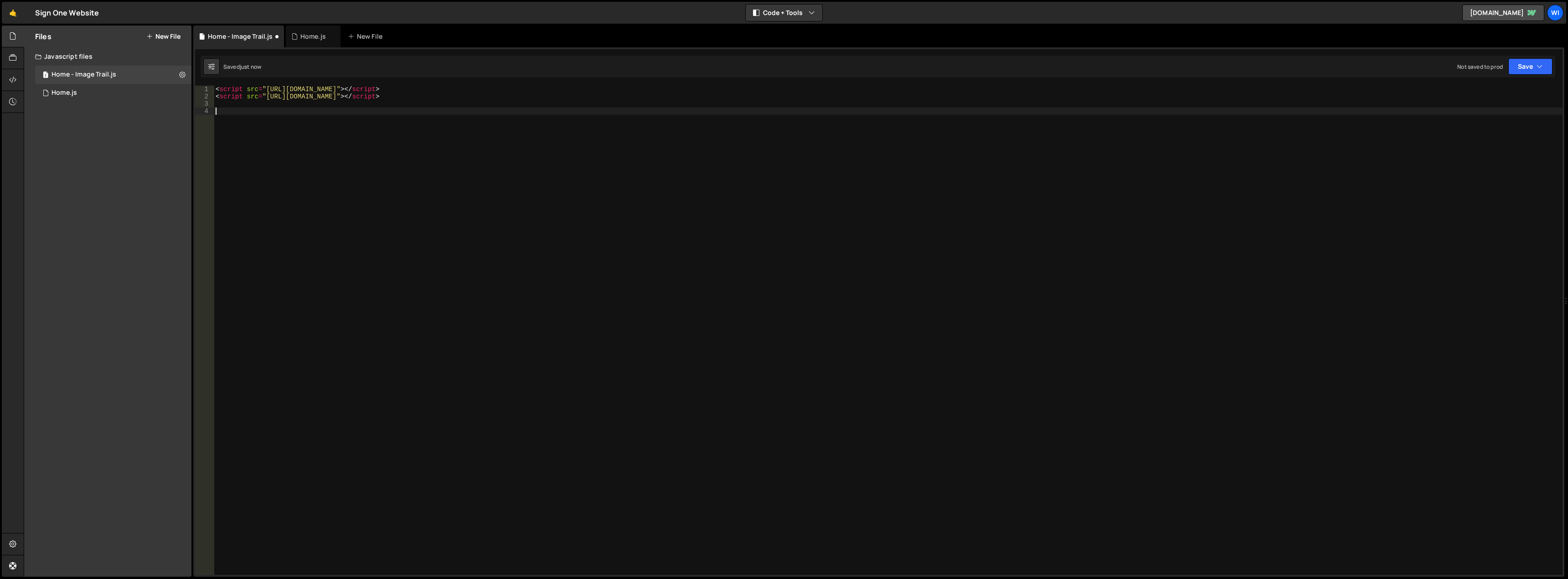
paste textarea "});"
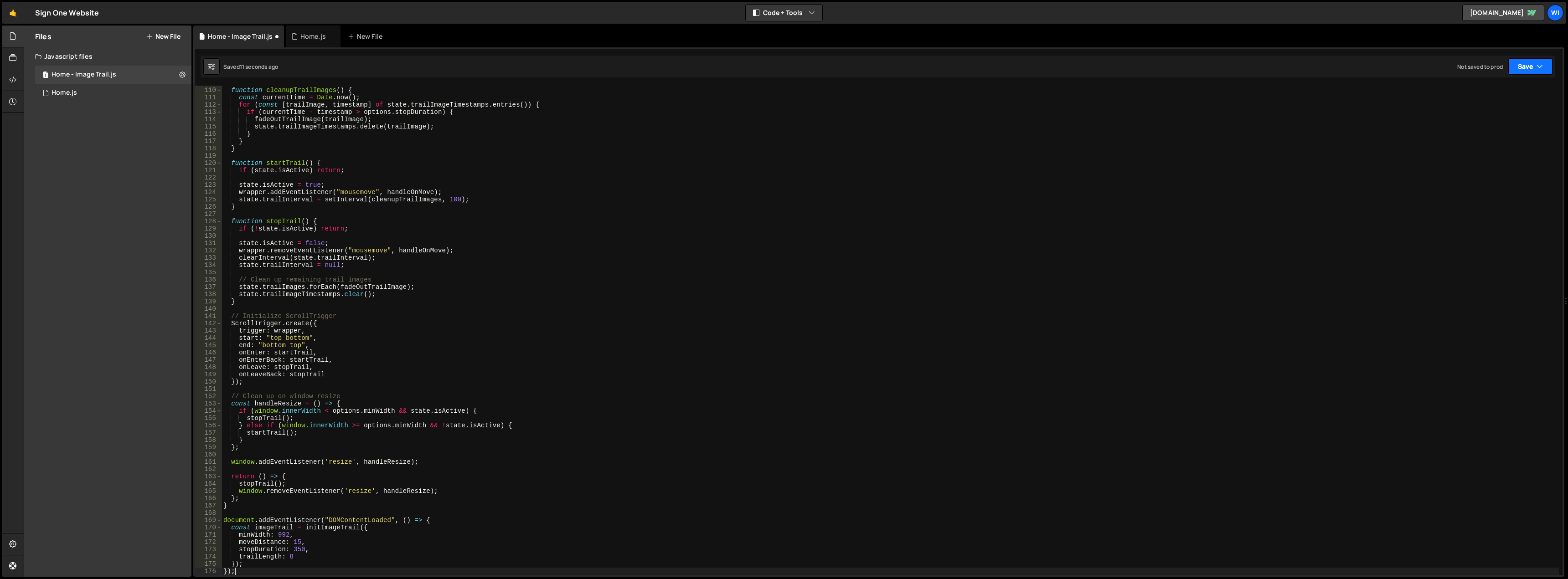
click at [1522, 68] on button "Save" at bounding box center [1530, 66] width 44 height 16
click at [1474, 96] on div "12 seconds ago" at bounding box center [1488, 99] width 40 height 8
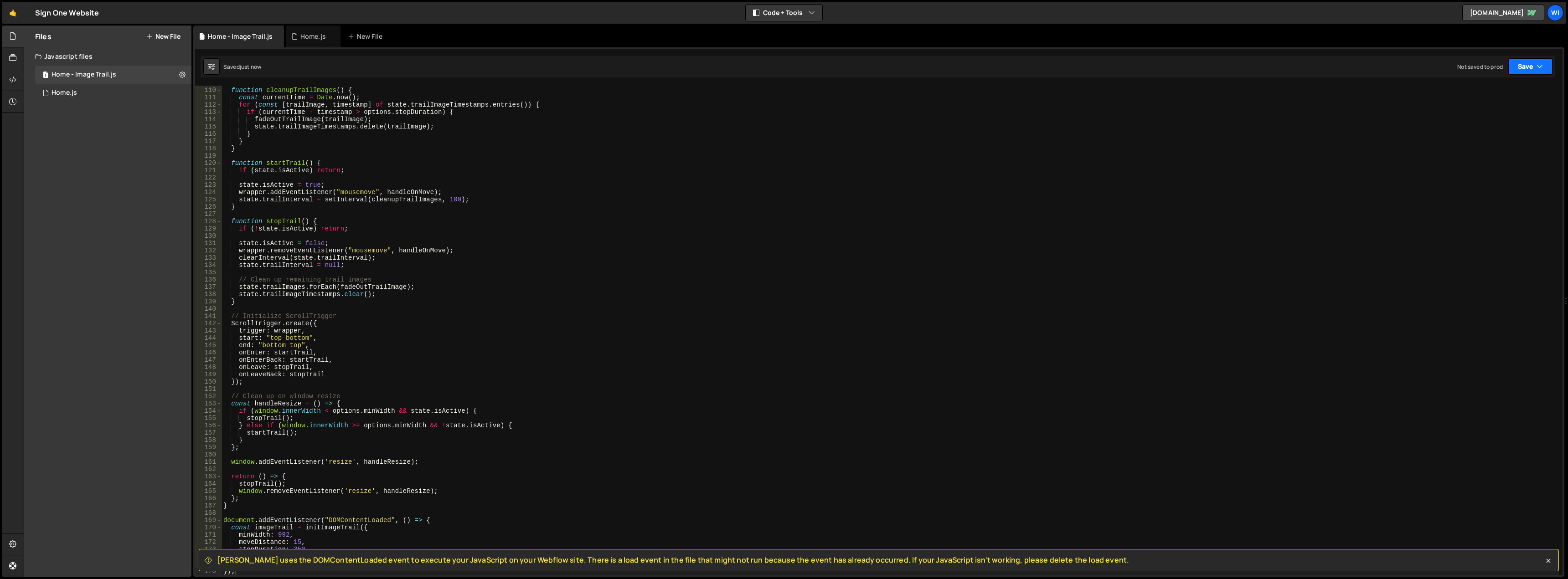
click at [1523, 68] on button "Save" at bounding box center [1530, 66] width 44 height 16
click at [1513, 119] on div "Save to Production S" at bounding box center [1500, 118] width 95 height 9
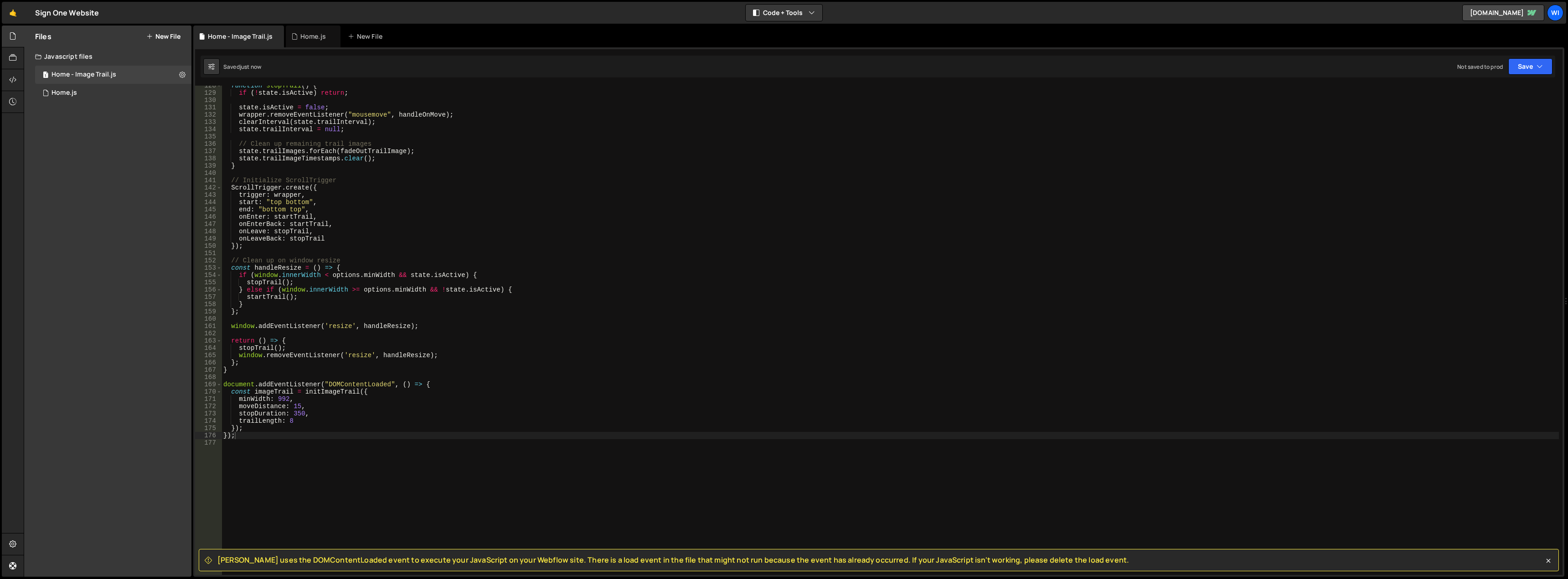
scroll to position [957, 0]
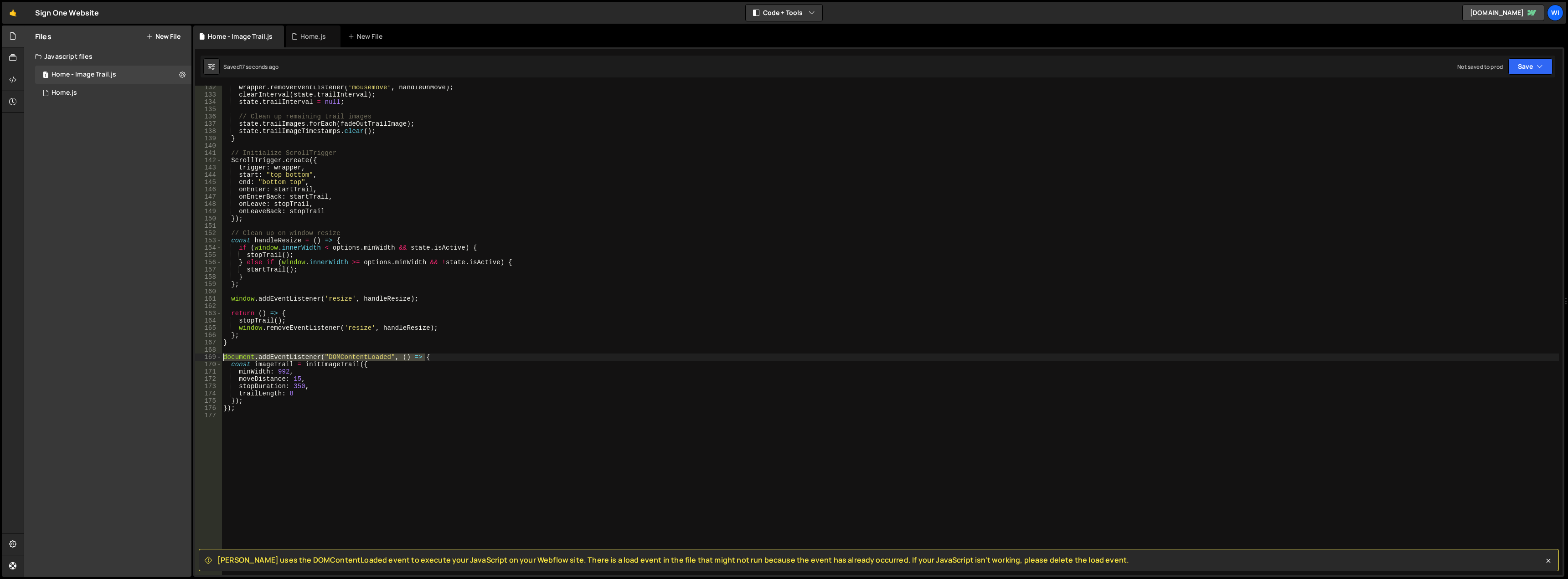
drag, startPoint x: 435, startPoint y: 356, endPoint x: 211, endPoint y: 355, distance: 224.0
click at [211, 355] on div "document.addEventListener("DOMContentLoaded", () => { 132 133 134 135 136 137 1…" at bounding box center [879, 330] width 1368 height 489
click at [240, 374] on div "wrapper . removeEventListener ( "mousemove" , handleOnMove ) ; clearInterval ( …" at bounding box center [890, 336] width 1337 height 504
drag, startPoint x: 440, startPoint y: 356, endPoint x: 220, endPoint y: 359, distance: 220.0
click at [220, 359] on div "minWidth: 992, 132 133 134 135 136 137 138 139 140 141 142 143 144 145 146 147 …" at bounding box center [879, 330] width 1368 height 489
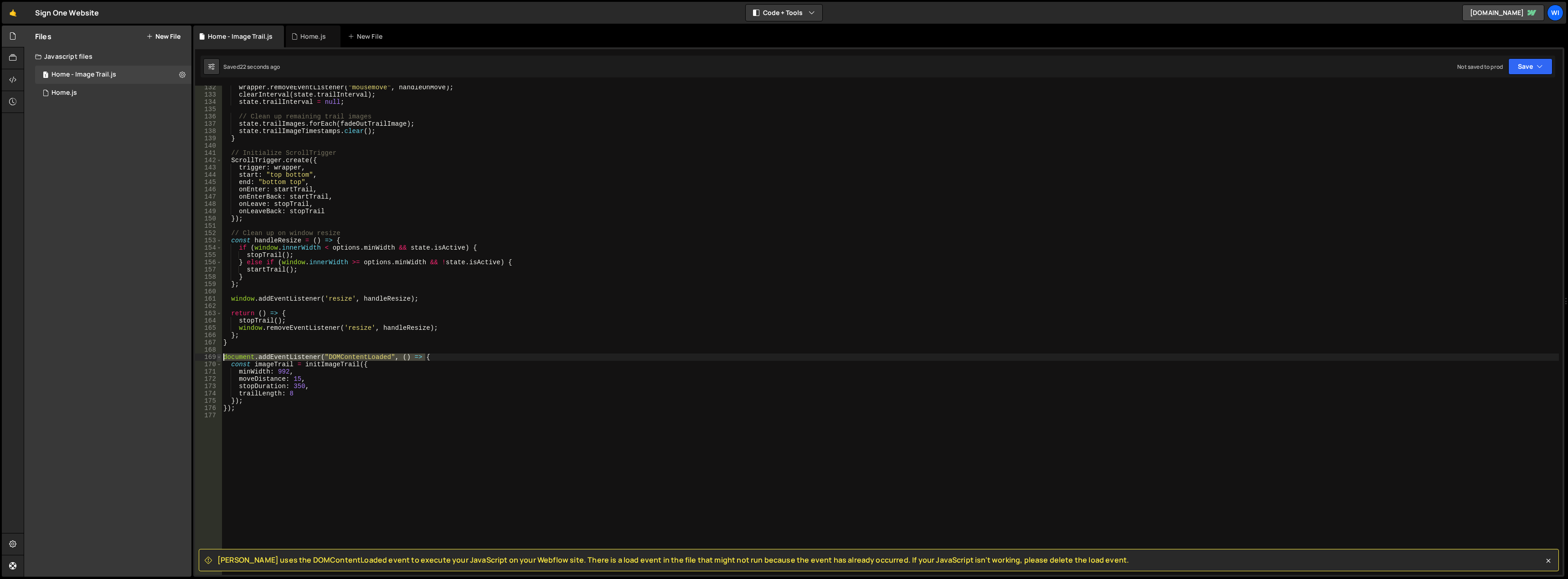
type textarea "document.addEventListener("DOMContentLoaded", () => {"
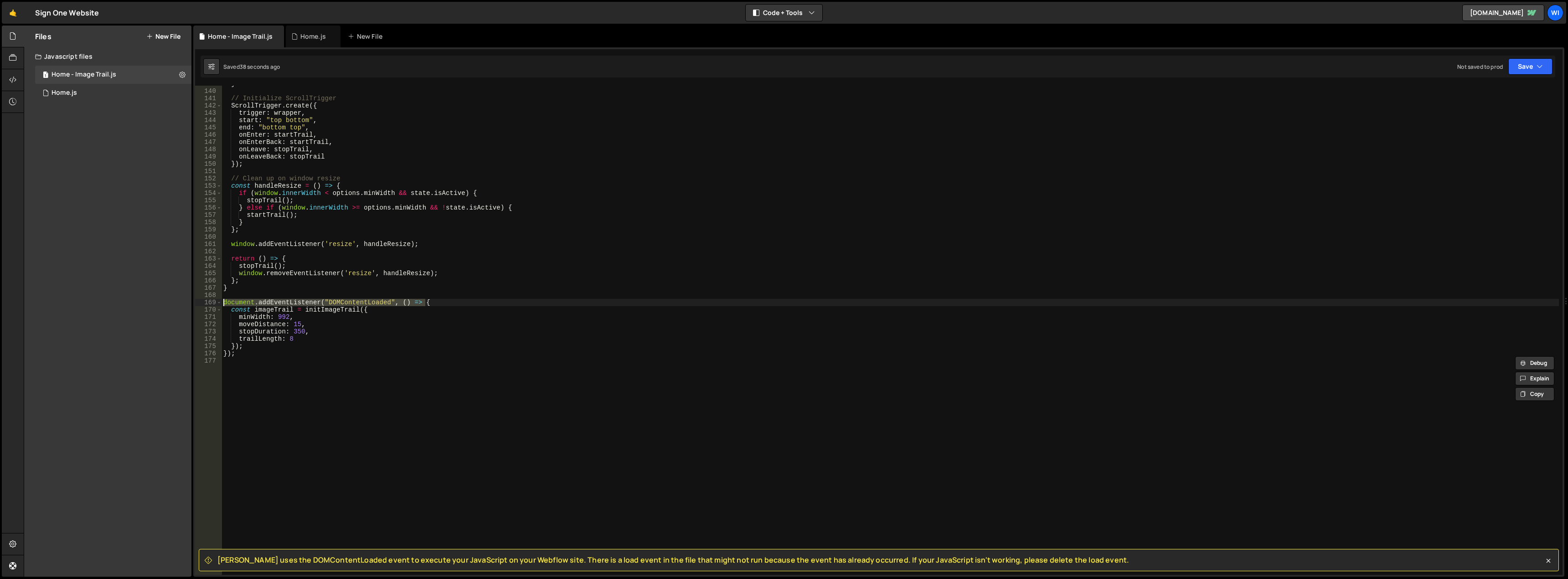
scroll to position [1042, 0]
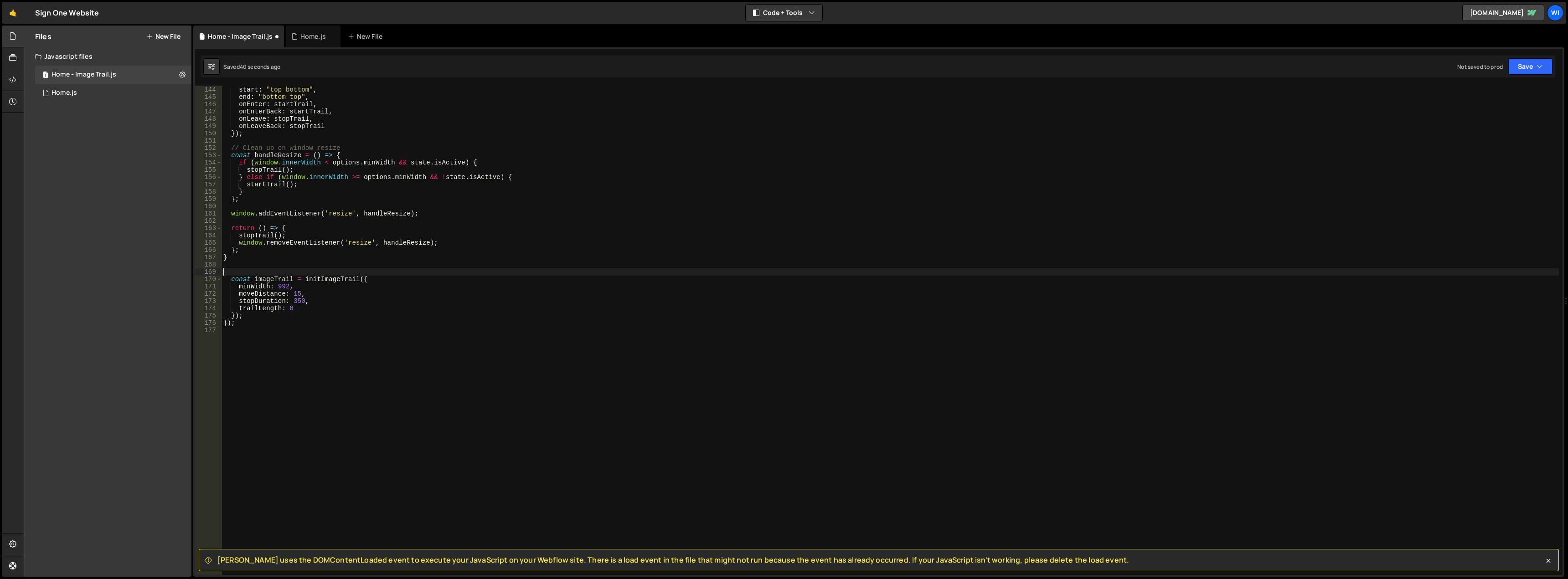
click at [243, 327] on div "trigger : wrapper , start : "top bottom" , end : "bottom top" , onEnter : start…" at bounding box center [890, 331] width 1337 height 504
click at [243, 327] on div "trigger : wrapper , start : "top bottom" , end : "bottom top" , onEnter : start…" at bounding box center [890, 331] width 1337 height 504
click at [242, 325] on div "trigger : wrapper , start : "top bottom" , end : "bottom top" , onEnter : start…" at bounding box center [890, 331] width 1337 height 504
type textarea "}"
type textarea "});"
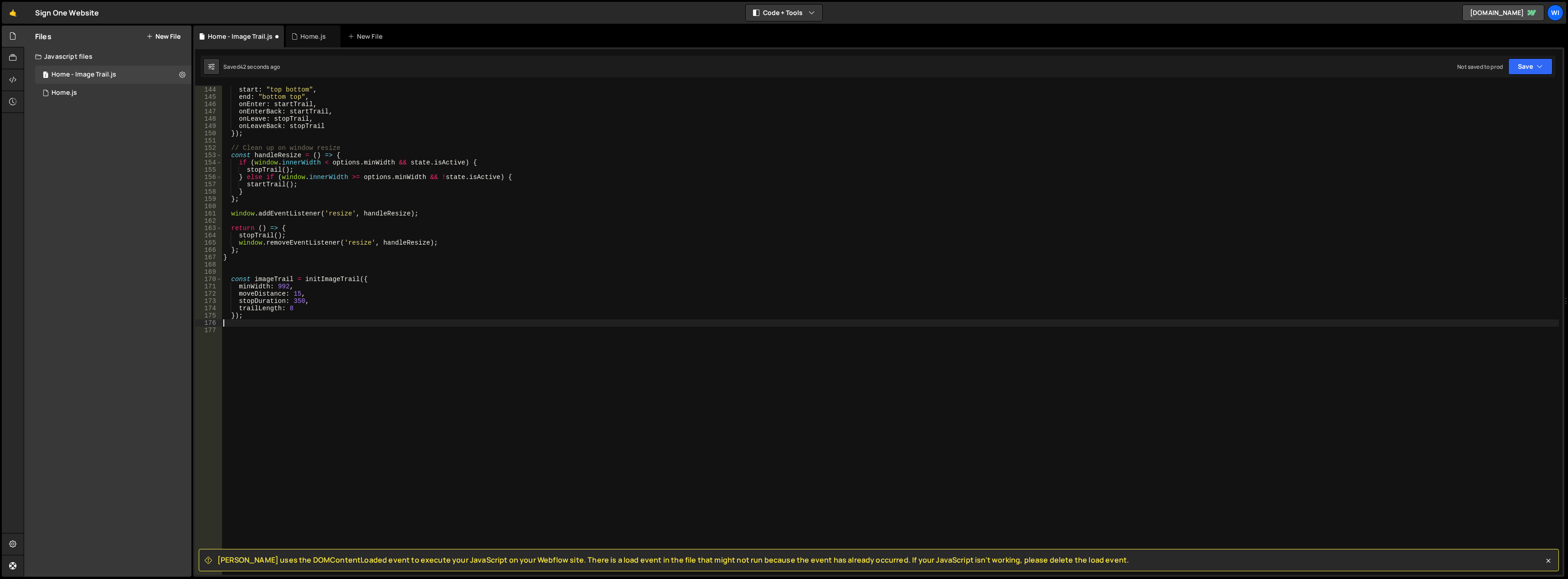
scroll to position [1035, 0]
click at [248, 279] on div "ScrollTrigger . create ({ trigger : wrapper , start : "top bottom" , end : "bot…" at bounding box center [890, 331] width 1337 height 504
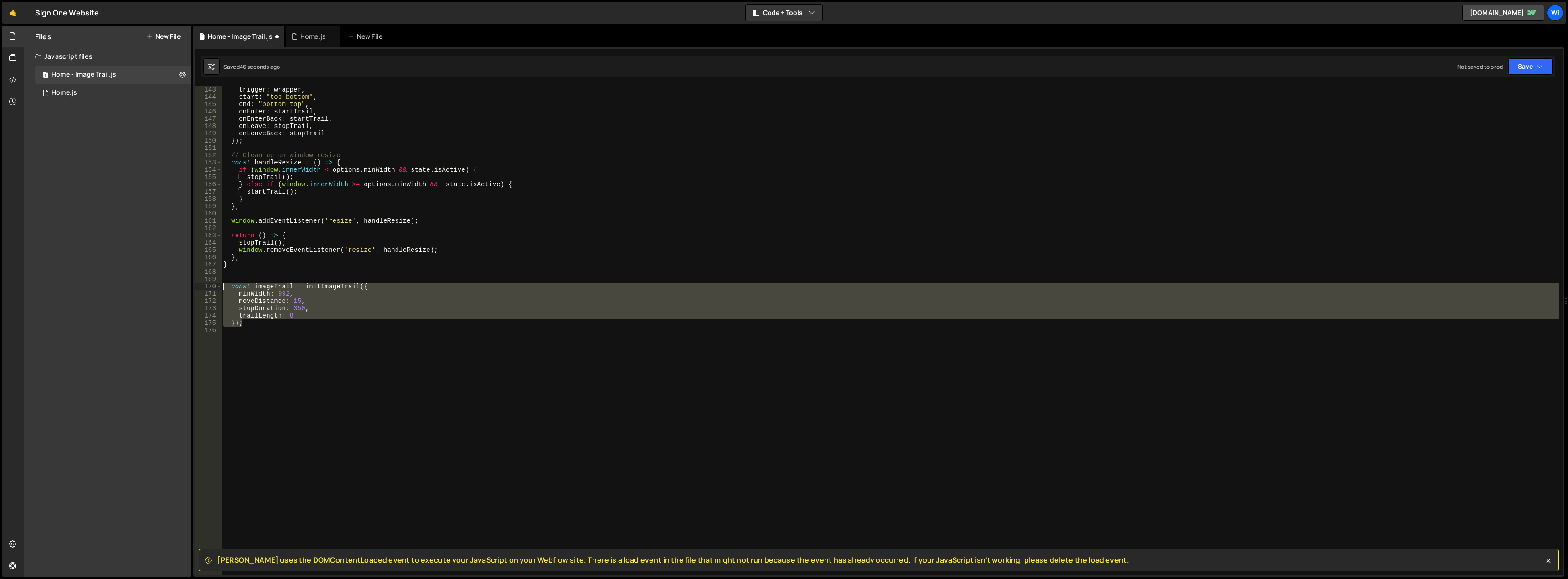
drag, startPoint x: 261, startPoint y: 325, endPoint x: 208, endPoint y: 286, distance: 65.8
click at [208, 286] on div "142 143 144 145 146 147 148 149 150 151 152 153 154 155 156 157 158 159 160 161…" at bounding box center [879, 330] width 1368 height 489
type textarea "const imageTrail = initImageTrail({ minWidth: 992,"
click at [258, 281] on div "ScrollTrigger . create ({ trigger : wrapper , start : "top bottom" , end : "bot…" at bounding box center [890, 331] width 1337 height 504
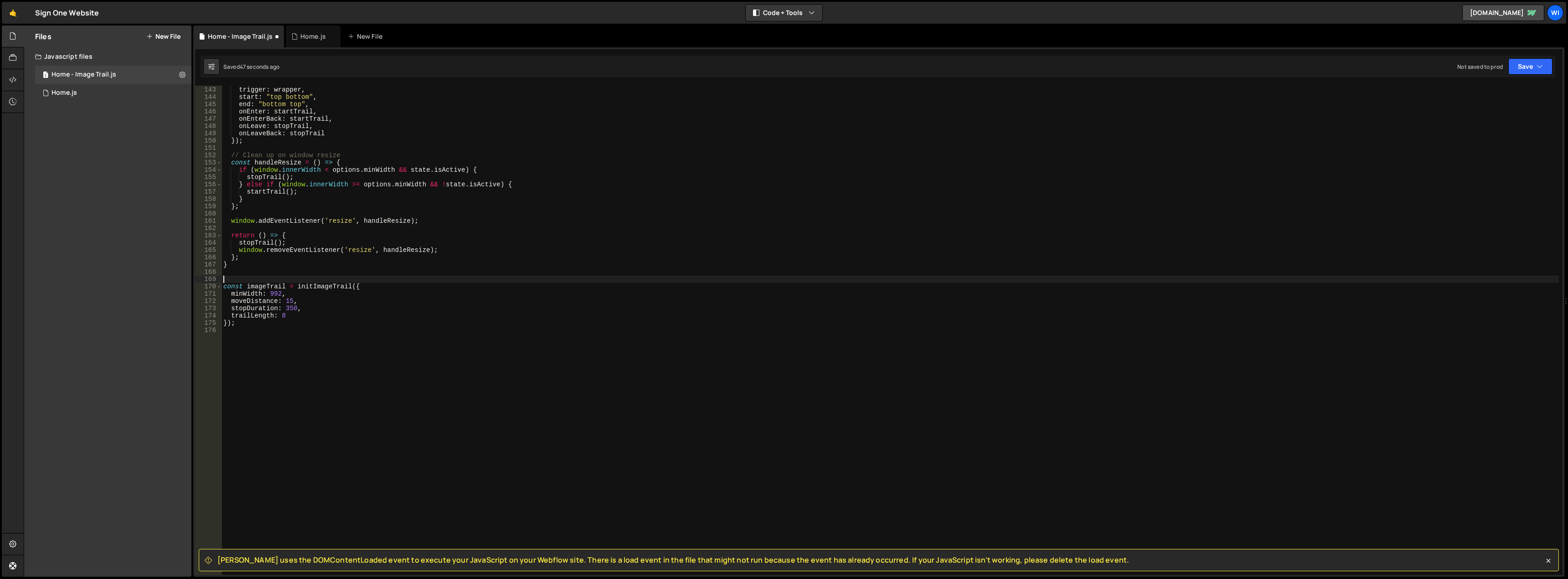
scroll to position [1027, 0]
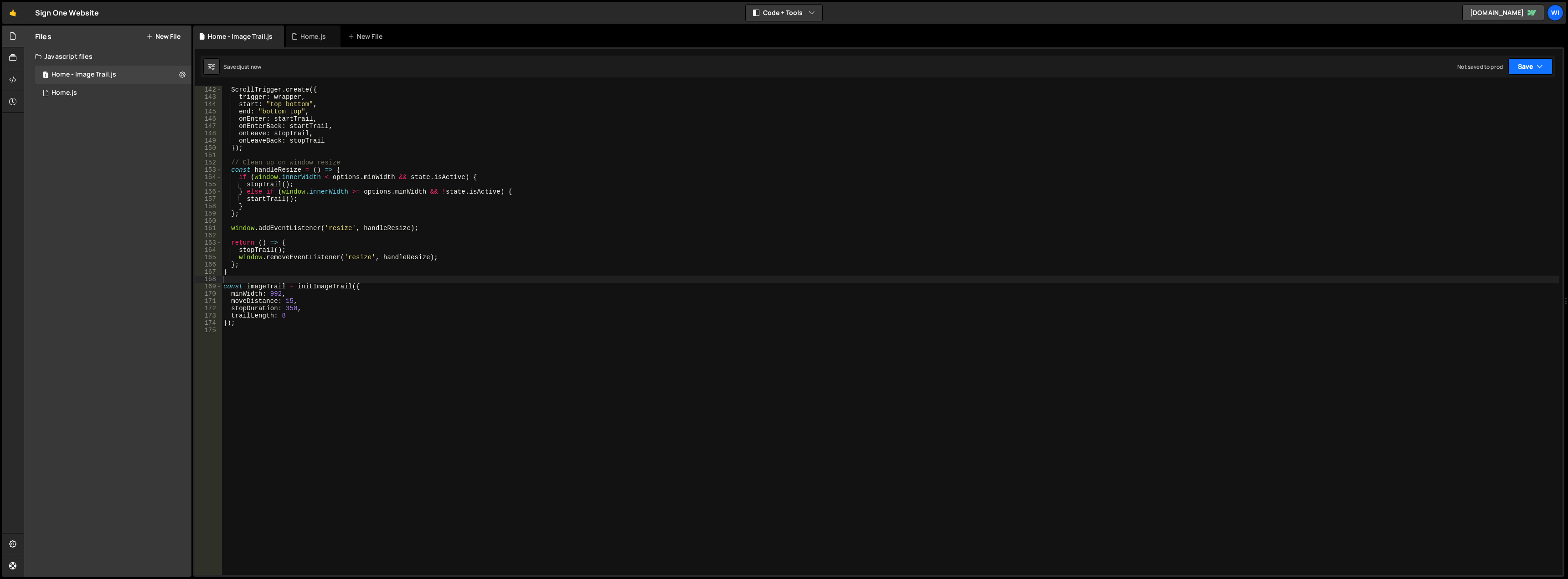
click at [1524, 68] on button "Save" at bounding box center [1530, 66] width 44 height 16
click at [1502, 86] on div "Save to Staging S" at bounding box center [1500, 89] width 95 height 9
click at [1525, 74] on button "Save" at bounding box center [1530, 66] width 44 height 16
click at [1507, 92] on div "Save to Staging S" at bounding box center [1500, 89] width 95 height 9
click at [1522, 61] on button "Save" at bounding box center [1530, 66] width 44 height 16
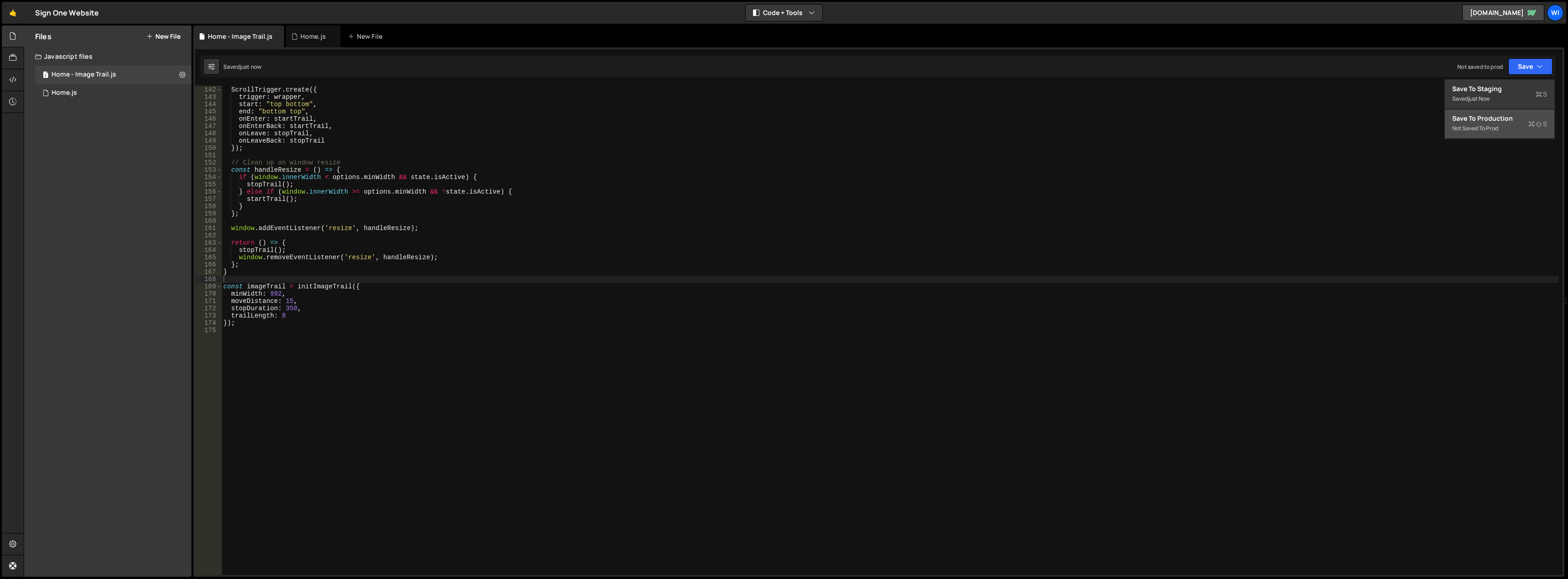
click at [1488, 126] on div "Not saved to prod" at bounding box center [1500, 128] width 95 height 11
click at [368, 308] on div "// Initialize ScrollTrigger ScrollTrigger . create ({ trigger : wrapper , start…" at bounding box center [890, 331] width 1337 height 504
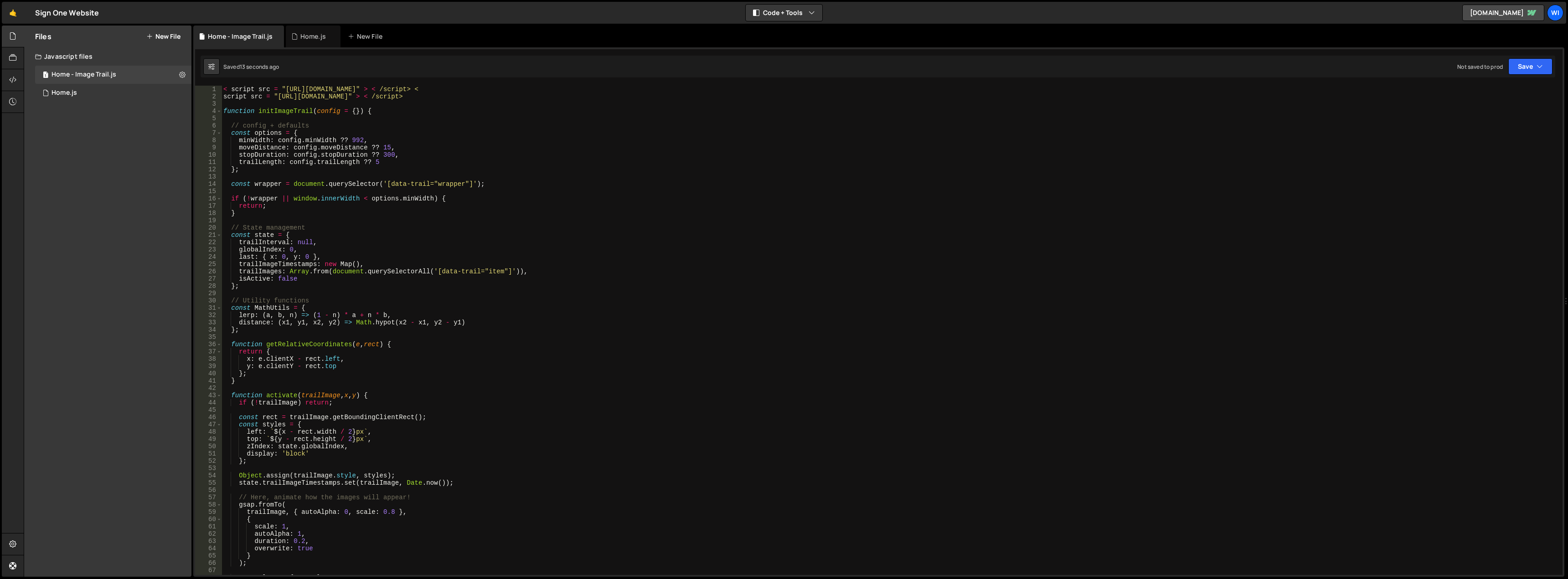
scroll to position [0, 0]
click at [580, 93] on div "< script src = "https://cdn.jsdelivr.net/npm/gsap@3.12.7/dist/gsap.min.js" > < …" at bounding box center [890, 338] width 1337 height 504
type textarea "script src = "https://cdn.jsdelivr.net/npm/gsap@3.12.7/dist/ScrollTrigger.min.j…"
click at [603, 101] on div "< script src = "https://cdn.jsdelivr.net/npm/gsap@3.12.7/dist/gsap.min.js" > < …" at bounding box center [890, 338] width 1337 height 504
click at [497, 108] on div "< script src = "https://cdn.jsdelivr.net/npm/gsap@3.12.7/dist/gsap.min.js" > < …" at bounding box center [890, 338] width 1337 height 504
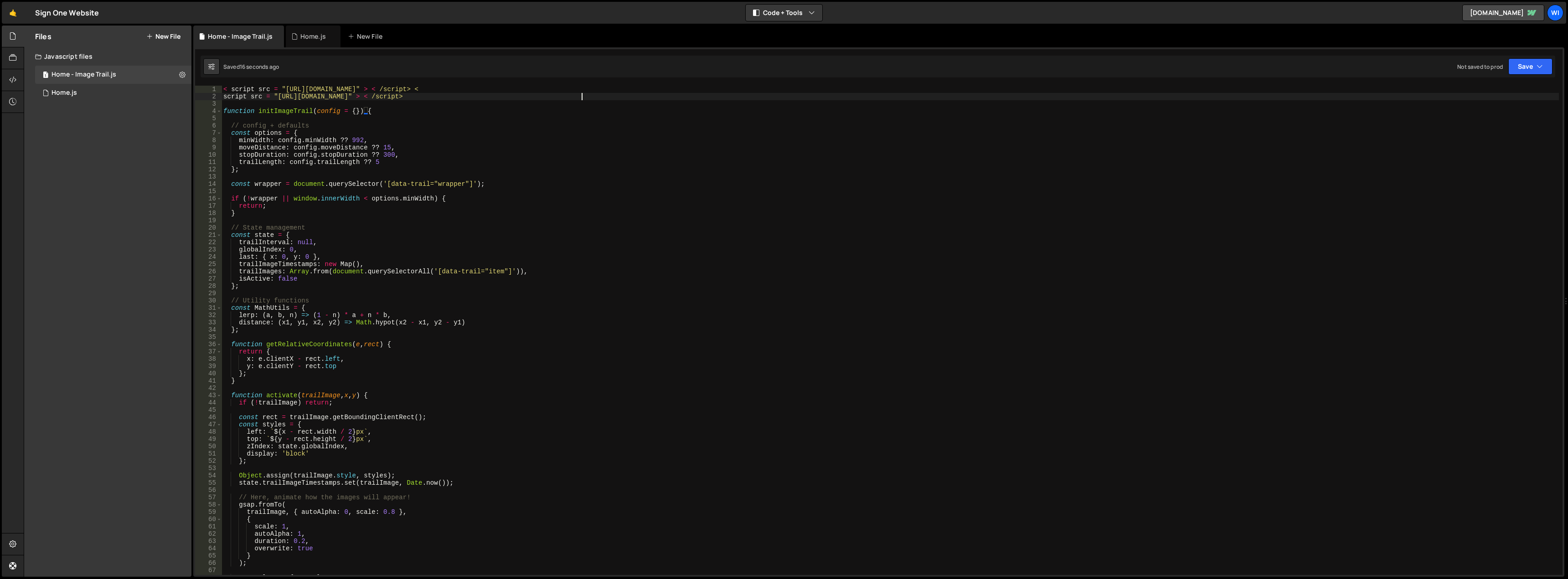
drag, startPoint x: 587, startPoint y: 99, endPoint x: 273, endPoint y: 95, distance: 314.0
click at [315, 90] on div "< script src = "https://cdn.jsdelivr.net/npm/gsap@3.12.7/dist/gsap.min.js" > < …" at bounding box center [890, 338] width 1337 height 504
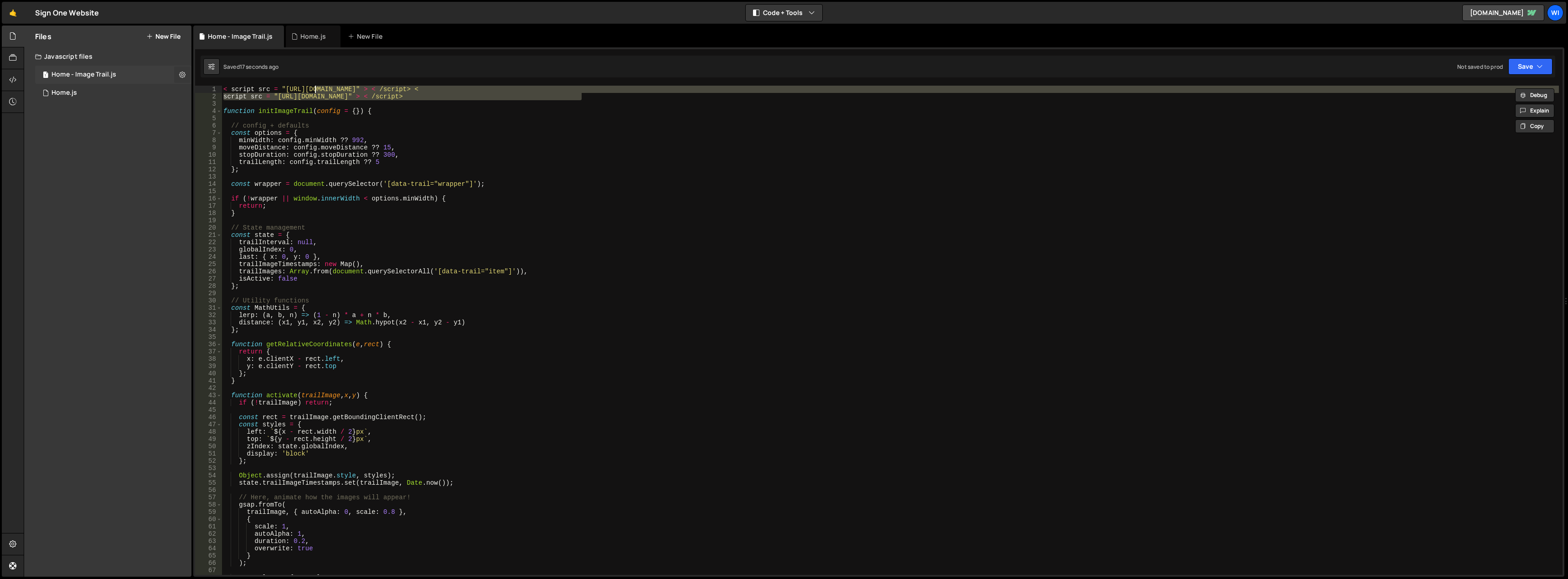
click at [181, 73] on icon at bounding box center [182, 74] width 6 height 9
click at [217, 109] on button "Edit External Scripts" at bounding box center [238, 112] width 89 height 18
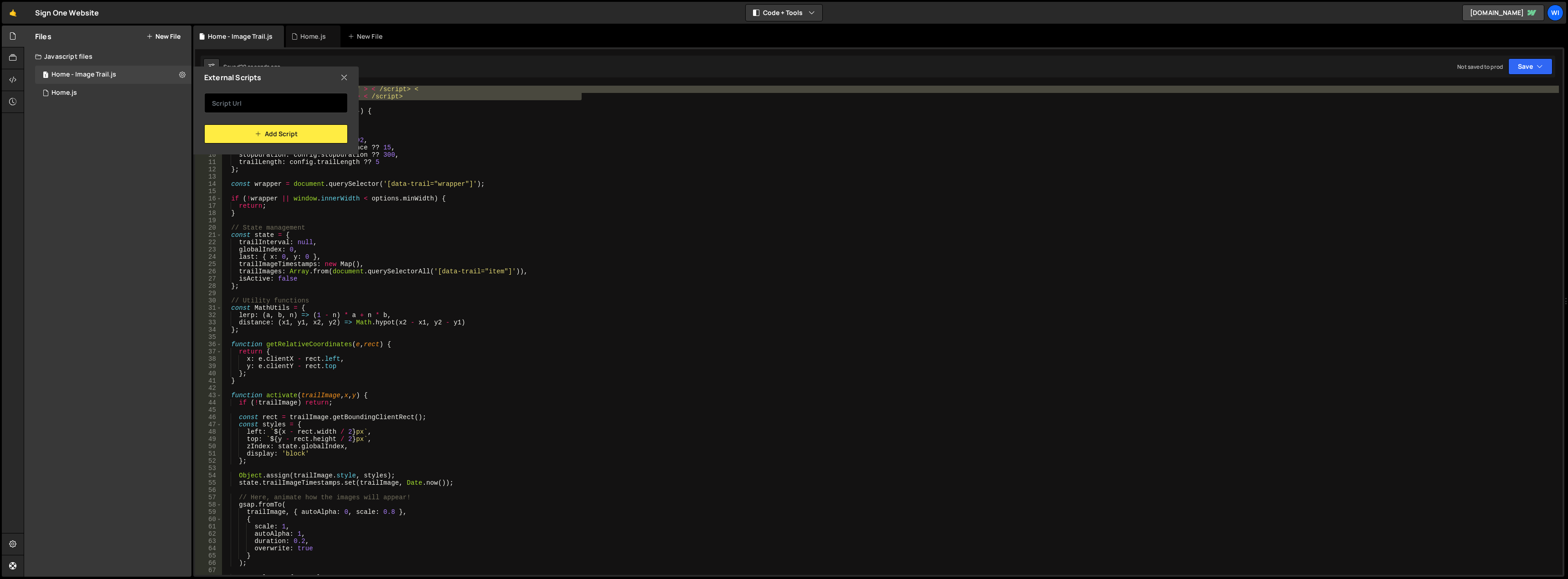
click at [228, 106] on input "text" at bounding box center [276, 103] width 144 height 20
click at [423, 99] on div "< script src = "https://cdn.jsdelivr.net/npm/gsap@3.12.7/dist/gsap.min.js" > < …" at bounding box center [890, 330] width 1337 height 489
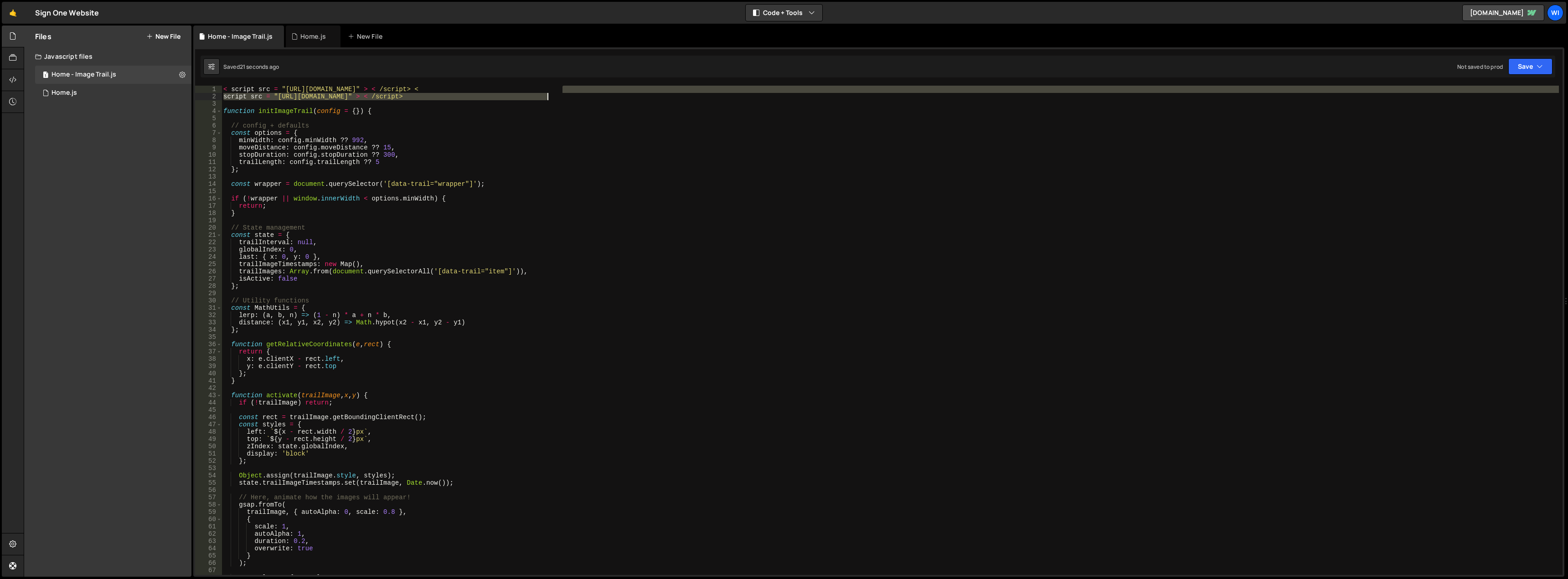
drag, startPoint x: 593, startPoint y: 92, endPoint x: 525, endPoint y: 92, distance: 68.0
click at [539, 94] on div "< script src = "https://cdn.jsdelivr.net/npm/gsap@3.12.7/dist/gsap.min.js" > < …" at bounding box center [890, 338] width 1337 height 504
click at [525, 92] on div "< script src = "https://cdn.jsdelivr.net/npm/gsap@3.12.7/dist/gsap.min.js" > < …" at bounding box center [890, 338] width 1337 height 504
type textarea "< script src = "https://cdn.jsdelivr.net/npm/gsap@3.12.7/dist/gsap.min.js" > < …"
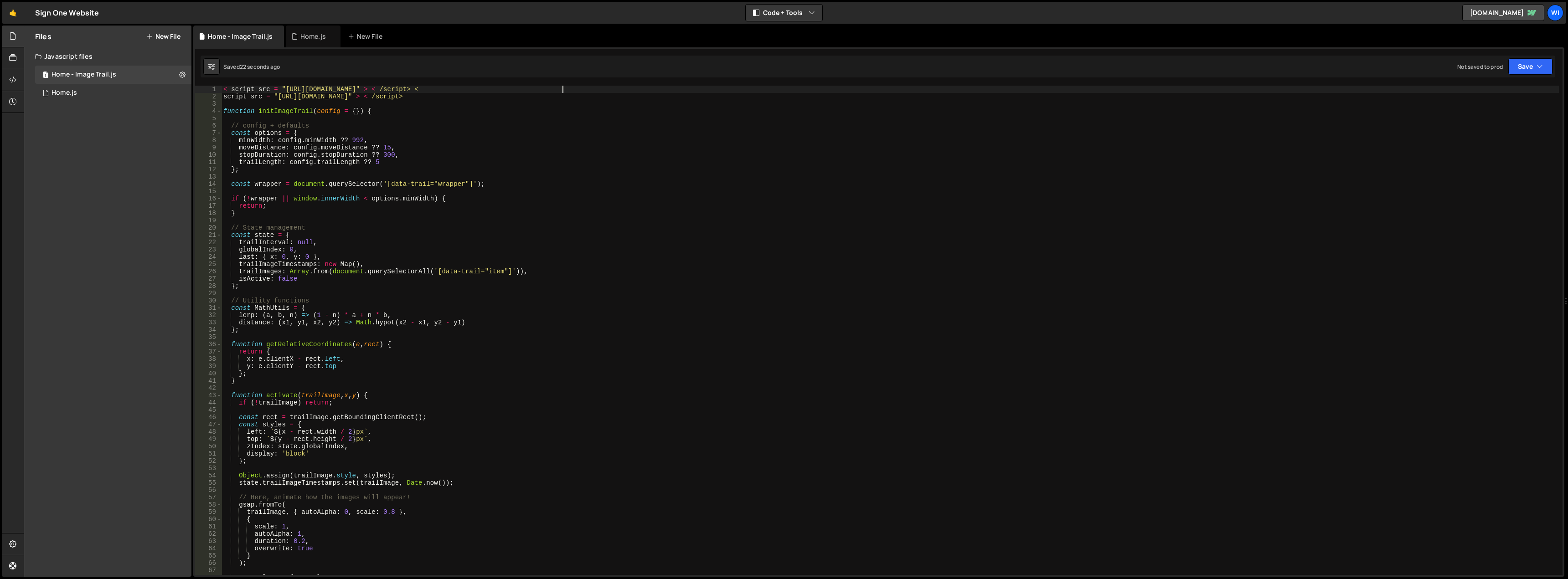
click at [561, 89] on div "< script src = "https://cdn.jsdelivr.net/npm/gsap@3.12.7/dist/gsap.min.js" > < …" at bounding box center [890, 338] width 1337 height 504
click at [559, 88] on div "< script src = "https://cdn.jsdelivr.net/npm/gsap@3.12.7/dist/gsap.min.js" > < …" at bounding box center [890, 338] width 1337 height 504
drag, startPoint x: 556, startPoint y: 88, endPoint x: 195, endPoint y: 88, distance: 361.0
click at [195, 88] on div "< script src = "https://cdn.jsdelivr.net/npm/gsap@3.12.7/dist/gsap.min.js" > < …" at bounding box center [879, 330] width 1368 height 489
click at [178, 75] on button at bounding box center [182, 74] width 16 height 16
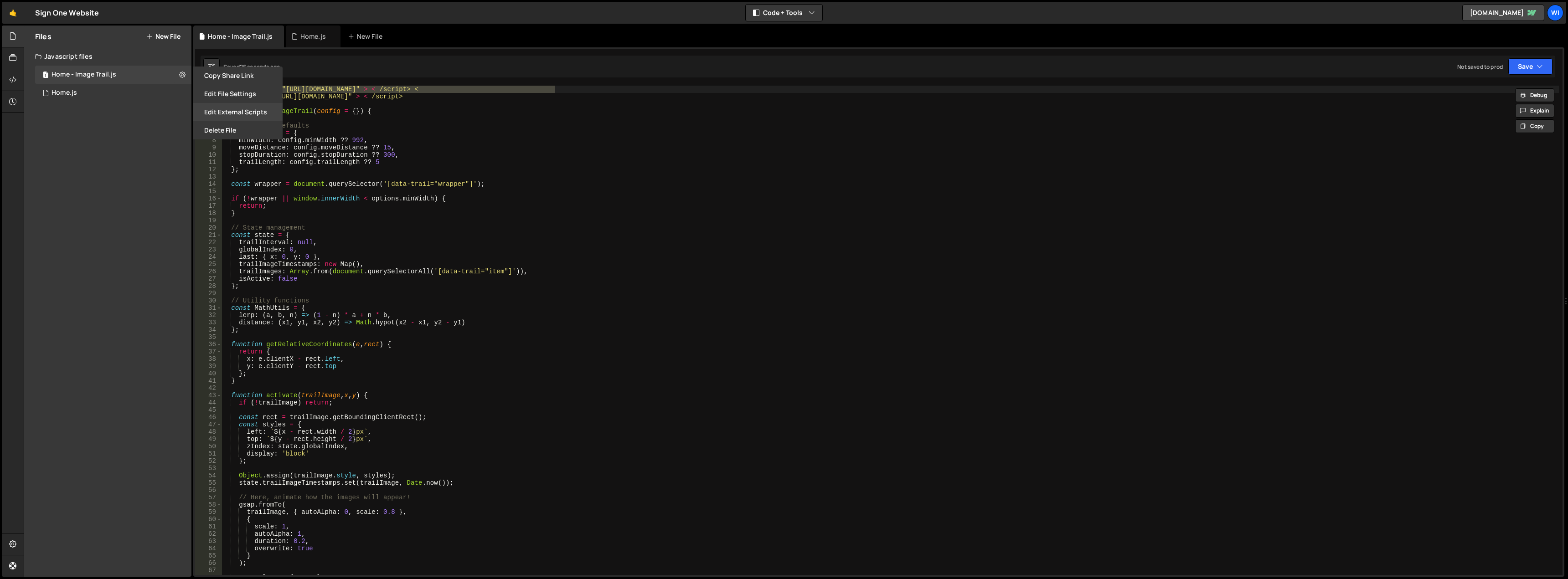
click at [229, 108] on button "Edit External Scripts" at bounding box center [238, 112] width 89 height 18
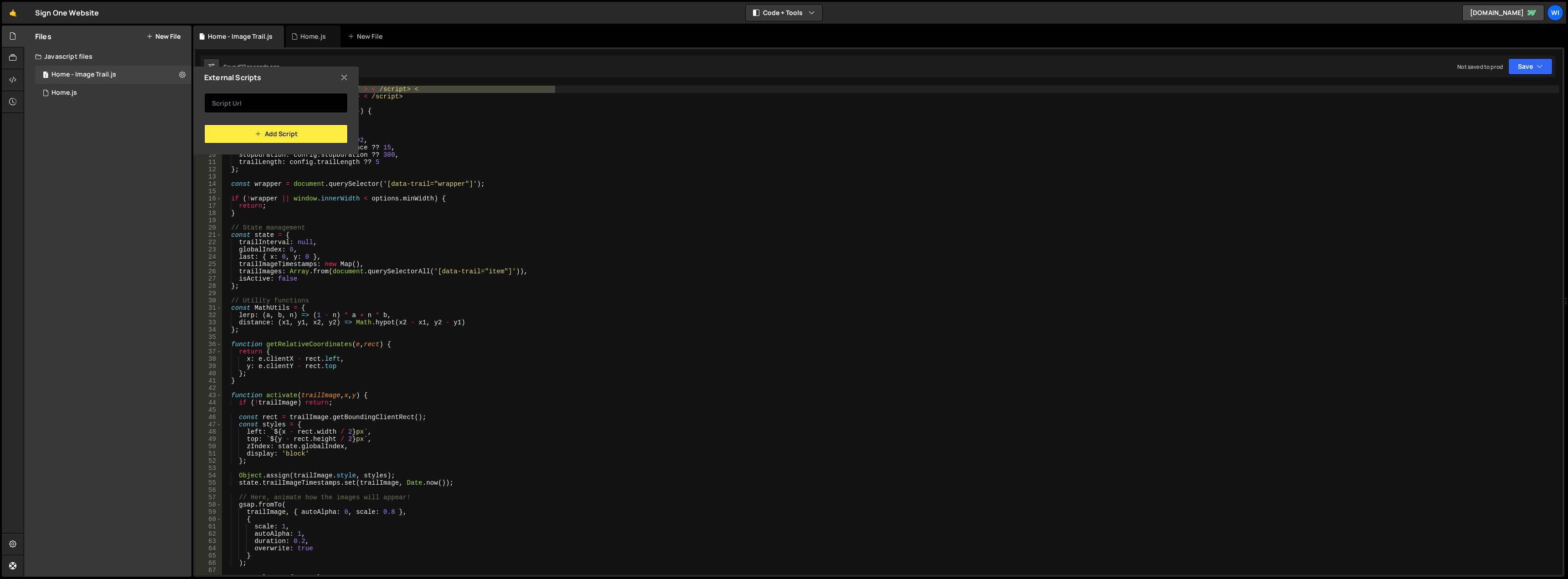
click at [264, 106] on input "text" at bounding box center [276, 103] width 144 height 20
paste input "< script src = "https://cdn.jsdelivr.net/npm/gsap@3.12.7/dist/gsap.min.js" > < …"
click at [279, 135] on button "Add Script" at bounding box center [276, 133] width 144 height 19
click at [265, 106] on input "< script src = "https://cdn.jsdelivr.net/npm/gsap@3.12.7/dist/gsap.min.js" > < …" at bounding box center [276, 103] width 144 height 20
click at [243, 102] on input "< script src = "https://cdn.jsdelivr.net/npm/gsap@3.12.7/dist/gsap.min.js" > < …" at bounding box center [276, 103] width 144 height 20
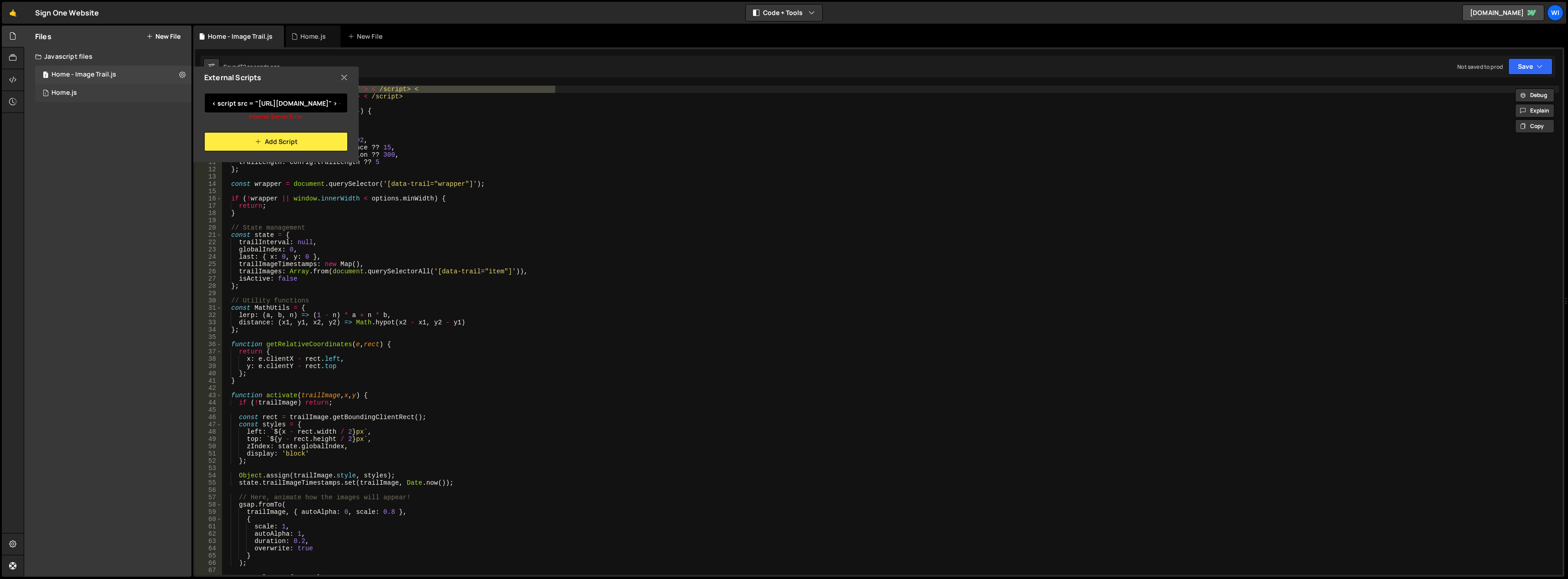
drag, startPoint x: 257, startPoint y: 102, endPoint x: 160, endPoint y: 100, distance: 97.0
click at [160, 100] on div "Files New File Javascript files 1 Home - Image Trail.js 0 1 Home.js 0 CSS files…" at bounding box center [108, 301] width 167 height 551
click at [232, 107] on input "< script src = "https://cdn.jsdelivr.net/npm/gsap@3.12.7/dist/gsap.min.js" > < …" at bounding box center [276, 103] width 144 height 20
drag, startPoint x: 257, startPoint y: 105, endPoint x: 288, endPoint y: 104, distance: 31.0
click at [288, 104] on input "< script src = "https://cdn.jsdelivr.net/npm/gsap@3.12.7/dist/gsap.min.js" > < …" at bounding box center [276, 103] width 144 height 20
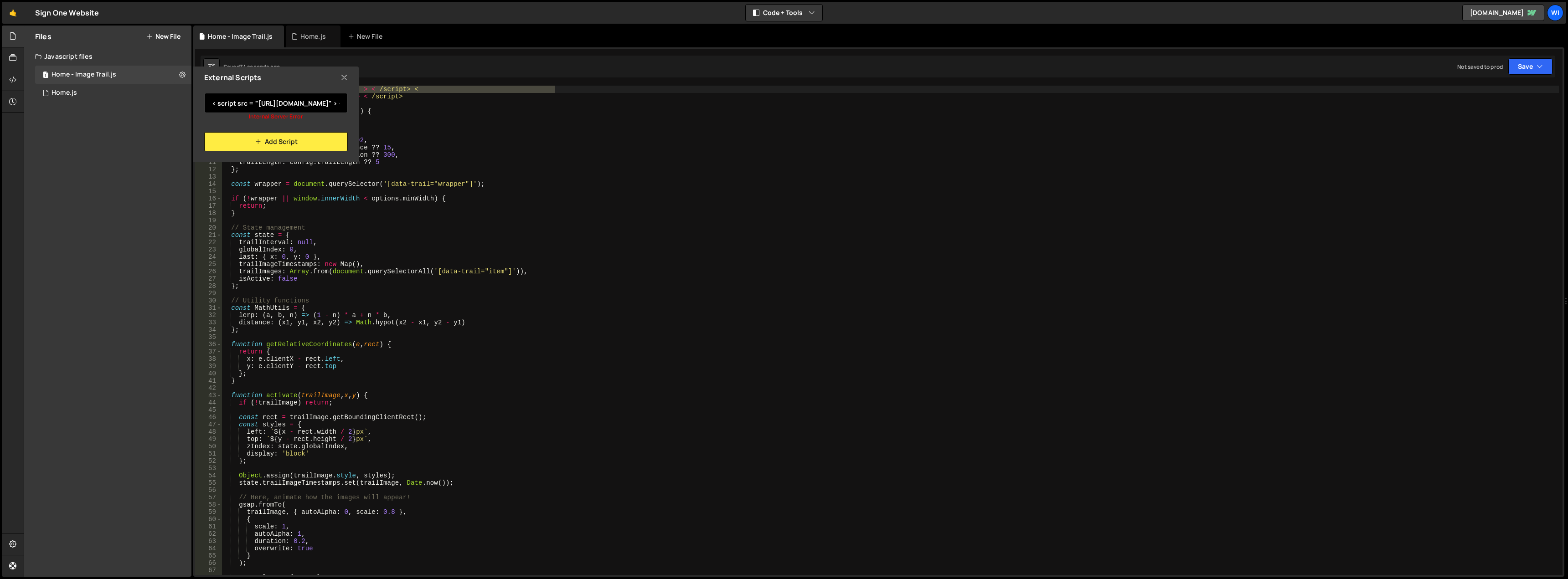
click at [248, 104] on input "< script src = "https://cdn.jsdelivr.net/npm/gsap@3.12.7/dist/gsap.min.js" > < …" at bounding box center [276, 103] width 144 height 20
click at [242, 103] on input "< script src = "https://cdn.jsdelivr.net/npm/gsap@3.12.7/dist/gsap.min.js" > < …" at bounding box center [276, 103] width 144 height 20
drag, startPoint x: 258, startPoint y: 104, endPoint x: 300, endPoint y: 106, distance: 42.0
click at [300, 106] on input "< script src = "https://cdn.jsdelivr.net/npm/gsap@3.12.7/dist/gsap.min.js" > < …" at bounding box center [276, 103] width 144 height 20
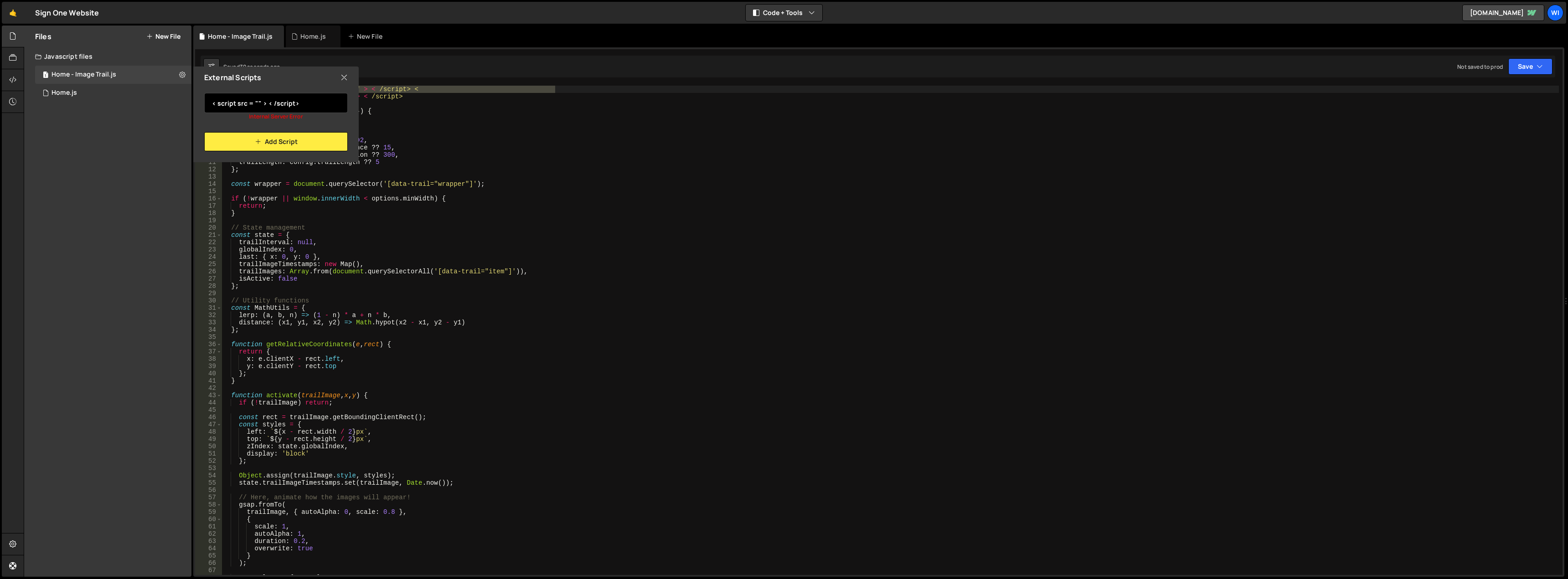
scroll to position [0, 0]
drag, startPoint x: 313, startPoint y: 104, endPoint x: 124, endPoint y: 98, distance: 189.1
click at [124, 98] on div "Files New File Javascript files 1 Home - Image Trail.js 0 1 Home.js 0 CSS files…" at bounding box center [108, 301] width 167 height 551
paste input "https://cdn.jsdelivr.net/npm/gsap@3.12.7/dist/gsap.min.js"
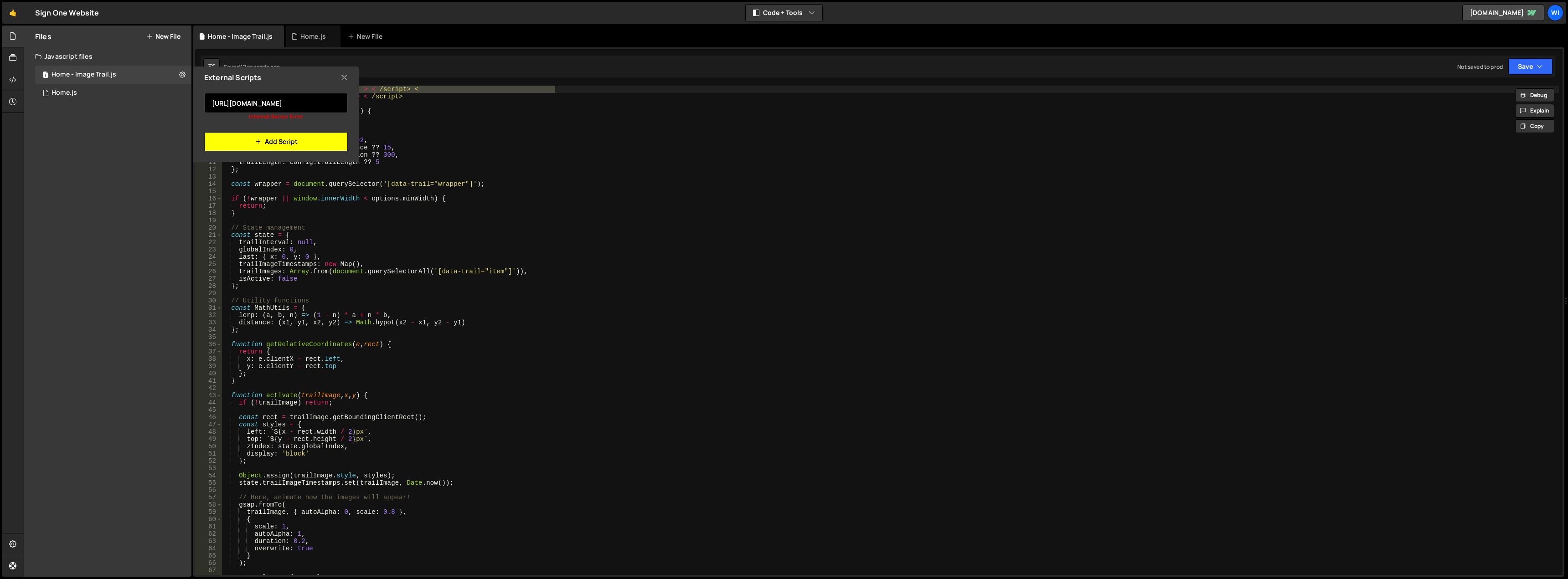
type input "https://cdn.jsdelivr.net/npm/gsap@3.12.7/dist/gsap.min.js"
click at [251, 140] on button "Add Script" at bounding box center [276, 141] width 144 height 19
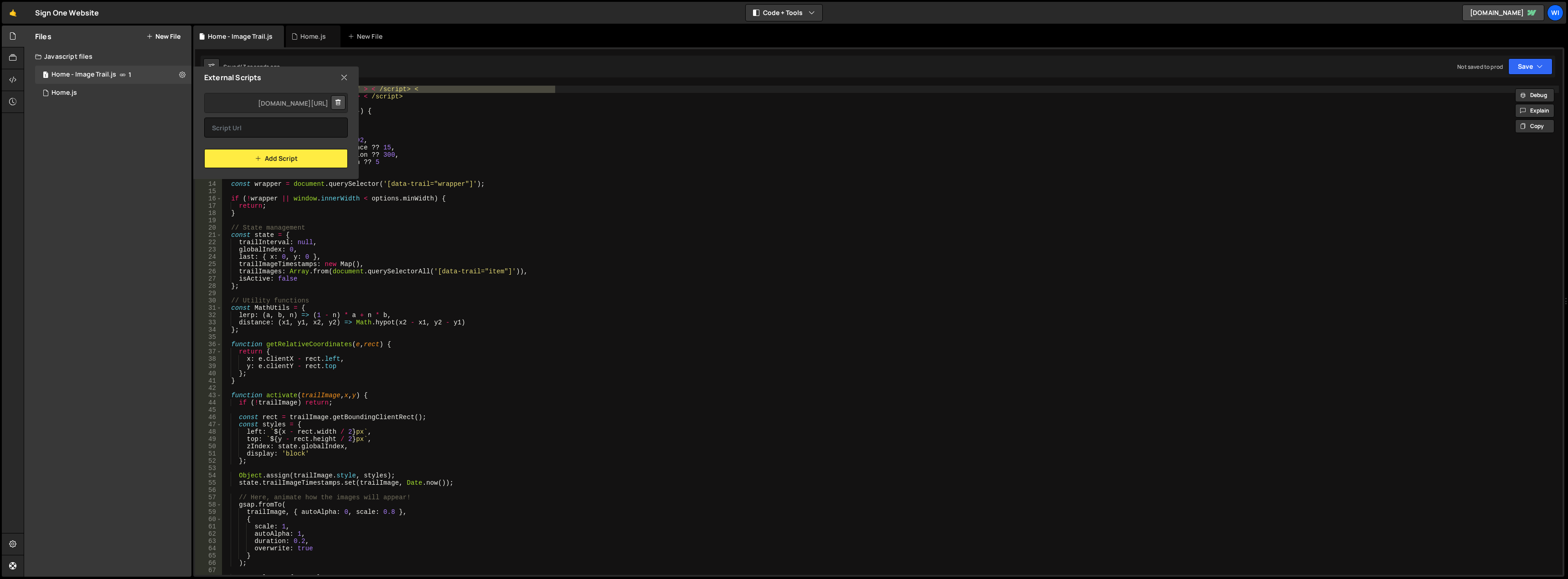
type textarea "script src = "https://cdn.jsdelivr.net/npm/gsap@3.12.7/dist/ScrollTrigger.min.j…"
click at [480, 97] on div "< script src = "https://cdn.jsdelivr.net/npm/gsap@3.12.7/dist/gsap.min.js" > < …" at bounding box center [890, 338] width 1337 height 504
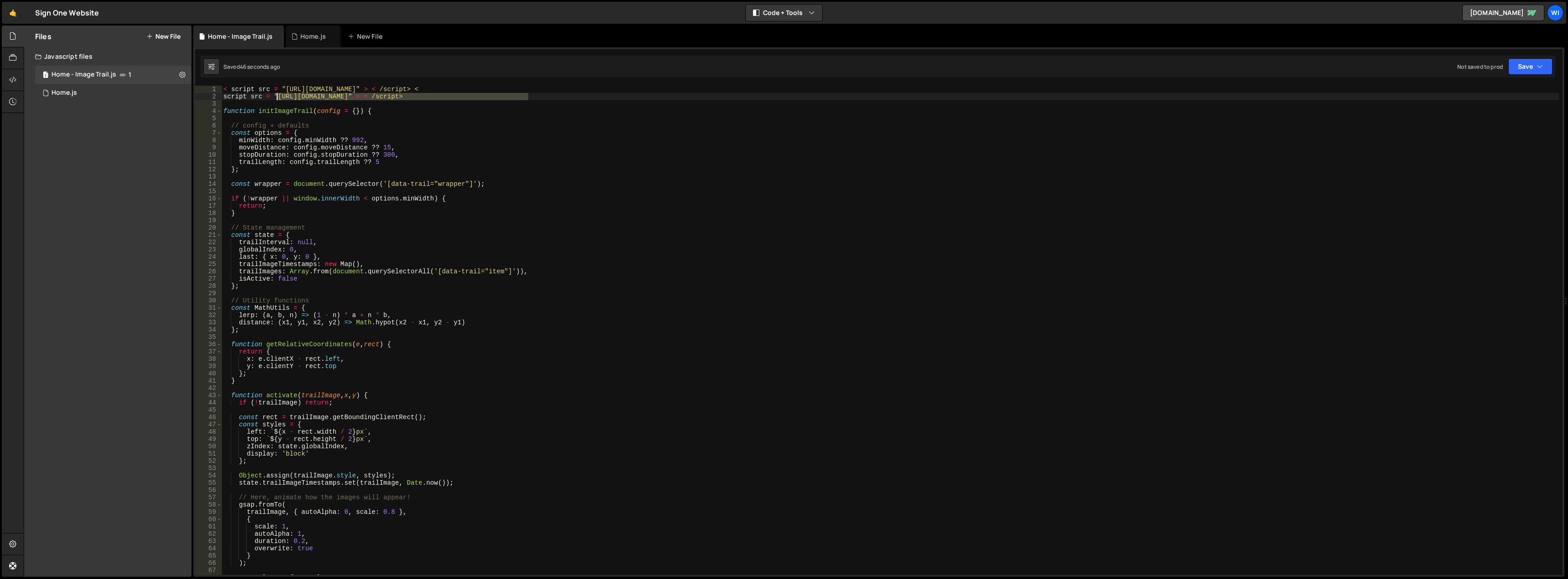
drag, startPoint x: 529, startPoint y: 95, endPoint x: 278, endPoint y: 96, distance: 251.0
click at [278, 96] on div "< script src = "https://cdn.jsdelivr.net/npm/gsap@3.12.7/dist/gsap.min.js" > < …" at bounding box center [890, 338] width 1337 height 504
click at [181, 74] on icon at bounding box center [182, 74] width 6 height 9
click at [228, 108] on button "Edit External Scripts" at bounding box center [238, 112] width 89 height 18
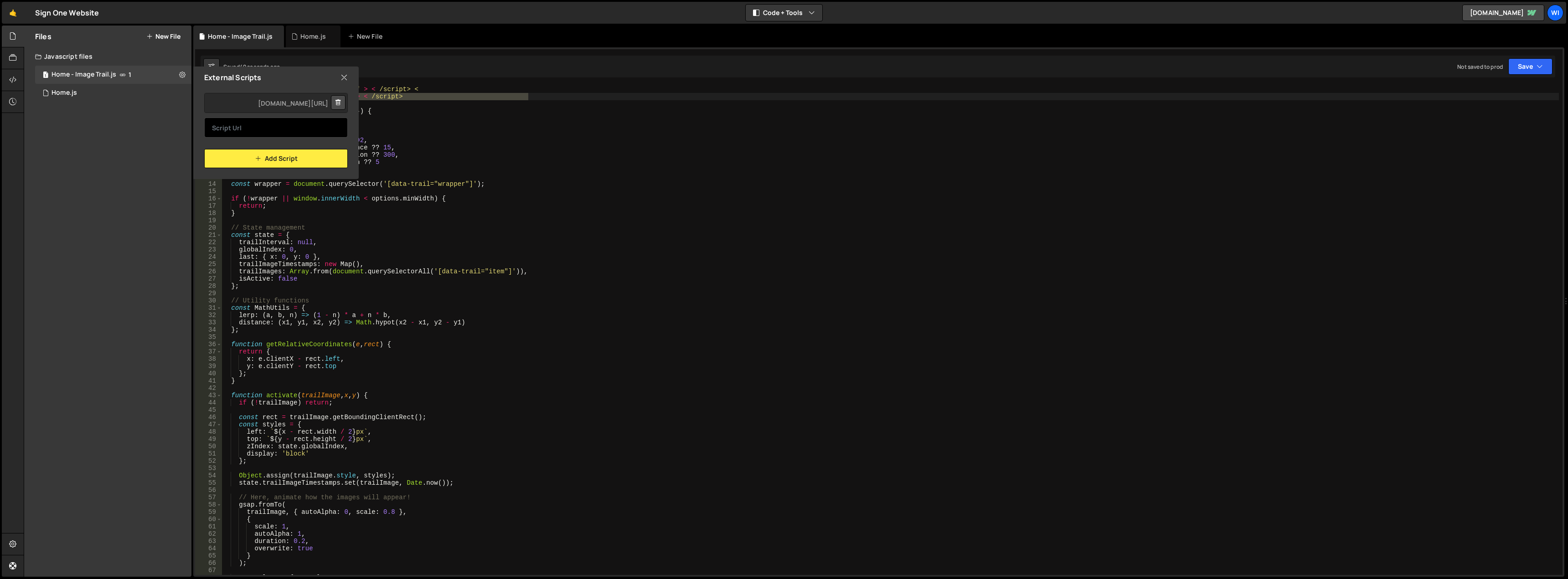
click at [275, 126] on input "text" at bounding box center [276, 127] width 144 height 20
paste input "https://cdn.jsdelivr.net/npm/gsap@3.12.7/dist/ScrollTrigger.min.js"
type input "https://cdn.jsdelivr.net/npm/gsap@3.12.7/dist/ScrollTrigger.min.js"
click at [286, 156] on button "Add Script" at bounding box center [276, 158] width 144 height 19
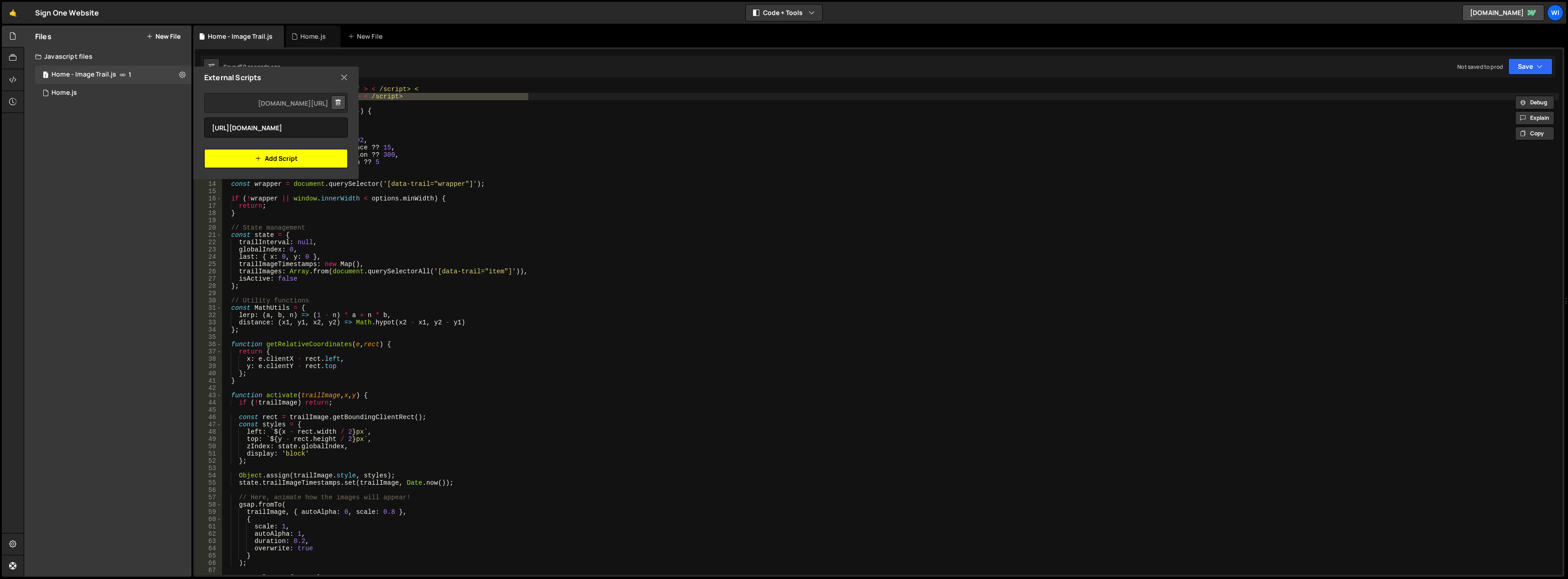
scroll to position [0, 0]
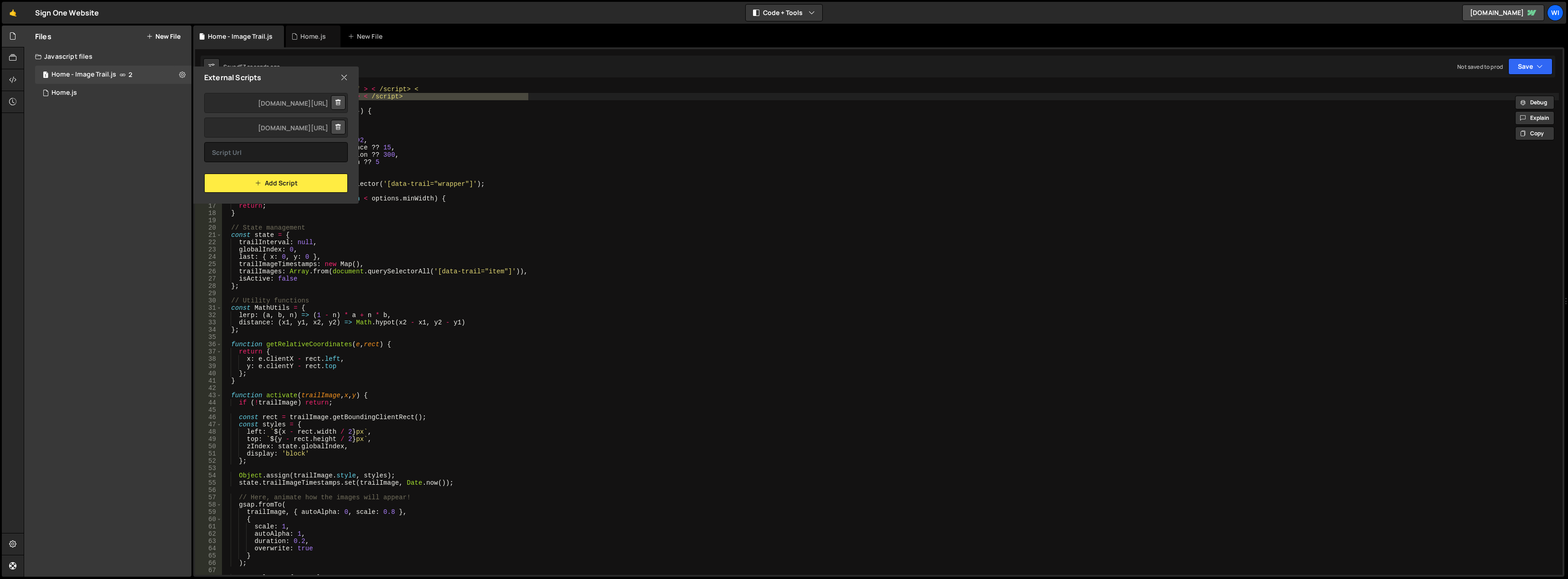
type textarea "const options = {"
click at [499, 131] on div "< script src = "https://cdn.jsdelivr.net/npm/gsap@3.12.7/dist/gsap.min.js" > < …" at bounding box center [890, 338] width 1337 height 504
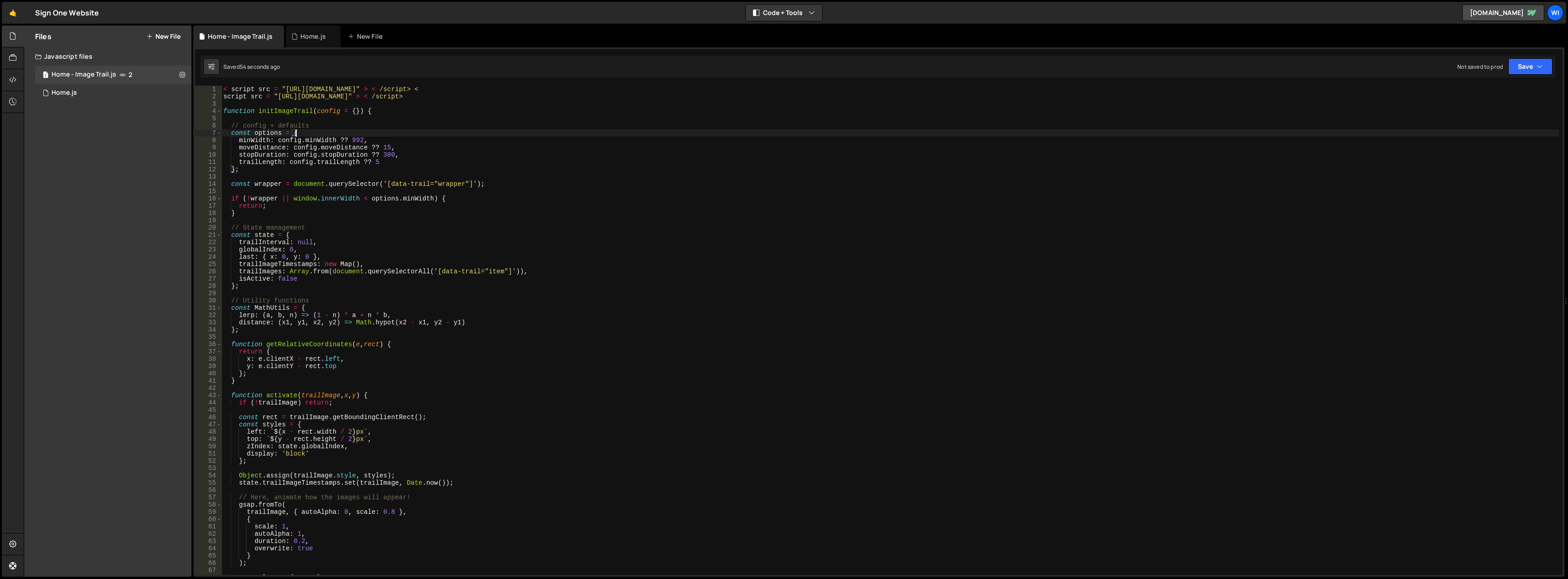
click at [368, 105] on div "< script src = "https://cdn.jsdelivr.net/npm/gsap@3.12.7/dist/gsap.min.js" > < …" at bounding box center [890, 338] width 1337 height 504
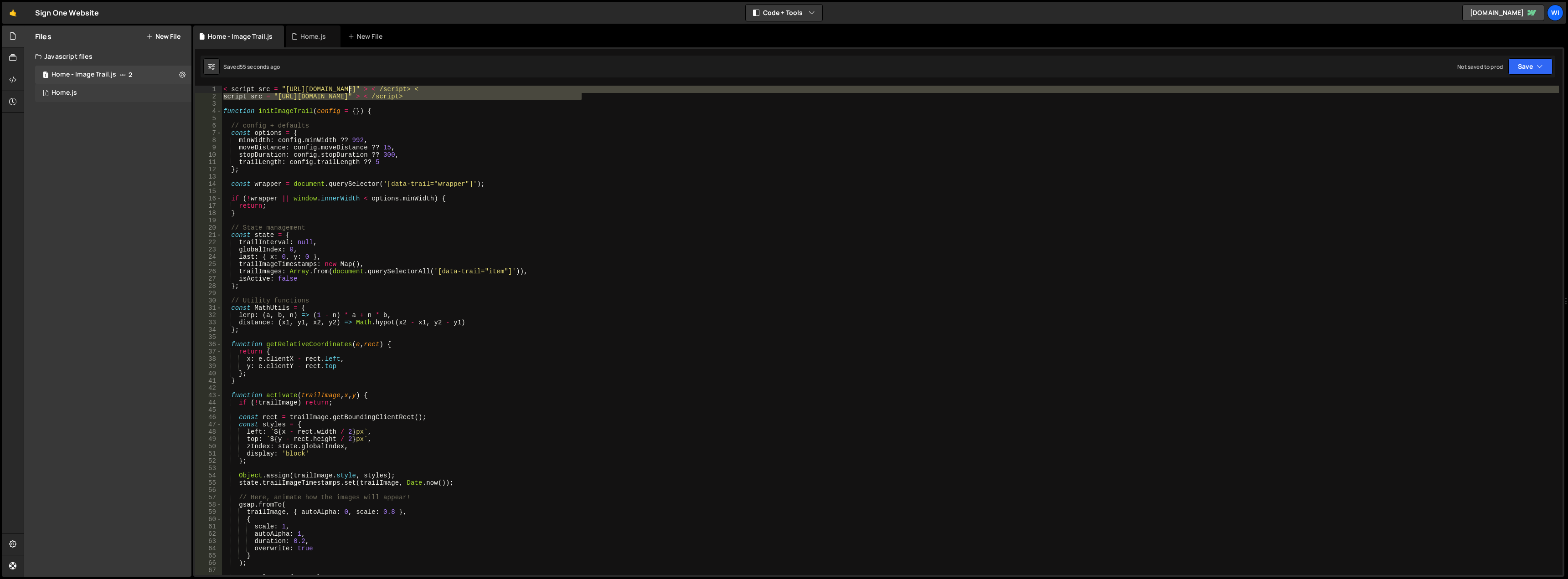
drag, startPoint x: 556, startPoint y: 95, endPoint x: 188, endPoint y: 86, distance: 368.1
click at [188, 86] on div "Files New File Javascript files 1 Home - Image Trail.js 2 1 Home.js 0 CSS files…" at bounding box center [796, 301] width 1544 height 552
type textarea "< script src = "https://cdn.jsdelivr.net/npm/gsap@3.12.7/dist/gsap.min.js" > < …"
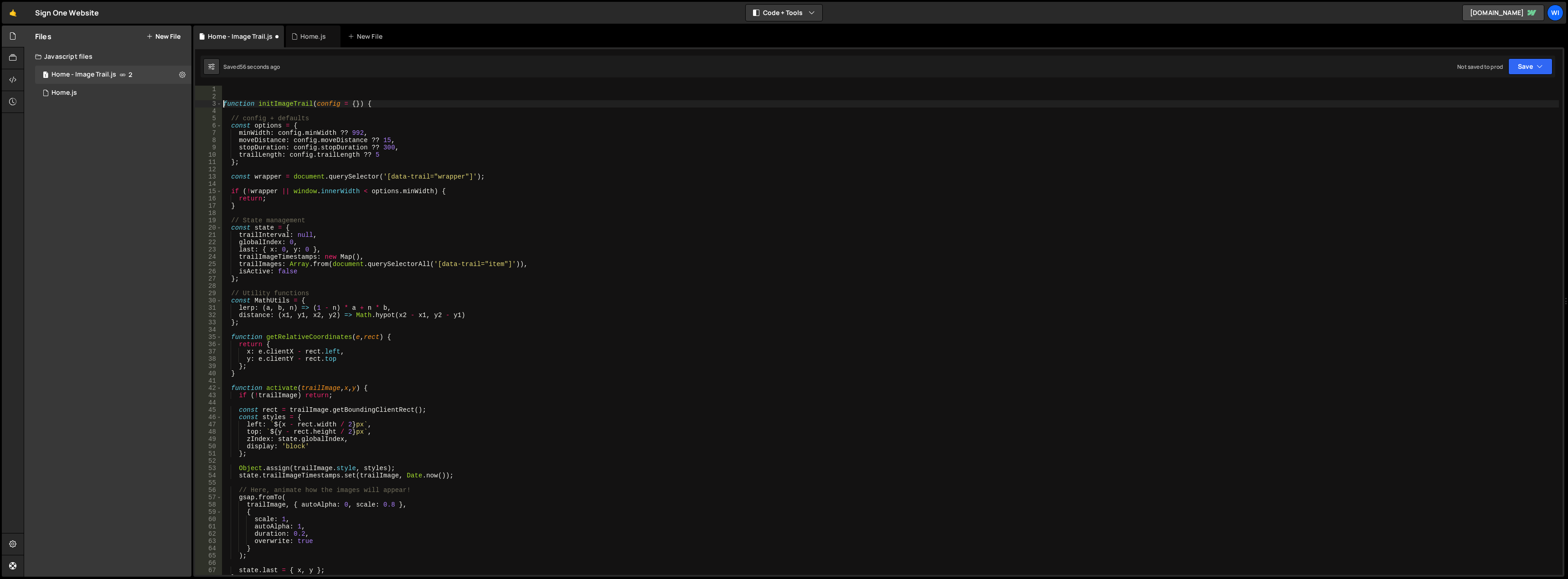
click at [223, 102] on div "function initImageTrail ( config = { }) { // config + defaults const options = …" at bounding box center [890, 338] width 1337 height 504
type textarea "function initImageTrail(config = {}) {"
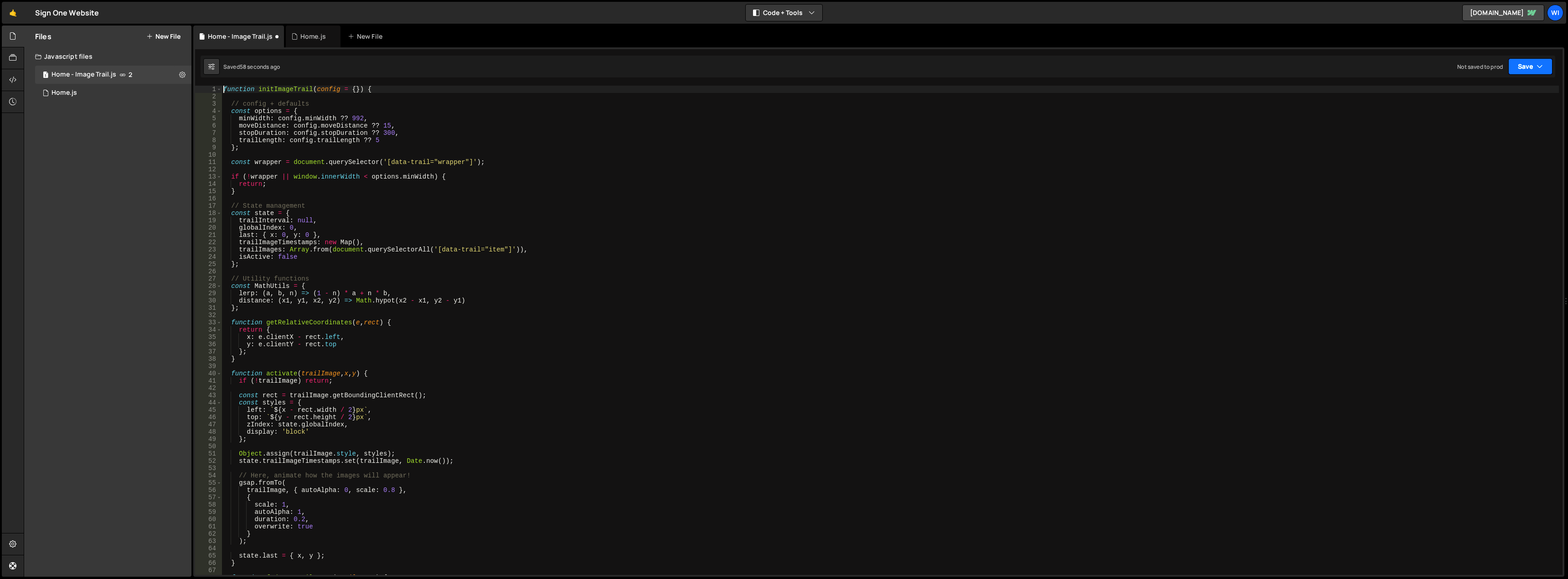
click at [1520, 68] on button "Save" at bounding box center [1530, 66] width 44 height 16
click at [1376, 140] on div "function initImageTrail ( config = { }) { // config + defaults const options = …" at bounding box center [890, 338] width 1337 height 504
click at [1522, 70] on button "Save" at bounding box center [1530, 66] width 44 height 16
click at [1517, 86] on div "Save to Staging S" at bounding box center [1500, 89] width 95 height 9
click at [1535, 69] on button "Save" at bounding box center [1530, 66] width 44 height 16
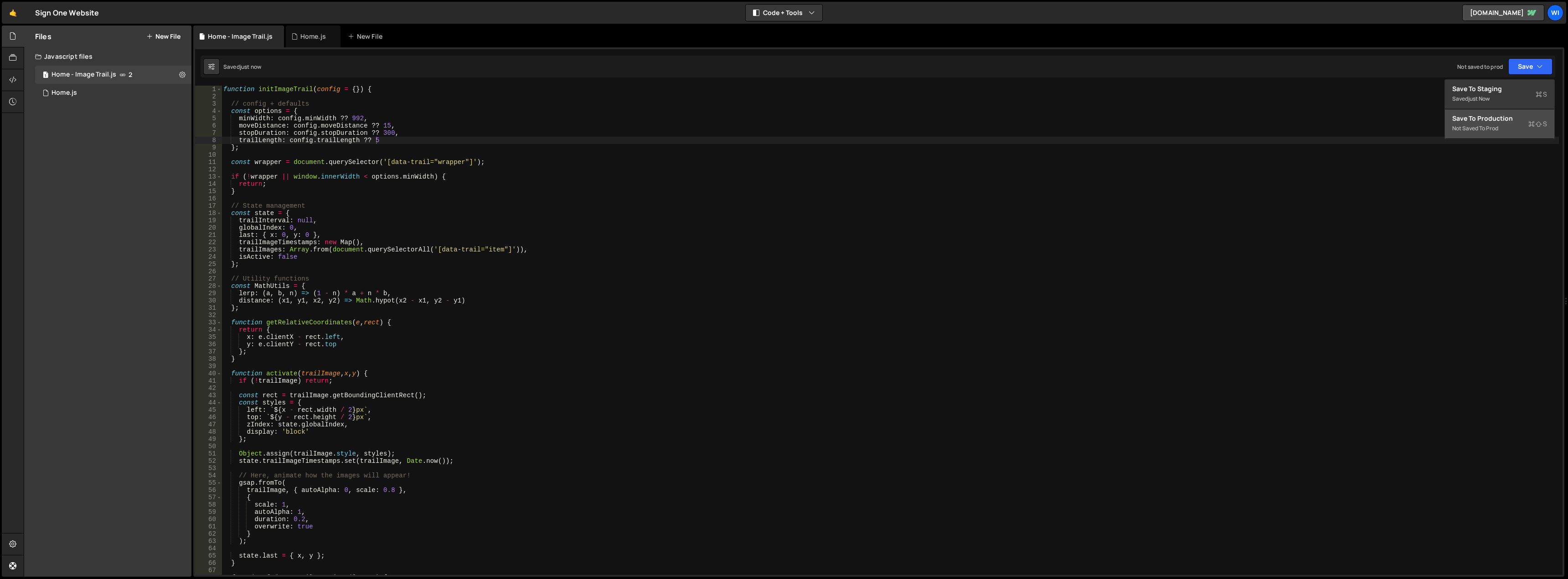
click at [1494, 116] on div "Save to Production S" at bounding box center [1500, 118] width 95 height 9
click at [253, 86] on div "function initImageTrail ( config = { }) { // config + defaults const options = …" at bounding box center [890, 338] width 1337 height 504
type textarea "function initImageTrail(config = {}) {"
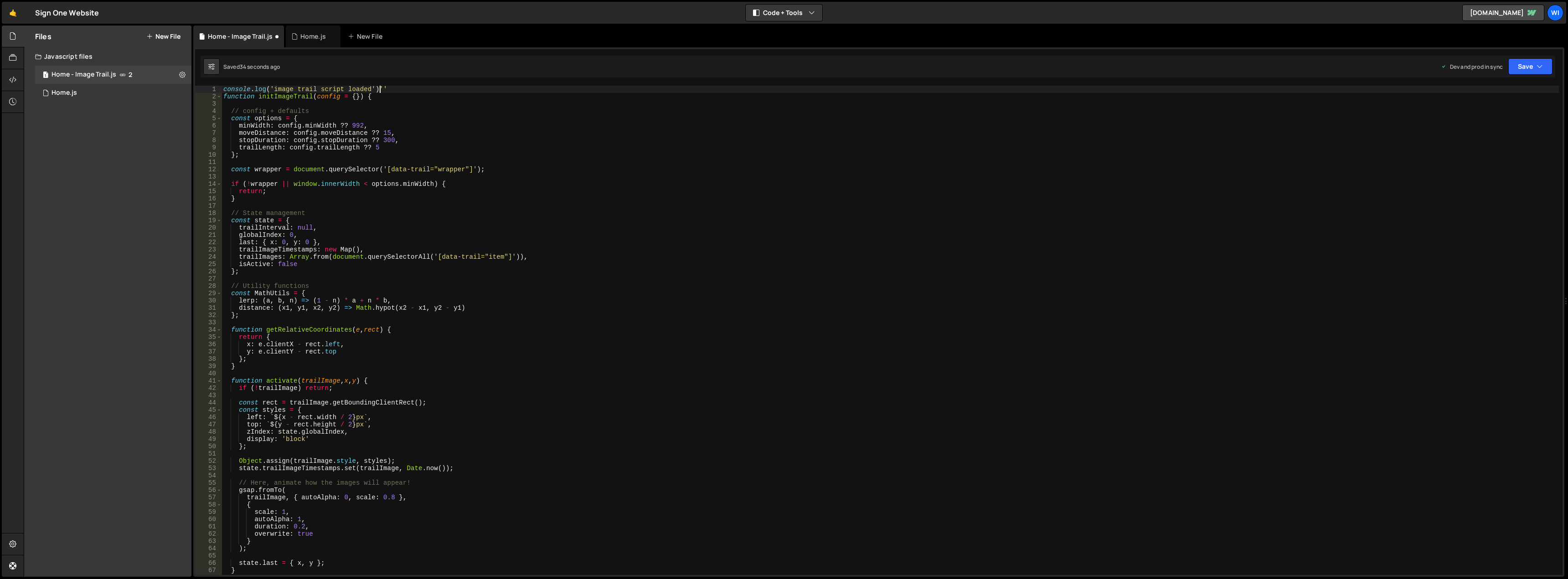
scroll to position [0, 10]
type textarea "console.log('image trail script loaded');"
click at [1525, 71] on button "Save" at bounding box center [1530, 66] width 44 height 16
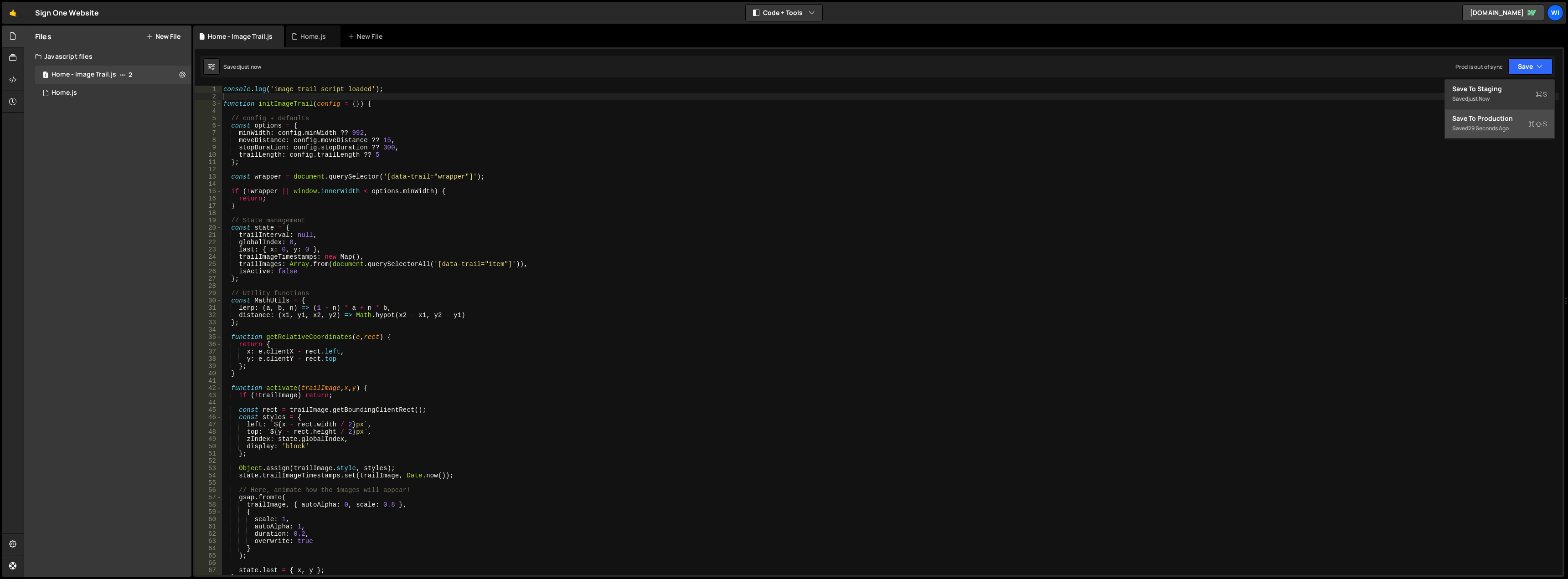
click at [1513, 116] on div "Save to Production S" at bounding box center [1500, 118] width 95 height 9
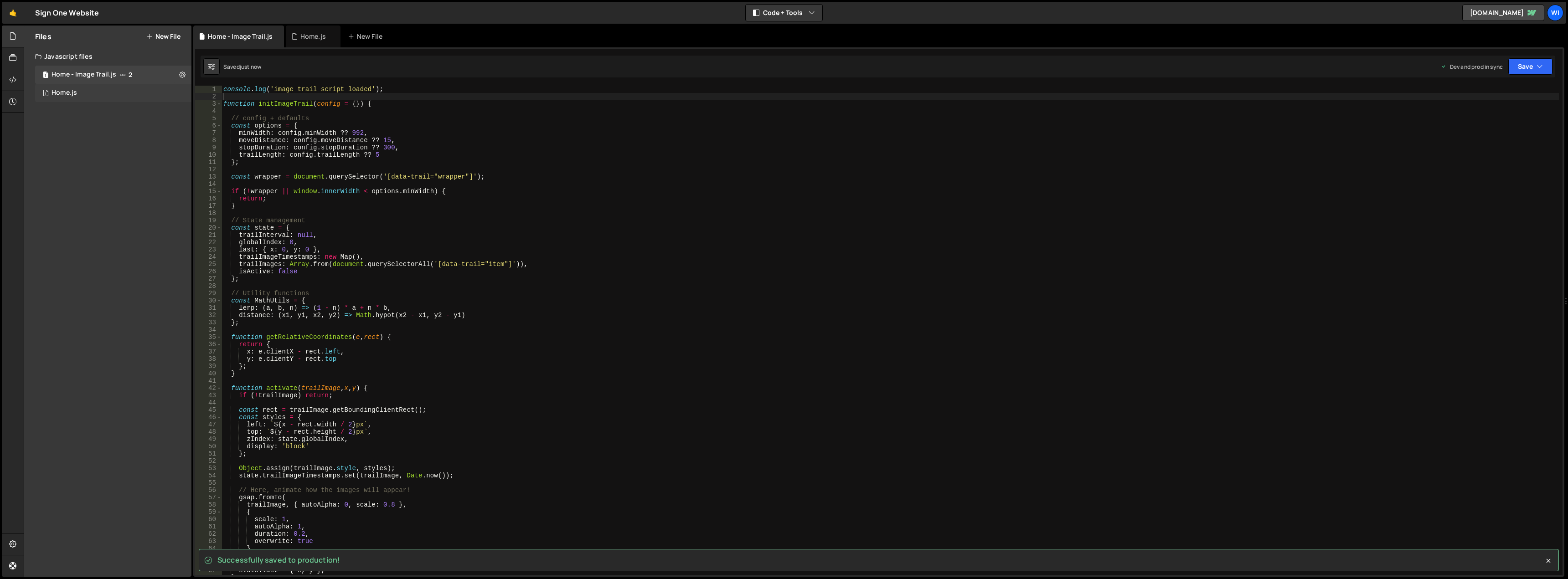
click at [89, 94] on div "1 Home.js 0" at bounding box center [115, 93] width 159 height 18
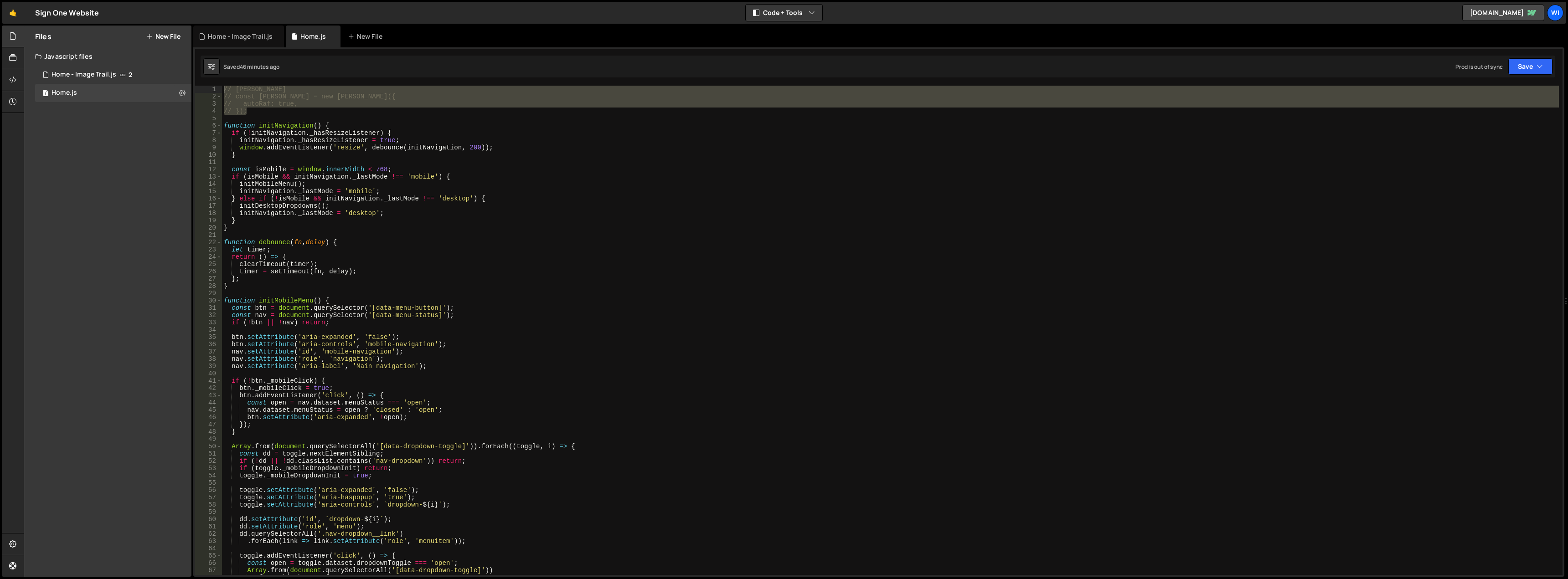
click at [329, 159] on div "// Lenis // const lenis = new Lenis({ // autoRaf: true, // }); function initNav…" at bounding box center [891, 338] width 1337 height 504
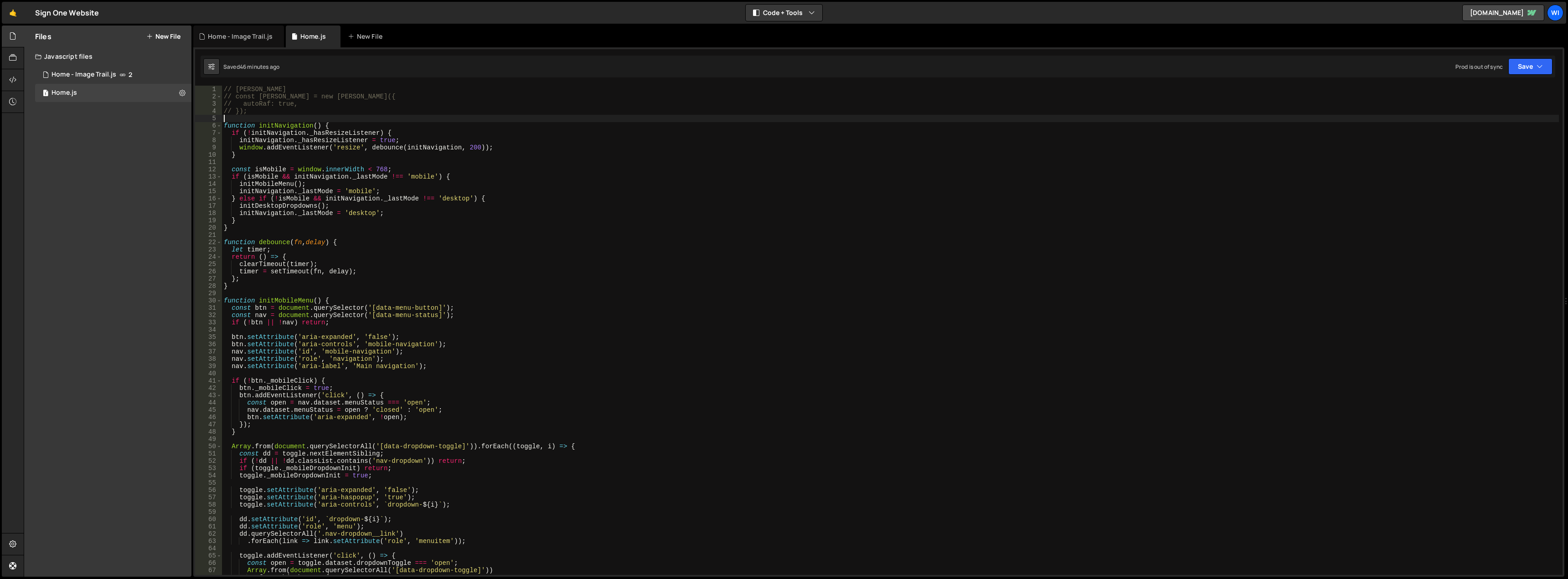
click at [268, 114] on div "// Lenis // const lenis = new Lenis({ // autoRaf: true, // }); function initNav…" at bounding box center [891, 338] width 1337 height 504
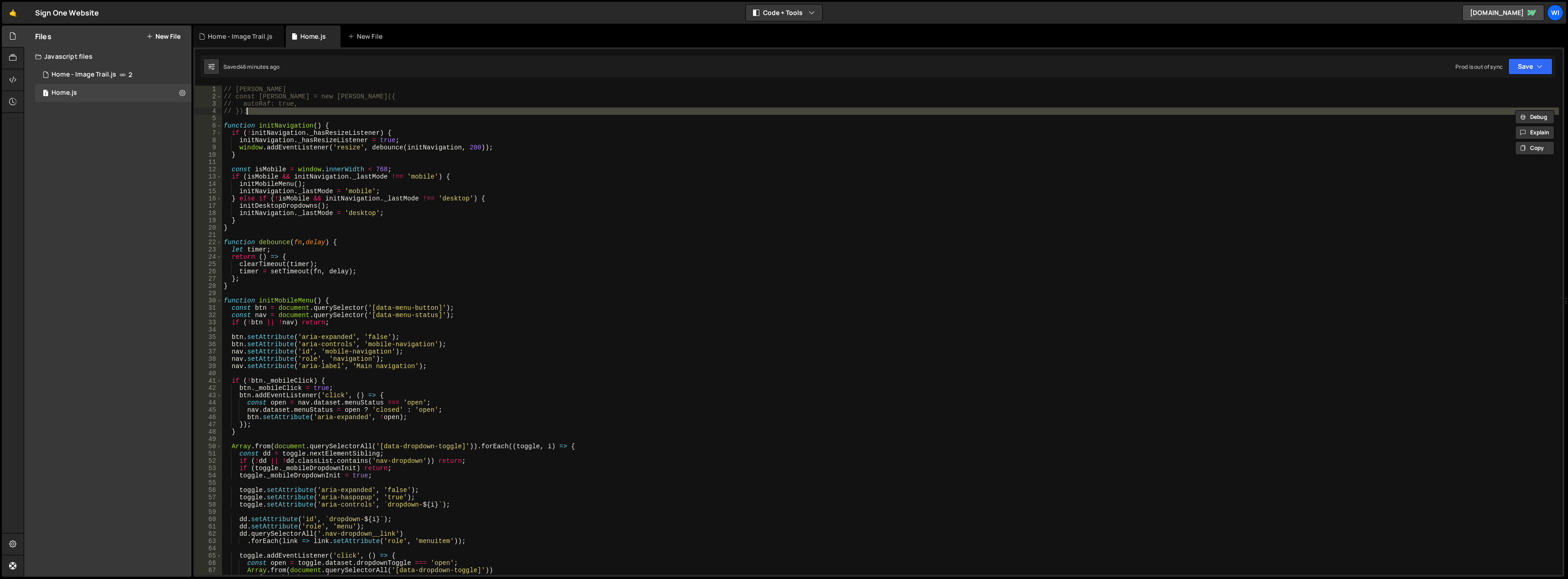
click at [261, 109] on div "// Lenis // const lenis = new Lenis({ // autoRaf: true, // }); function initNav…" at bounding box center [891, 330] width 1337 height 489
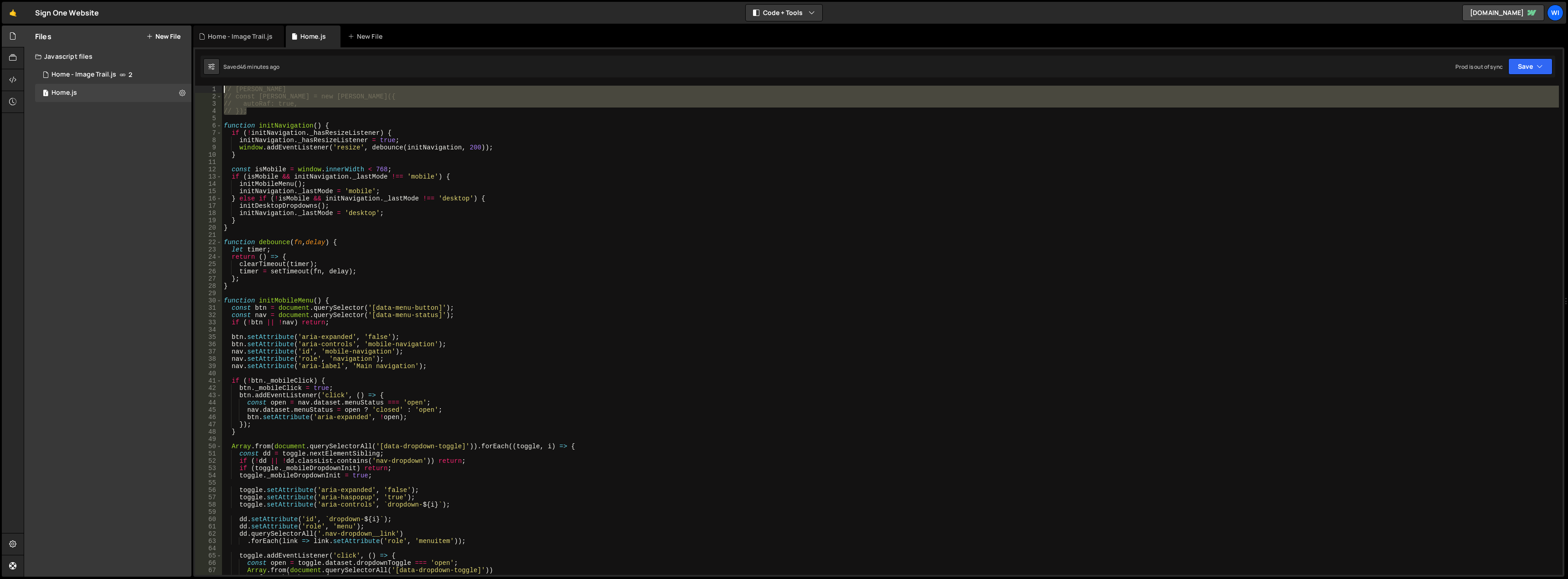
drag, startPoint x: 248, startPoint y: 108, endPoint x: 213, endPoint y: 85, distance: 41.9
click at [213, 85] on div "// }); 1 2 3 4 5 6 7 8 9 10 11 12 13 14 15 16 17 18 19 20 21 22 23 24 25 26 27 …" at bounding box center [879, 312] width 1371 height 529
type textarea "// Lenis // const lenis = new Lenis({"
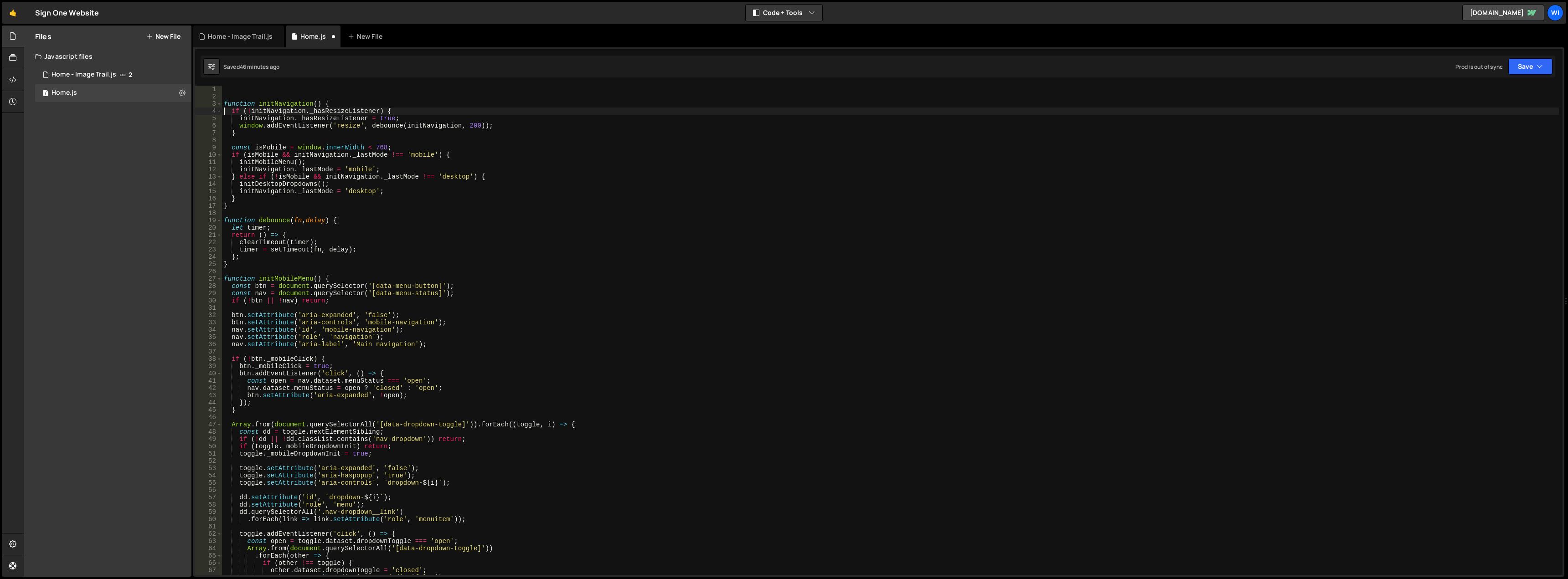
type textarea "function initNavigation() {"
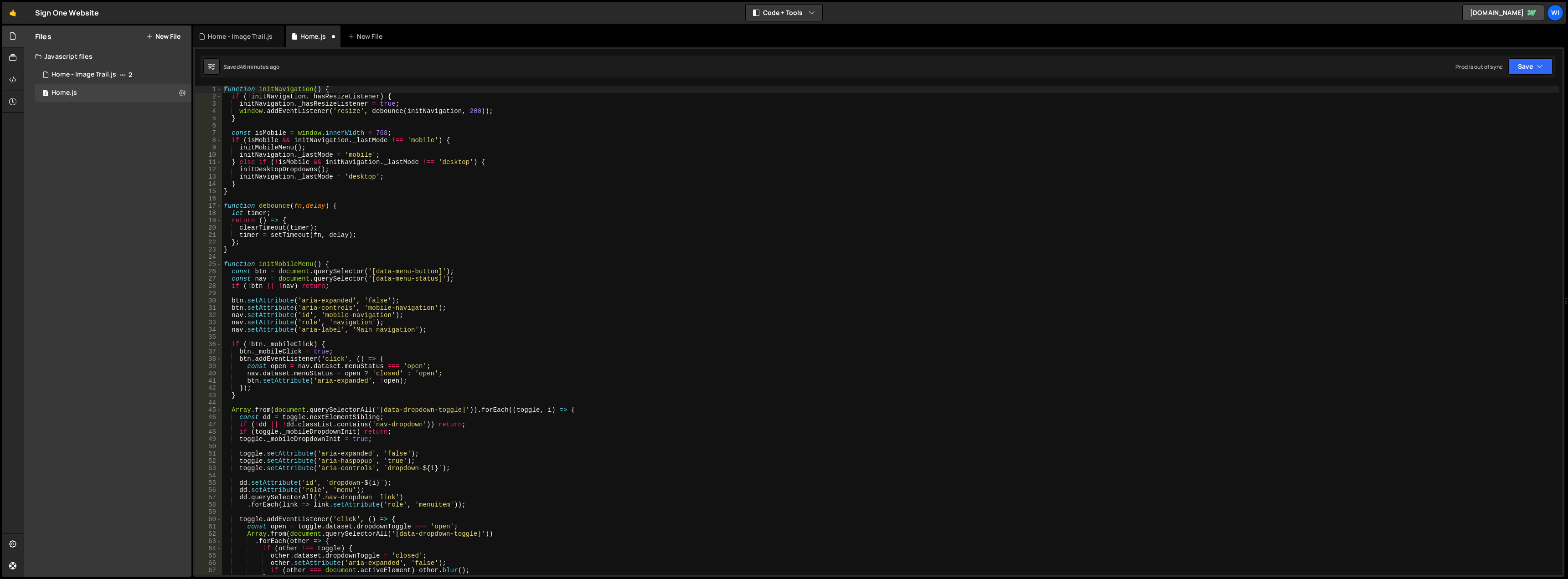
click at [168, 35] on button "New File" at bounding box center [163, 36] width 34 height 7
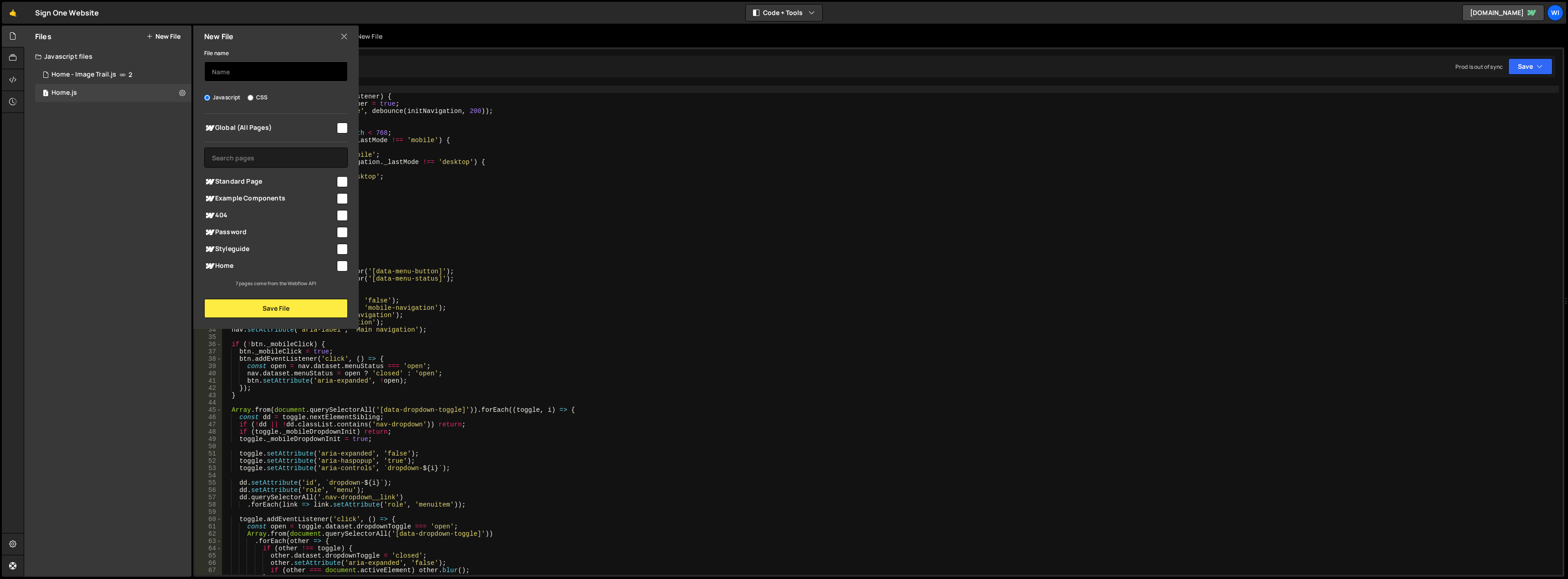
click at [251, 69] on input "text" at bounding box center [276, 71] width 144 height 20
type input "Home - Lenis Scroll"
click at [339, 265] on input "checkbox" at bounding box center [342, 266] width 11 height 11
checkbox input "true"
click at [318, 310] on button "Save File" at bounding box center [276, 308] width 144 height 19
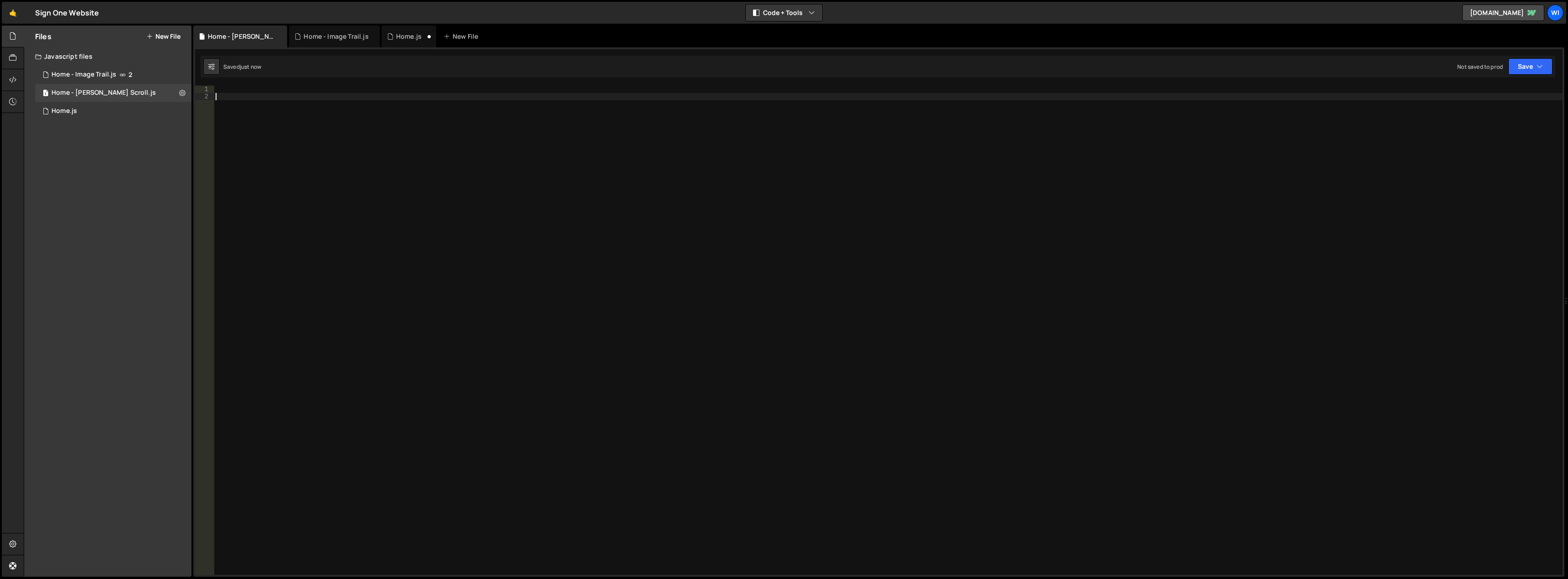
click at [272, 98] on div at bounding box center [888, 338] width 1349 height 504
click at [267, 92] on div at bounding box center [888, 338] width 1349 height 504
paste textarea "// });"
type textarea "// });"
click at [281, 120] on div "// Lenis // const lenis = new Lenis({ // autoRaf: true, // });" at bounding box center [888, 338] width 1349 height 504
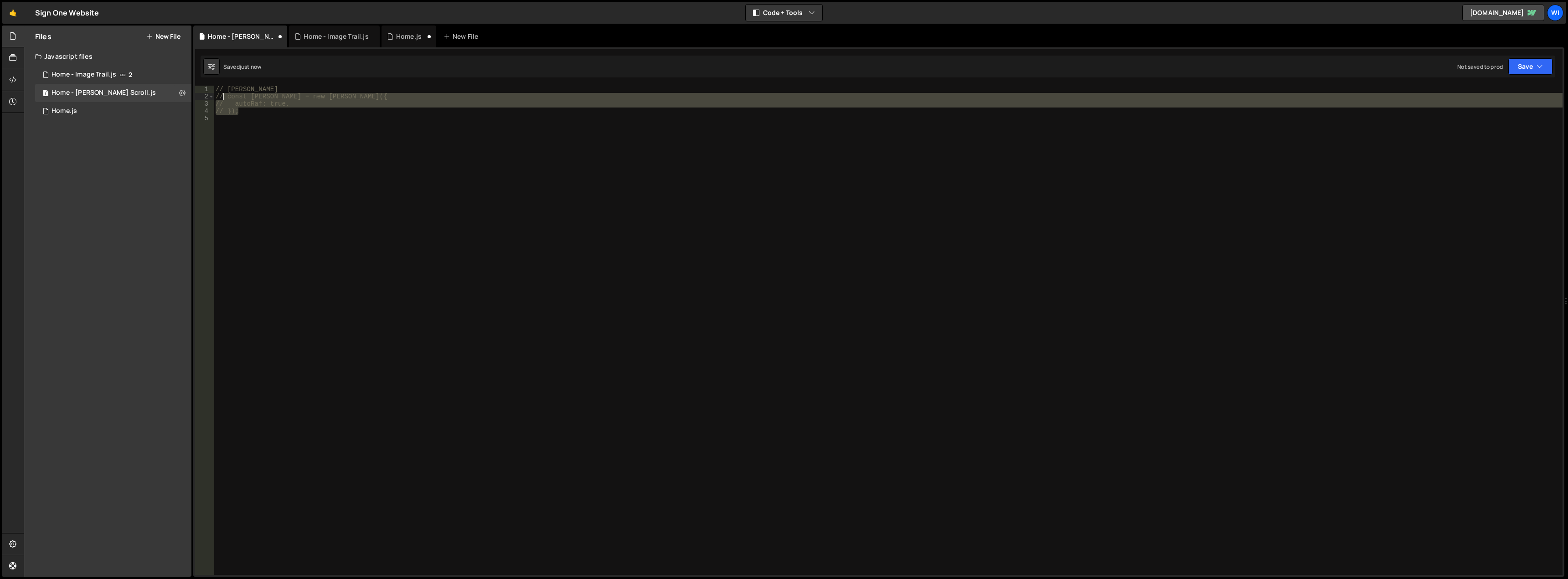
drag, startPoint x: 263, startPoint y: 112, endPoint x: 200, endPoint y: 78, distance: 71.6
click at [200, 78] on div "function initNavigation() { 1 2 3 4 5 6 7 8 9 10 11 12 13 14 15 16 17 18 19 20 …" at bounding box center [879, 312] width 1371 height 529
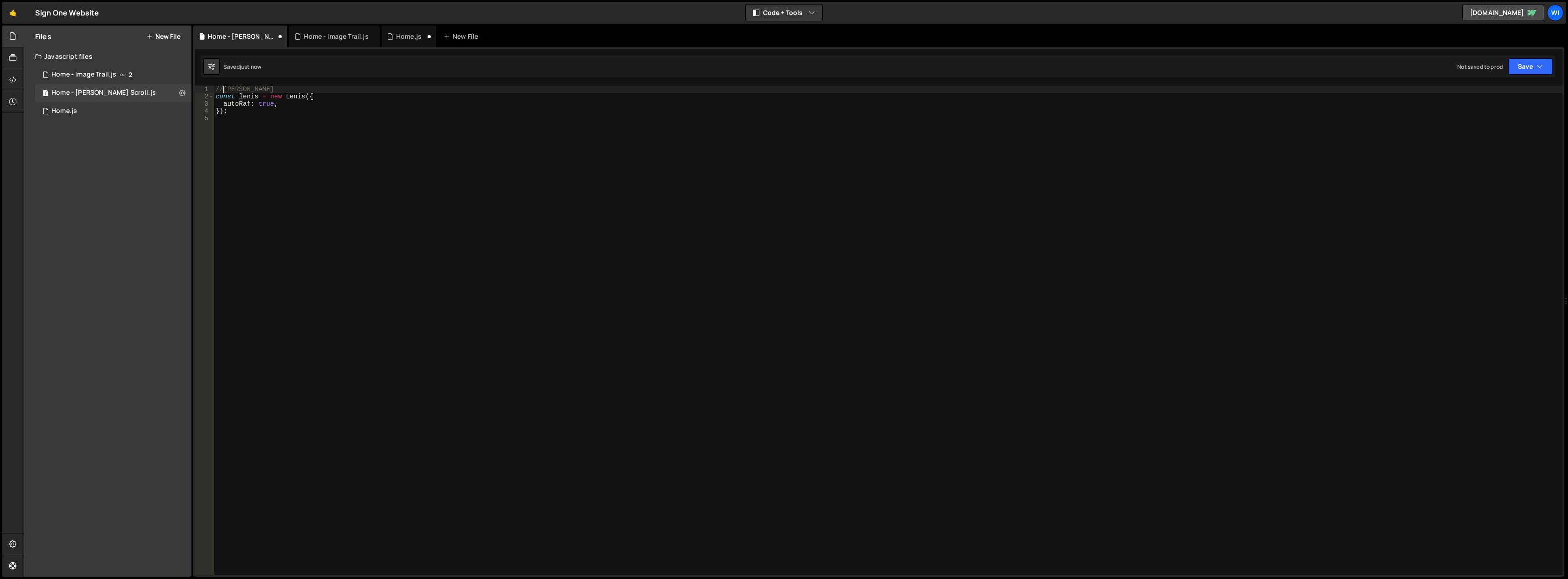
scroll to position [0, 1]
type textarea "//Lenis"
click at [178, 92] on button at bounding box center [182, 92] width 16 height 16
click at [223, 123] on button "Edit External Scripts" at bounding box center [238, 130] width 89 height 18
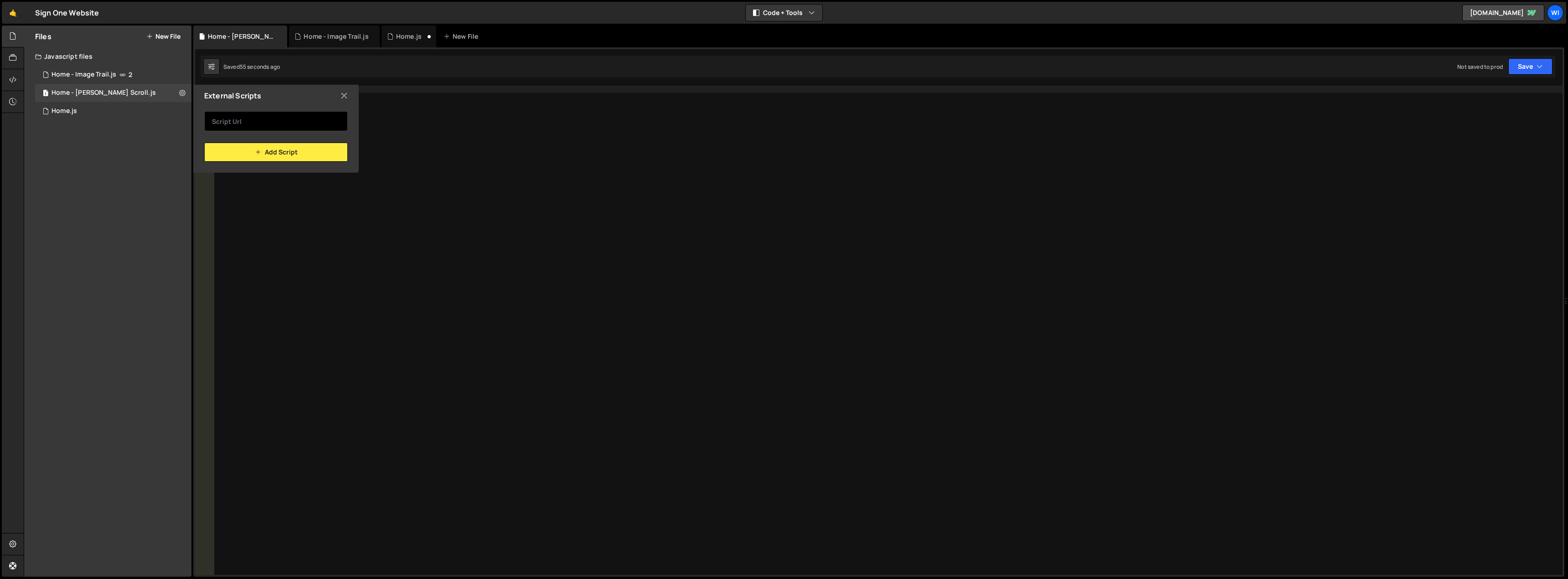
click at [260, 124] on input "text" at bounding box center [276, 121] width 144 height 20
paste input "https://cdn.jsdelivr.net/npm/lenis@1.2.3/dist/lenis.css"
click at [273, 154] on button "Add Script" at bounding box center [276, 151] width 144 height 19
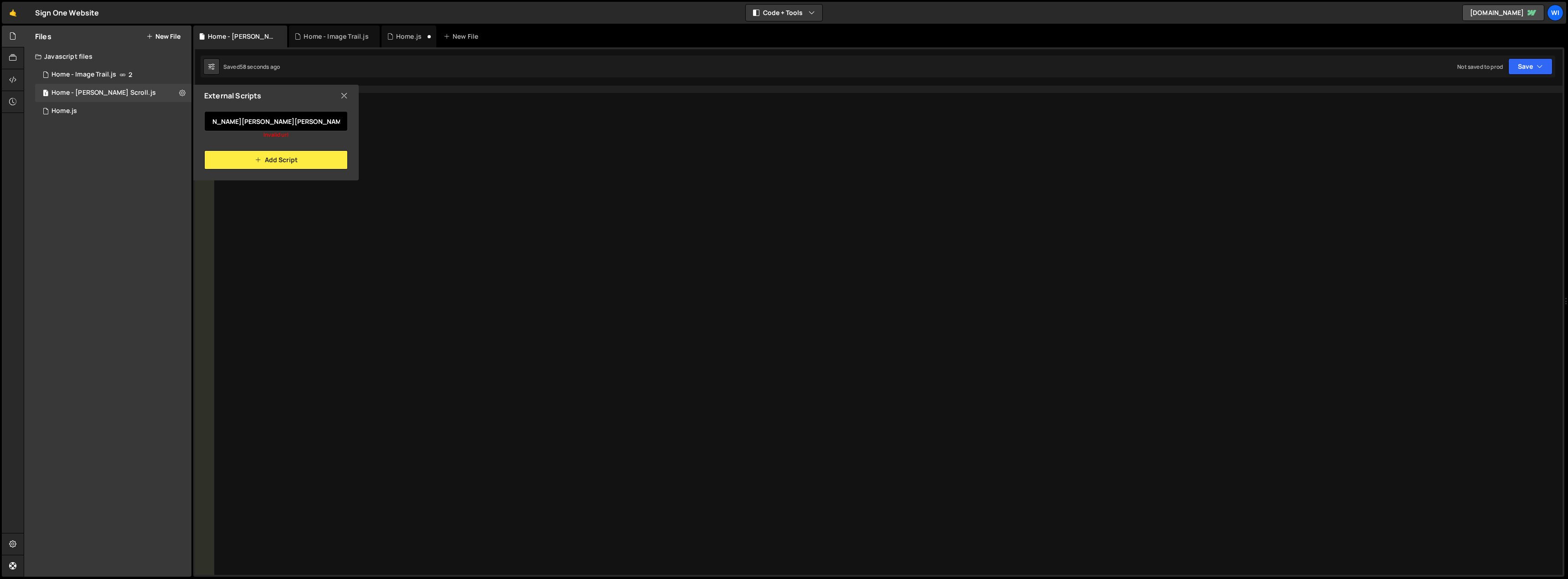
drag, startPoint x: 297, startPoint y: 122, endPoint x: 476, endPoint y: 128, distance: 179.1
click at [476, 128] on div "Files New File Javascript files 1 Home - Image Trail.js 2 1 Home - Lenis Scroll…" at bounding box center [796, 301] width 1544 height 552
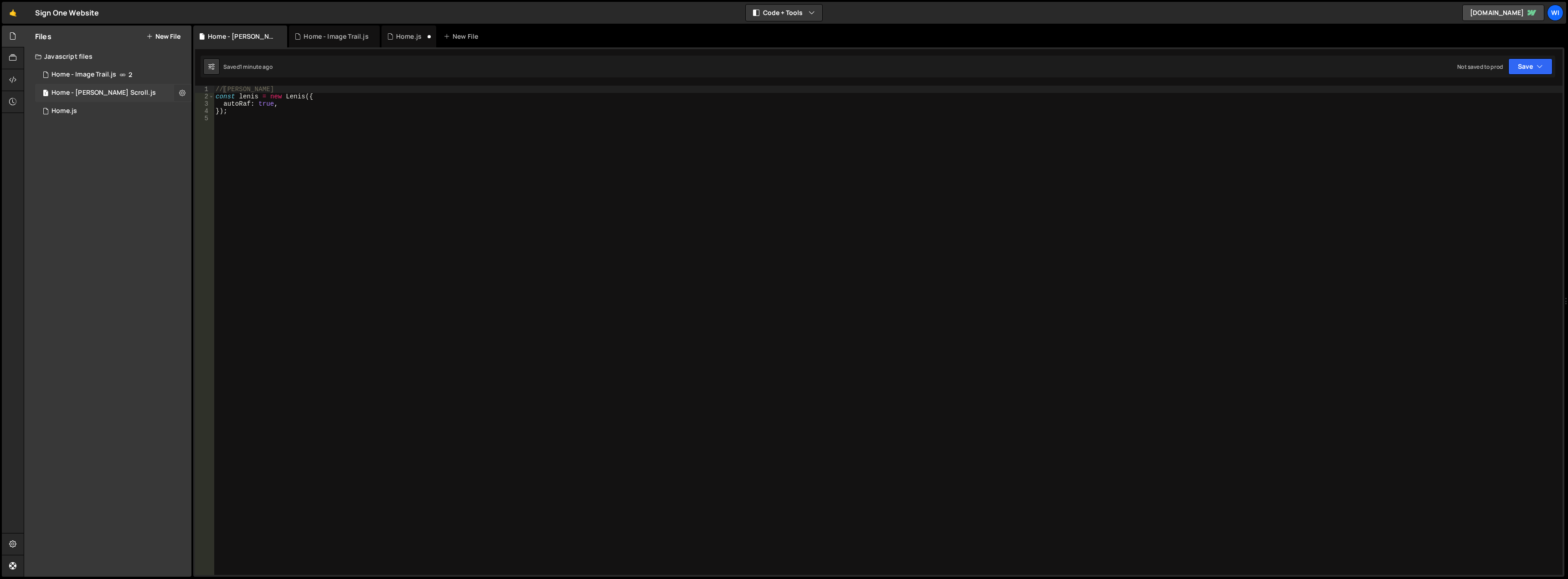
click at [181, 91] on icon at bounding box center [182, 92] width 6 height 9
click at [233, 128] on button "Edit External Scripts" at bounding box center [238, 130] width 89 height 18
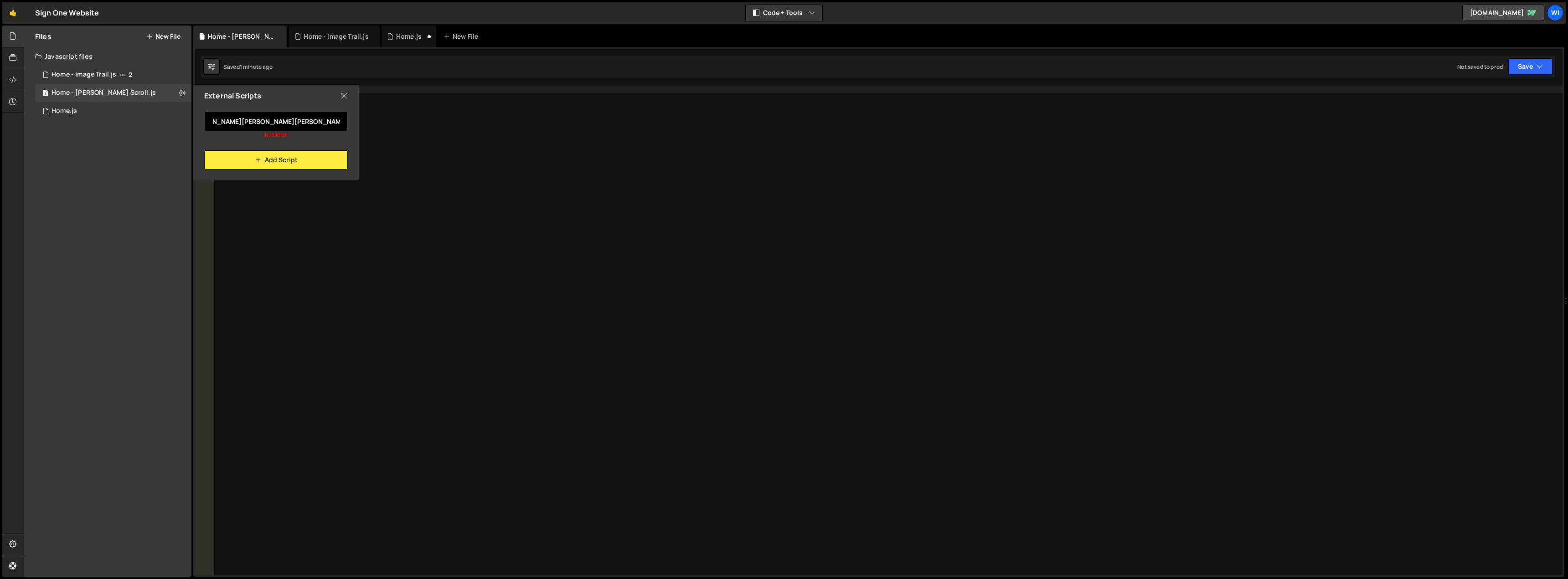
click at [275, 121] on input "https://cdn.jsdelivr.net/npm/lenis@1.2.3/dist/lenis.css" at bounding box center [276, 121] width 144 height 20
drag, startPoint x: 278, startPoint y: 120, endPoint x: 389, endPoint y: 123, distance: 111.0
click at [389, 123] on div "Files New File Javascript files 1 Home - Image Trail.js 2 1 Home - Lenis Scroll…" at bounding box center [796, 301] width 1544 height 552
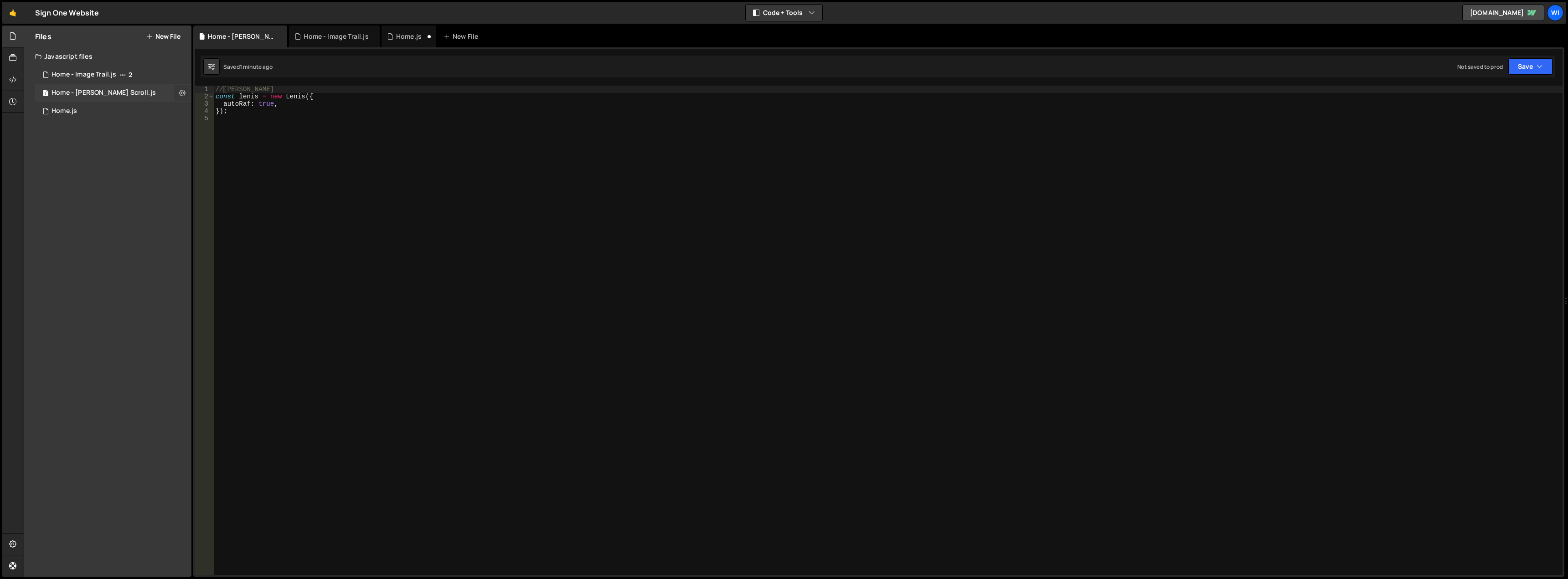
click at [178, 95] on button at bounding box center [182, 92] width 16 height 16
click at [235, 127] on button "Edit External Scripts" at bounding box center [238, 130] width 89 height 18
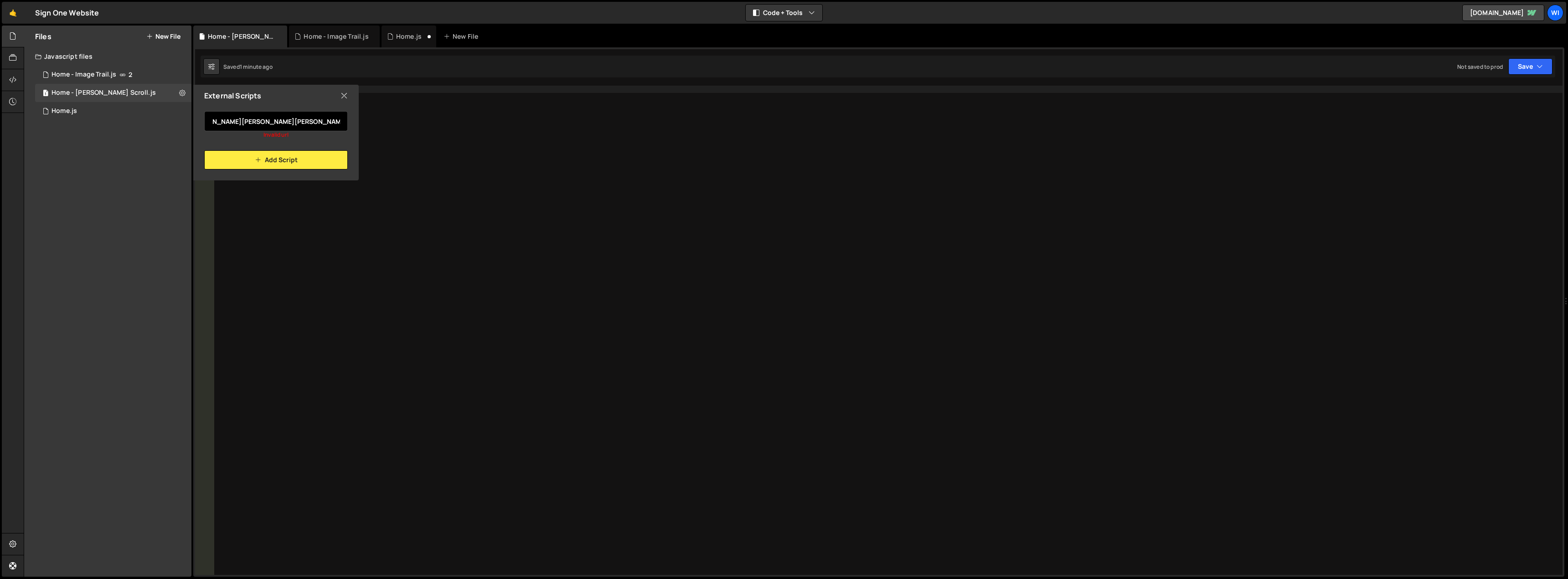
click at [243, 118] on input "https://cdn.jsdelivr.net/npm/lenis@1.2.3/dist/lenis.css" at bounding box center [276, 121] width 144 height 20
paste input "min.j"
type input "https://cdn.jsdelivr.net/npm/lenis@1.2.3/dist/lenis.min.js"
click at [257, 161] on icon "button" at bounding box center [258, 160] width 6 height 11
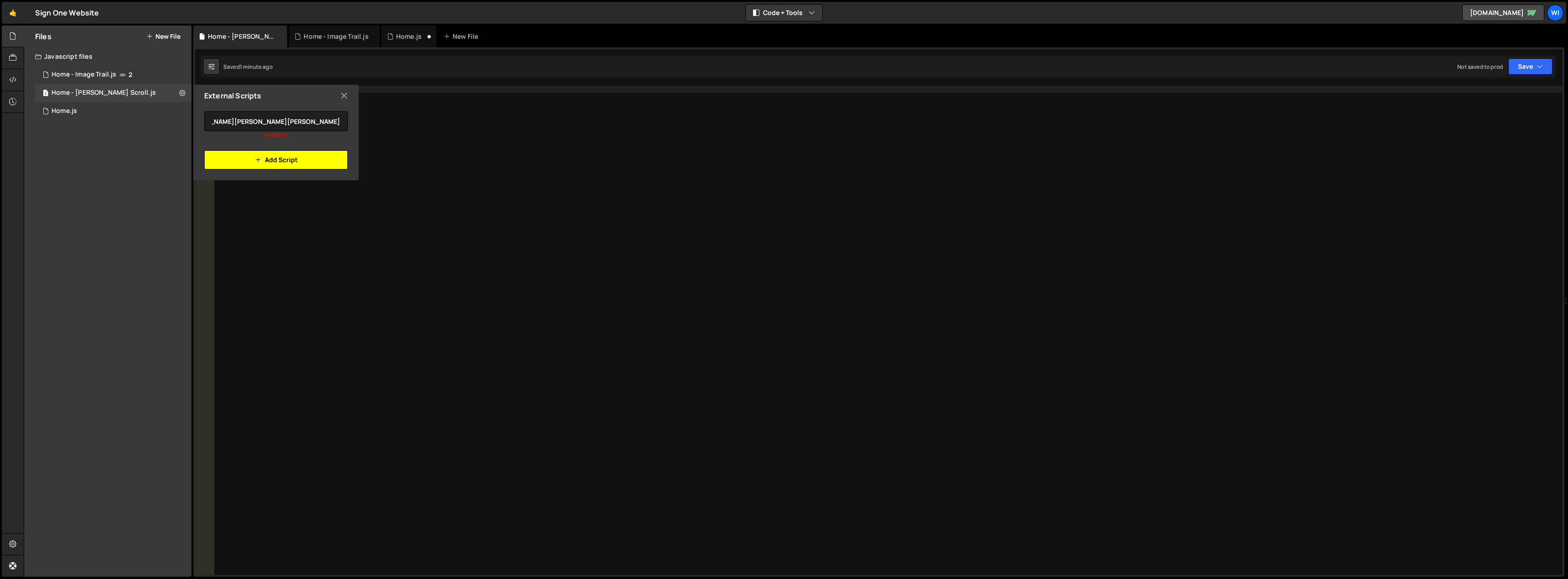
scroll to position [0, 0]
click at [420, 160] on div "//Lenis const lenis = new Lenis ({ autoRaf : true , }) ;" at bounding box center [888, 338] width 1349 height 504
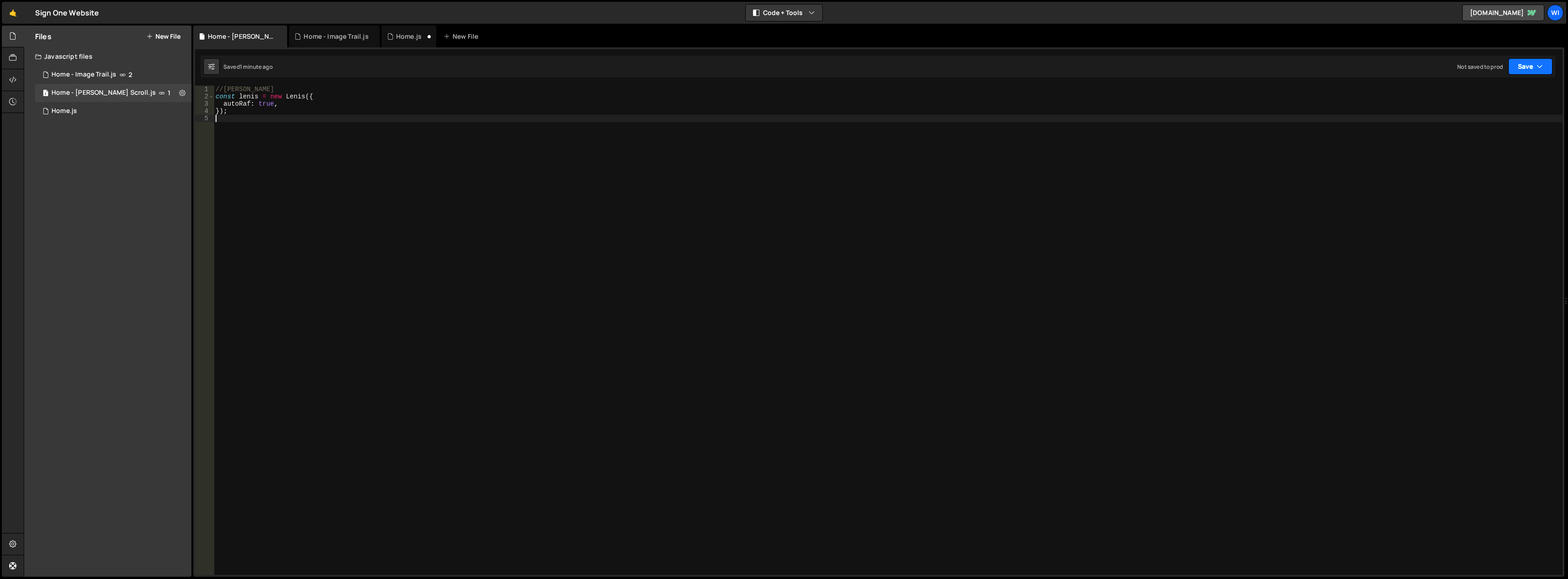
click at [1516, 68] on button "Save" at bounding box center [1530, 66] width 44 height 16
click at [1503, 86] on div "Save to Staging S" at bounding box center [1500, 89] width 95 height 9
click at [1522, 69] on button "Save" at bounding box center [1530, 66] width 44 height 16
click at [1042, 130] on div "//Lenis const lenis = new Lenis ({ autoRaf : true , }) ;" at bounding box center [888, 338] width 1349 height 504
click at [183, 91] on icon at bounding box center [182, 92] width 6 height 9
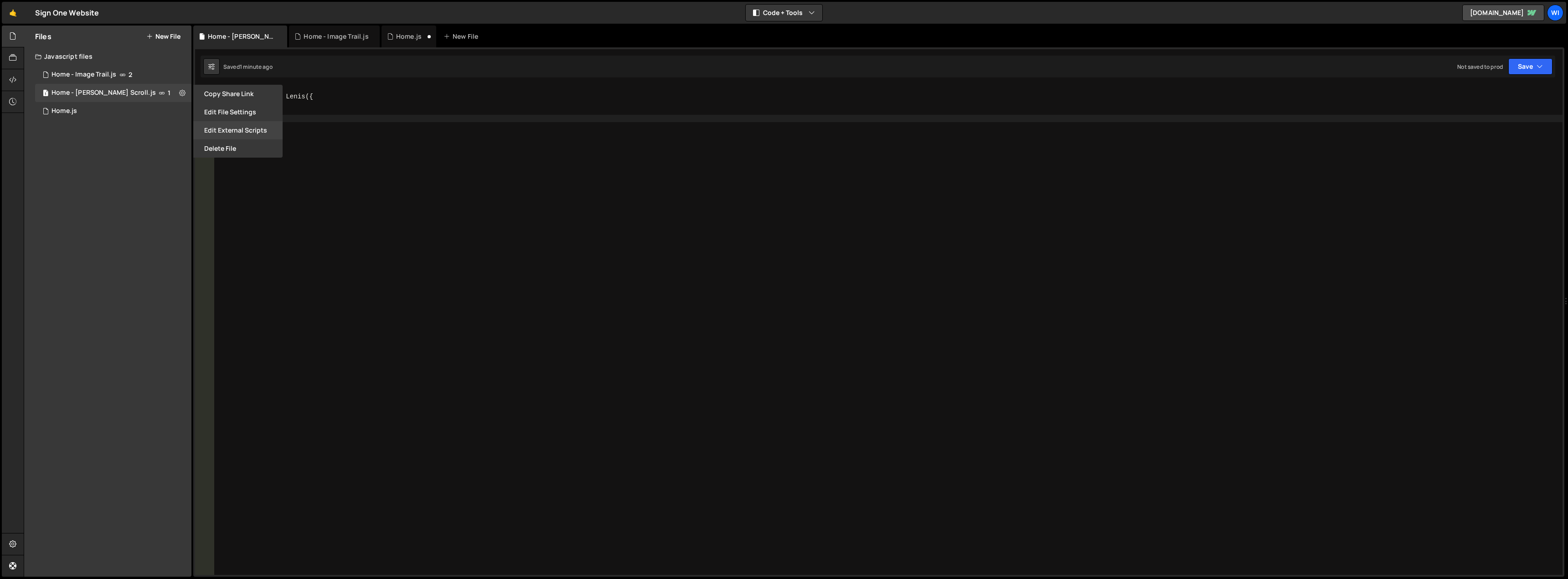
click at [229, 130] on button "Edit External Scripts" at bounding box center [238, 130] width 89 height 18
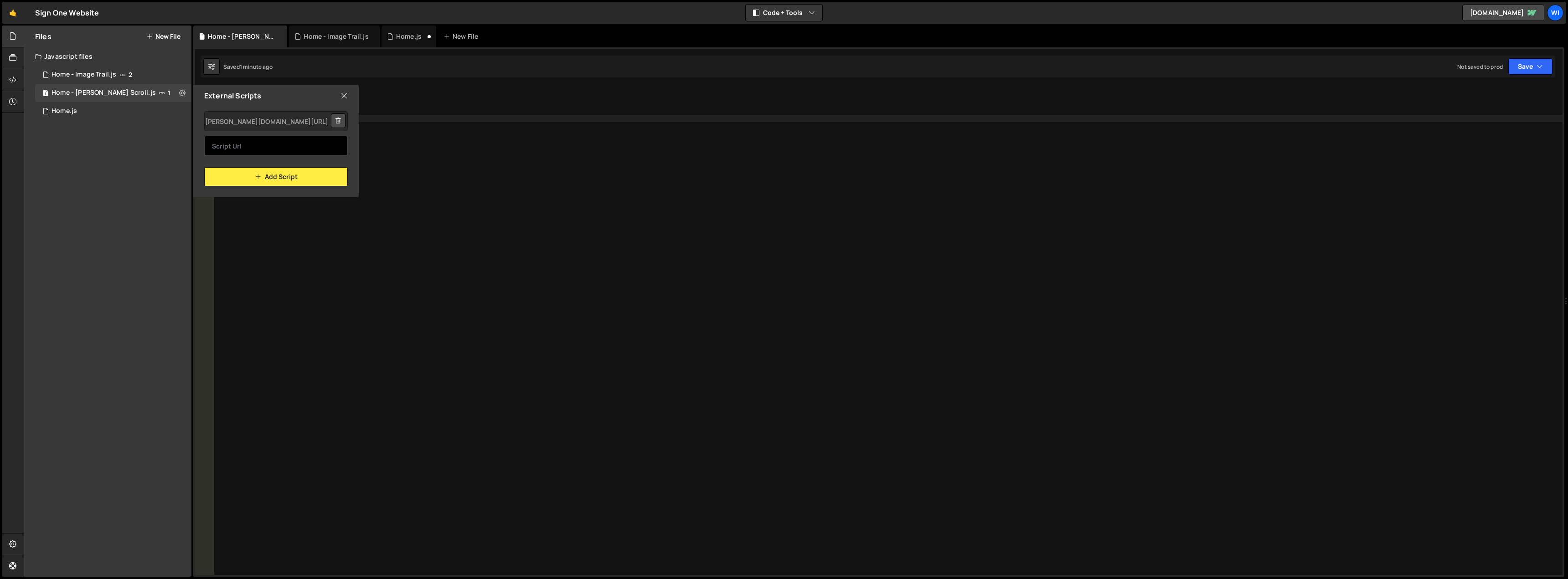
click at [265, 144] on input "text" at bounding box center [276, 145] width 144 height 20
drag, startPoint x: 345, startPoint y: 94, endPoint x: 318, endPoint y: 95, distance: 27.0
click at [345, 94] on icon at bounding box center [344, 95] width 7 height 10
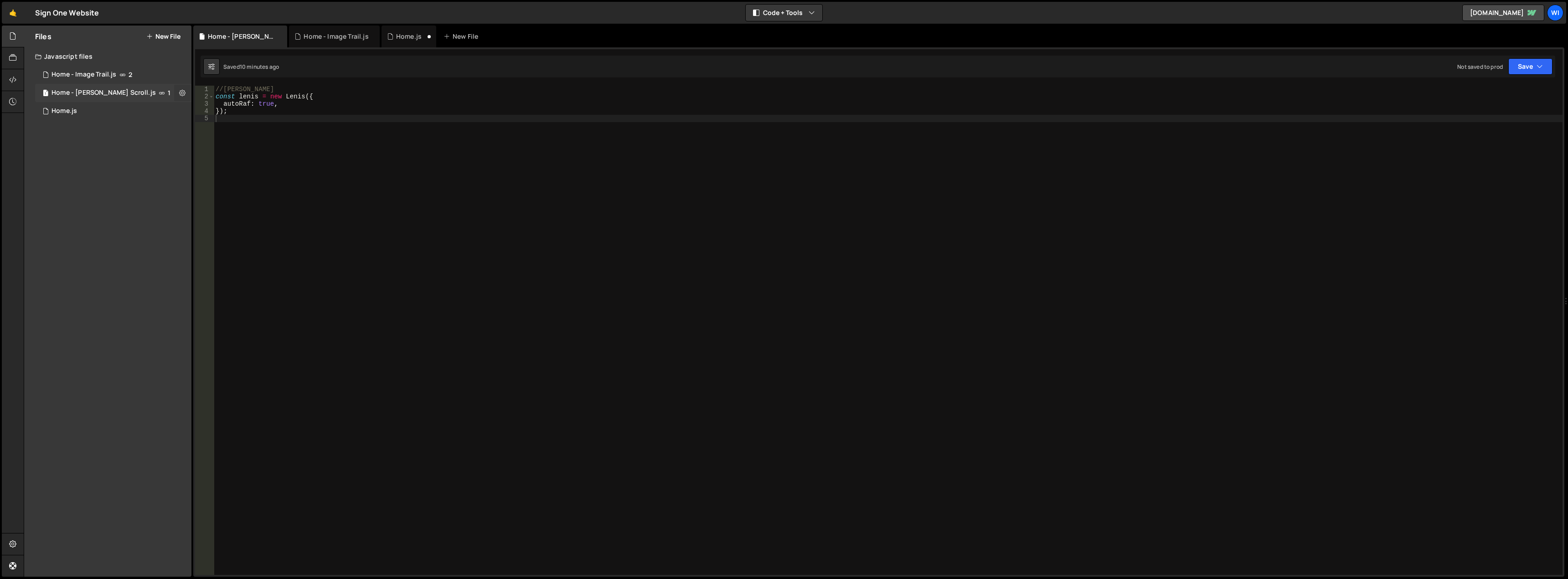
click at [182, 94] on icon at bounding box center [182, 92] width 6 height 9
click at [250, 131] on button "Edit External Scripts" at bounding box center [238, 130] width 89 height 18
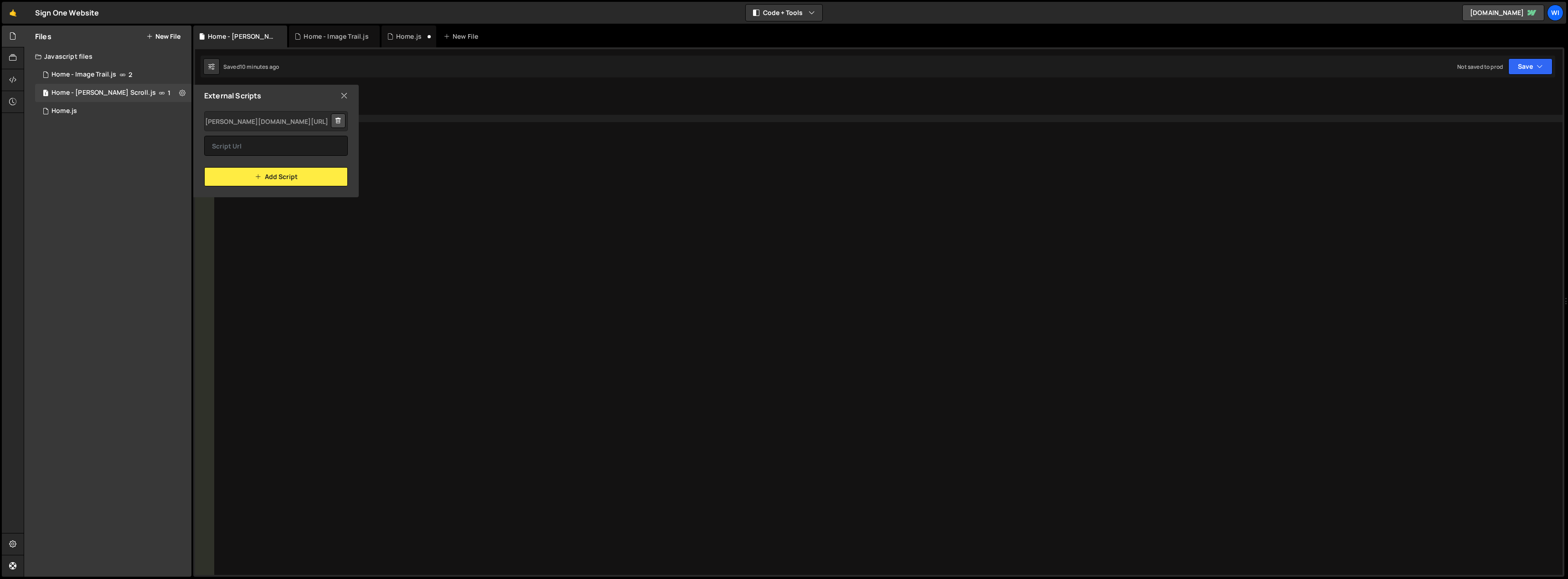
click at [338, 121] on icon at bounding box center [338, 120] width 6 height 9
click at [296, 156] on button "Add Script" at bounding box center [276, 151] width 144 height 19
click at [340, 100] on icon at bounding box center [344, 95] width 7 height 10
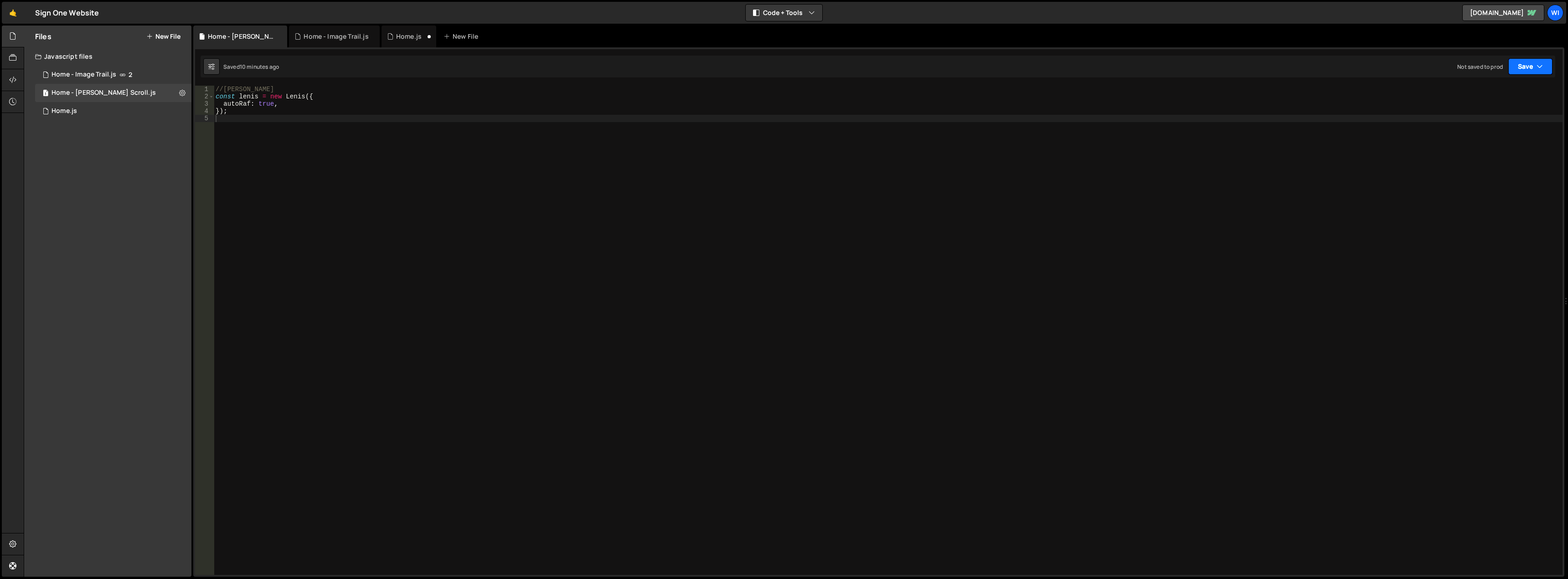
click at [1524, 68] on button "Save" at bounding box center [1530, 66] width 44 height 16
click at [1483, 126] on div "Not saved to prod" at bounding box center [1500, 128] width 95 height 11
click at [1524, 63] on button "Save" at bounding box center [1525, 66] width 55 height 16
click at [1509, 91] on div "Save to Staging S" at bounding box center [1500, 89] width 95 height 9
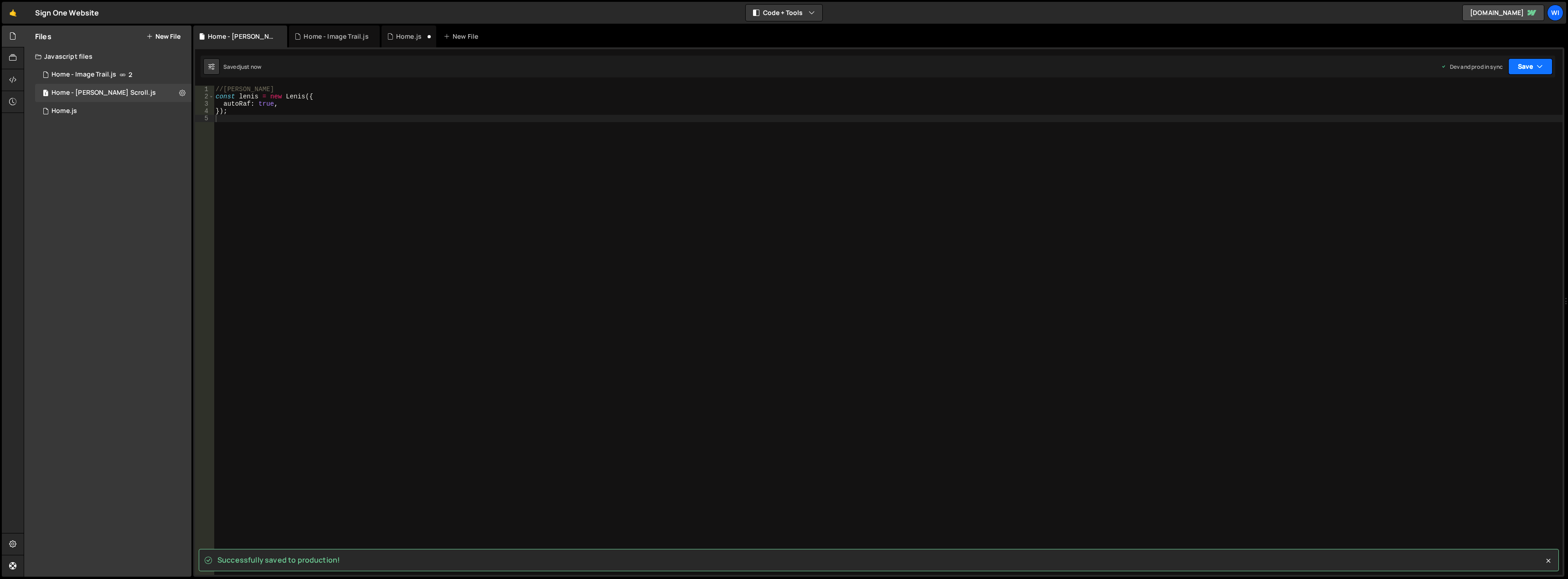
click at [1541, 67] on icon "button" at bounding box center [1539, 66] width 6 height 9
click at [785, 178] on div "//Lenis const lenis = new Lenis ({ autoRaf : true , }) ;" at bounding box center [888, 338] width 1349 height 504
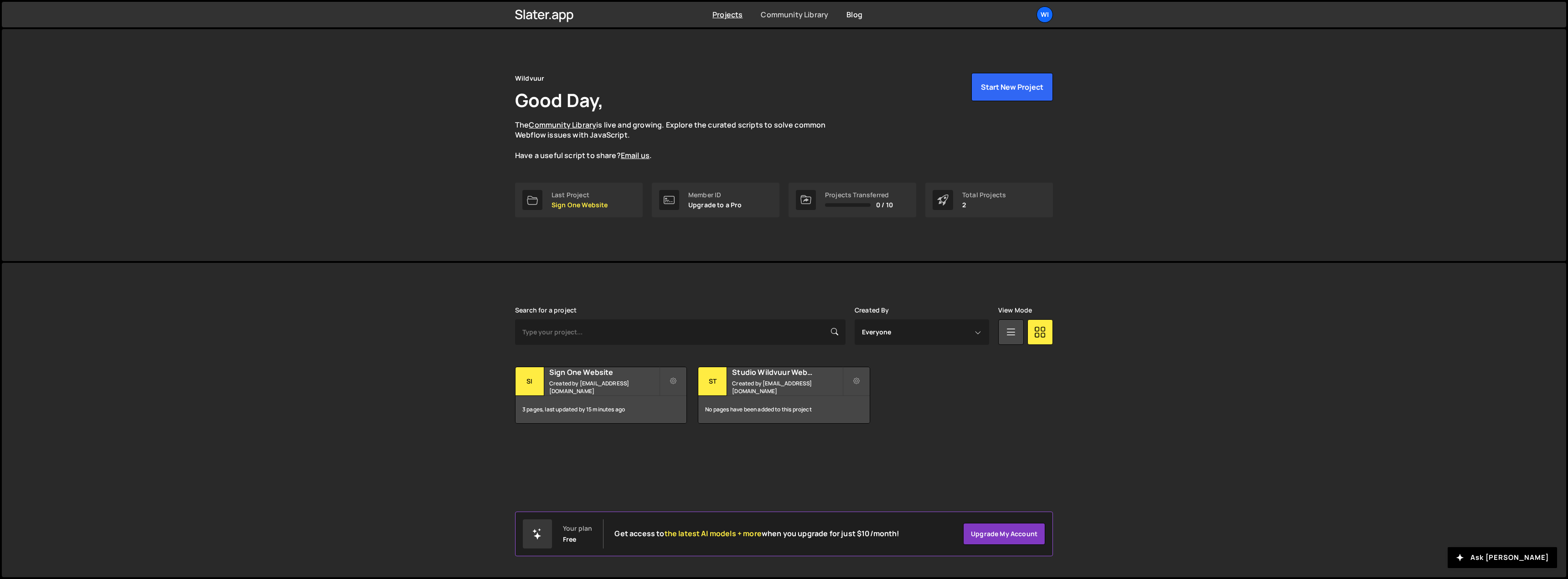
click at [801, 15] on link "Community Library" at bounding box center [794, 15] width 68 height 10
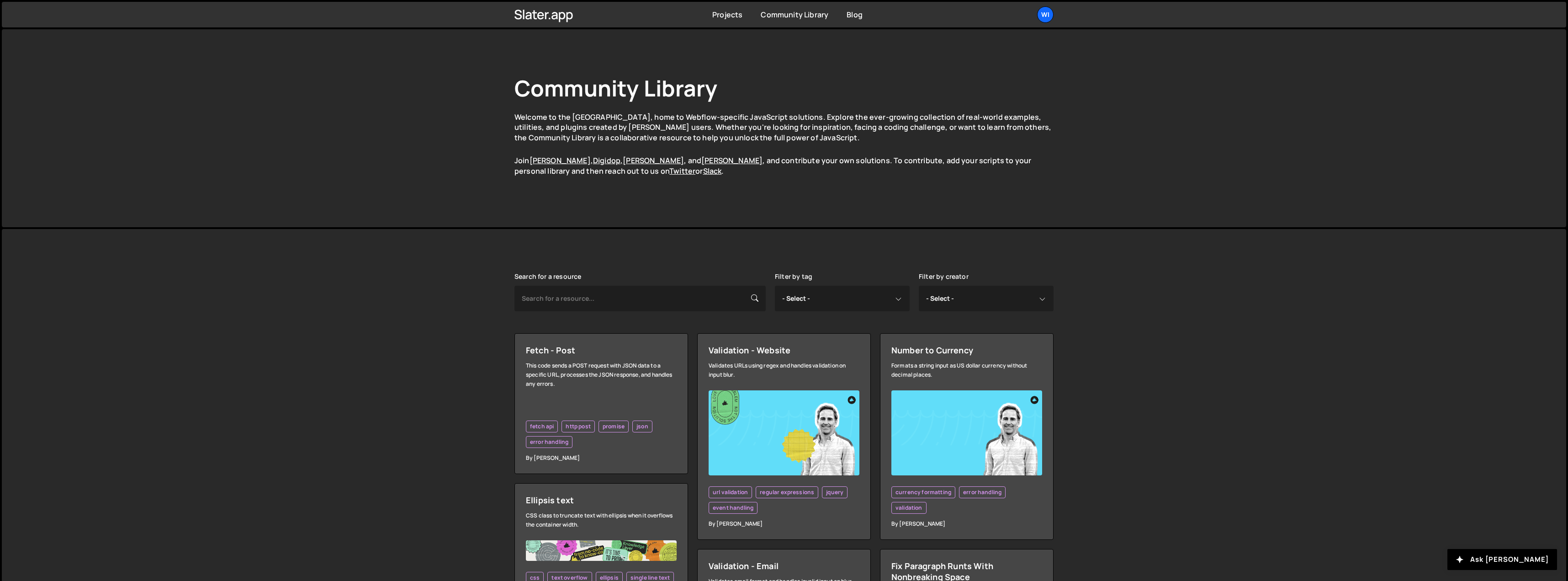
click at [1037, 16] on ul "Wi Projects Your Teams Account Upgrade Logout" at bounding box center [1023, 14] width 59 height 16
click at [1045, 15] on div "Wi" at bounding box center [1045, 14] width 16 height 16
click at [715, 13] on link "Projects" at bounding box center [727, 15] width 30 height 10
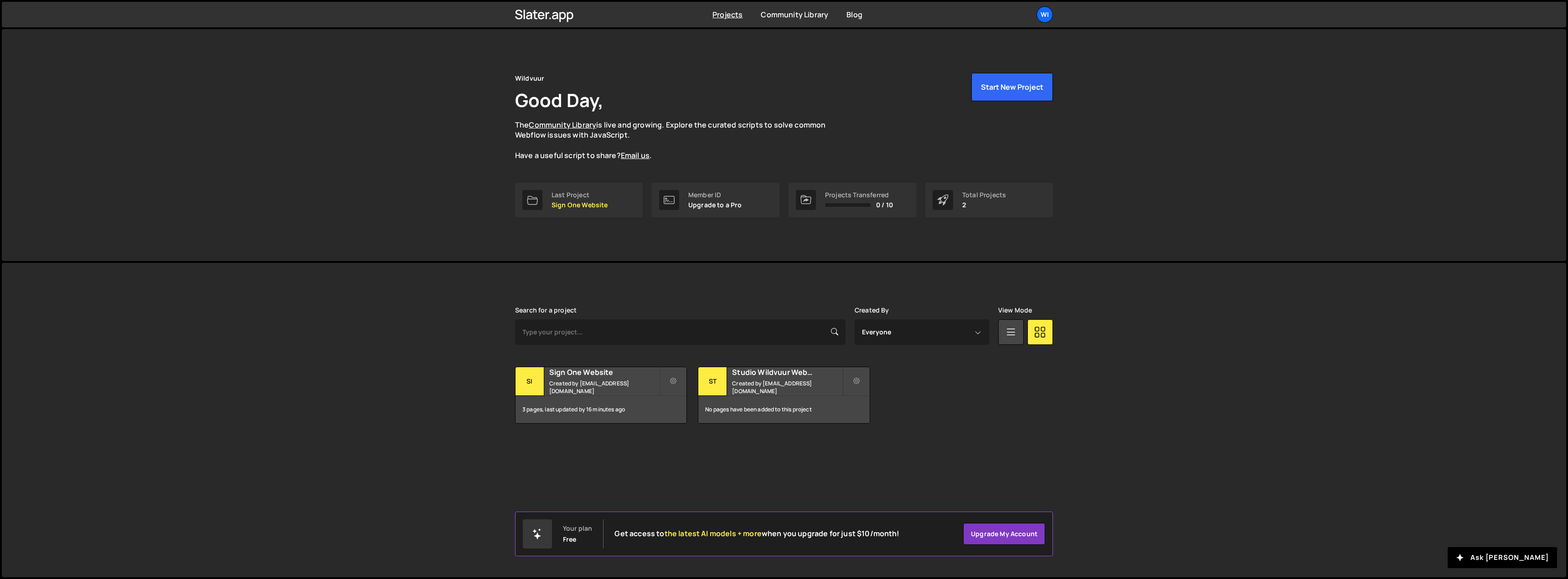
click at [430, 222] on div "Wildvuur Good Day, The Community Library is live and growing. Explore the curat…" at bounding box center [784, 145] width 1564 height 232
